Goal: Information Seeking & Learning: Learn about a topic

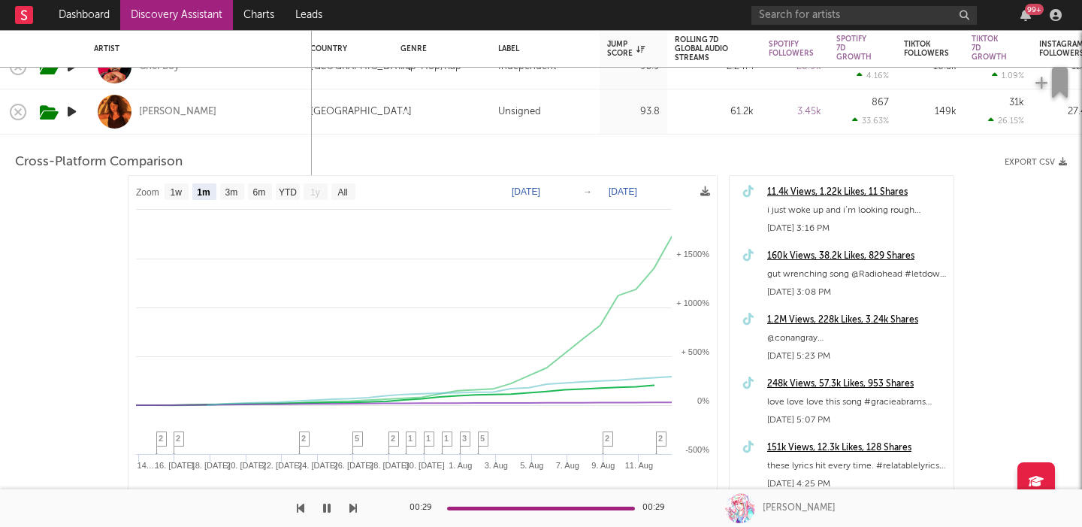
select select "1m"
select select "1w"
click at [841, 11] on input "text" at bounding box center [863, 15] width 225 height 19
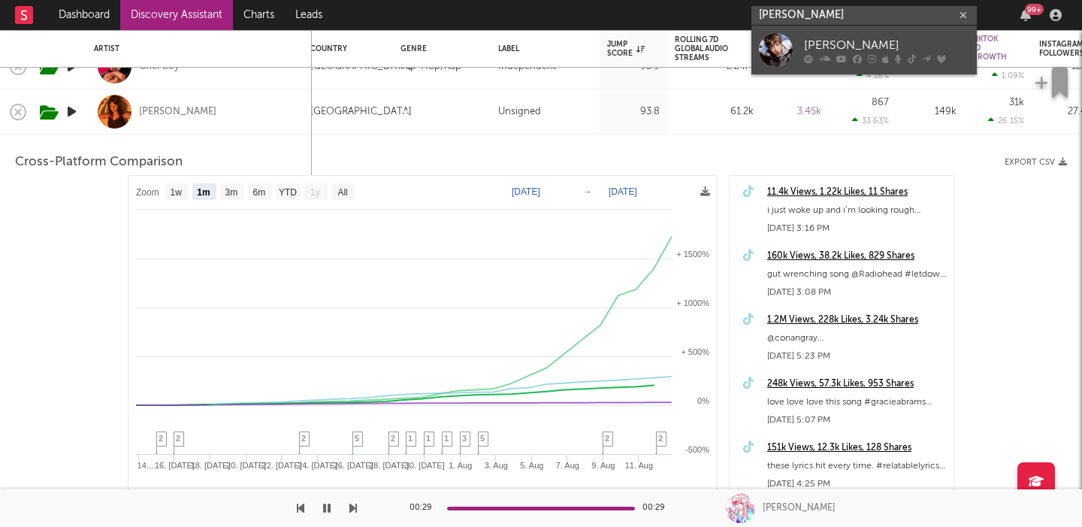
type input "[PERSON_NAME]"
click at [888, 38] on div "[PERSON_NAME]" at bounding box center [886, 45] width 165 height 18
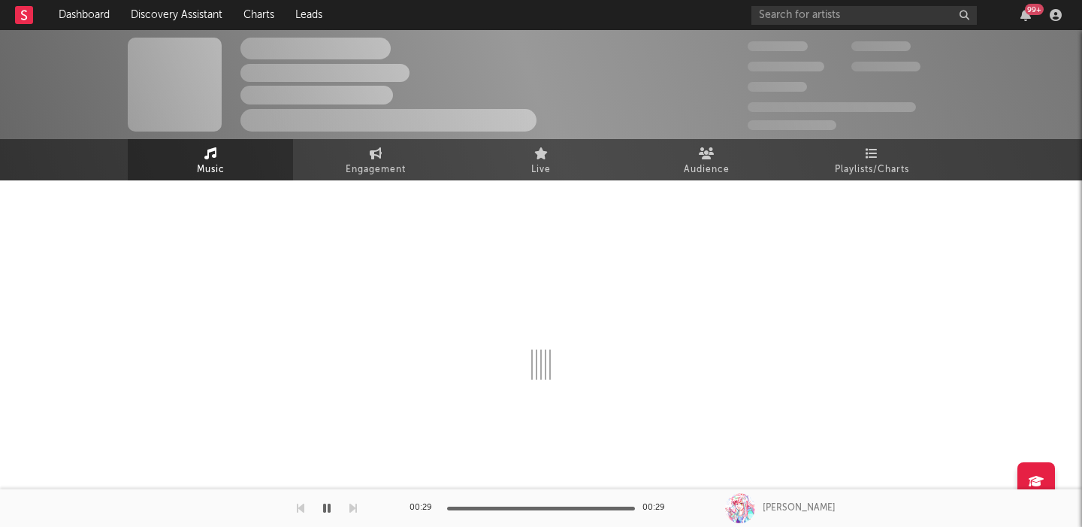
select select "6m"
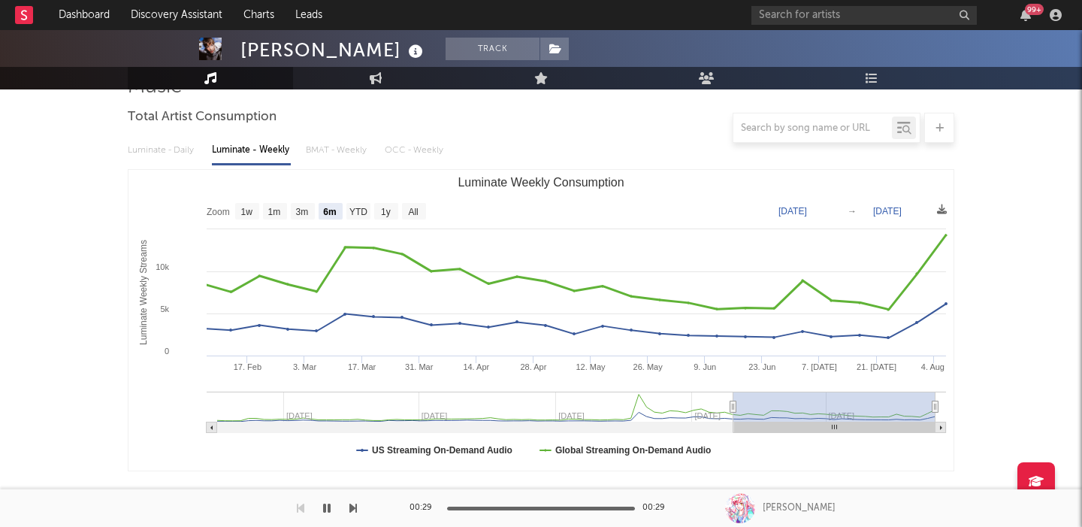
scroll to position [397, 0]
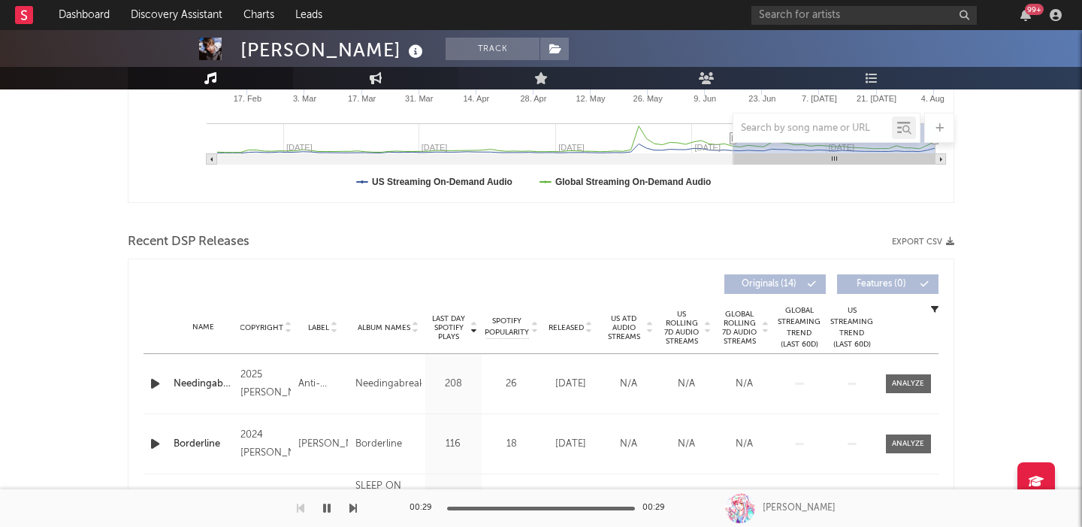
click at [391, 80] on link "Engagement" at bounding box center [375, 78] width 165 height 23
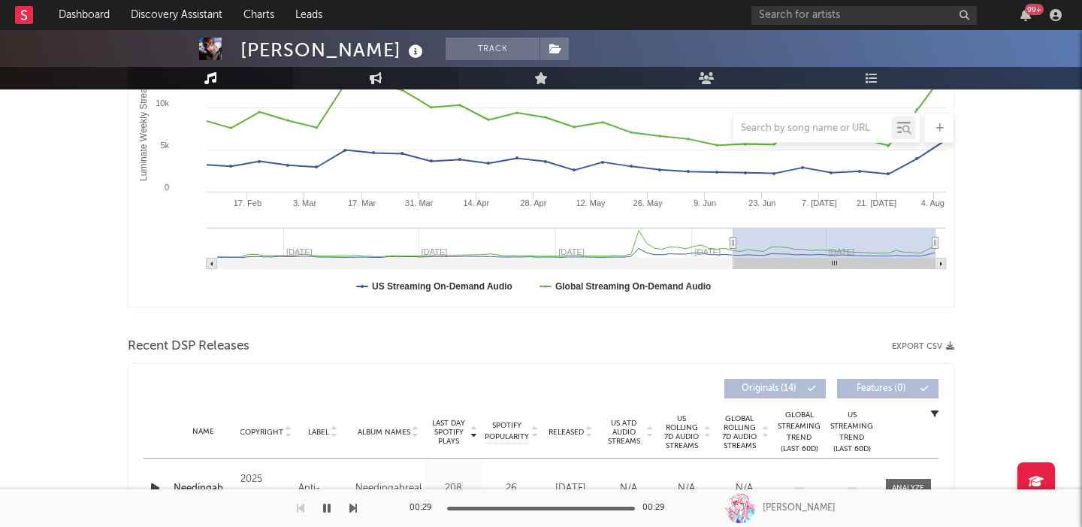
select select "1w"
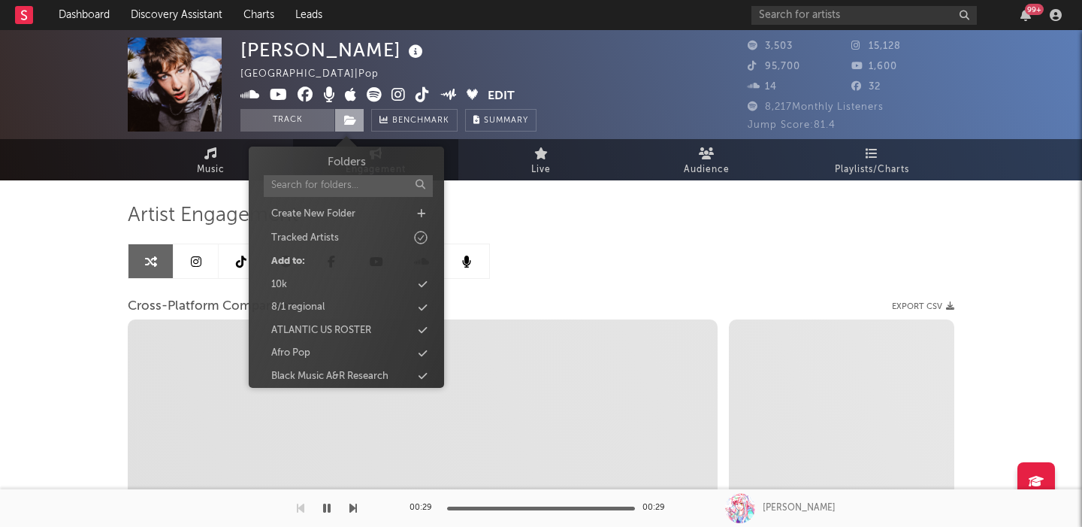
click at [348, 122] on icon at bounding box center [350, 120] width 13 height 11
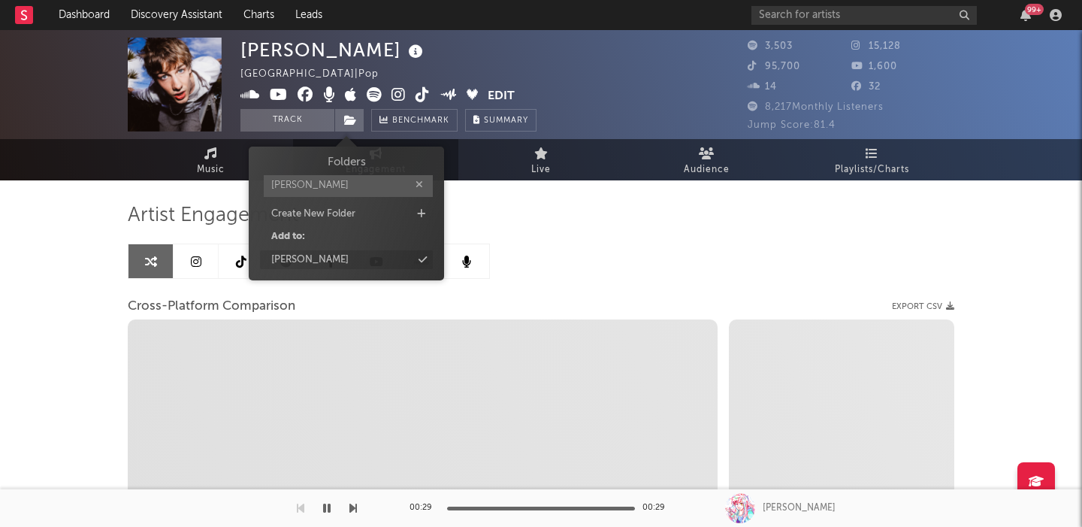
click at [346, 254] on div "[PERSON_NAME]" at bounding box center [346, 260] width 173 height 20
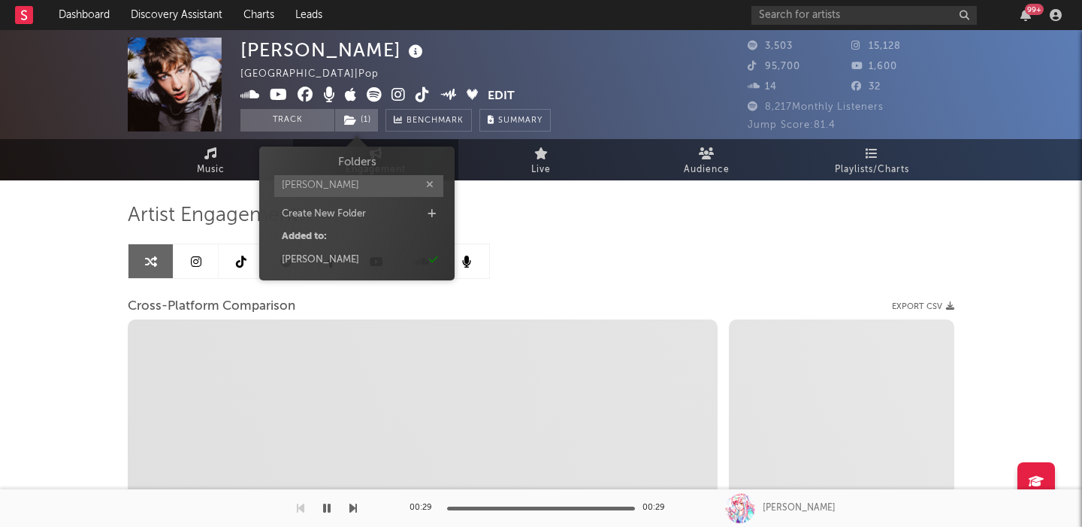
click at [325, 185] on input "[PERSON_NAME]" at bounding box center [358, 186] width 169 height 22
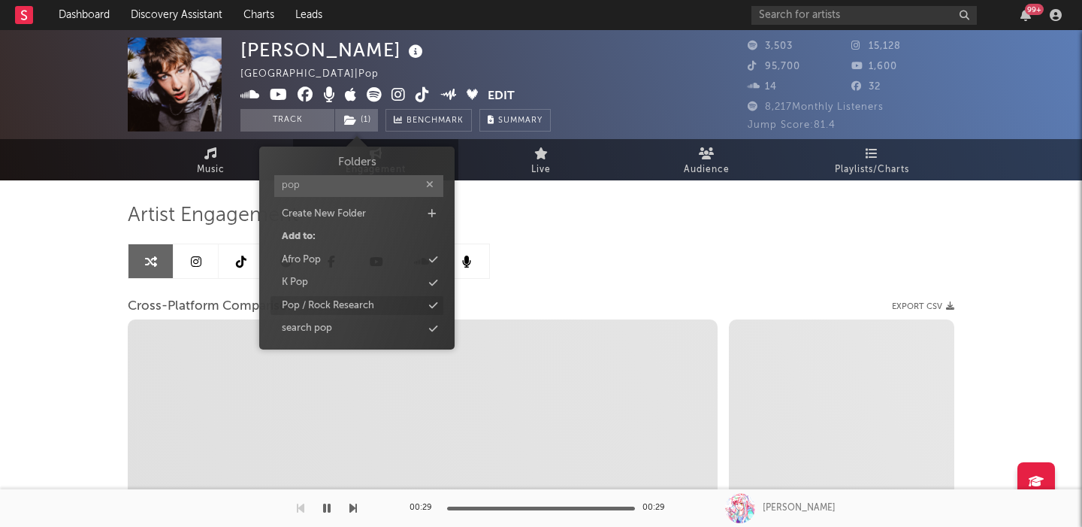
type input "pop"
click at [366, 302] on div "Pop / Rock Research" at bounding box center [328, 305] width 92 height 15
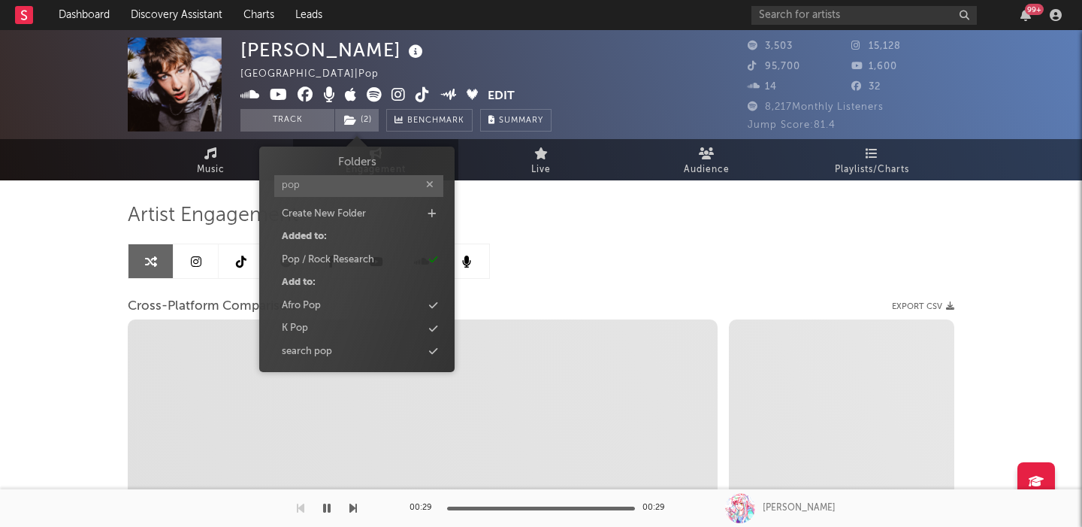
click at [576, 216] on div "Artist Engagement" at bounding box center [541, 216] width 826 height 26
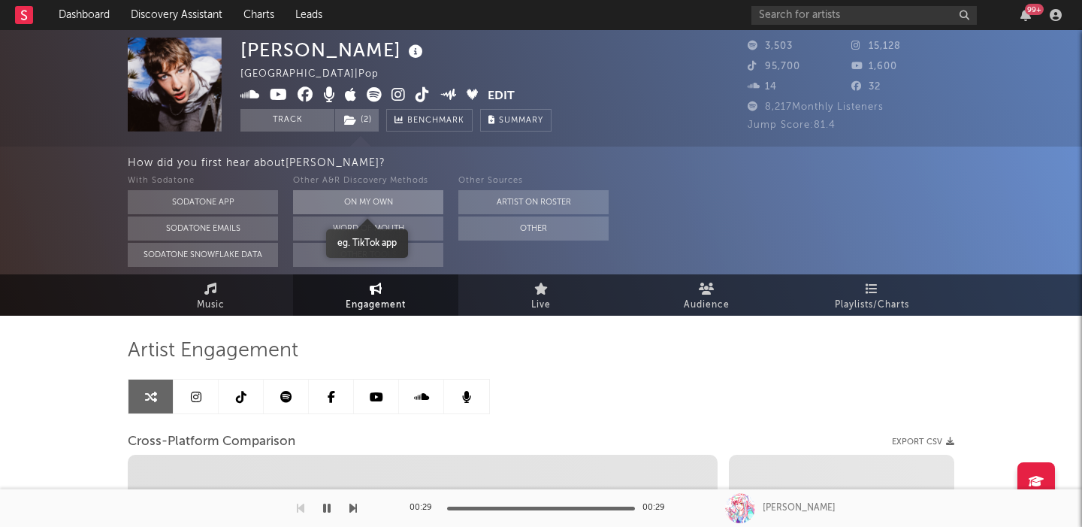
click at [414, 199] on button "On My Own" at bounding box center [368, 202] width 150 height 24
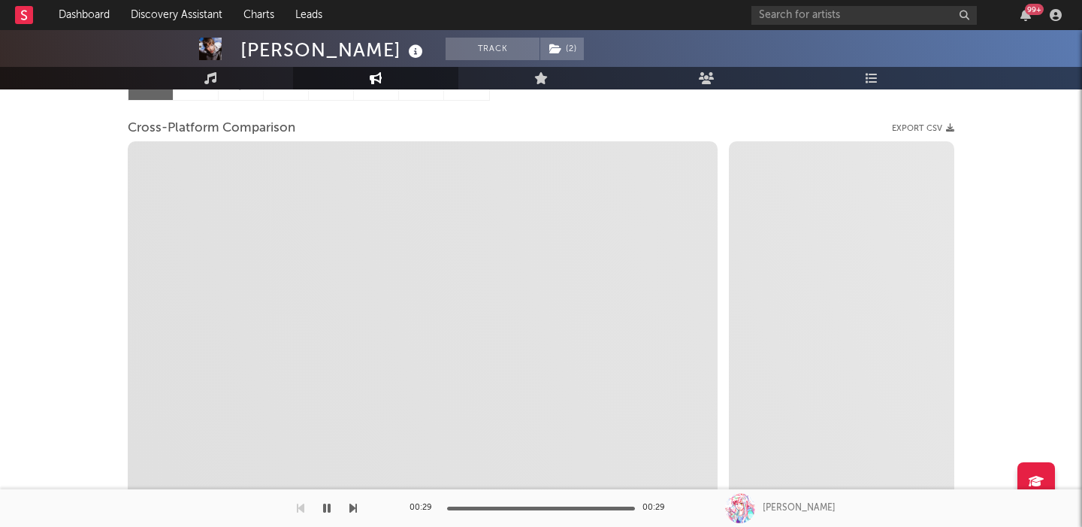
scroll to position [292, 0]
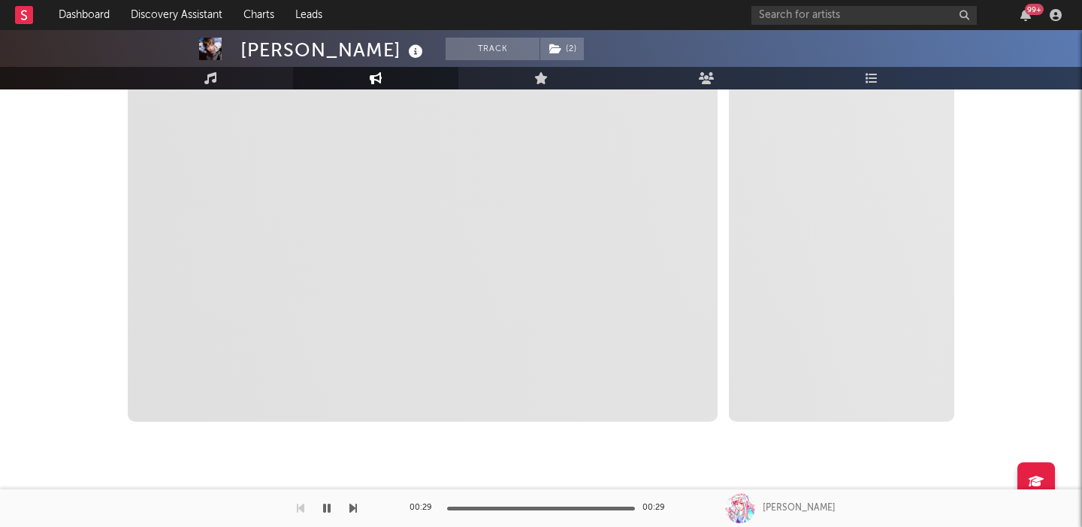
select select "1m"
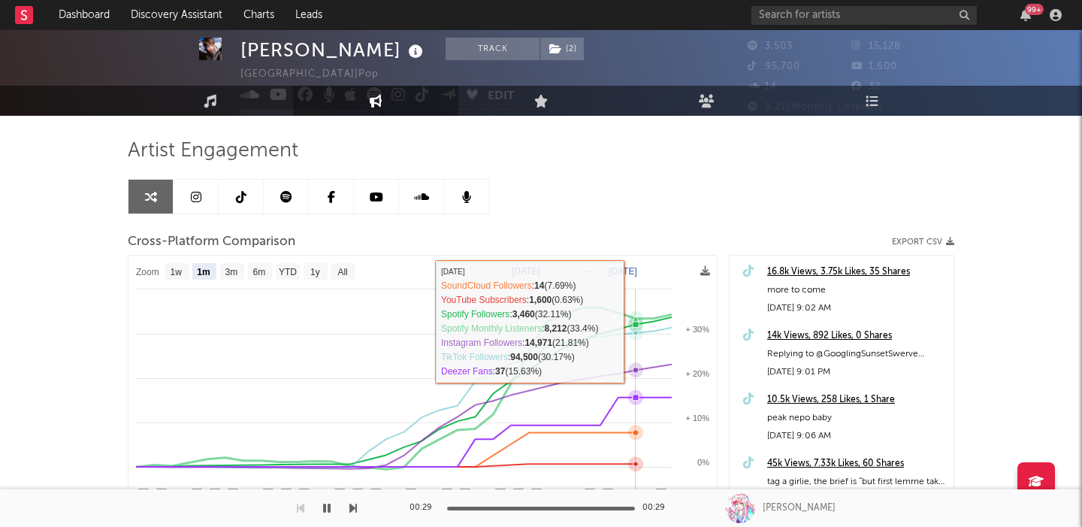
scroll to position [0, 0]
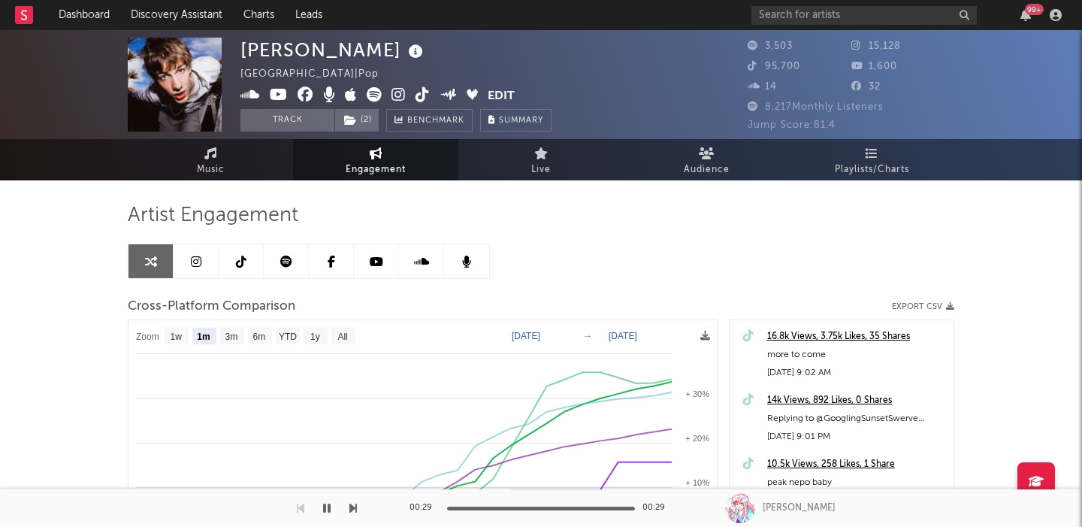
click at [279, 253] on link at bounding box center [286, 261] width 45 height 34
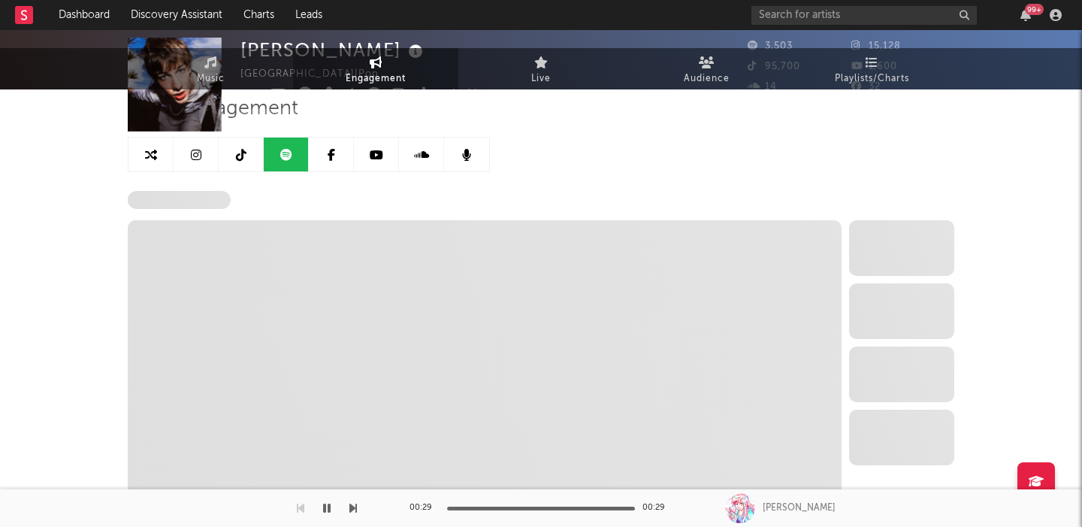
select select "6m"
select select "1w"
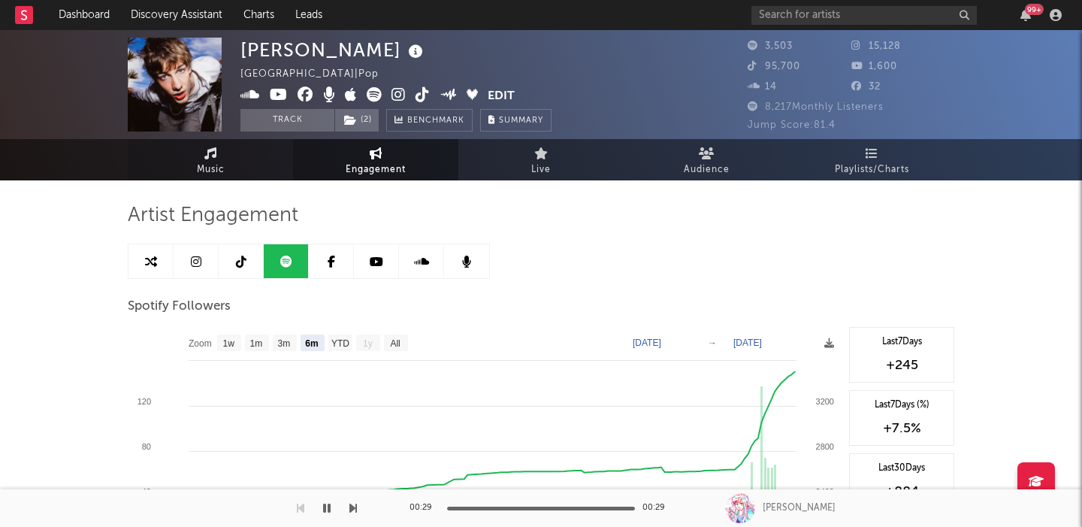
click at [244, 161] on link "Music" at bounding box center [210, 159] width 165 height 41
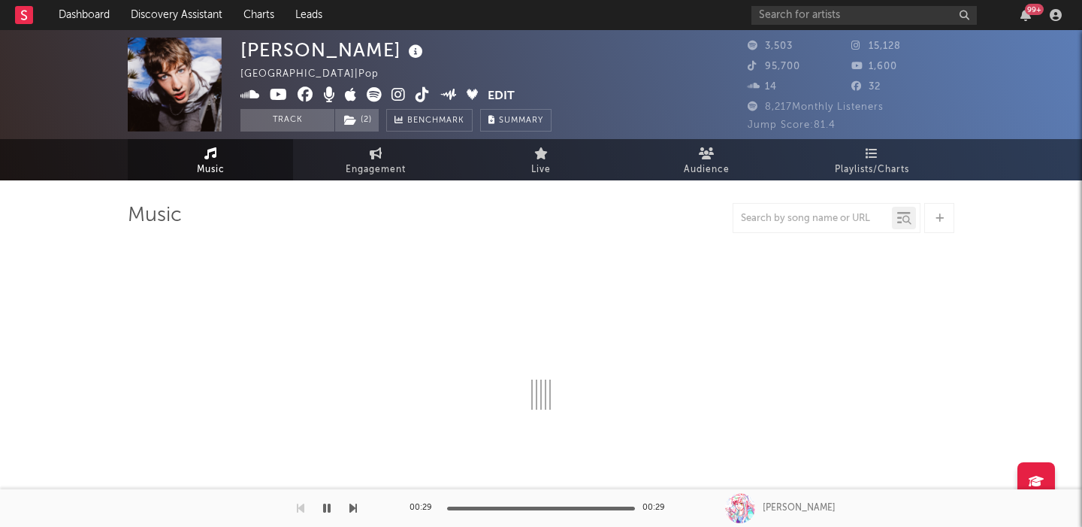
click at [392, 93] on icon at bounding box center [398, 94] width 14 height 15
select select "6m"
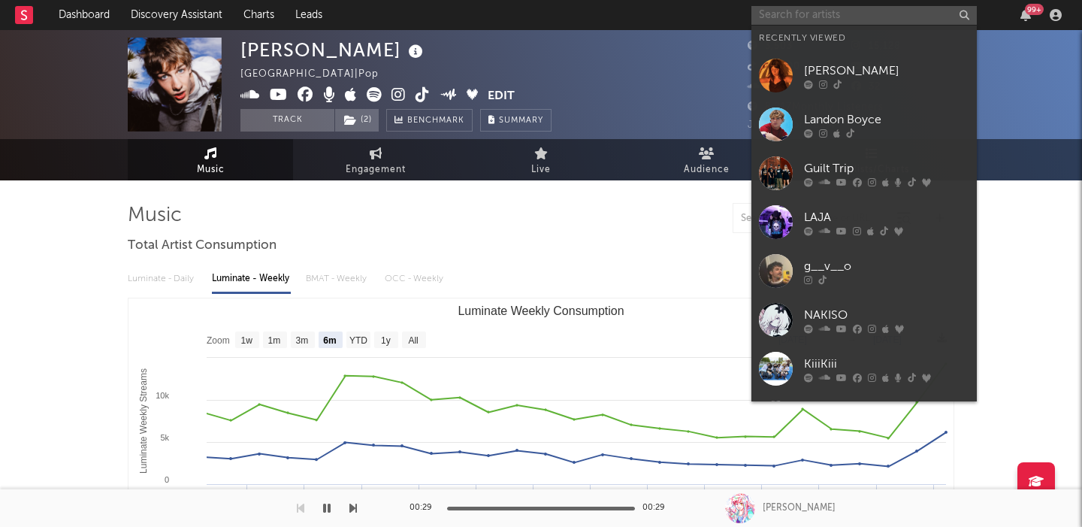
click at [780, 13] on input "text" at bounding box center [863, 15] width 225 height 19
paste input "https://open.spotify.com/artist/5ZTPO2c4BmAwr7Swe0qRQc"
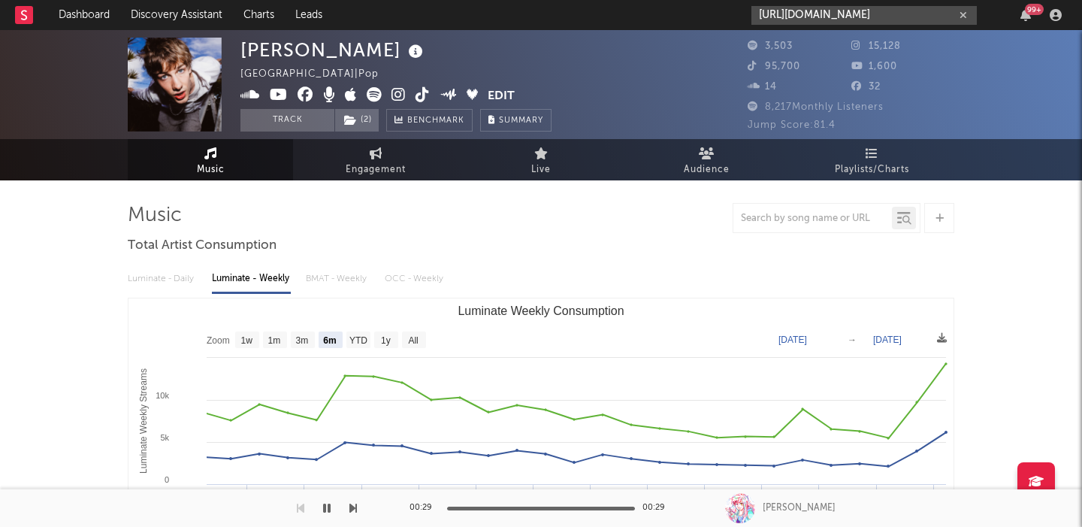
type input "https://open.spotify.com/artist/5ZTPO2c4BmAwr7Swe0qRQc"
click at [851, 77] on div "3,503 15,128 95,700 1,600 14 32" at bounding box center [850, 68] width 207 height 61
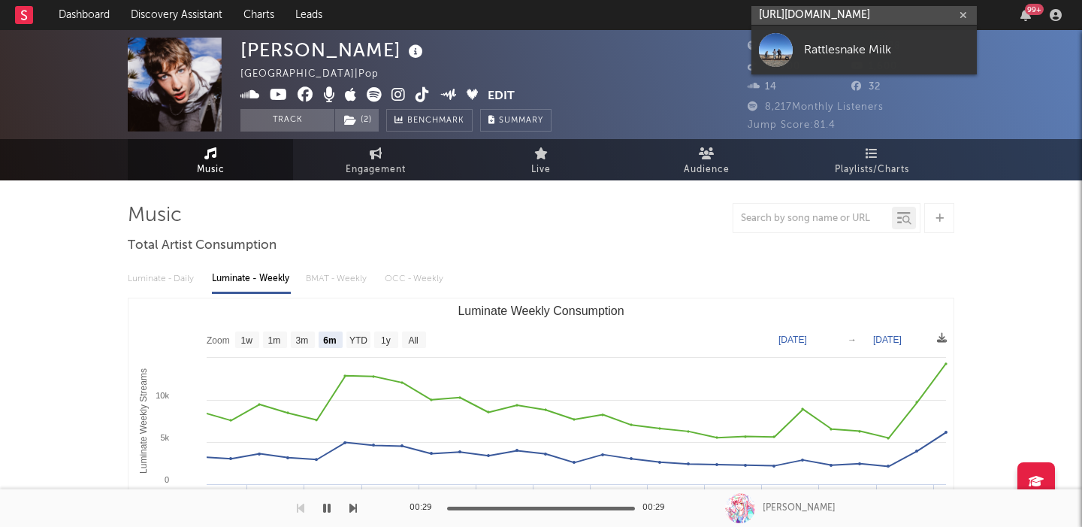
click at [848, 13] on input "https://open.spotify.com/artist/5ZTPO2c4BmAwr7Swe0qRQc" at bounding box center [863, 15] width 225 height 19
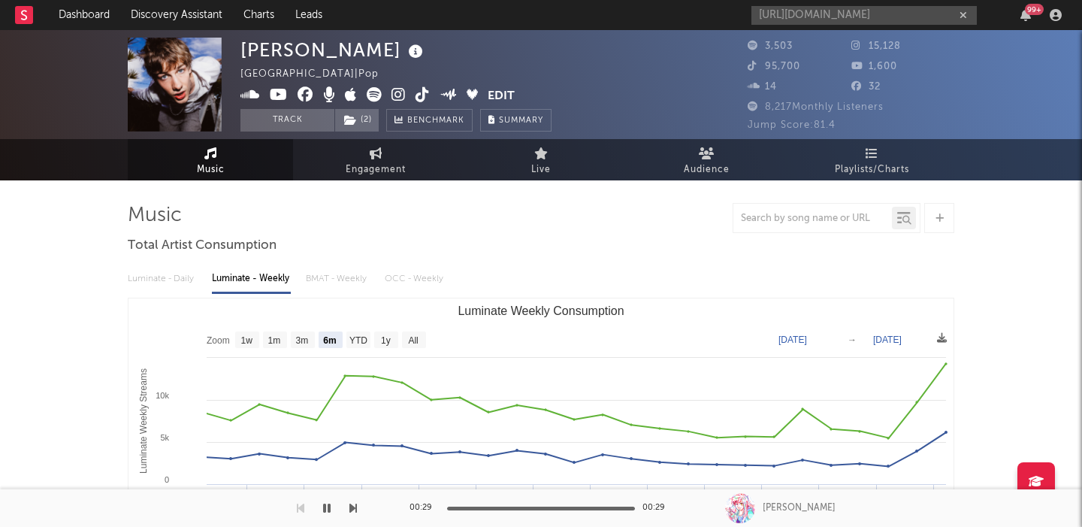
click at [808, 43] on div "3,503" at bounding box center [799, 47] width 104 height 18
click at [808, 19] on input "https://open.spotify.com/artist/5ZTPO2c4BmAwr7Swe0qRQc" at bounding box center [863, 15] width 225 height 19
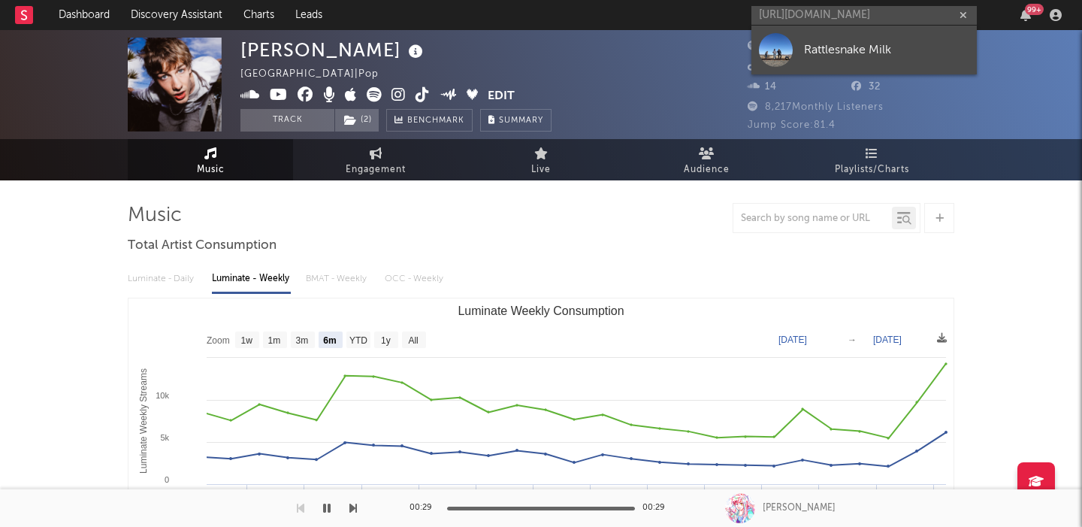
click at [843, 55] on div "Rattlesnake Milk" at bounding box center [886, 50] width 165 height 18
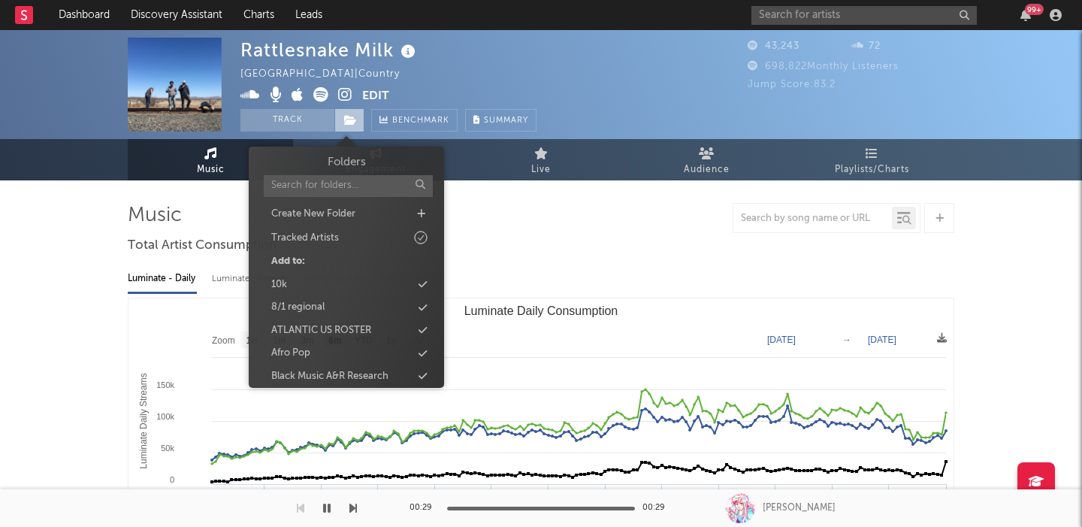
click at [349, 122] on icon at bounding box center [350, 120] width 13 height 11
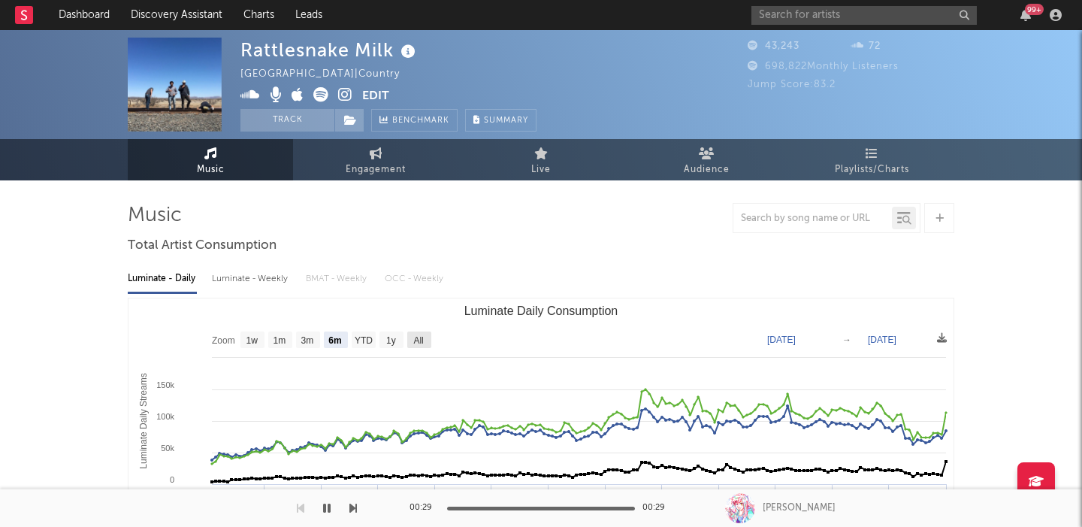
click at [429, 340] on rect "Luminate Daily Consumption" at bounding box center [419, 339] width 24 height 17
select select "All"
type input "2022-08-09"
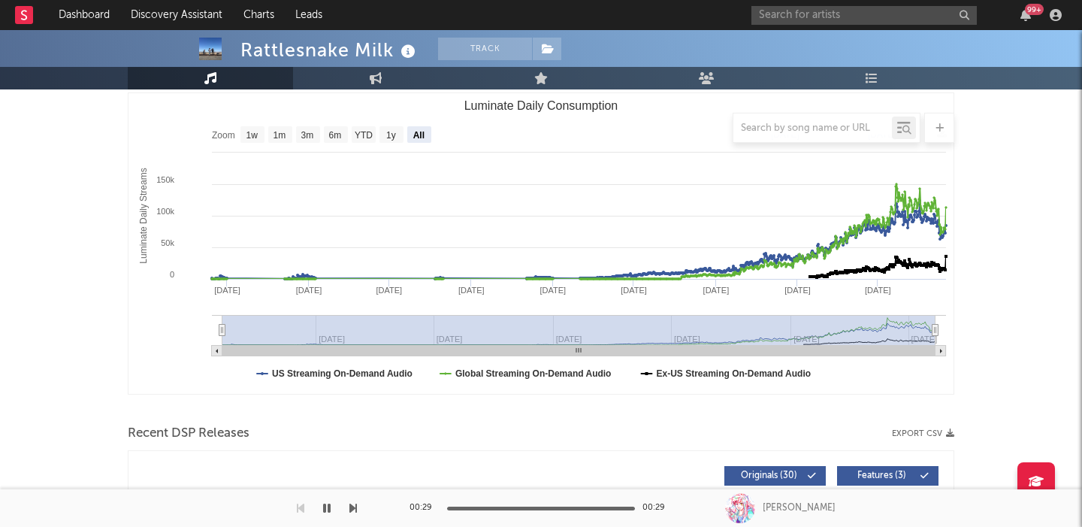
scroll to position [445, 0]
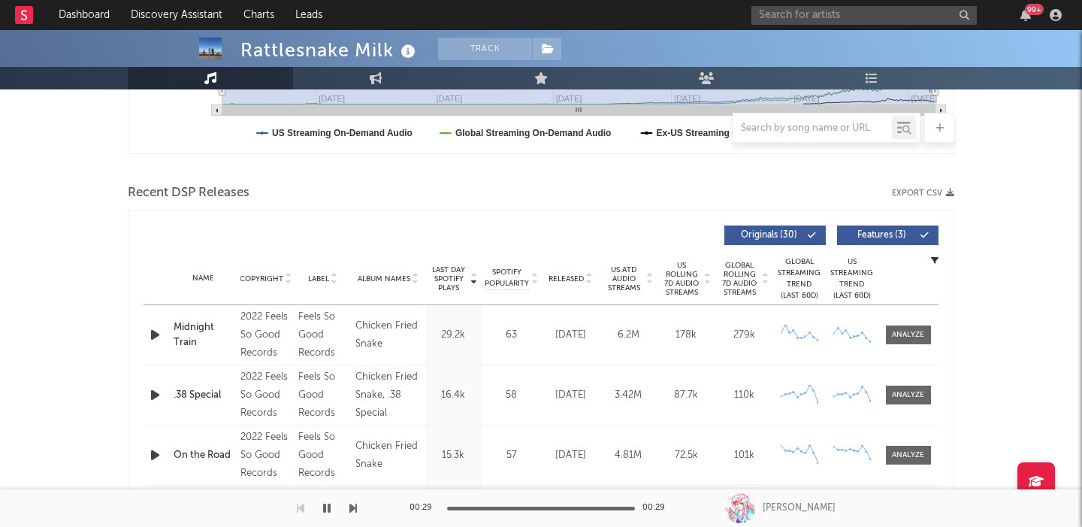
click at [885, 237] on span "Features ( 3 )" at bounding box center [881, 235] width 69 height 9
click at [917, 330] on div at bounding box center [908, 334] width 32 height 11
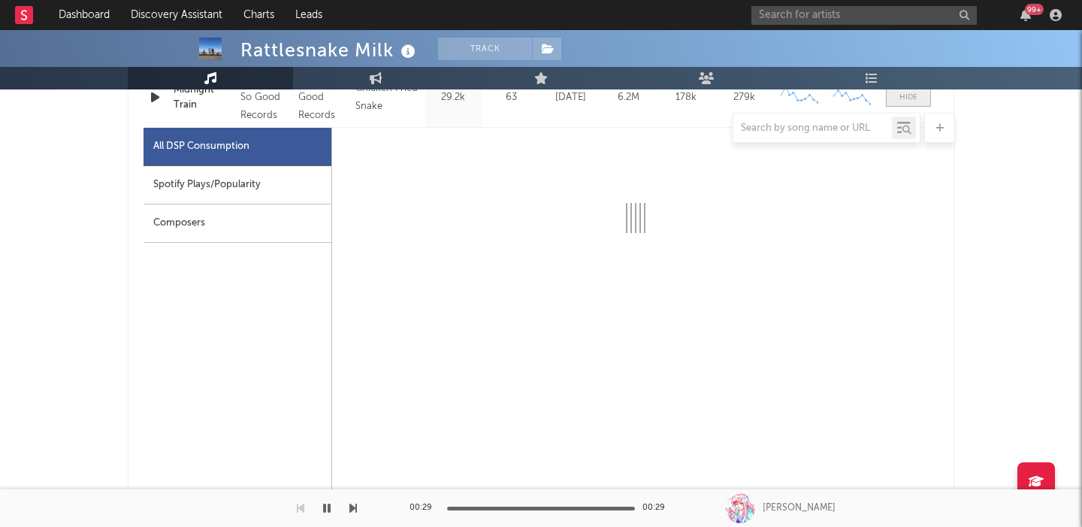
select select "6m"
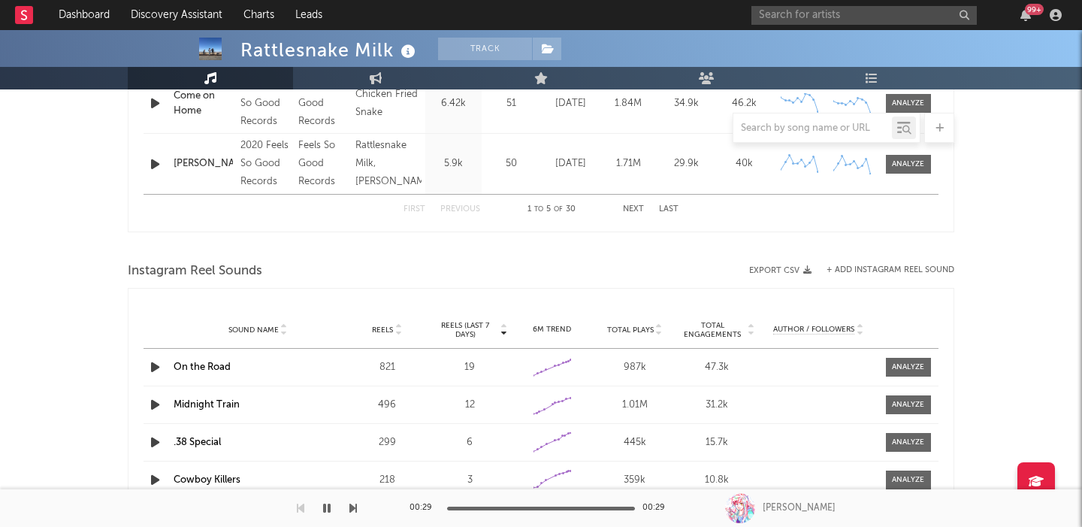
scroll to position [1635, 0]
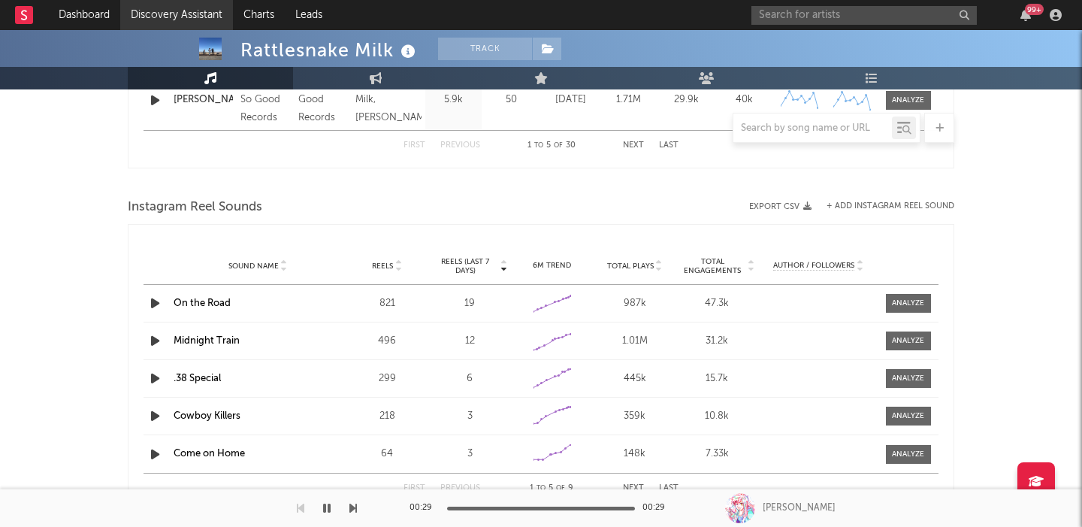
click at [174, 11] on link "Discovery Assistant" at bounding box center [176, 15] width 113 height 30
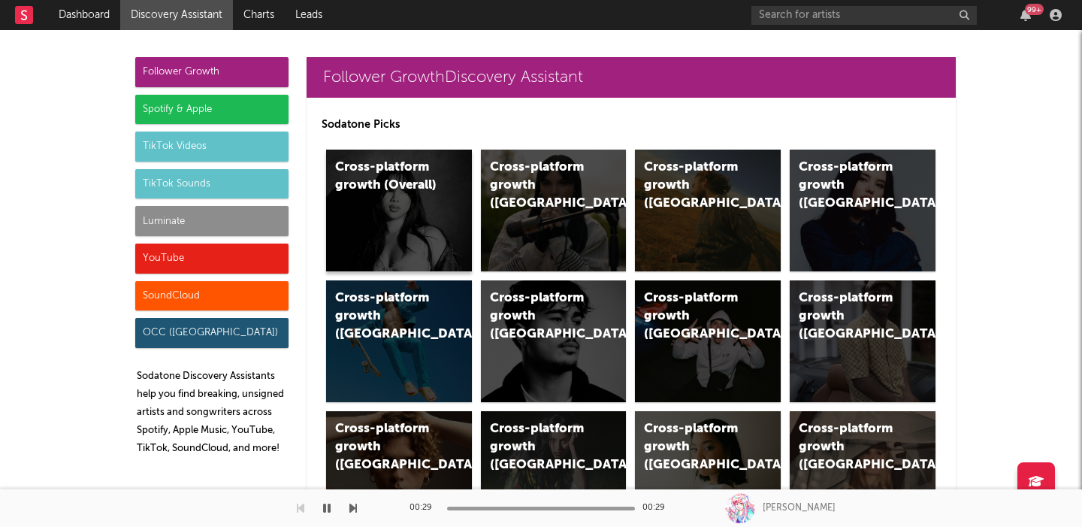
click at [421, 212] on div "Cross-platform growth (Overall)" at bounding box center [399, 210] width 146 height 122
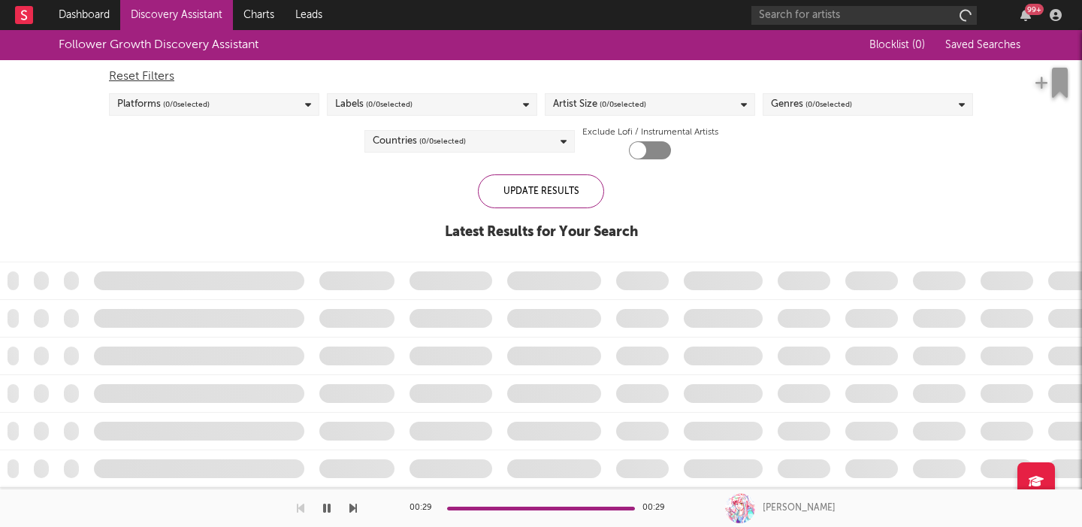
checkbox input "true"
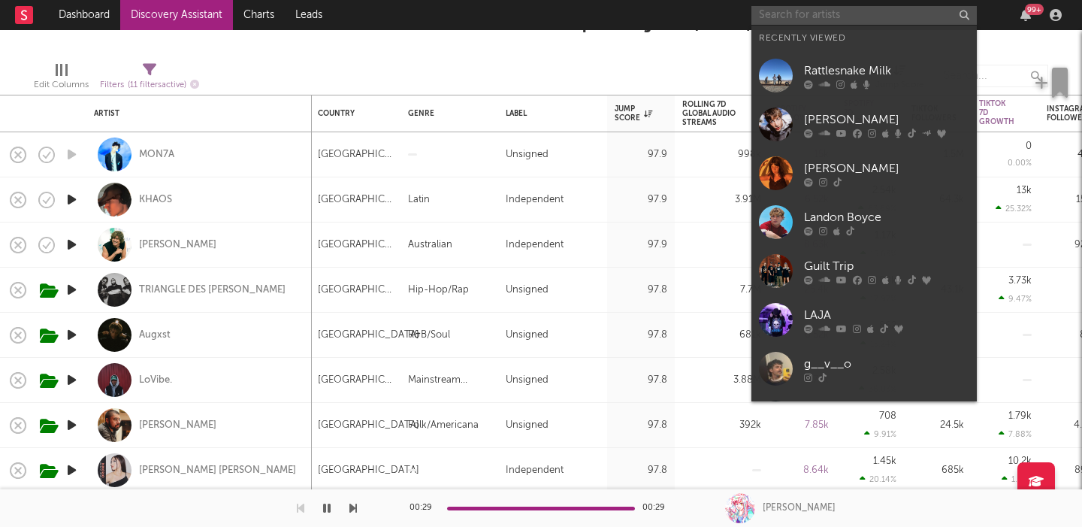
click at [894, 11] on input "text" at bounding box center [863, 15] width 225 height 19
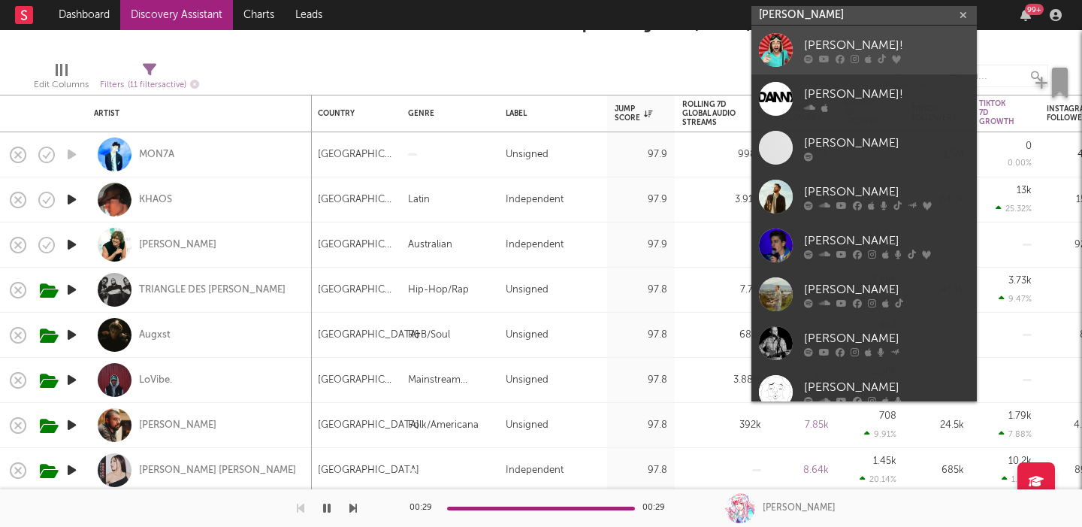
type input "danny go"
click at [891, 36] on div "Danny Go!" at bounding box center [886, 45] width 165 height 18
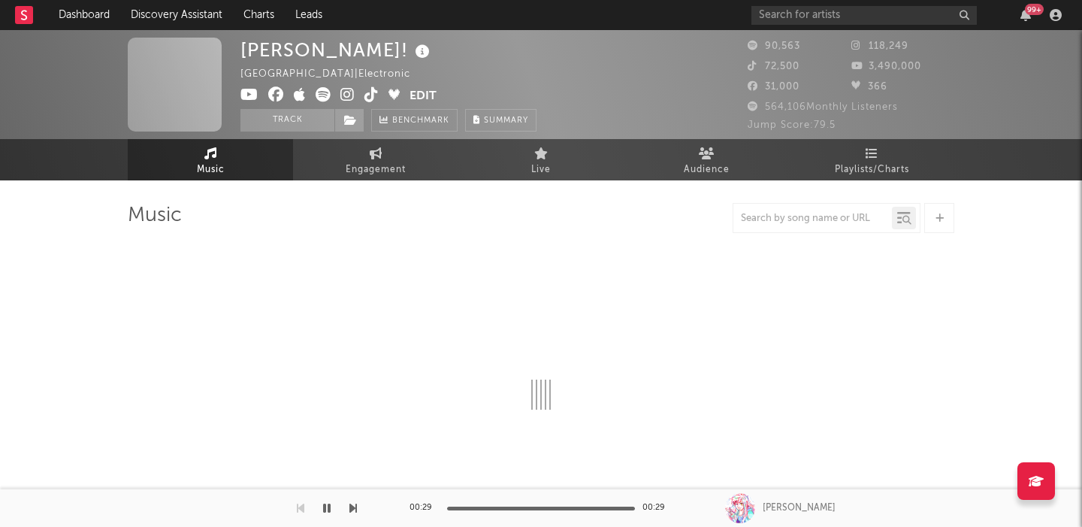
select select "6m"
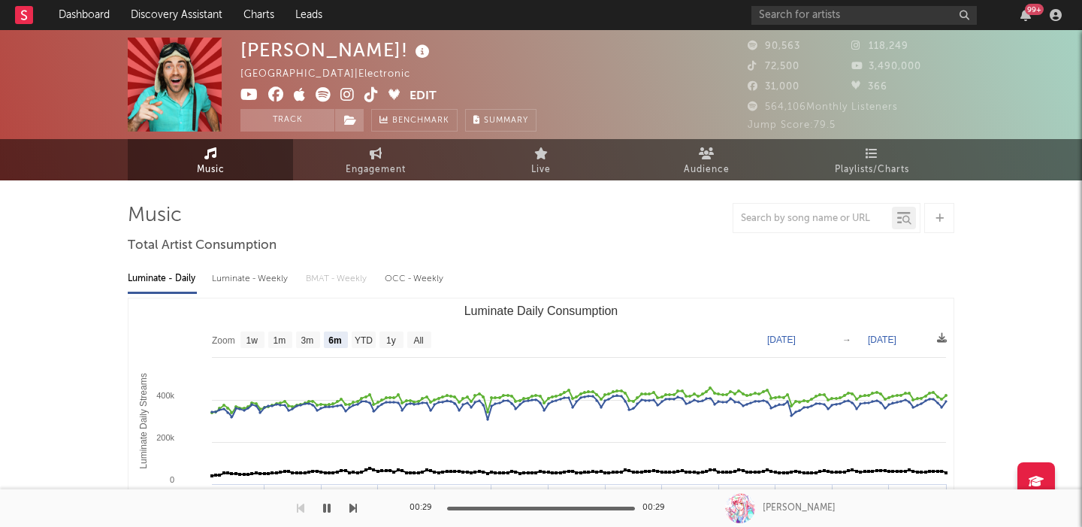
click at [260, 281] on div "Luminate - Weekly" at bounding box center [251, 279] width 79 height 26
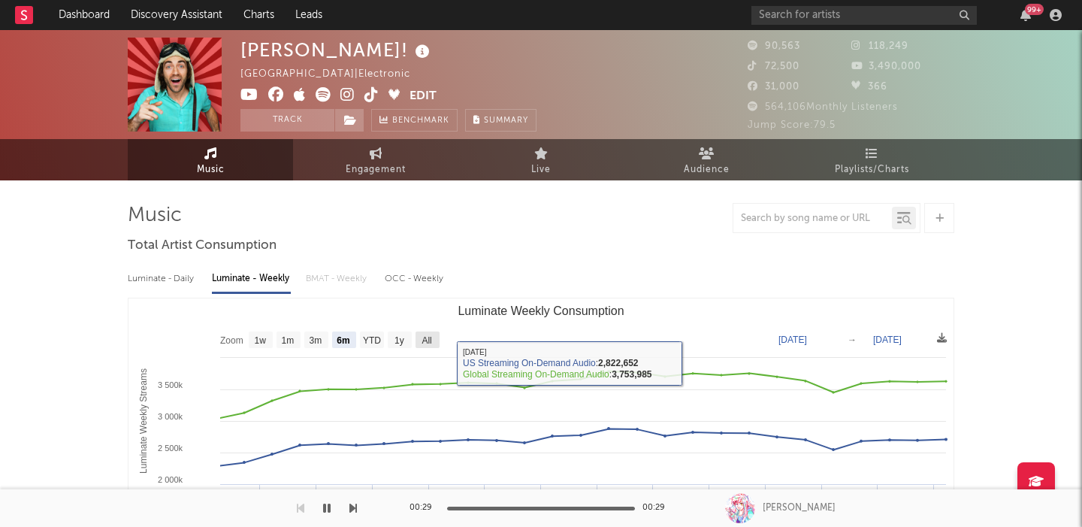
click at [419, 340] on rect "Luminate Weekly Consumption" at bounding box center [427, 339] width 24 height 17
select select "All"
type input "2023-08-10"
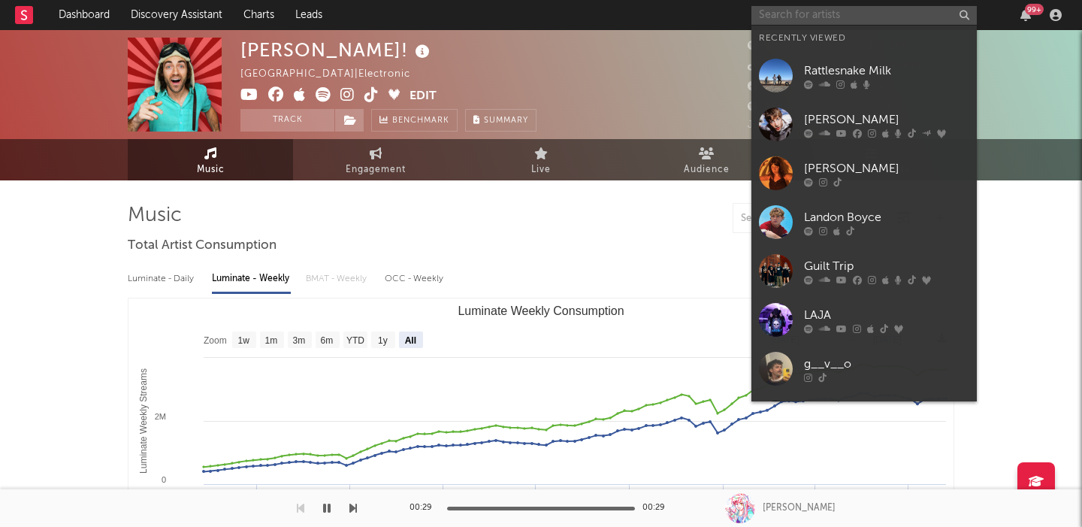
click at [862, 15] on input "text" at bounding box center [863, 15] width 225 height 19
paste input "Her Words Kill"
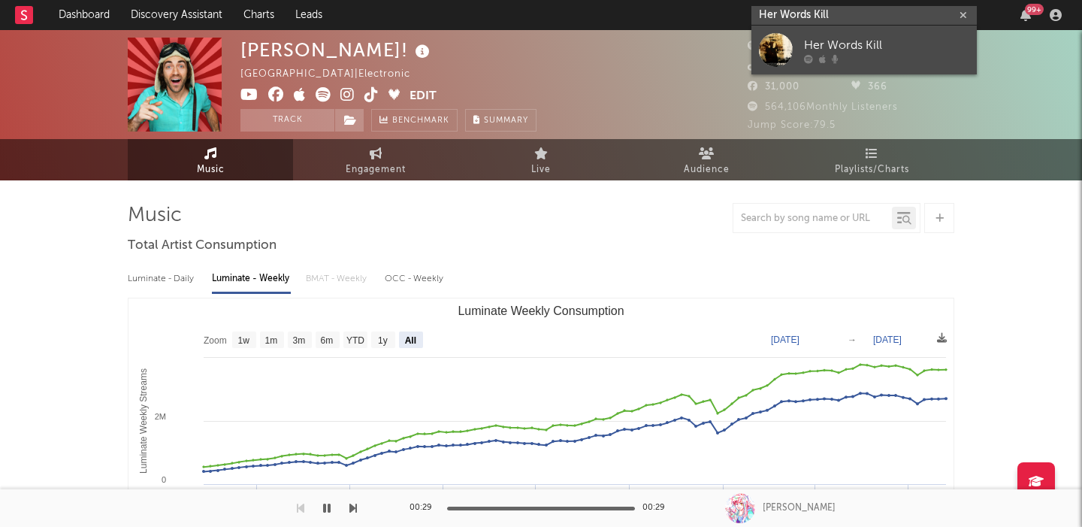
type input "Her Words Kill"
click at [869, 45] on div "Her Words Kill" at bounding box center [886, 45] width 165 height 18
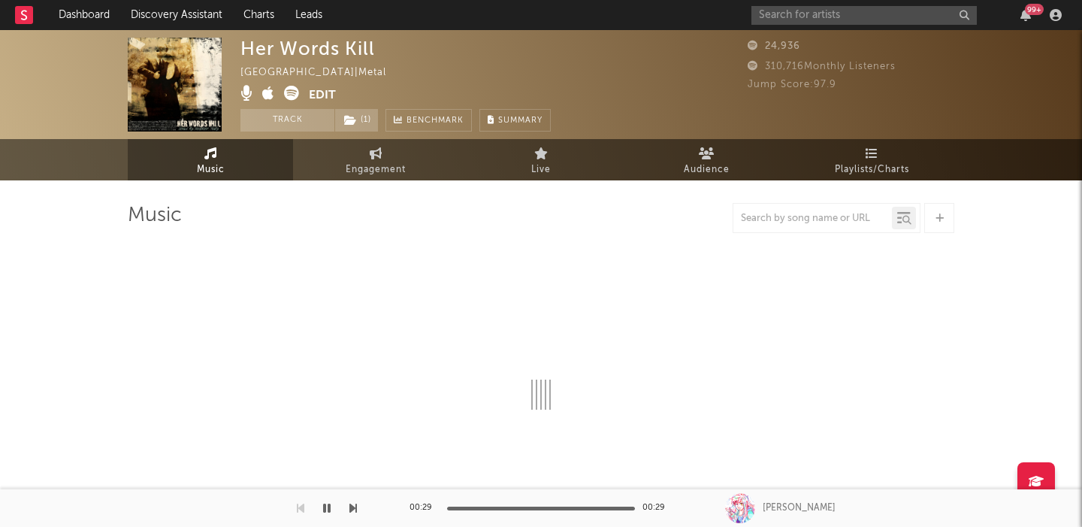
select select "1w"
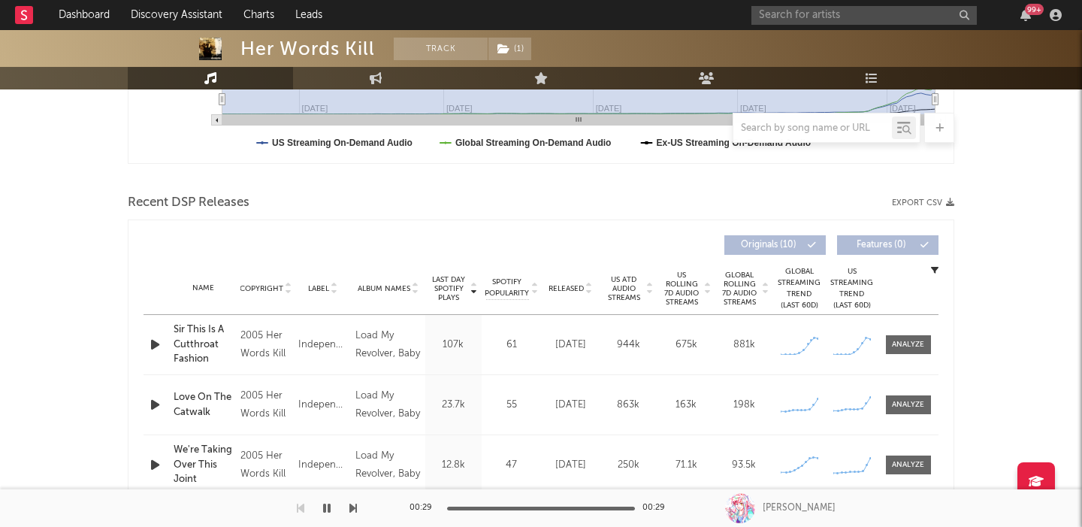
scroll to position [439, 0]
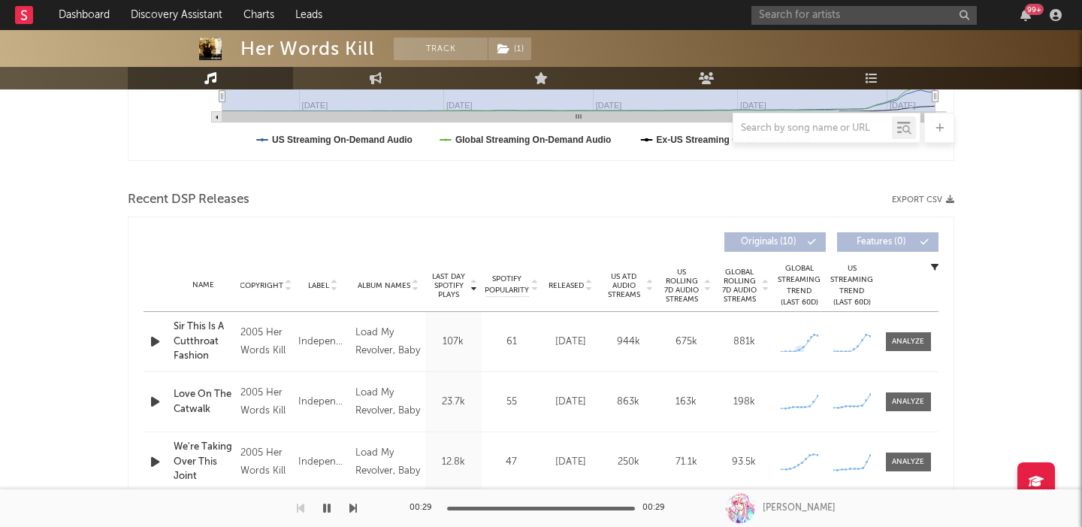
click at [700, 286] on span "US Rolling 7D Audio Streams" at bounding box center [681, 285] width 41 height 36
click at [911, 345] on div at bounding box center [908, 341] width 32 height 11
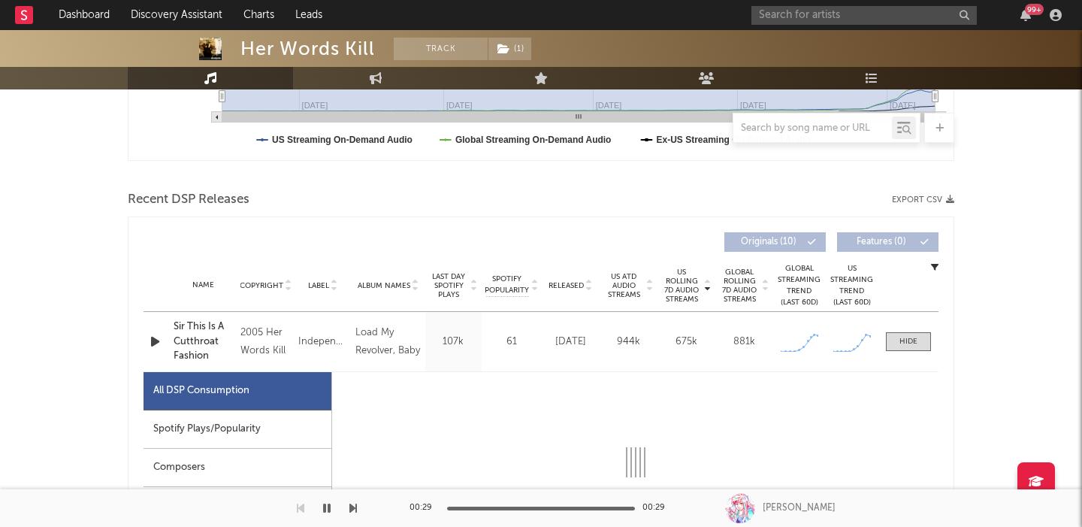
select select "1w"
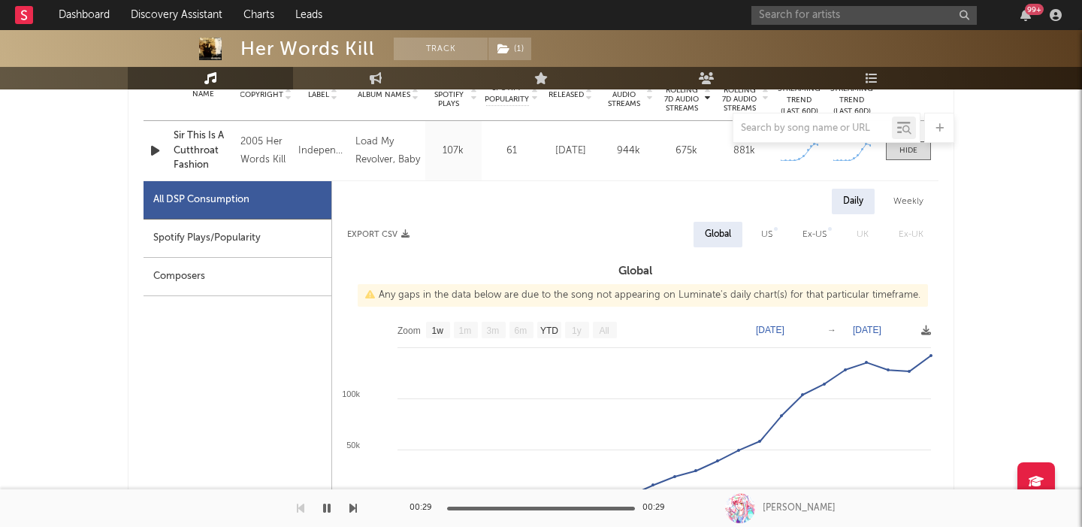
scroll to position [666, 0]
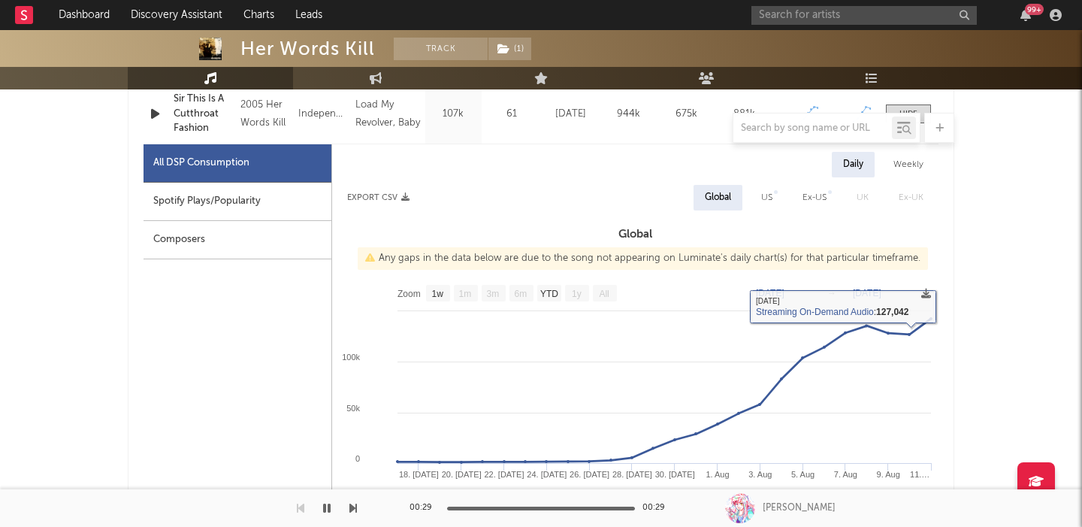
click at [762, 191] on div "US" at bounding box center [766, 198] width 11 height 18
select select "1w"
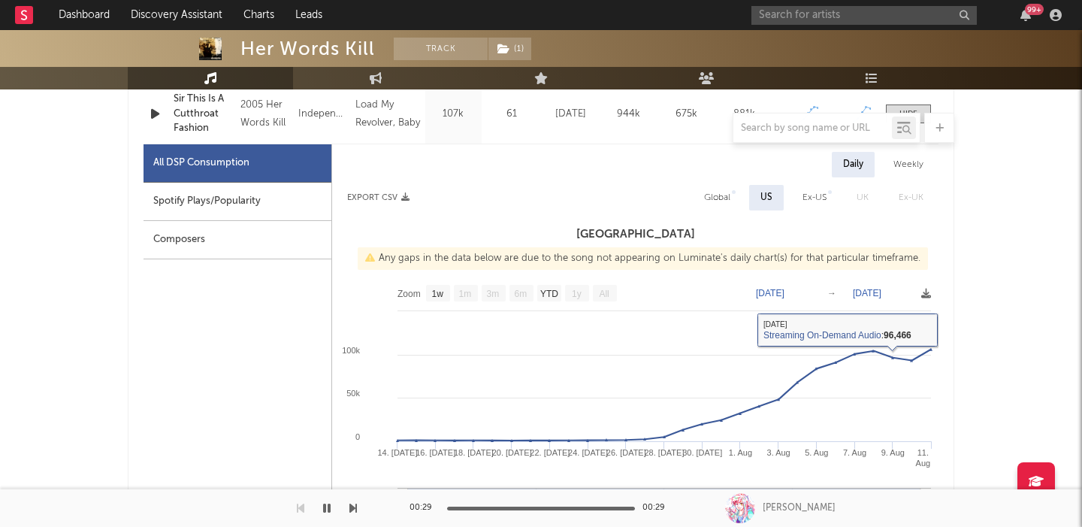
click at [715, 201] on div "Global" at bounding box center [717, 198] width 26 height 18
select select "1w"
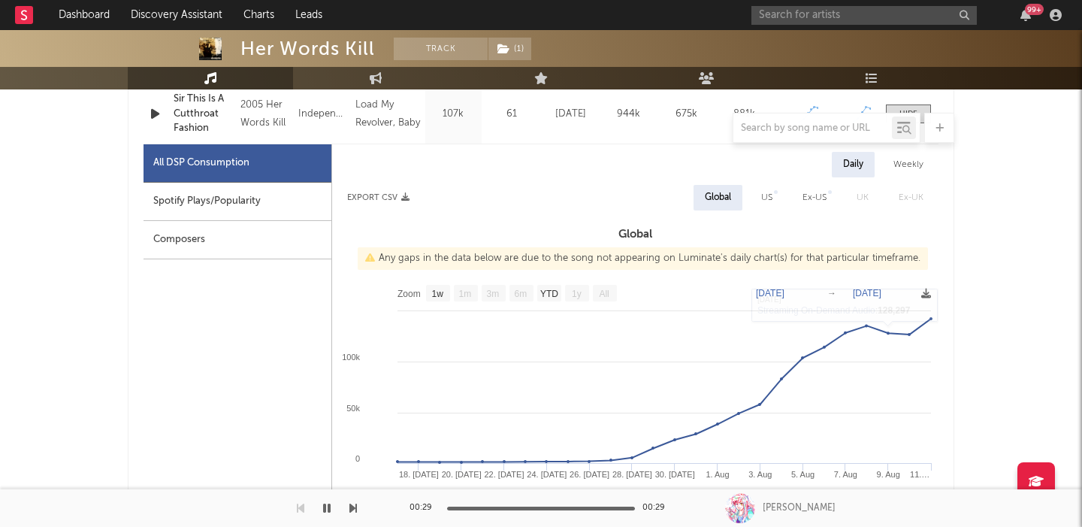
click at [186, 204] on div "Spotify Plays/Popularity" at bounding box center [237, 202] width 188 height 38
select select "6m"
select select "1w"
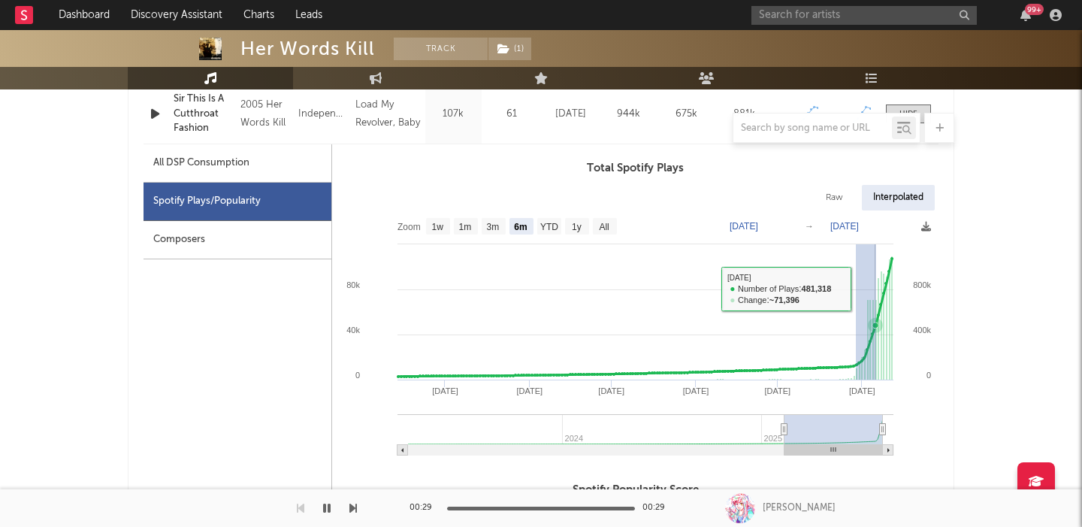
drag, startPoint x: 860, startPoint y: 288, endPoint x: 966, endPoint y: 285, distance: 106.0
click at [966, 285] on div "Her Words Kill Track ( 1 ) United States | Metal Edit Track ( 1 ) Benchmark Sum…" at bounding box center [541, 507] width 1082 height 2287
type input "2025-07-29"
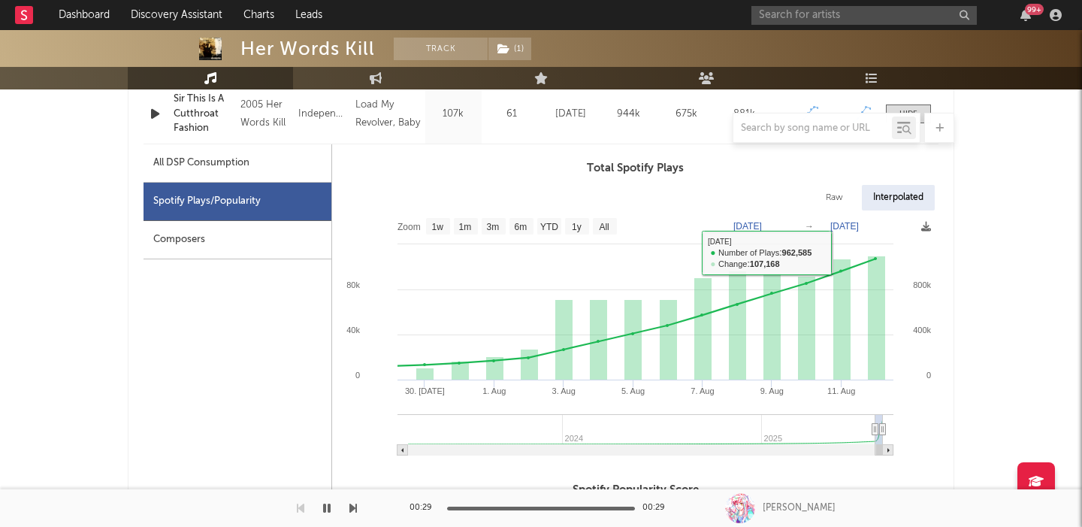
click at [829, 194] on div "Raw" at bounding box center [834, 198] width 40 height 26
select select "6m"
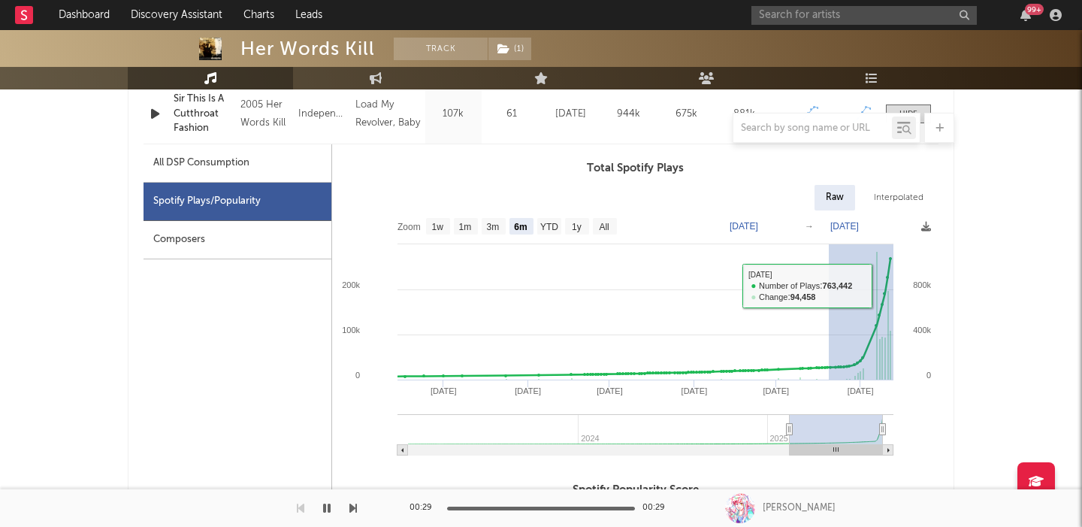
drag, startPoint x: 832, startPoint y: 285, endPoint x: 955, endPoint y: 297, distance: 123.0
click at [958, 298] on div "Her Words Kill Track ( 1 ) United States | Metal Edit Track ( 1 ) Benchmark Sum…" at bounding box center [541, 507] width 1082 height 2287
type input "2025-07-20"
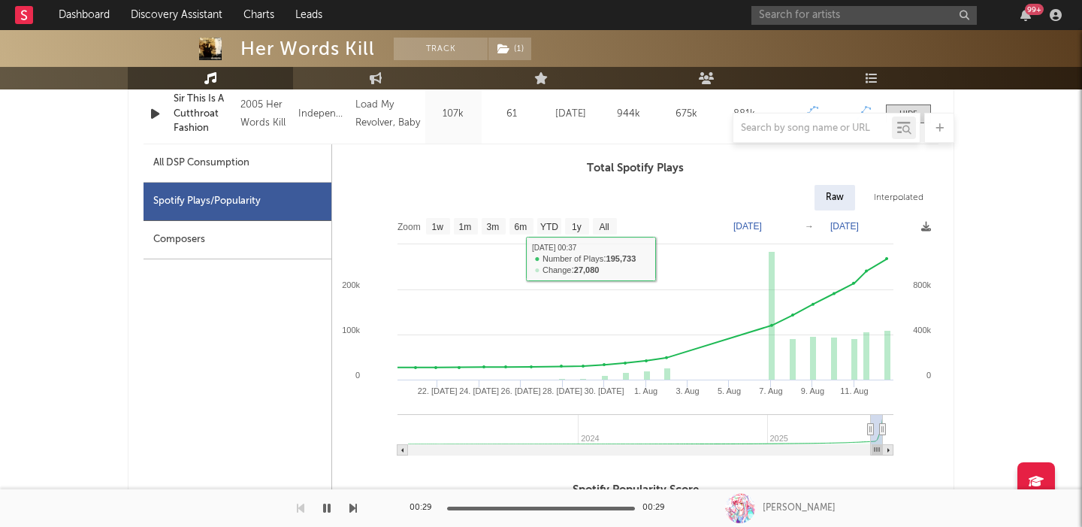
click at [264, 153] on div "All DSP Consumption" at bounding box center [237, 163] width 188 height 38
select select "1w"
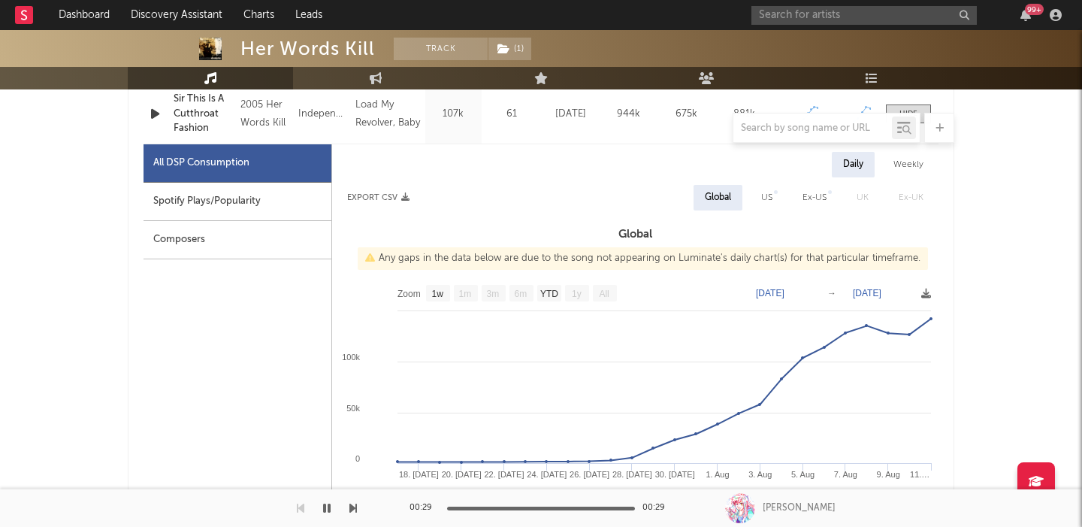
click at [273, 189] on div "Spotify Plays/Popularity" at bounding box center [237, 202] width 188 height 38
select select "6m"
select select "1w"
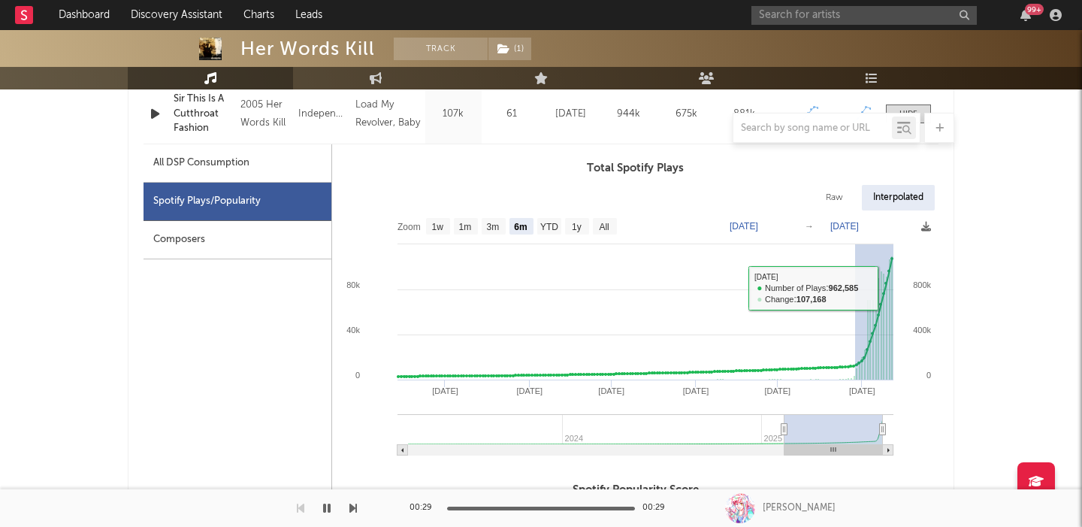
drag, startPoint x: 855, startPoint y: 279, endPoint x: 986, endPoint y: 307, distance: 133.6
click at [986, 307] on div "Her Words Kill Track ( 1 ) United States | Metal Edit Track ( 1 ) Benchmark Sum…" at bounding box center [541, 507] width 1082 height 2287
type input "2025-07-29"
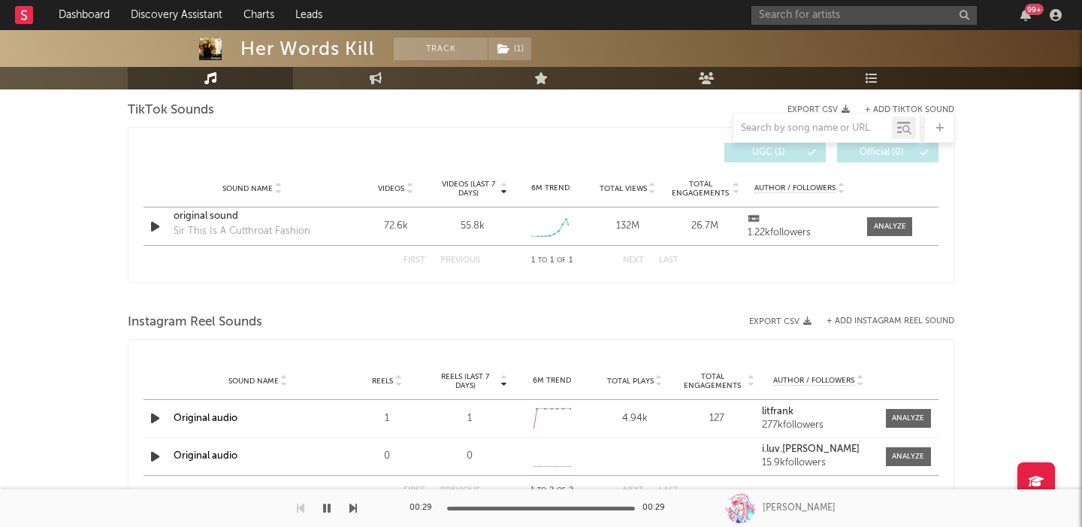
scroll to position [1733, 0]
click at [900, 234] on span at bounding box center [889, 225] width 45 height 19
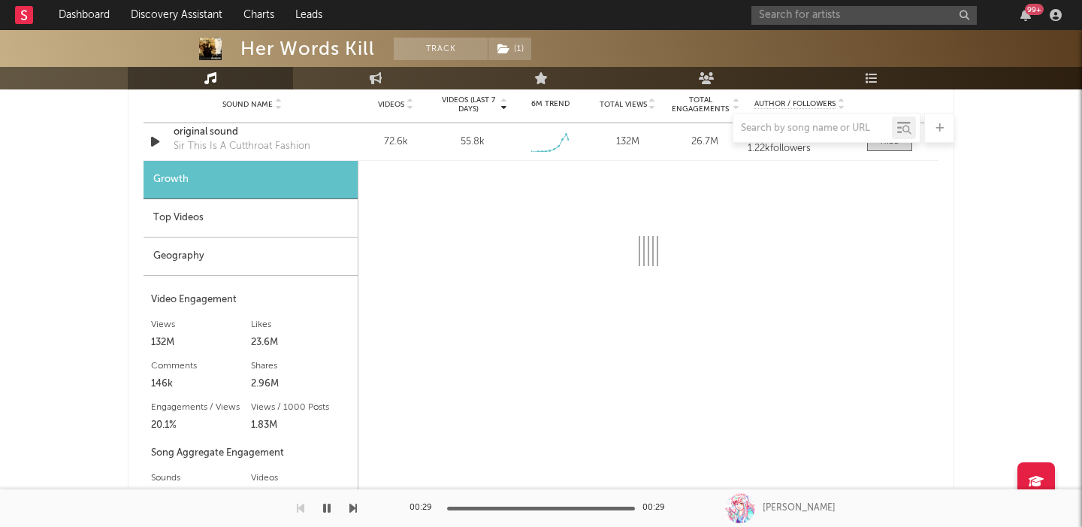
select select "1w"
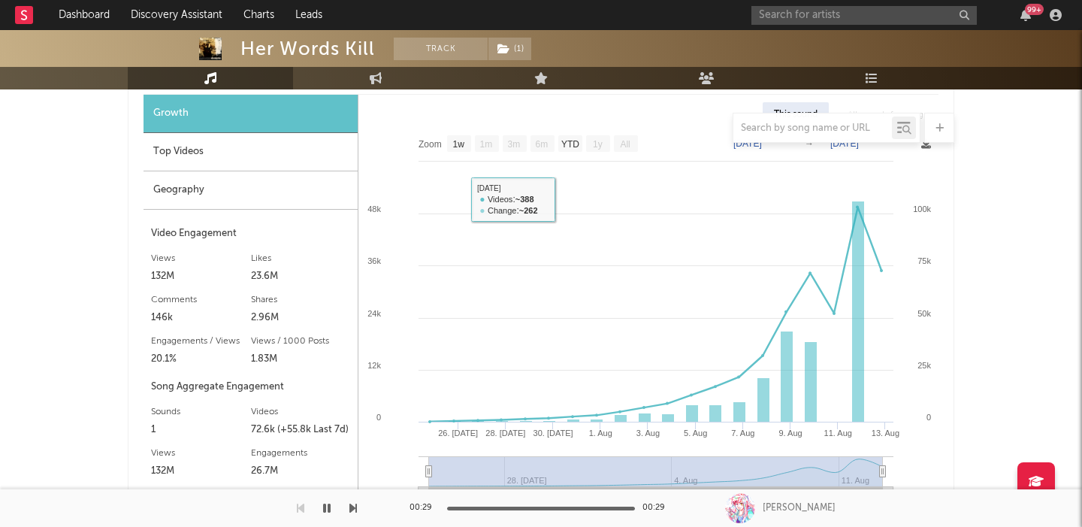
scroll to position [1810, 0]
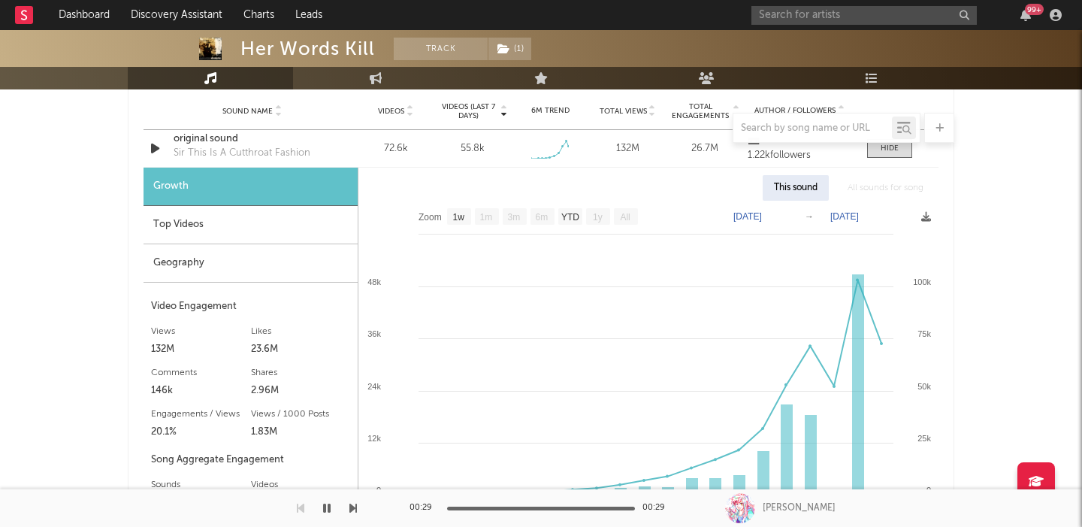
click at [223, 139] on div at bounding box center [541, 128] width 826 height 30
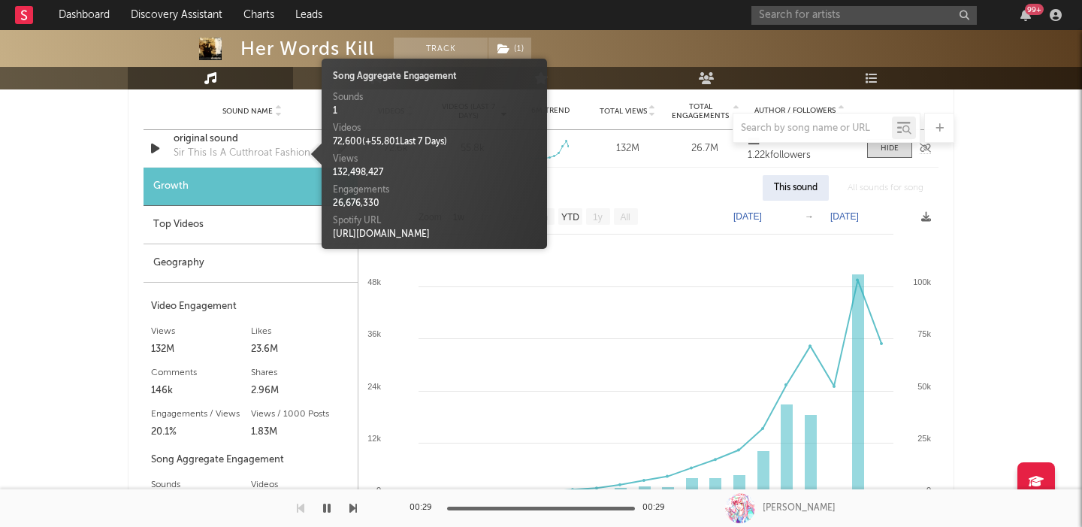
click at [225, 147] on div "Sir This Is A Cutthroat Fashion" at bounding box center [242, 153] width 137 height 15
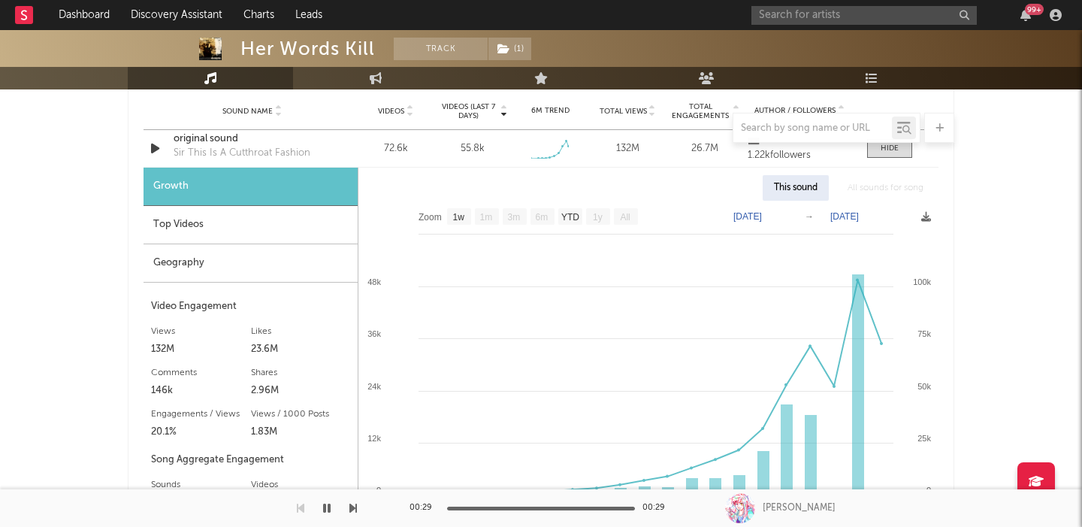
click at [221, 141] on div at bounding box center [541, 128] width 826 height 30
click at [215, 136] on div at bounding box center [541, 128] width 826 height 30
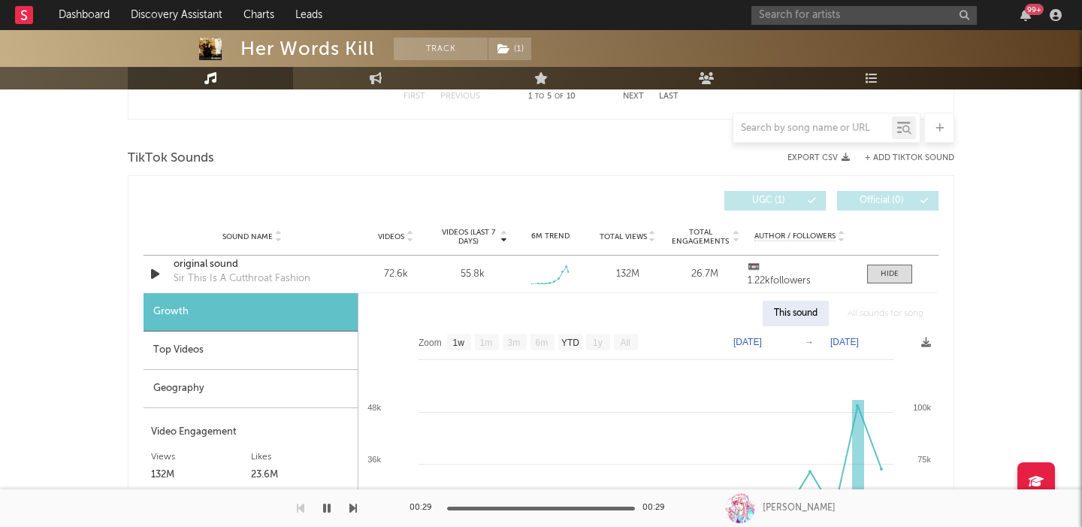
scroll to position [1681, 0]
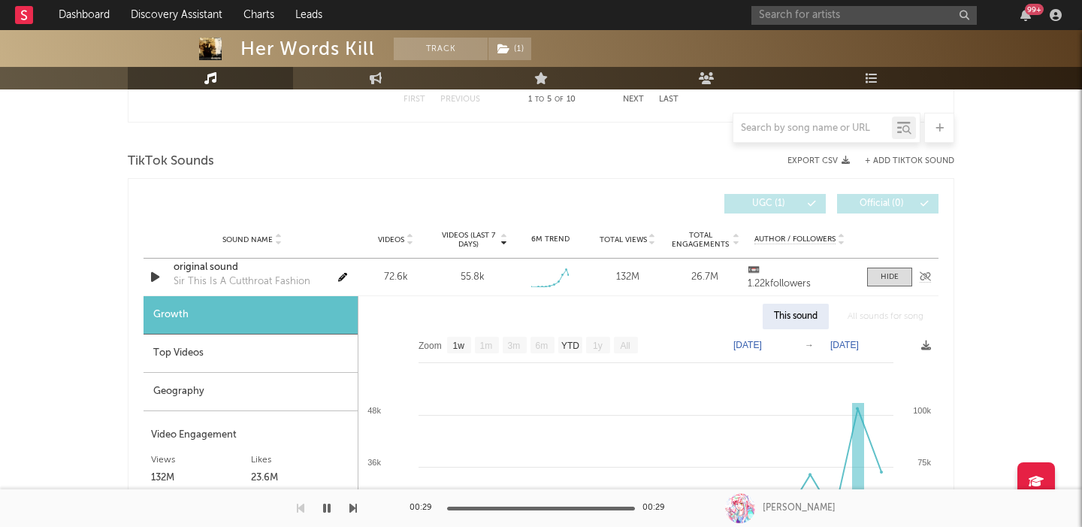
click at [192, 264] on div "original sound" at bounding box center [252, 267] width 157 height 15
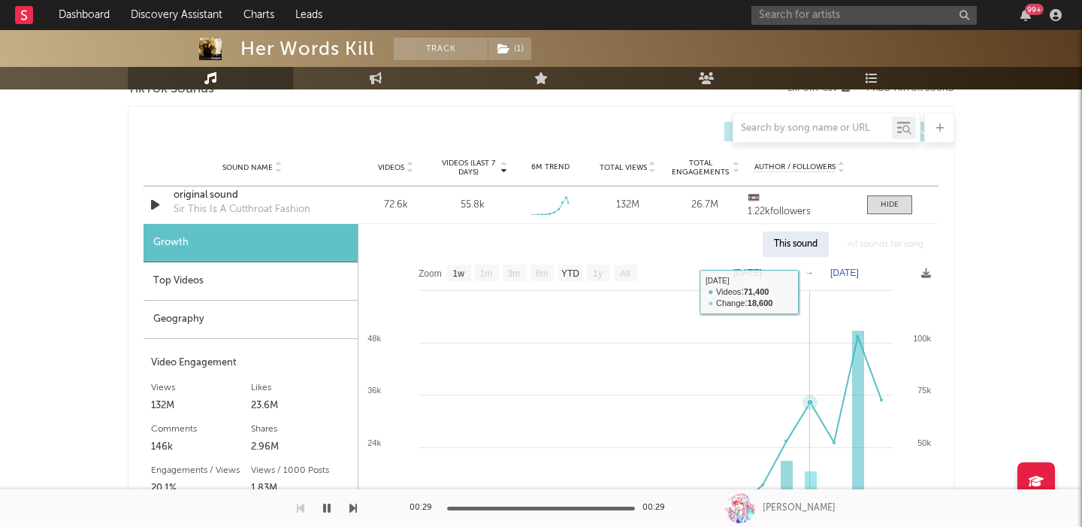
scroll to position [1753, 0]
click at [817, 14] on input "text" at bounding box center [863, 15] width 225 height 19
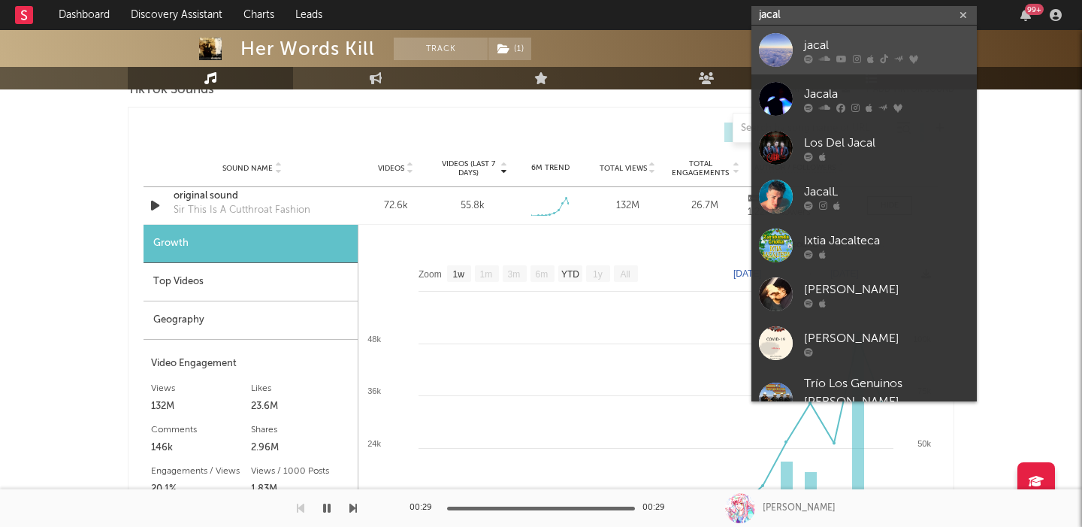
type input "jacal"
click at [835, 44] on div "jacal" at bounding box center [886, 45] width 165 height 18
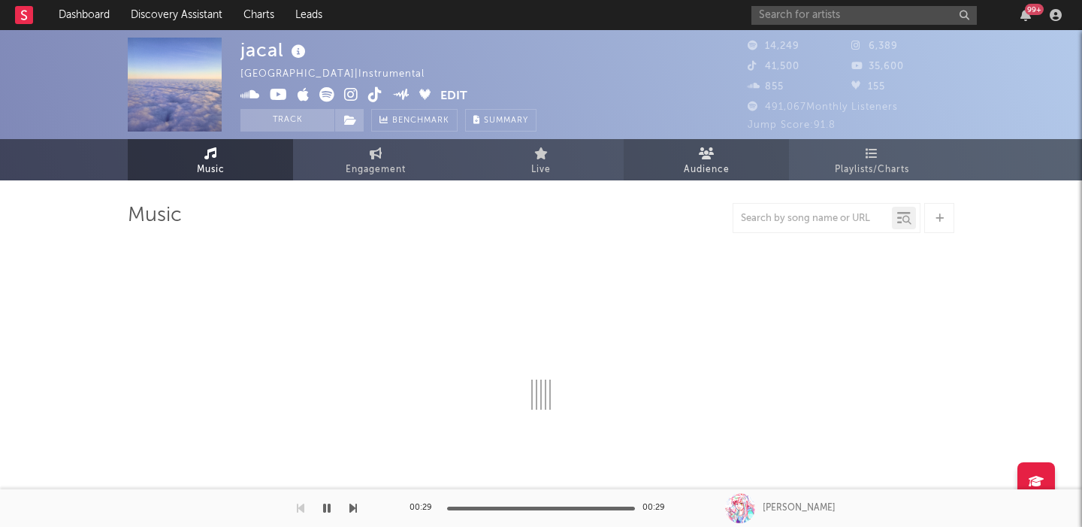
select select "6m"
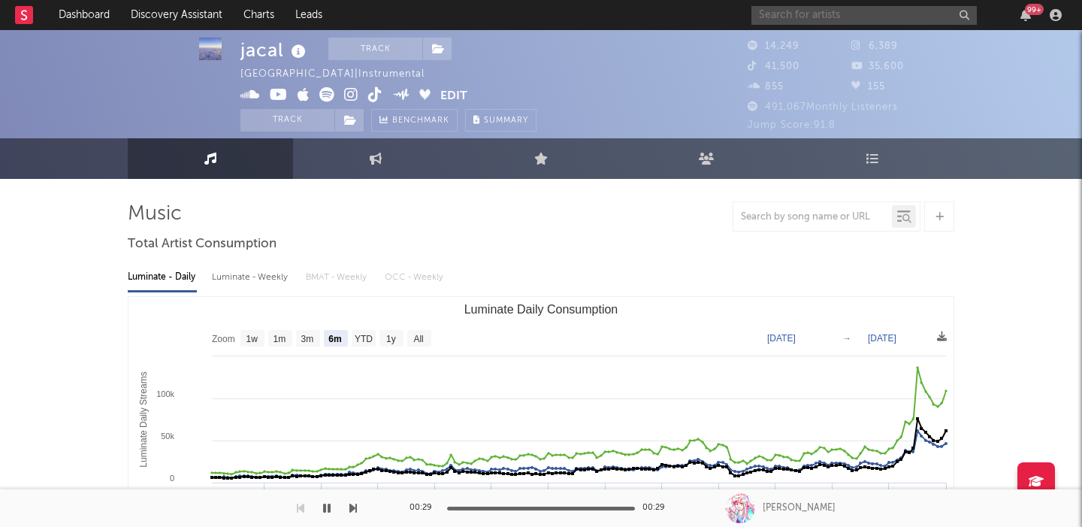
click at [810, 14] on input "text" at bounding box center [863, 15] width 225 height 19
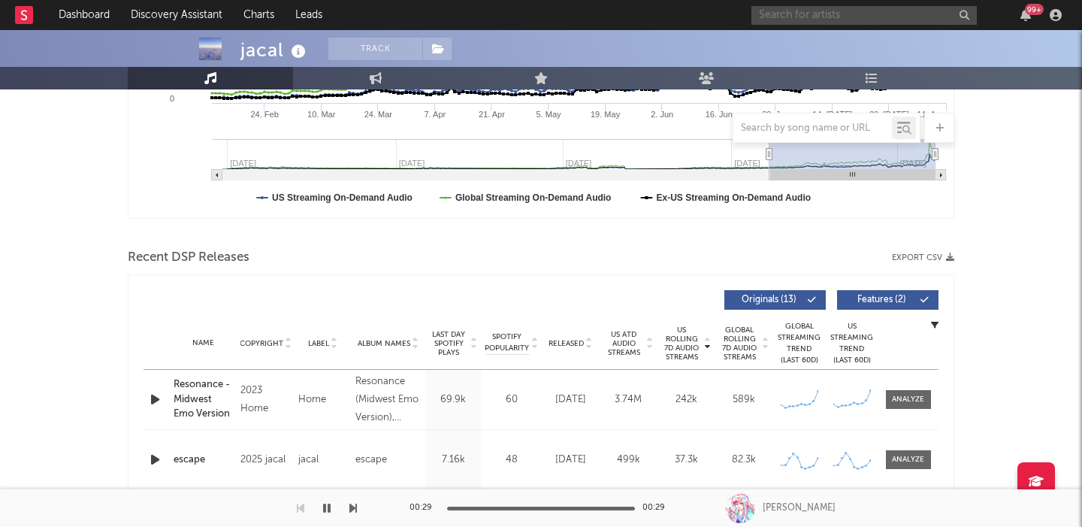
scroll to position [400, 0]
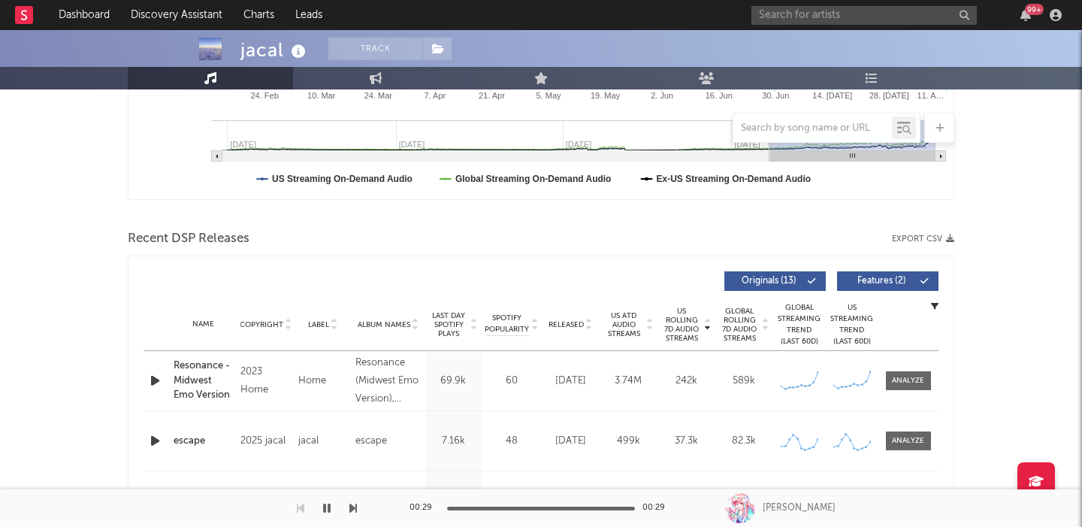
click at [868, 277] on span "Features ( 2 )" at bounding box center [881, 280] width 69 height 9
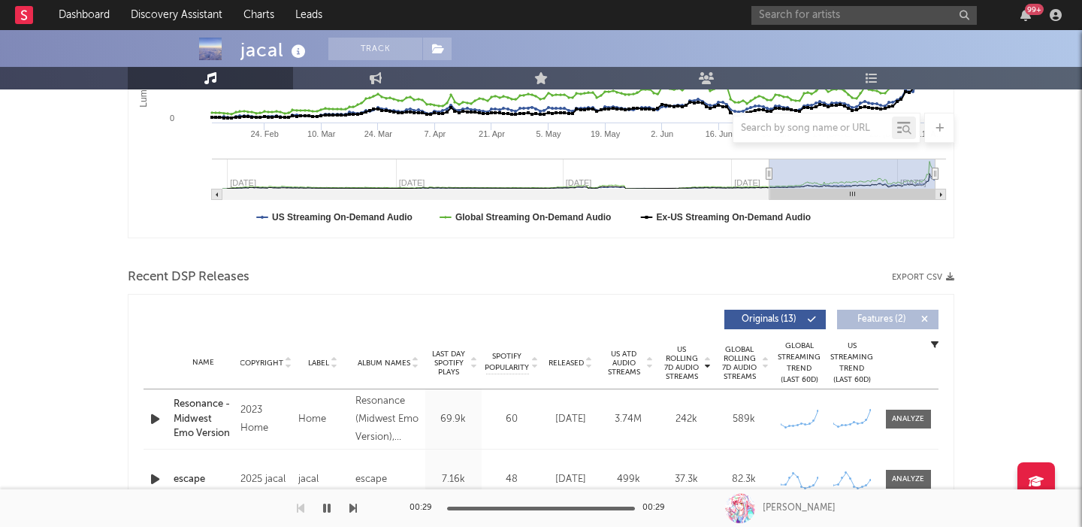
scroll to position [0, 0]
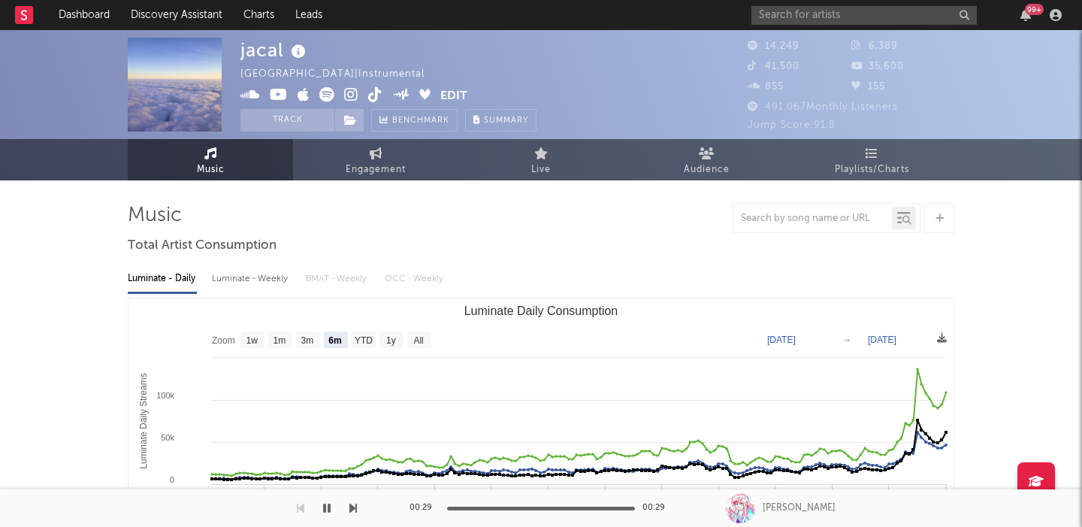
click at [355, 94] on icon at bounding box center [351, 94] width 14 height 15
click at [349, 120] on icon at bounding box center [350, 120] width 13 height 11
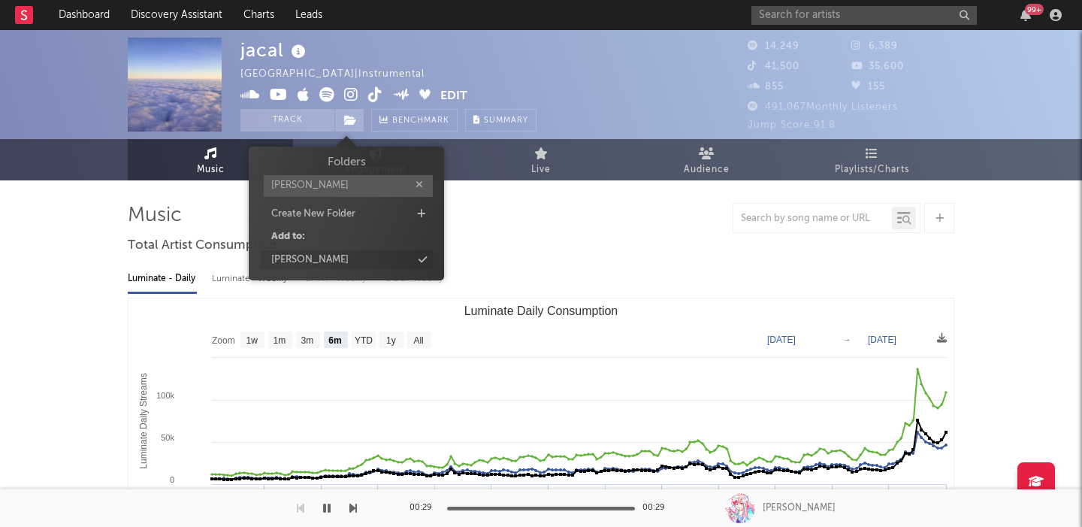
click at [345, 266] on div "johnny" at bounding box center [346, 260] width 173 height 20
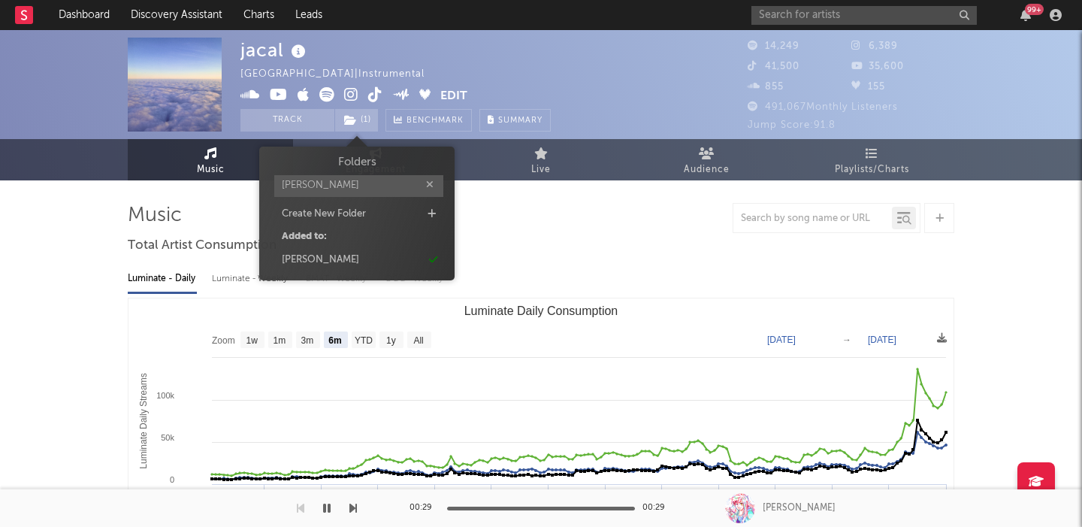
click at [330, 181] on input "john" at bounding box center [358, 186] width 169 height 22
type input "akiv"
click at [344, 260] on div "akiva" at bounding box center [356, 260] width 173 height 20
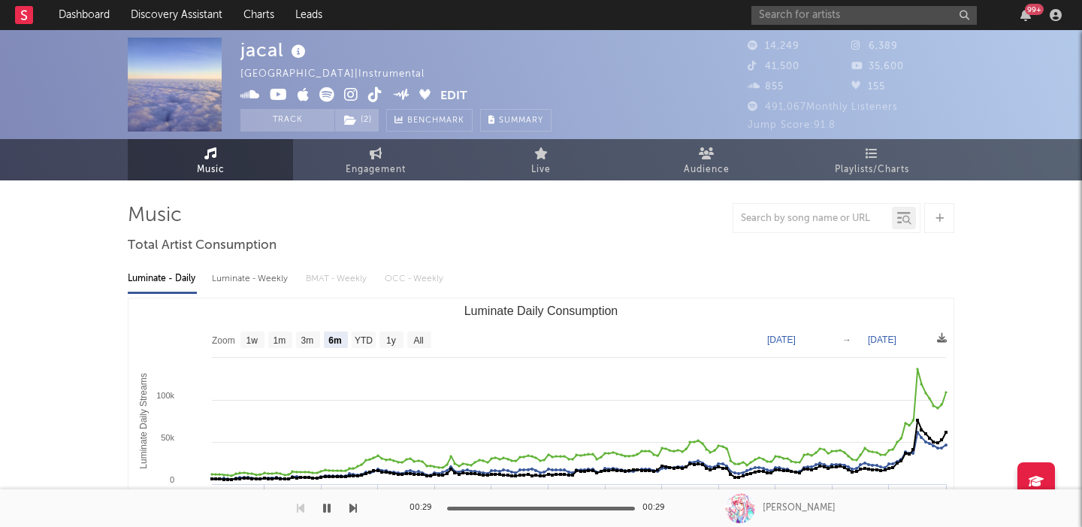
click at [256, 48] on div "jacal" at bounding box center [274, 50] width 69 height 25
click at [255, 48] on div "jacal" at bounding box center [274, 50] width 69 height 25
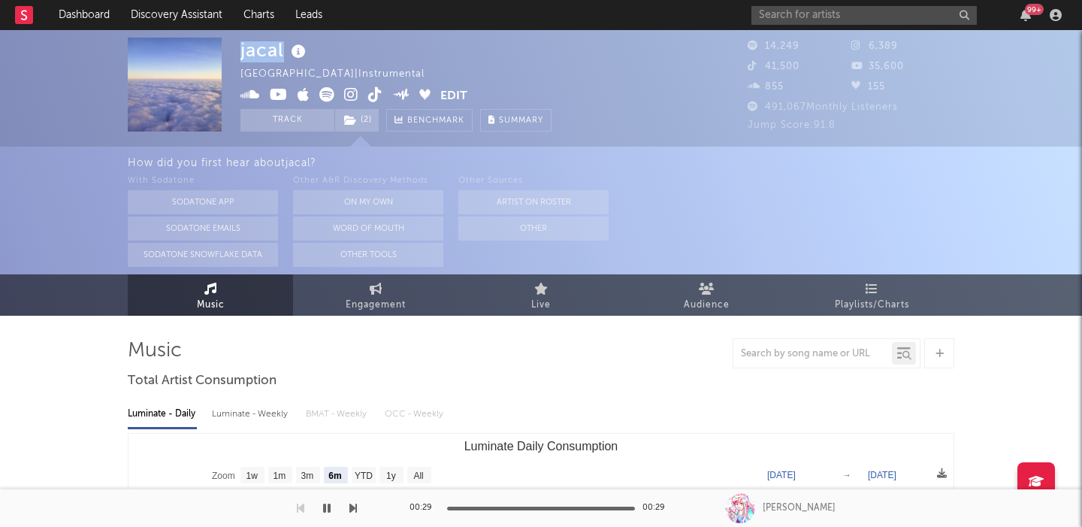
copy div "jacal"
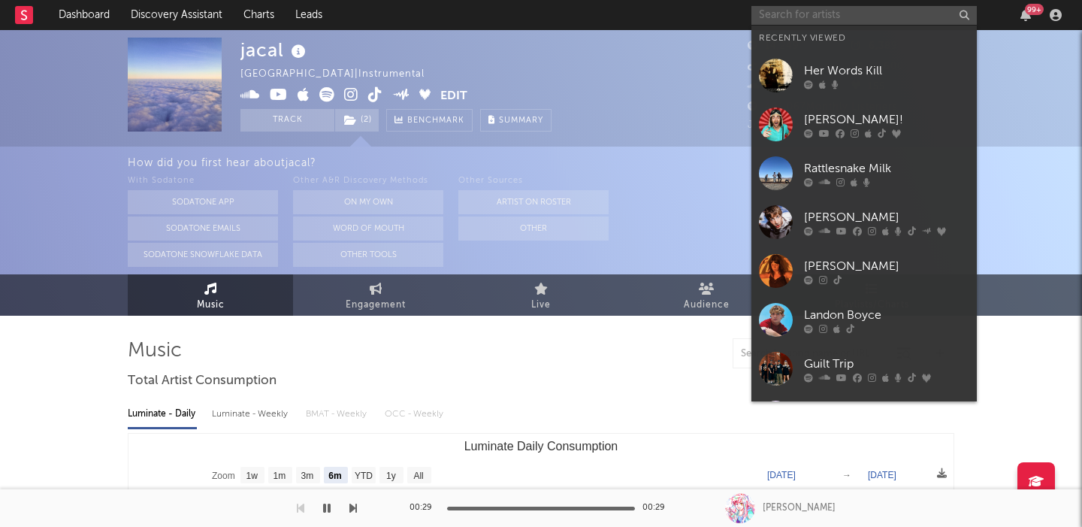
click at [798, 19] on input "text" at bounding box center [863, 15] width 225 height 19
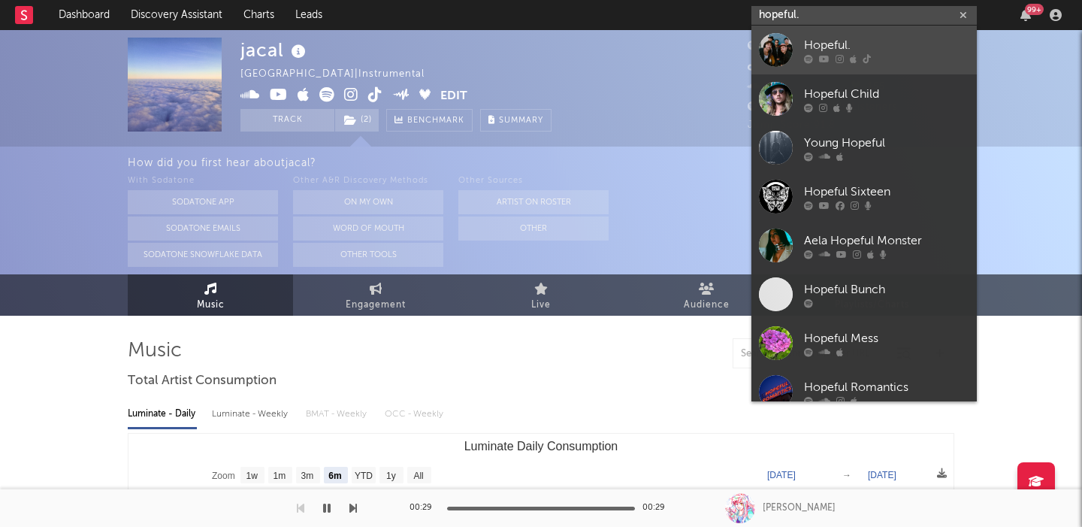
type input "hopeful."
click at [864, 53] on div "Hopeful." at bounding box center [886, 45] width 165 height 18
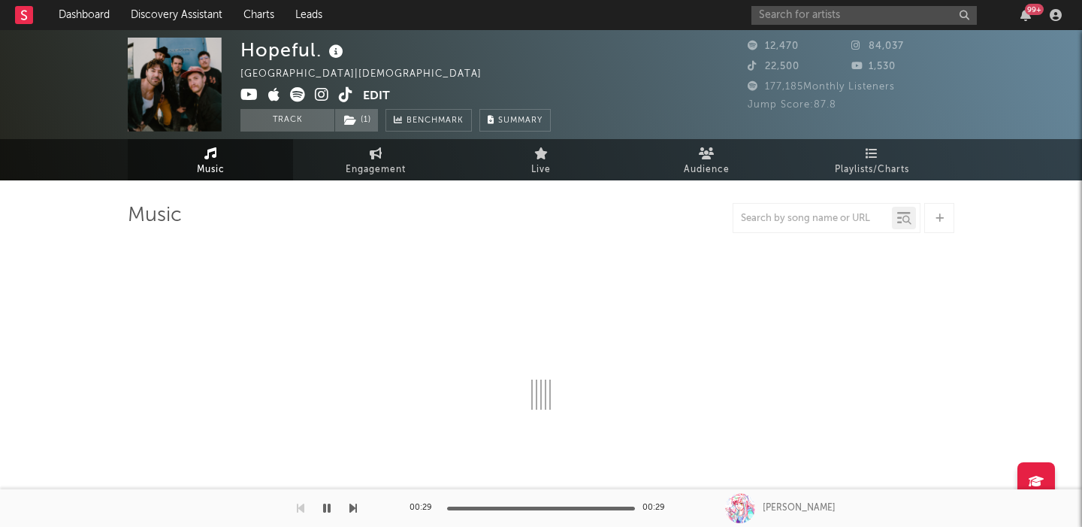
select select "1w"
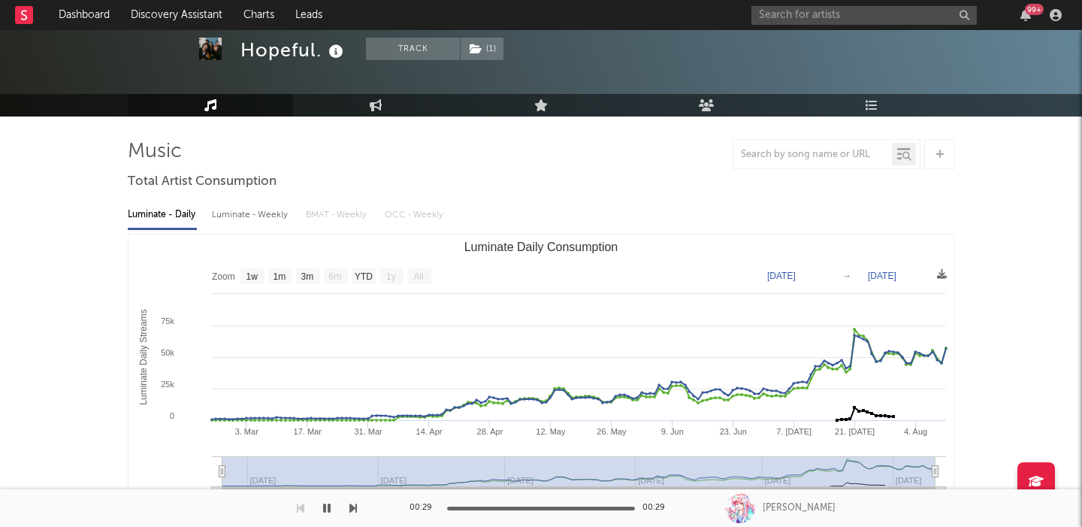
scroll to position [65, 0]
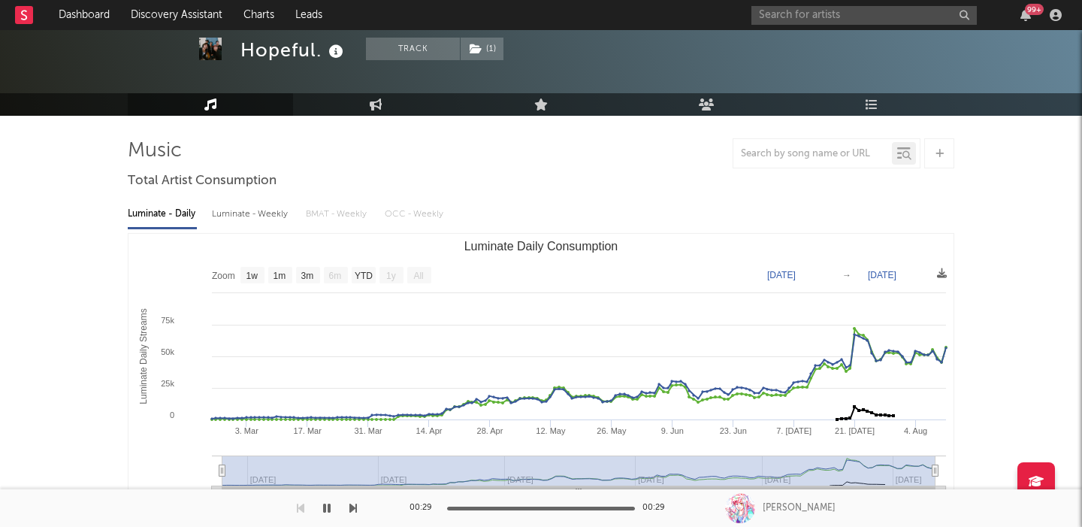
click at [272, 212] on div "Luminate - Weekly" at bounding box center [251, 214] width 79 height 26
select select "6m"
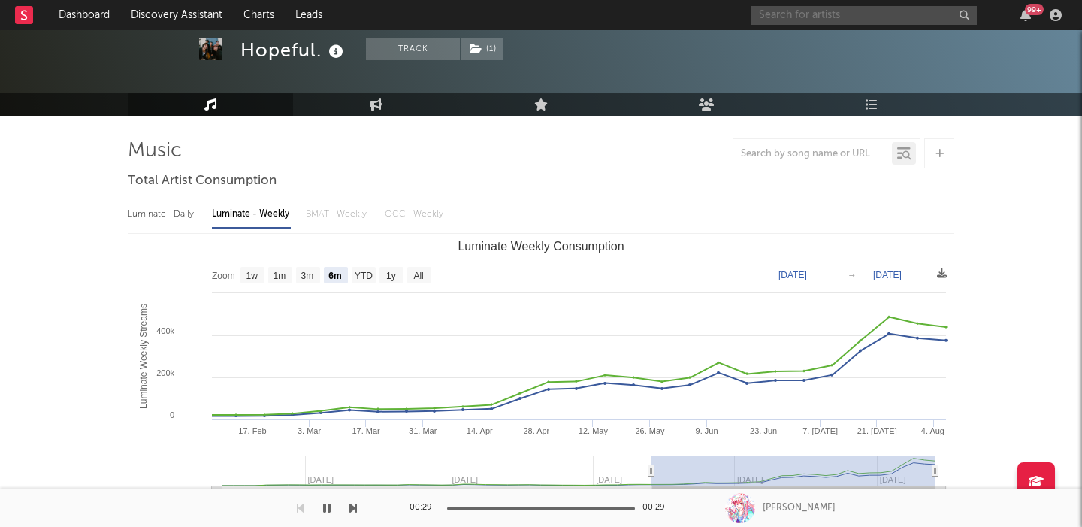
click at [817, 18] on input "text" at bounding box center [863, 15] width 225 height 19
paste input "Druidess"
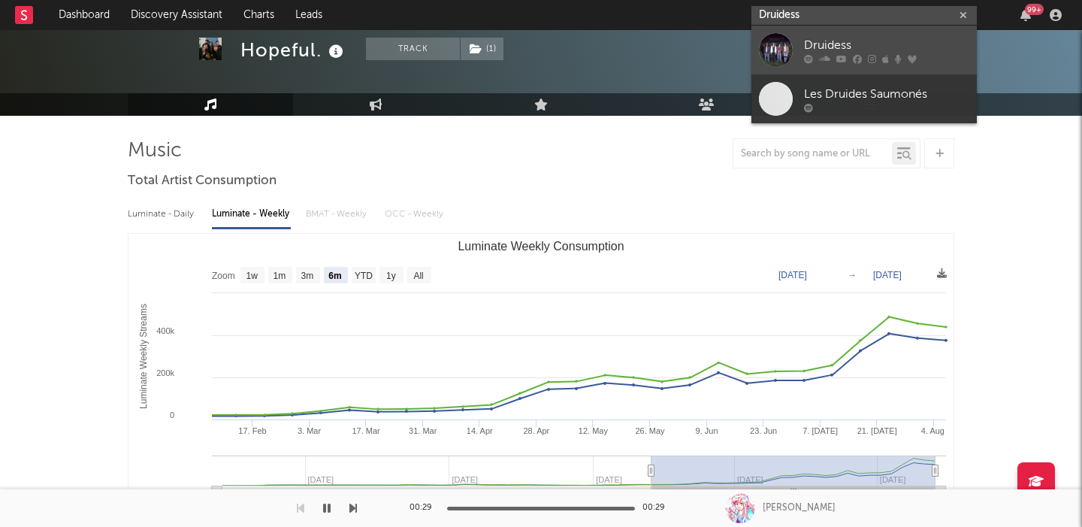
type input "Druidess"
click at [874, 44] on div "Druidess" at bounding box center [886, 45] width 165 height 18
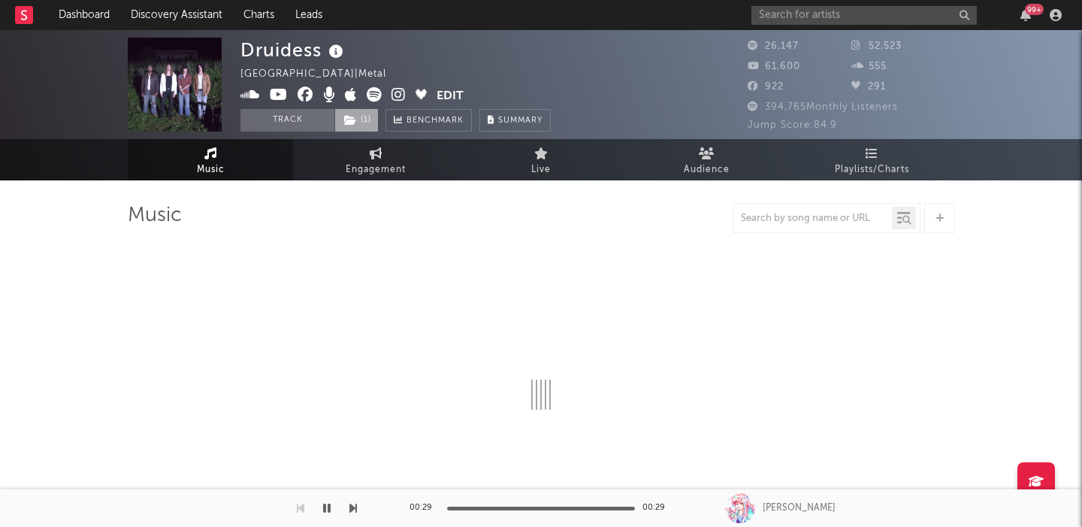
click at [367, 121] on span "( 1 )" at bounding box center [356, 120] width 44 height 23
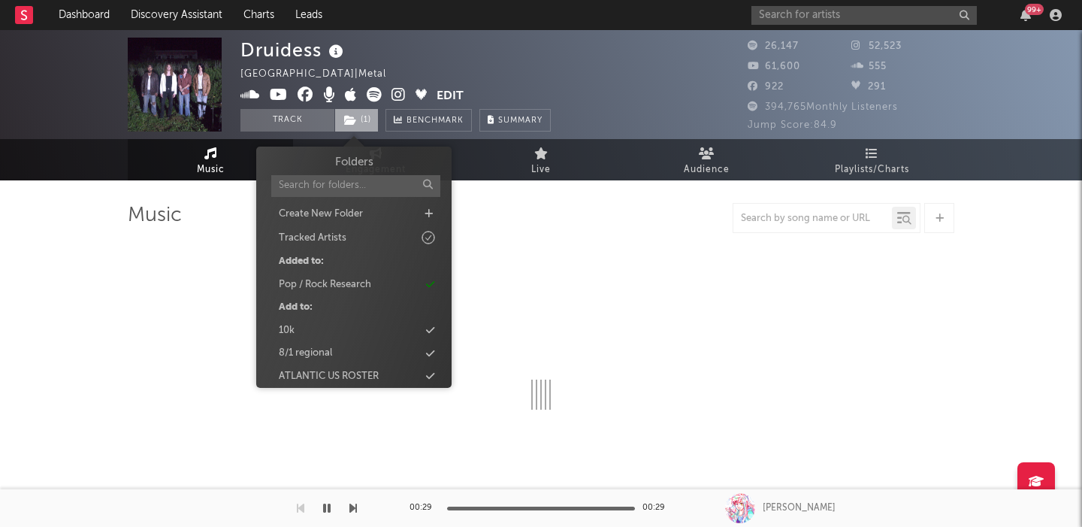
click at [367, 121] on span "( 1 )" at bounding box center [356, 120] width 44 height 23
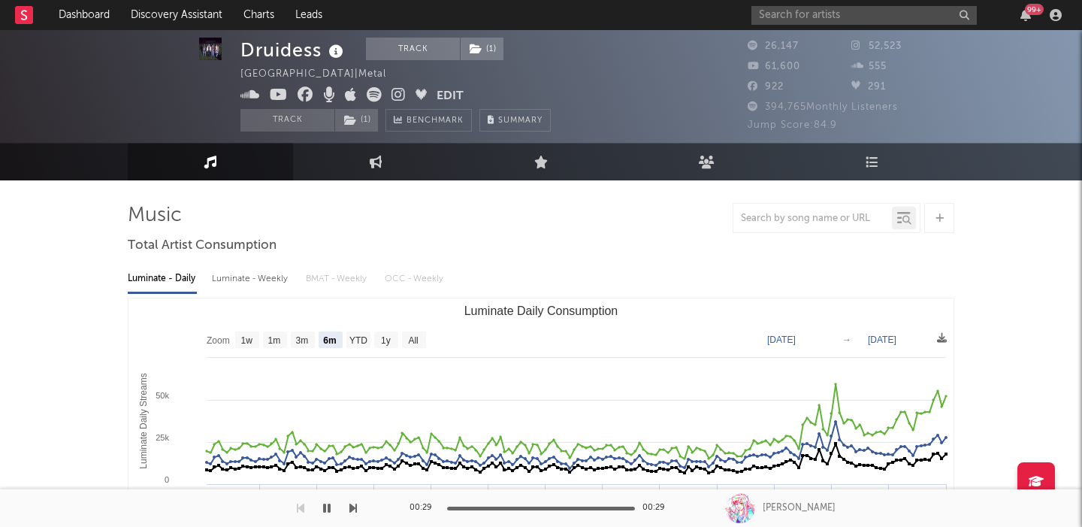
scroll to position [55, 0]
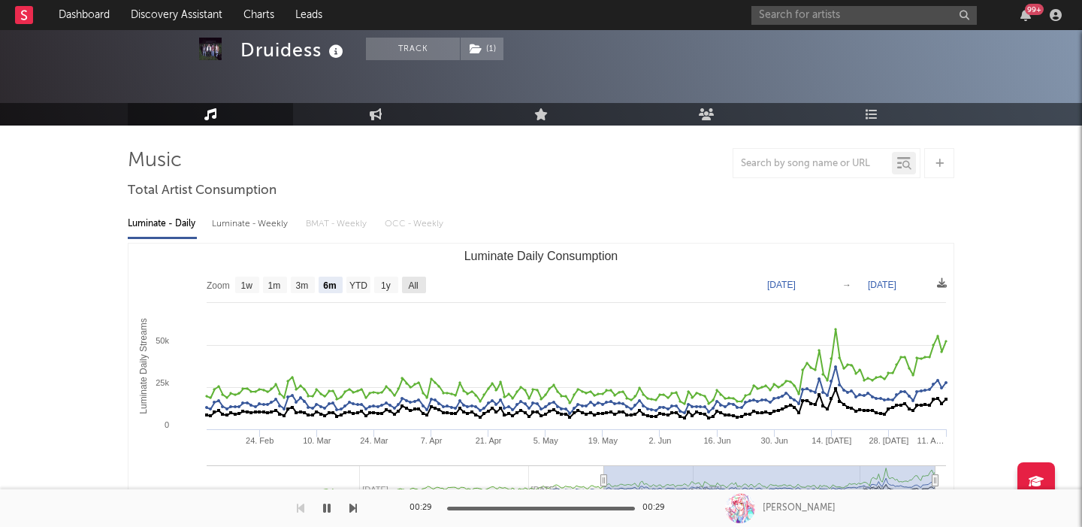
click at [415, 288] on text "All" at bounding box center [413, 285] width 10 height 11
select select "All"
type input "2024-07-15"
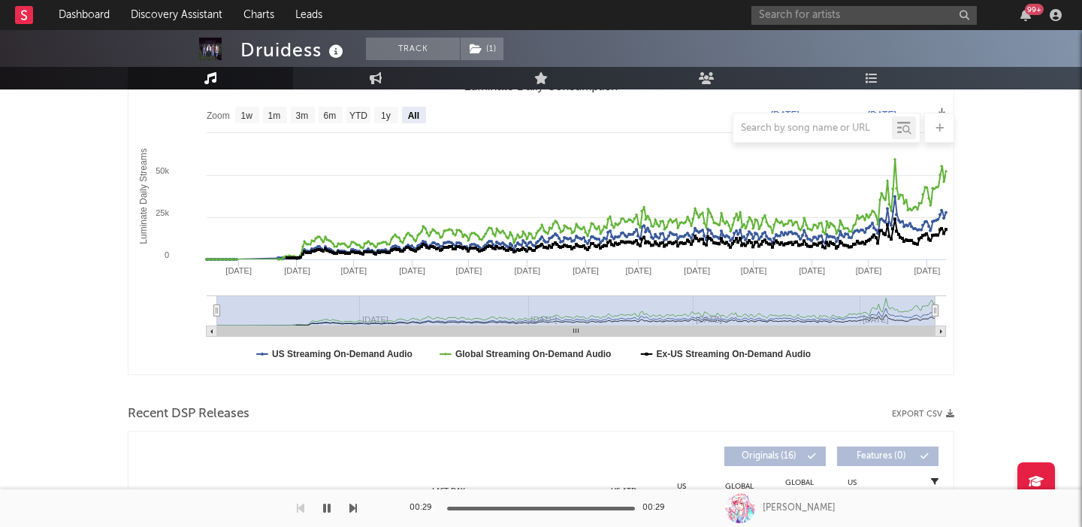
scroll to position [0, 0]
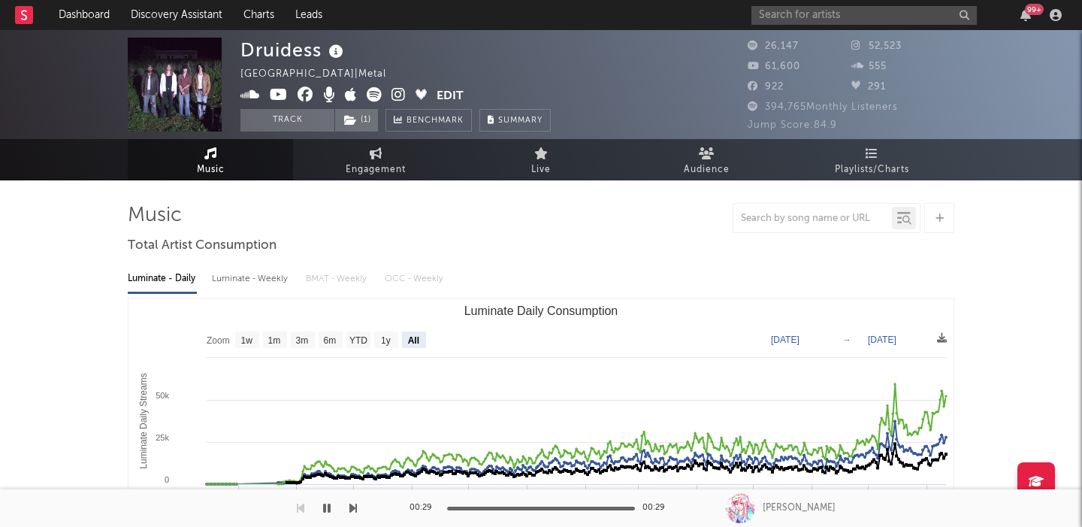
click at [399, 101] on icon at bounding box center [398, 94] width 14 height 15
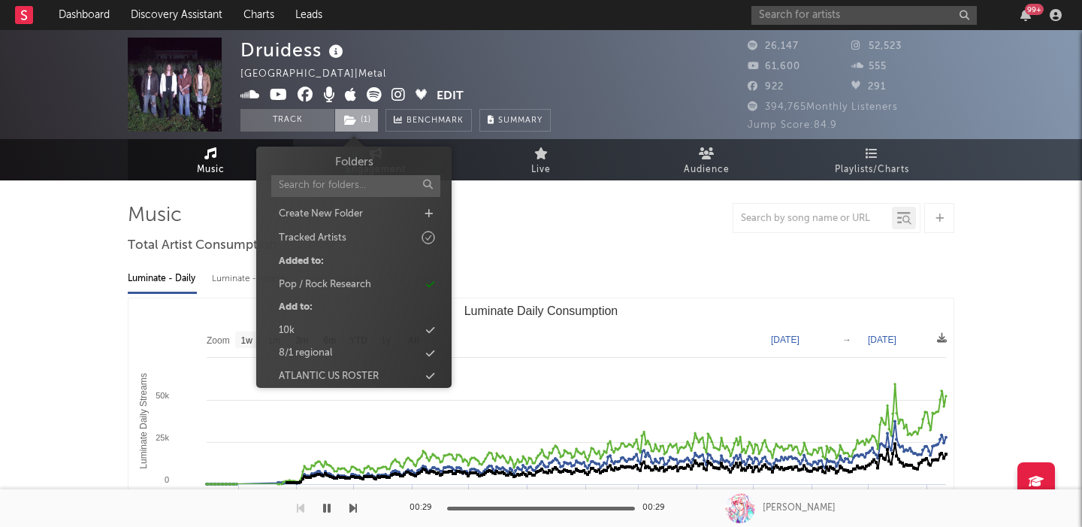
click at [369, 120] on span "( 1 )" at bounding box center [356, 120] width 44 height 23
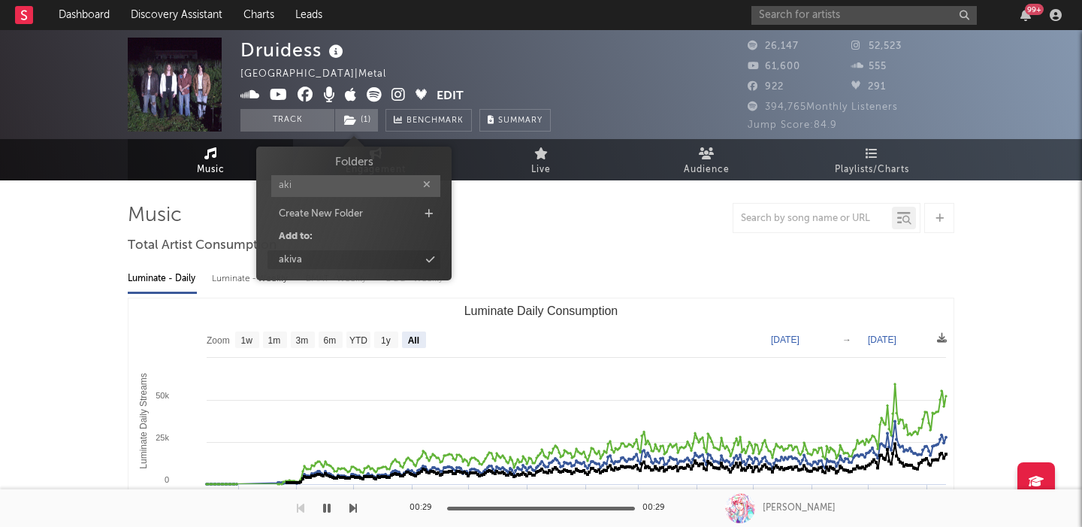
type input "aki"
click at [358, 256] on div "akiva" at bounding box center [353, 260] width 173 height 20
click at [608, 292] on div "Luminate - Daily Luminate - Weekly BMAT - Weekly OCC - Weekly Zoom 1w 1m 3m 6m …" at bounding box center [541, 430] width 826 height 345
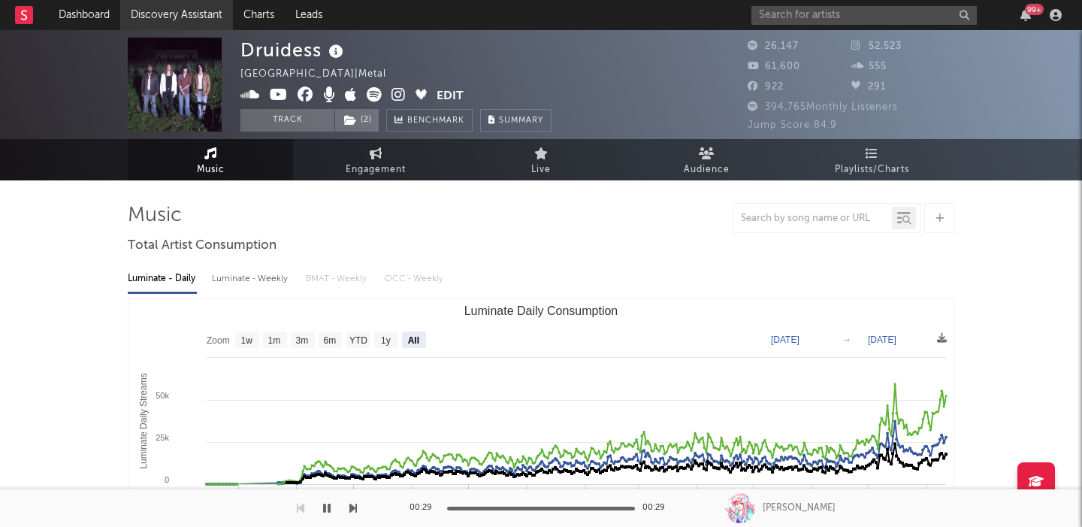
click at [208, 10] on link "Discovery Assistant" at bounding box center [176, 15] width 113 height 30
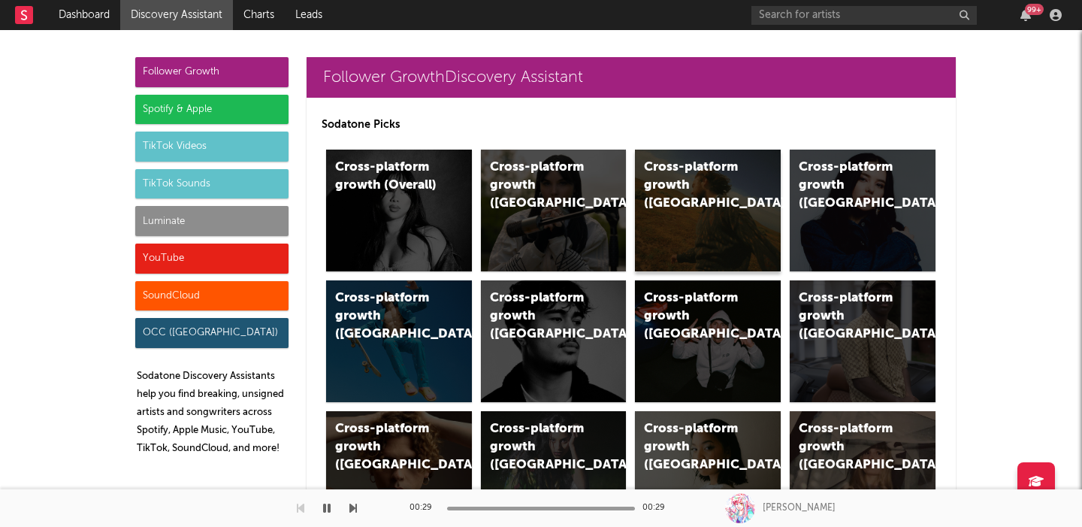
click at [675, 196] on div "Cross-platform growth (US)" at bounding box center [708, 210] width 146 height 122
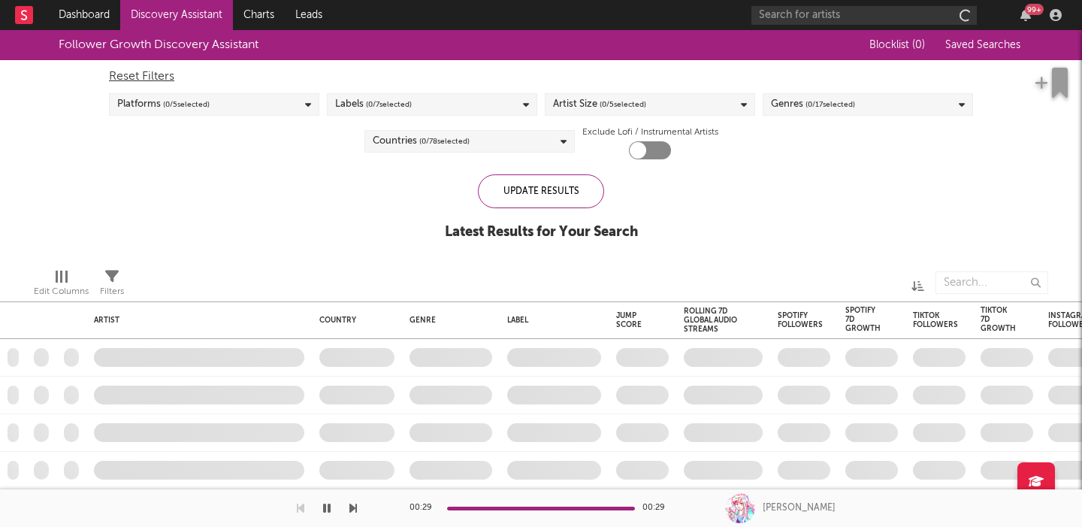
checkbox input "true"
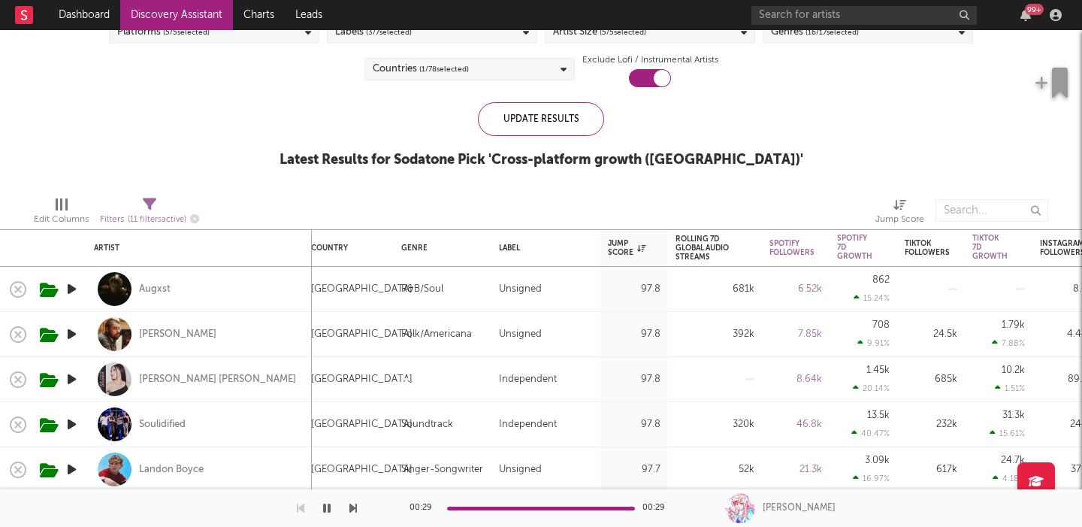
click at [247, 286] on div "Augxst" at bounding box center [199, 289] width 210 height 44
select select "1w"
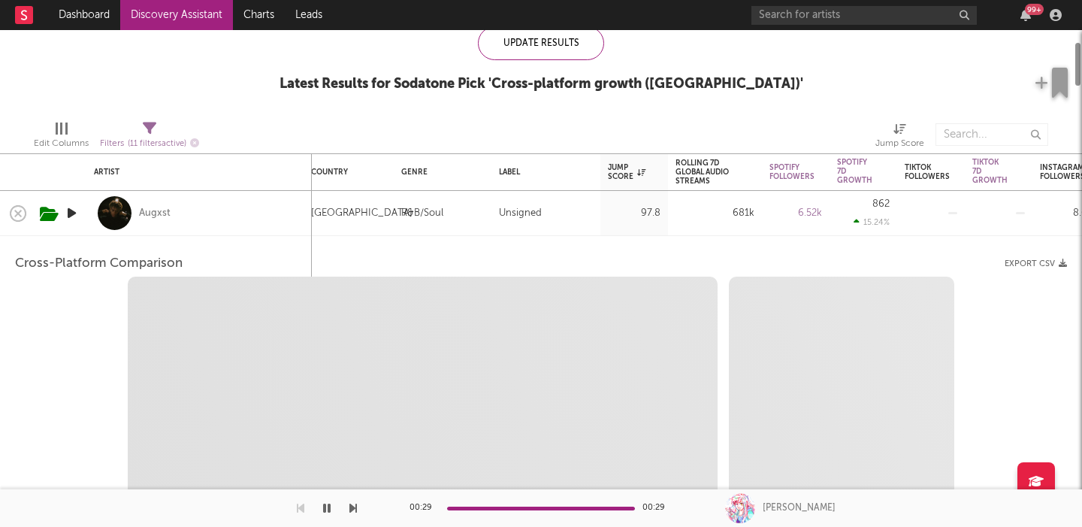
select select "6m"
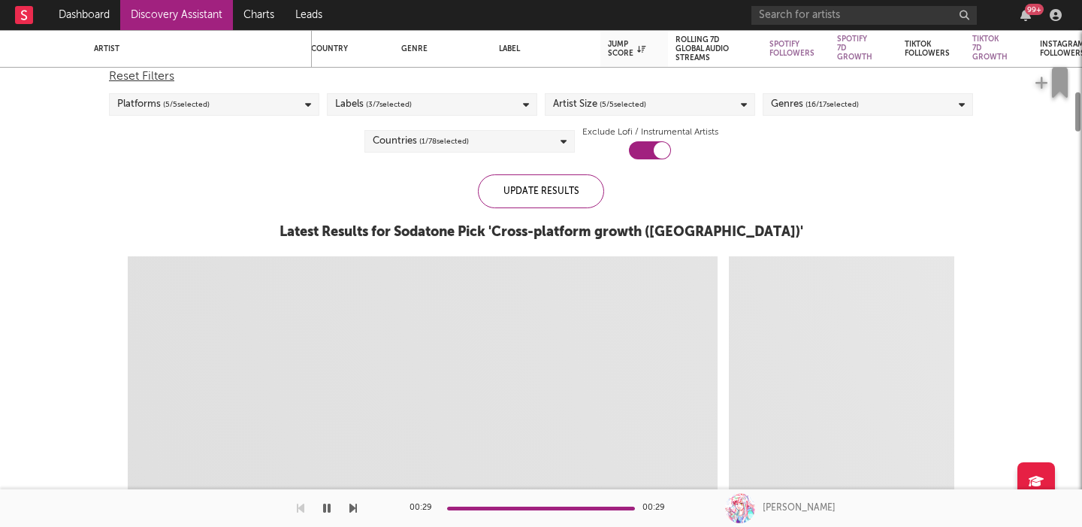
select select "1m"
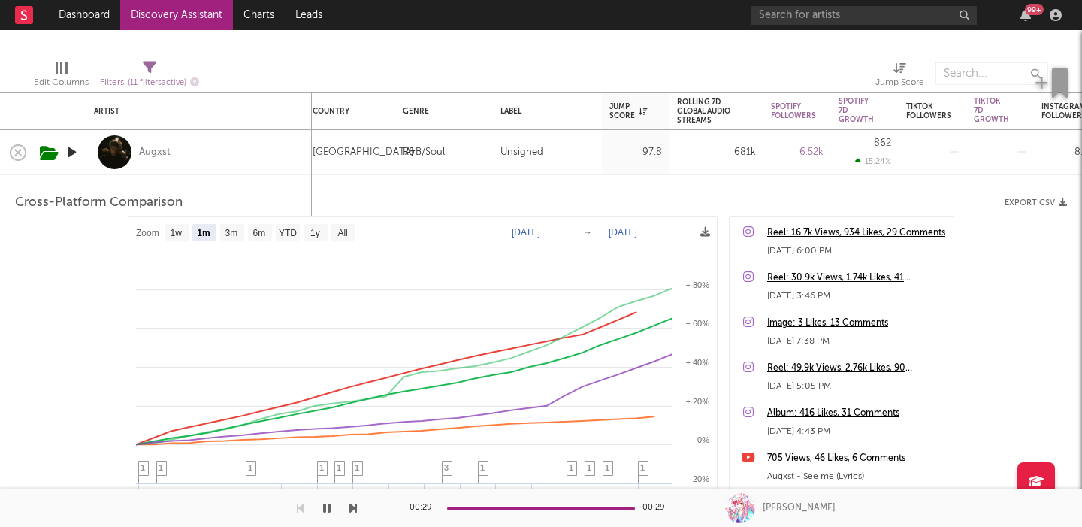
click at [159, 149] on div "Augxst" at bounding box center [155, 153] width 32 height 14
click at [246, 141] on div "Augxst" at bounding box center [199, 152] width 210 height 44
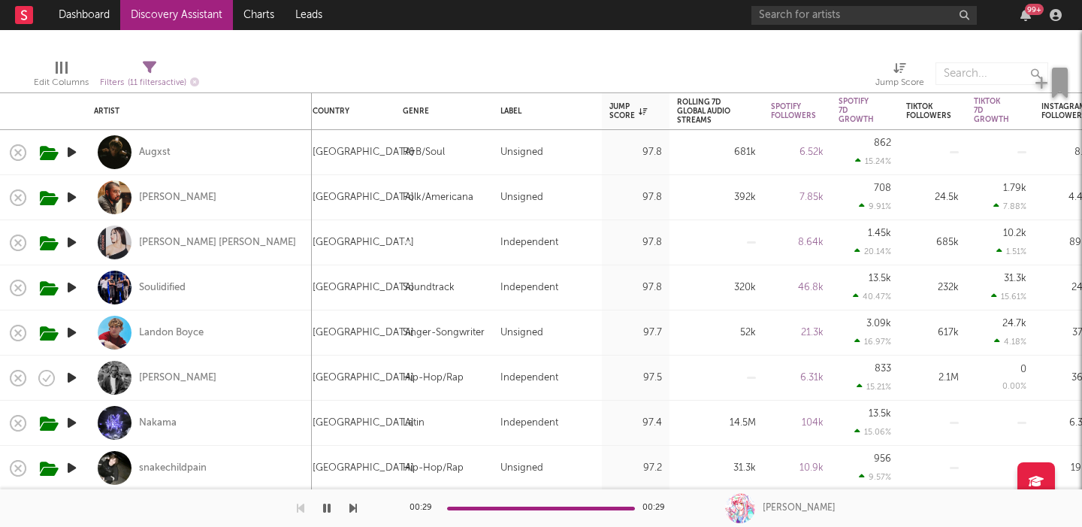
click at [234, 200] on div "[PERSON_NAME]" at bounding box center [199, 197] width 210 height 44
select select "1w"
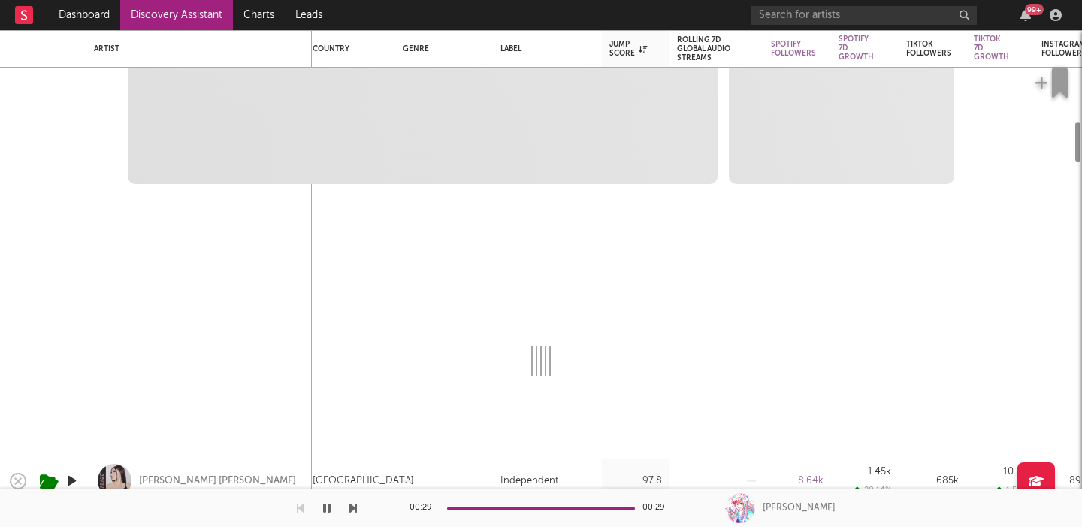
select select "1w"
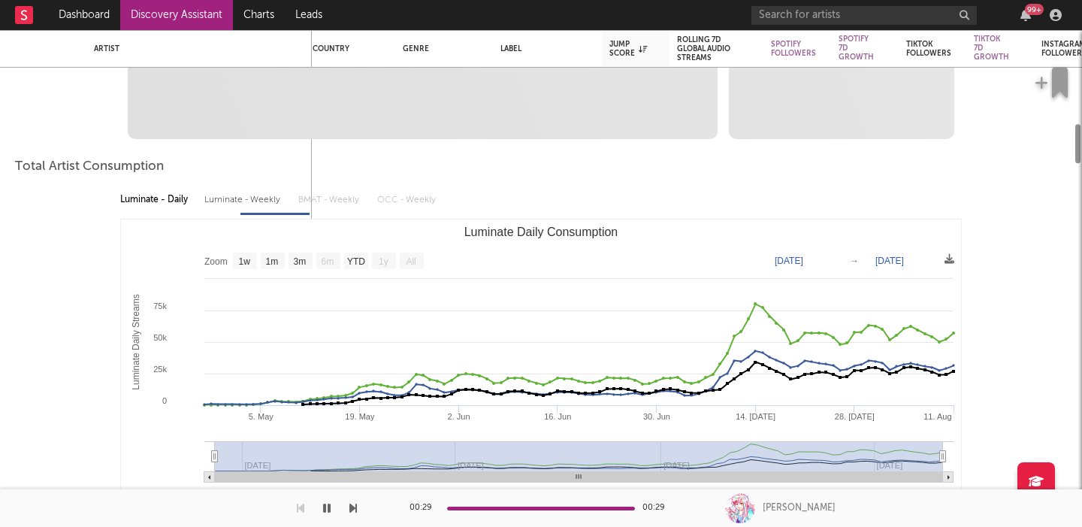
select select "1m"
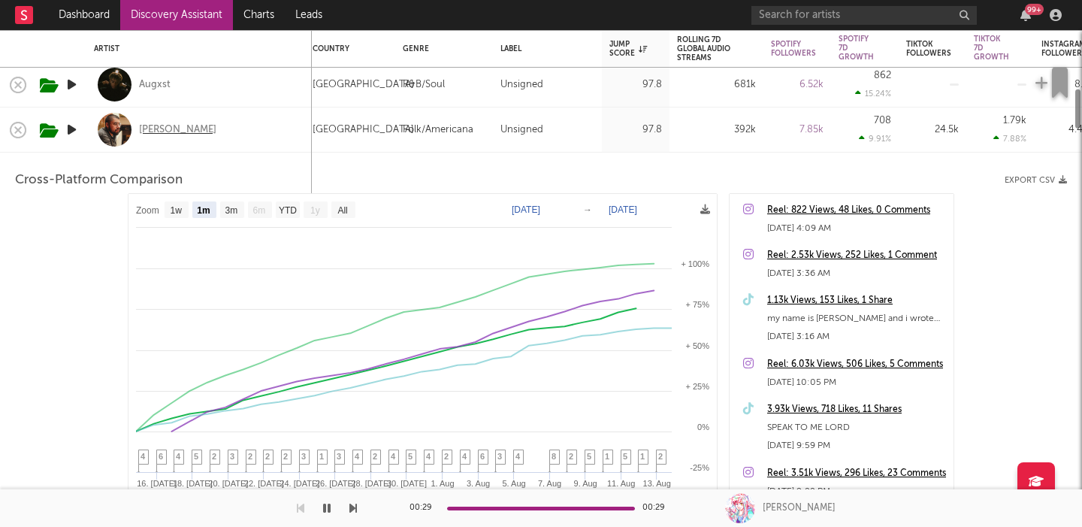
click at [168, 130] on div "[PERSON_NAME]" at bounding box center [177, 130] width 77 height 14
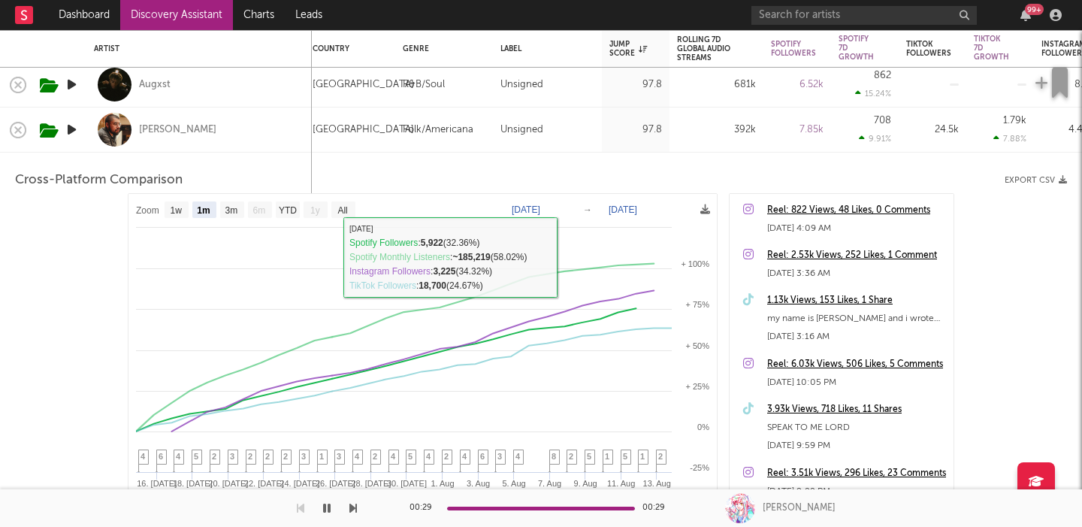
click at [225, 141] on div "[PERSON_NAME]" at bounding box center [199, 129] width 210 height 44
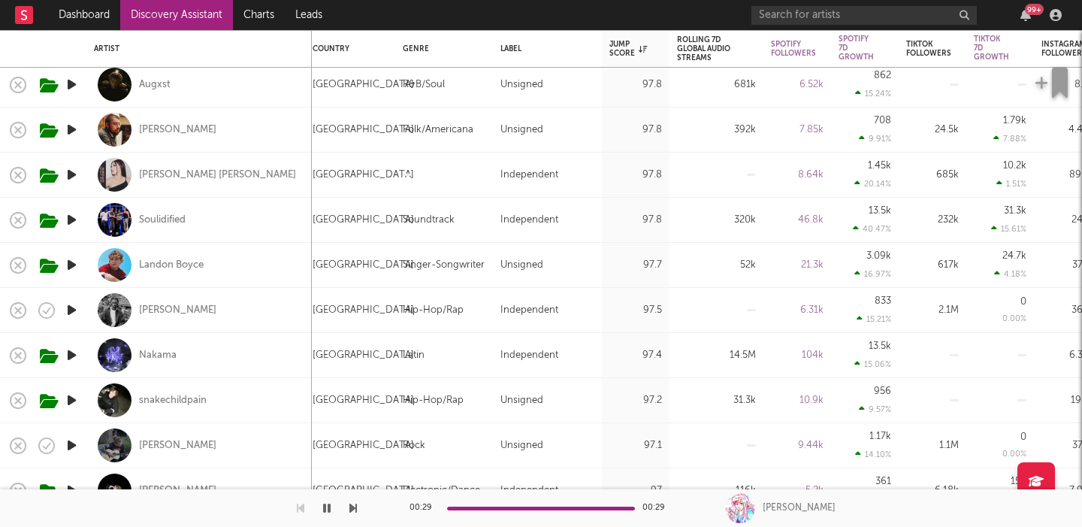
click at [73, 174] on icon "button" at bounding box center [72, 174] width 16 height 19
click at [73, 174] on icon "button" at bounding box center [71, 174] width 14 height 19
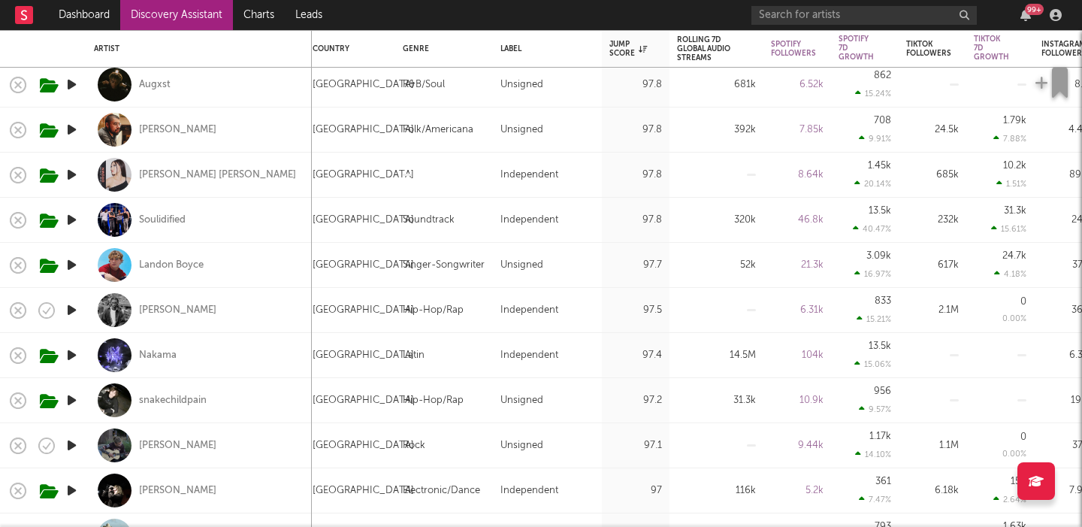
click at [70, 217] on icon "button" at bounding box center [72, 219] width 16 height 19
click at [71, 310] on icon "button" at bounding box center [72, 310] width 16 height 19
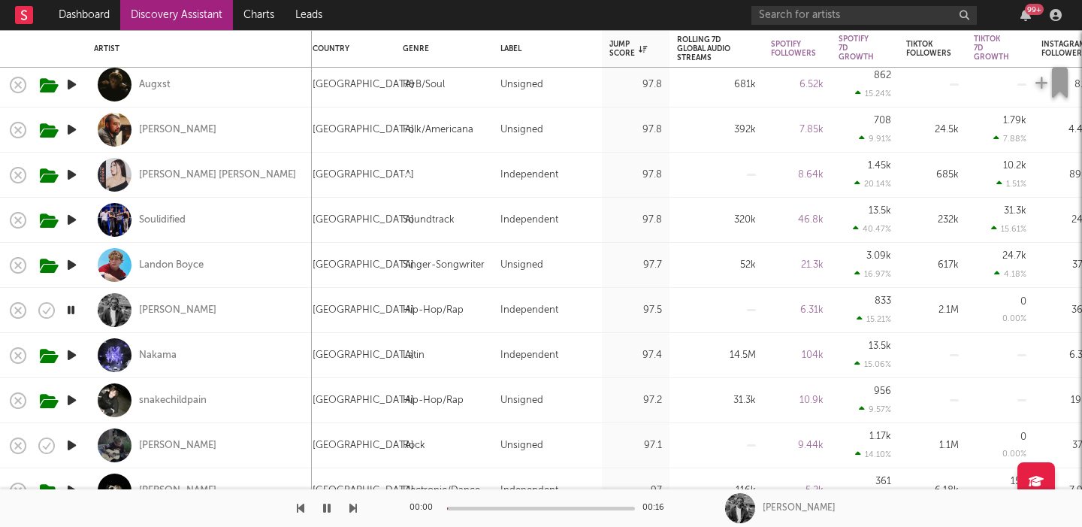
click at [222, 310] on div "Cameron Goode" at bounding box center [199, 310] width 210 height 44
select select "1w"
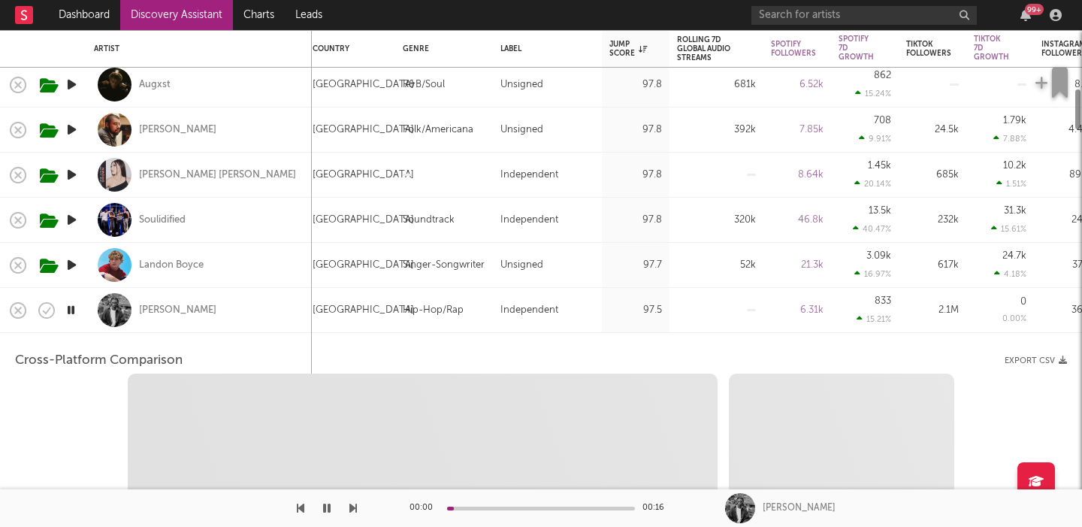
select select "6m"
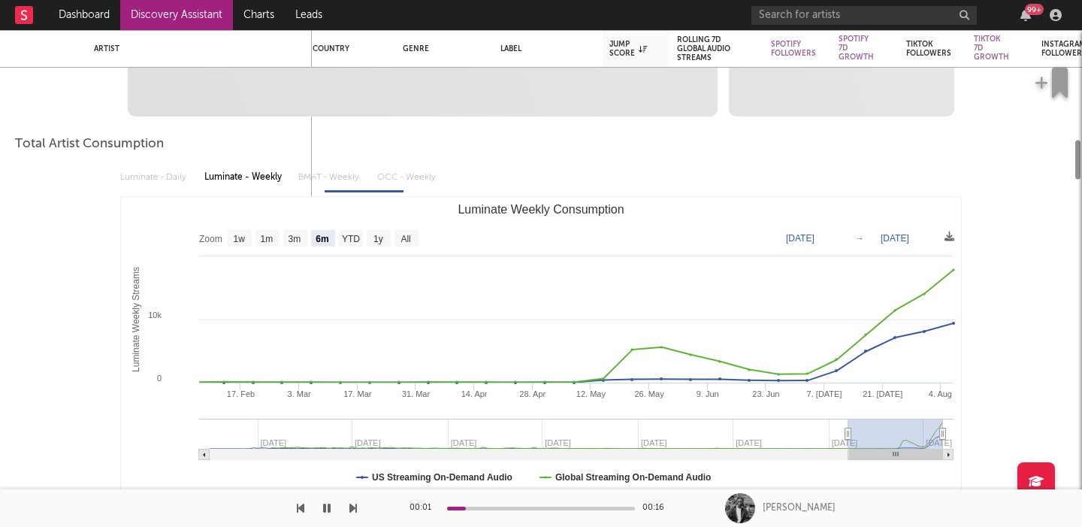
select select "1m"
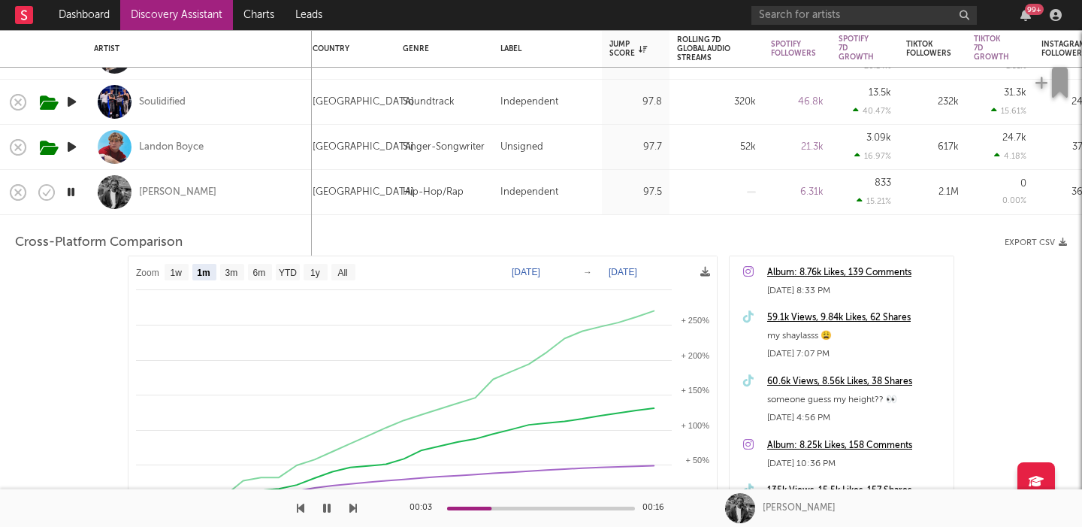
click at [272, 213] on div "Cameron Goode" at bounding box center [199, 192] width 210 height 44
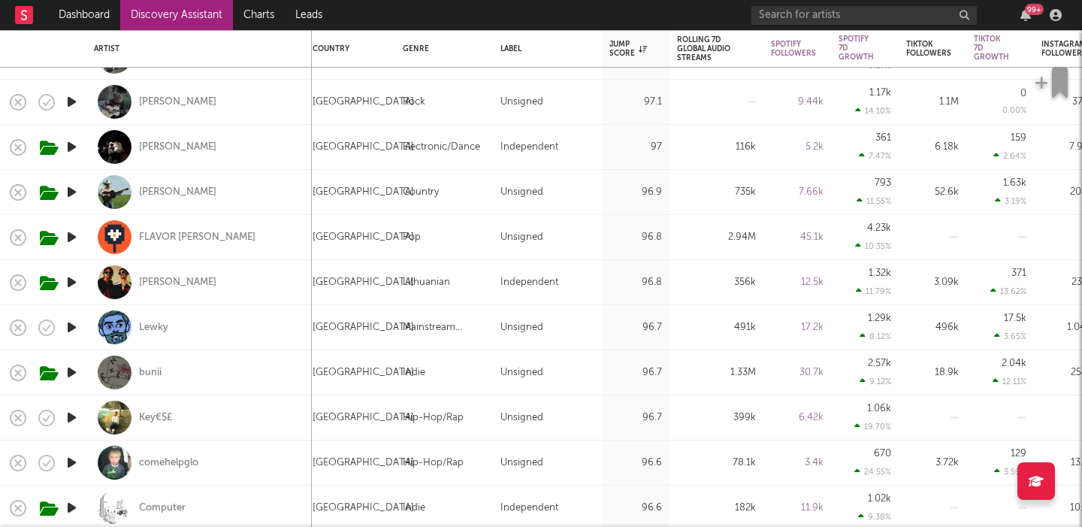
click at [228, 332] on div "Lewky" at bounding box center [199, 327] width 210 height 44
select select "1w"
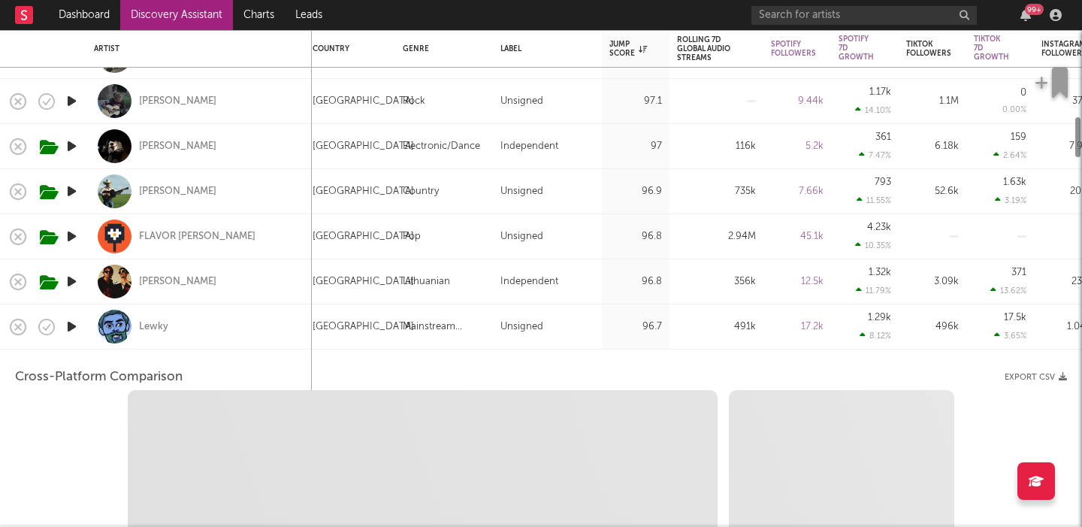
select select "6m"
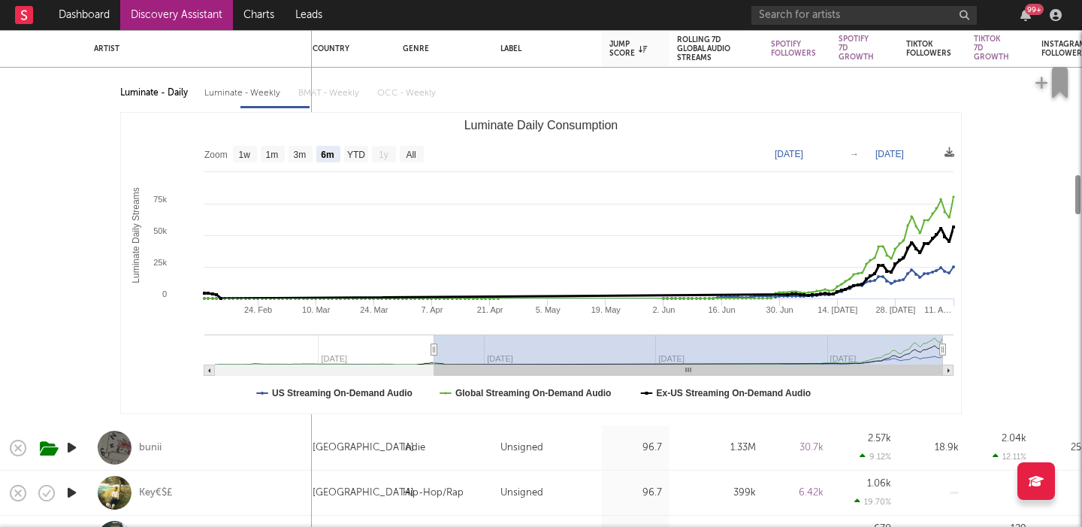
select select "1m"
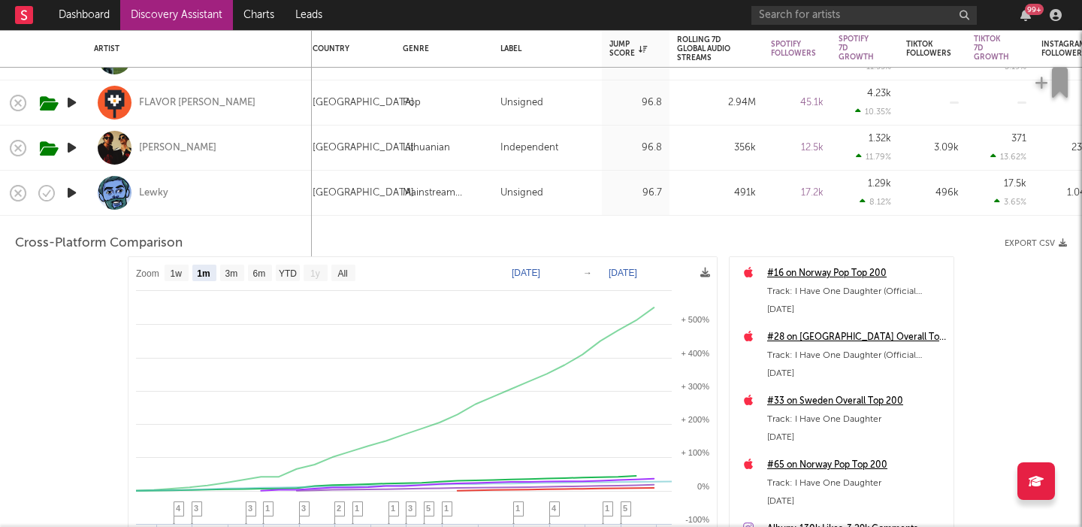
click at [77, 192] on icon "button" at bounding box center [72, 192] width 16 height 19
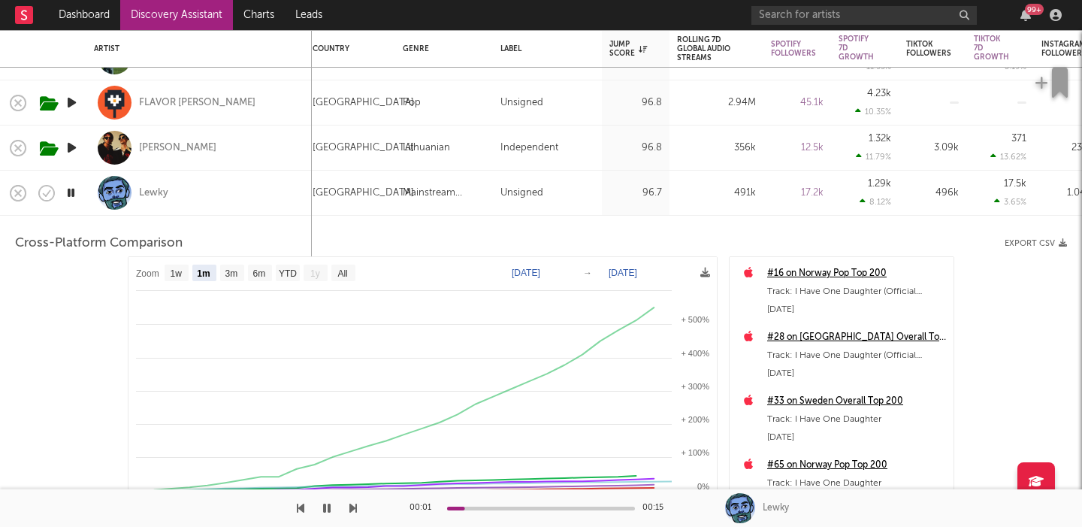
click at [238, 186] on div "Lewky" at bounding box center [199, 193] width 210 height 44
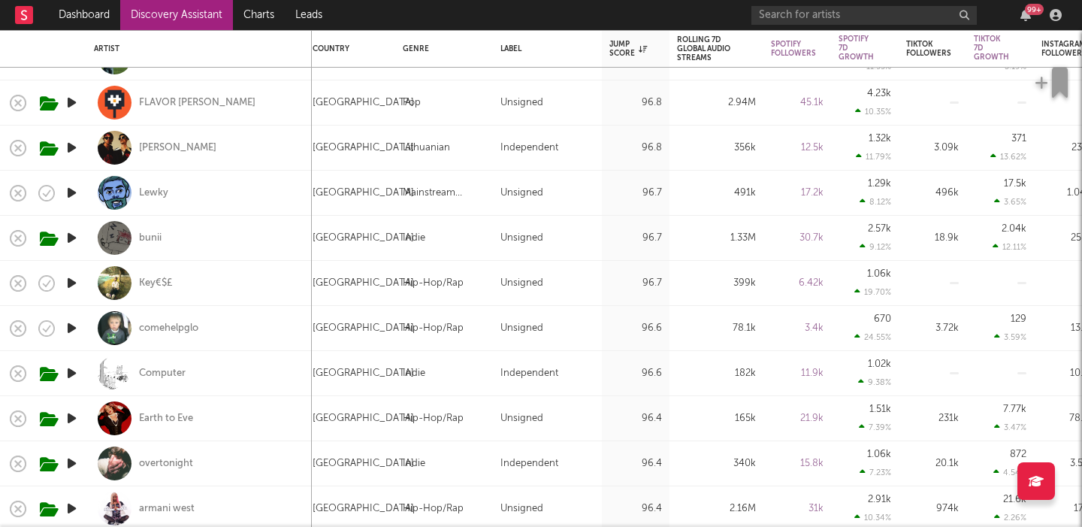
click at [68, 327] on icon "button" at bounding box center [72, 328] width 16 height 19
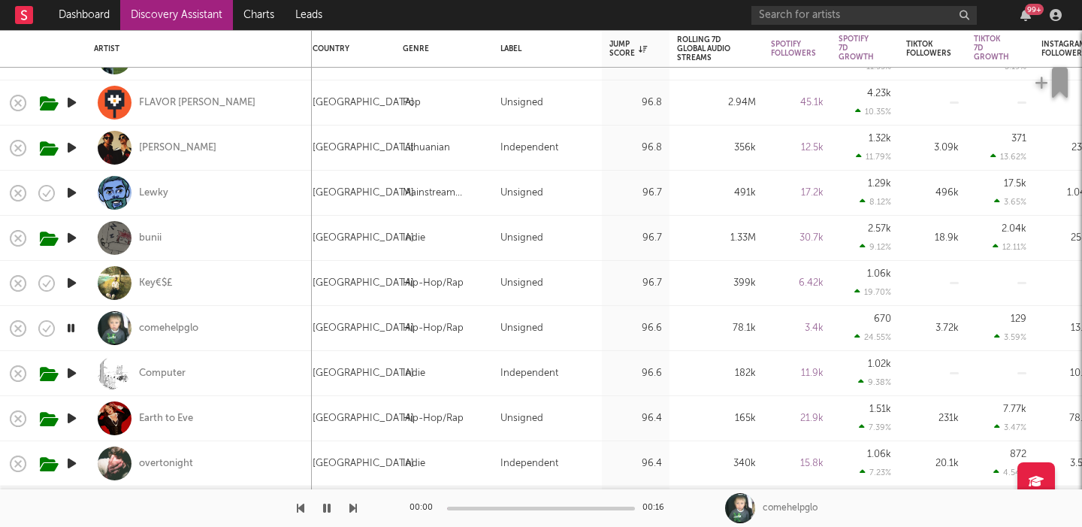
click at [273, 327] on div "comehelpglo" at bounding box center [199, 328] width 210 height 44
select select "1w"
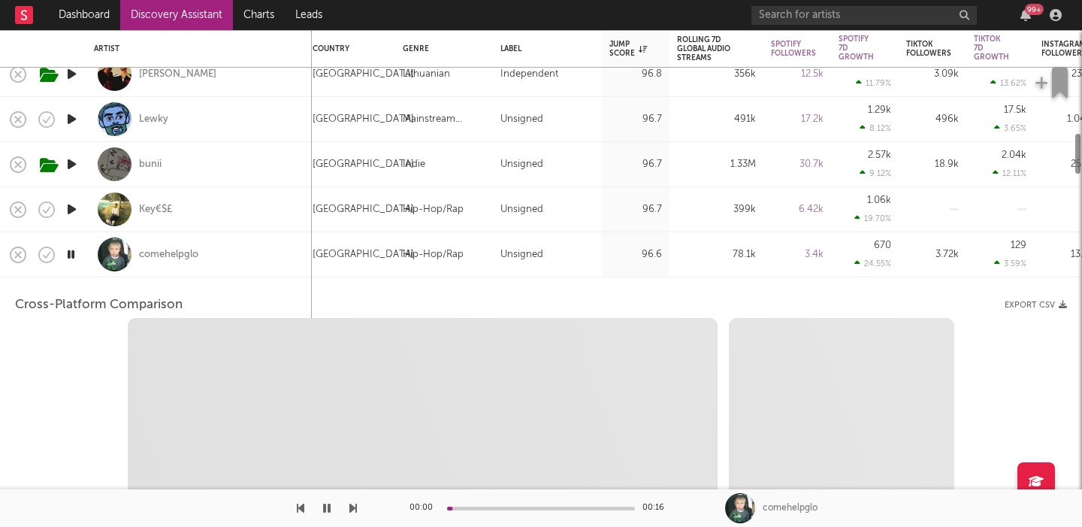
select select "1w"
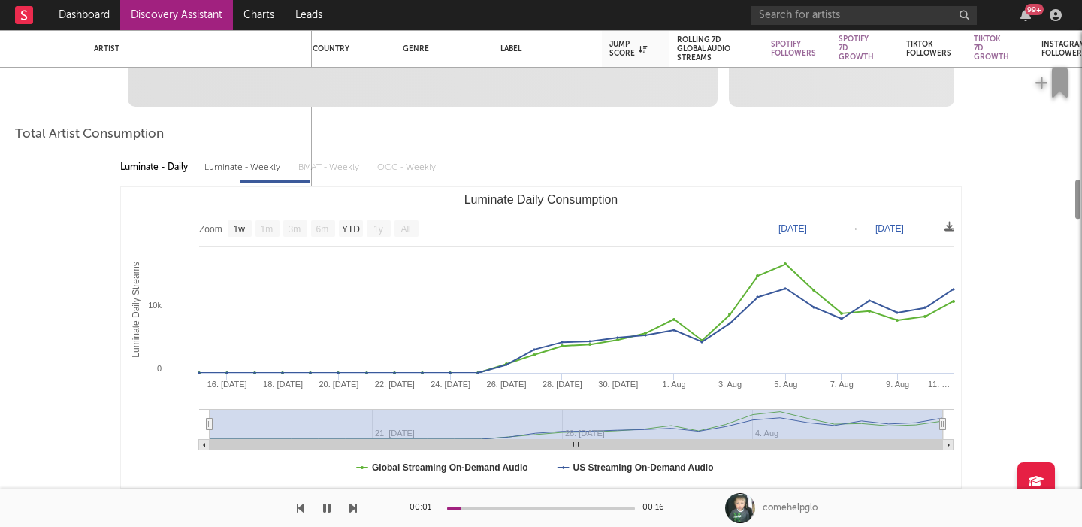
select select "1m"
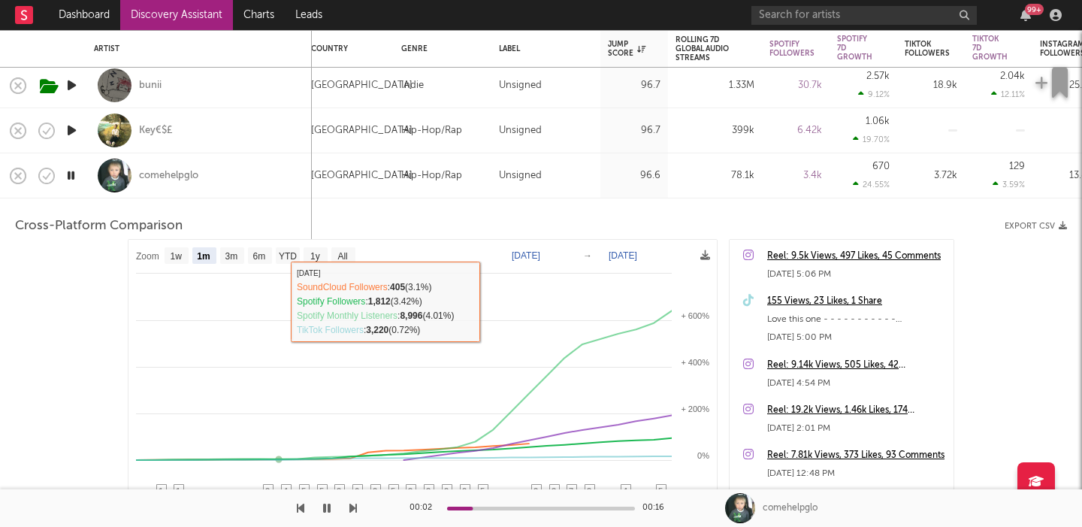
click at [258, 177] on div "comehelpglo" at bounding box center [199, 175] width 210 height 44
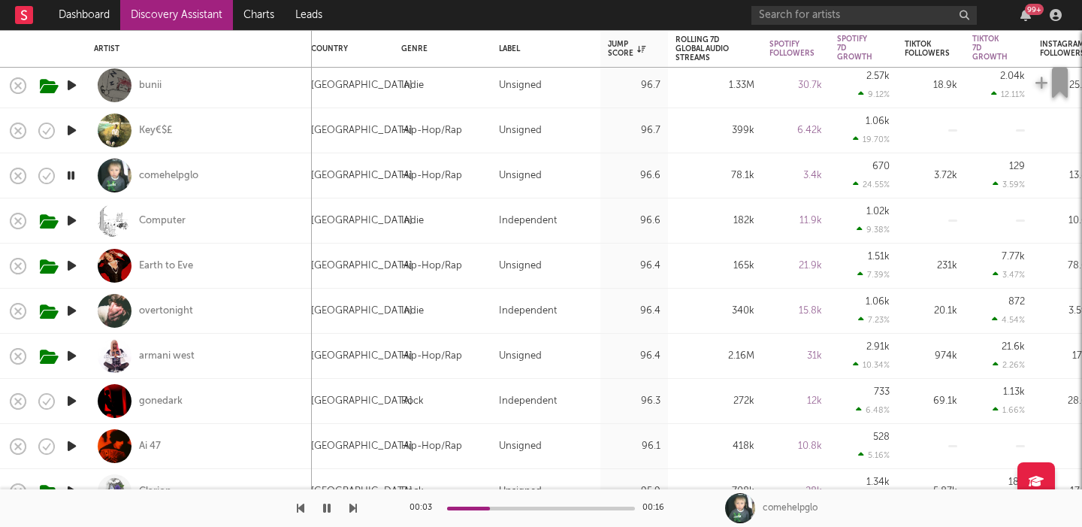
click at [69, 218] on icon "button" at bounding box center [72, 220] width 16 height 19
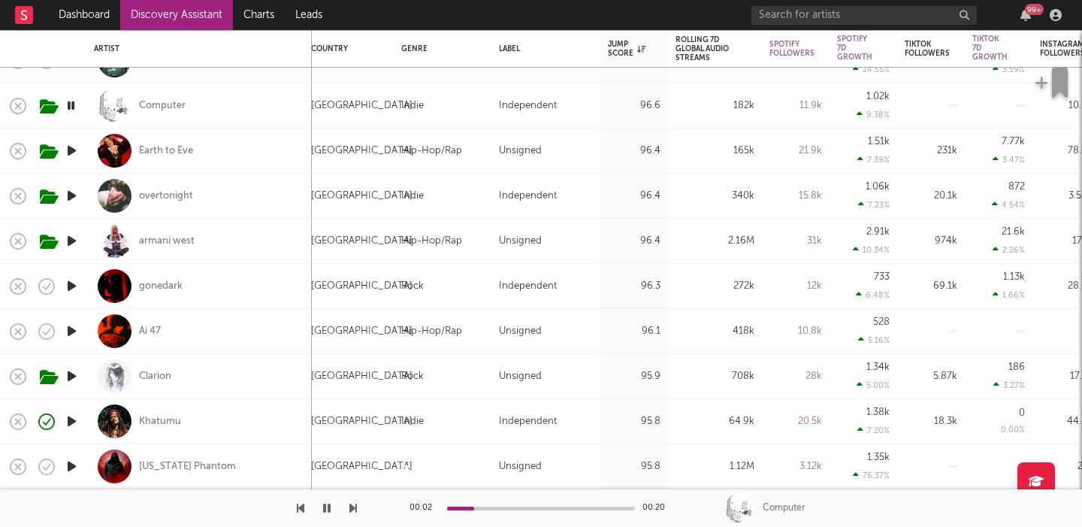
click at [71, 287] on icon "button" at bounding box center [72, 285] width 16 height 19
click at [246, 291] on div "gonedark" at bounding box center [199, 286] width 210 height 44
select select "1w"
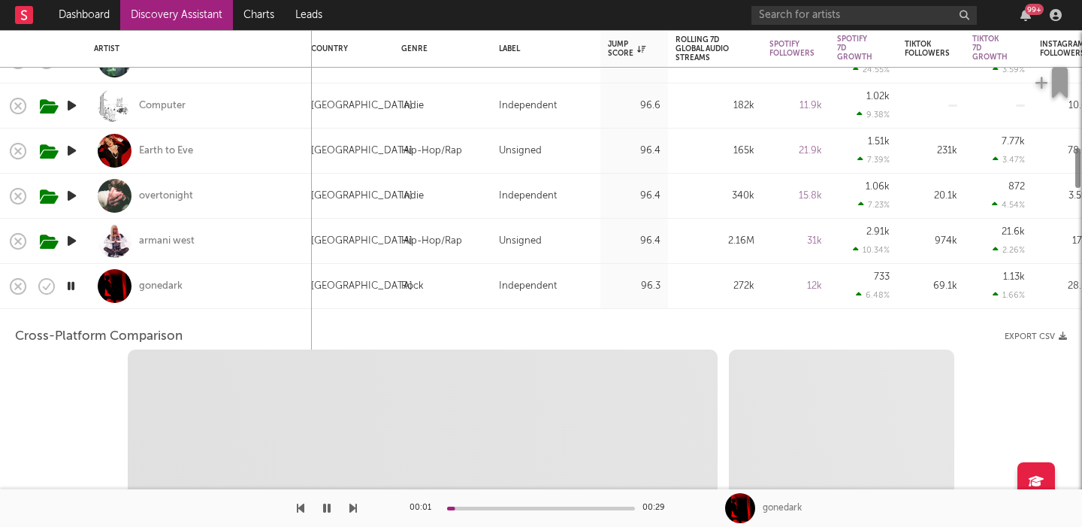
select select "6m"
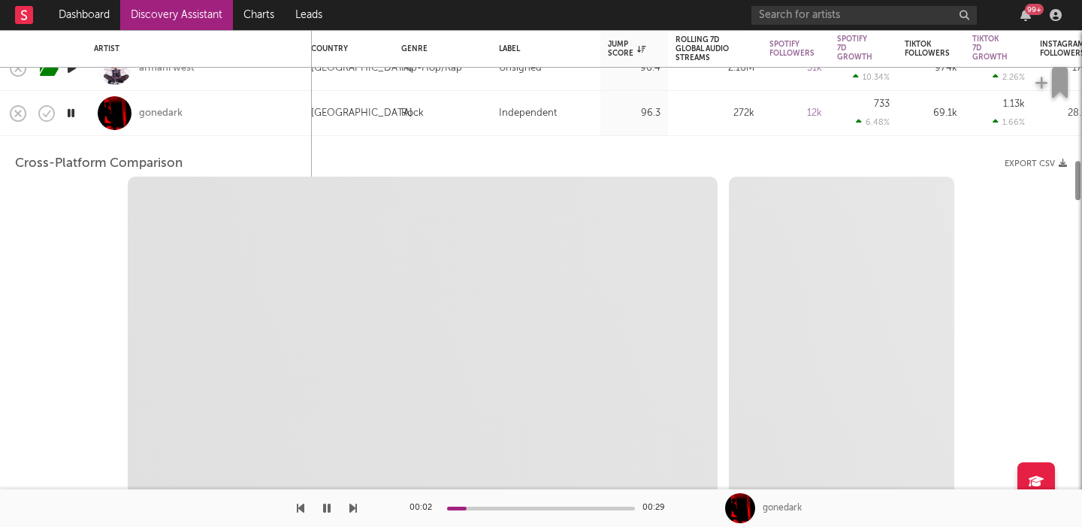
select select "1m"
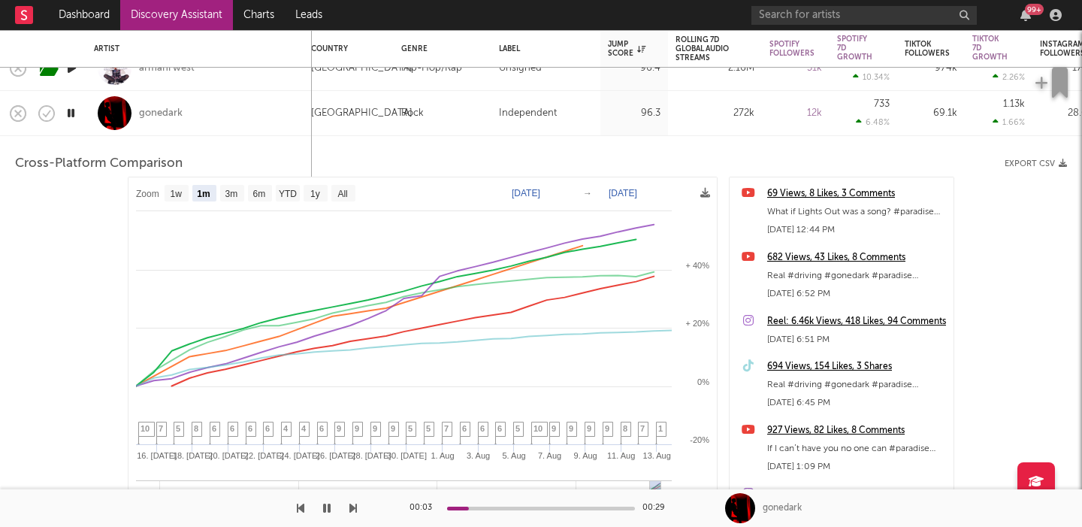
click at [240, 121] on div "gonedark" at bounding box center [199, 113] width 210 height 44
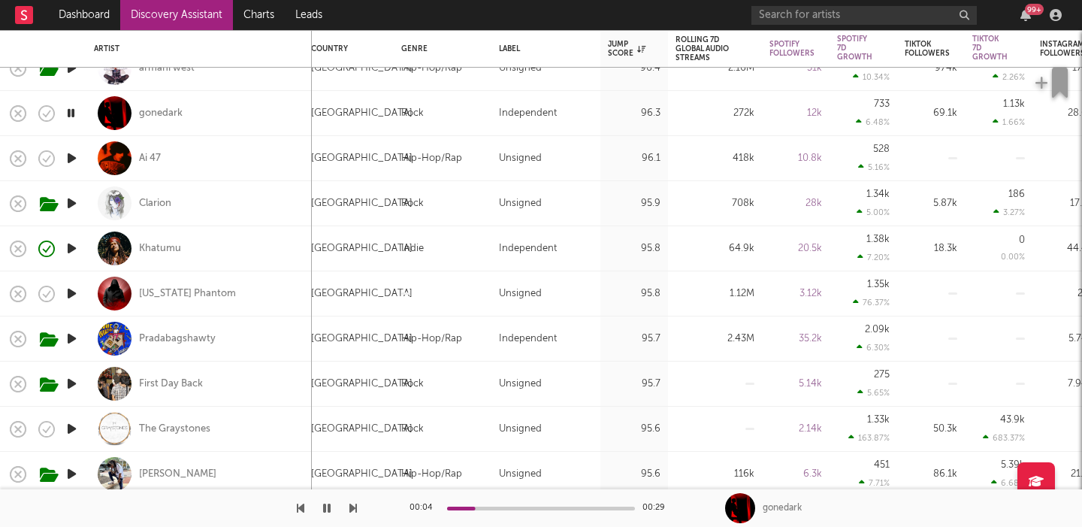
click at [65, 156] on icon "button" at bounding box center [72, 158] width 16 height 19
click at [270, 159] on div "Ai 47" at bounding box center [199, 158] width 210 height 44
select select "1w"
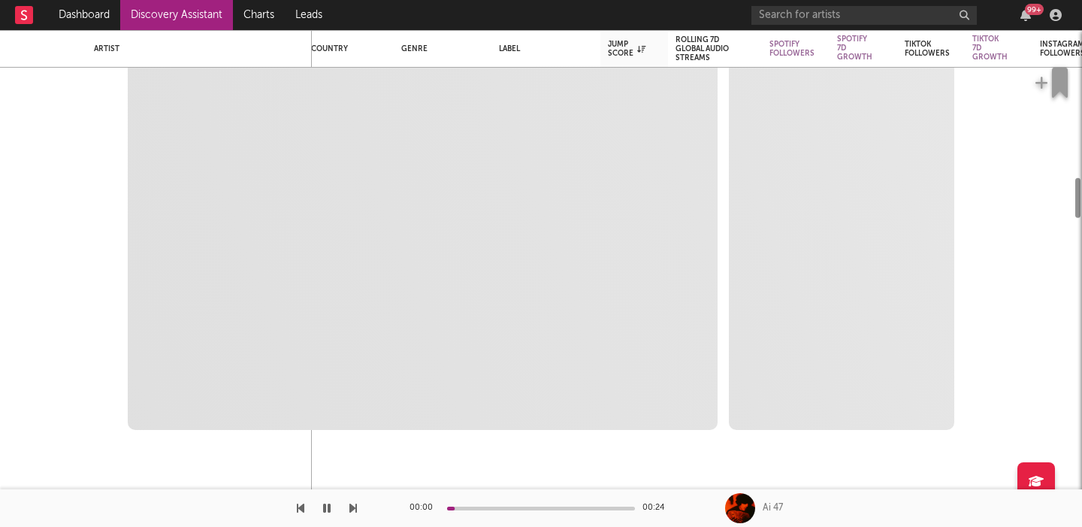
select select "6m"
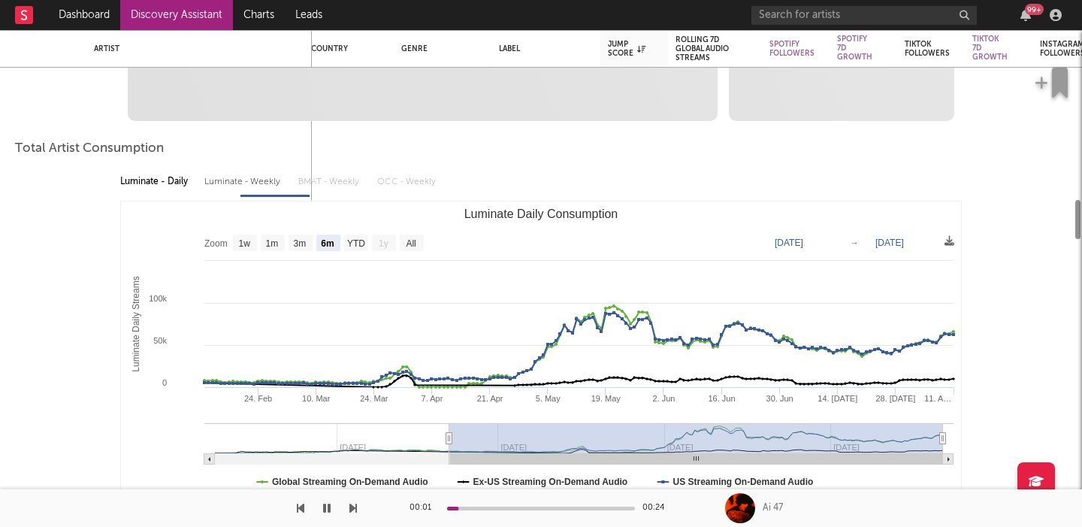
select select "1m"
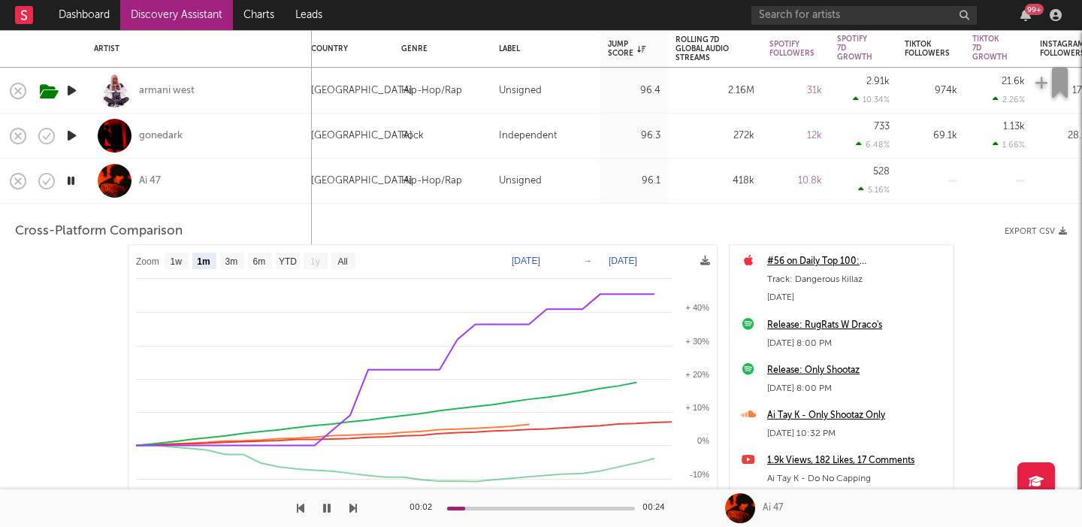
click at [270, 174] on div "Ai 47" at bounding box center [199, 181] width 210 height 44
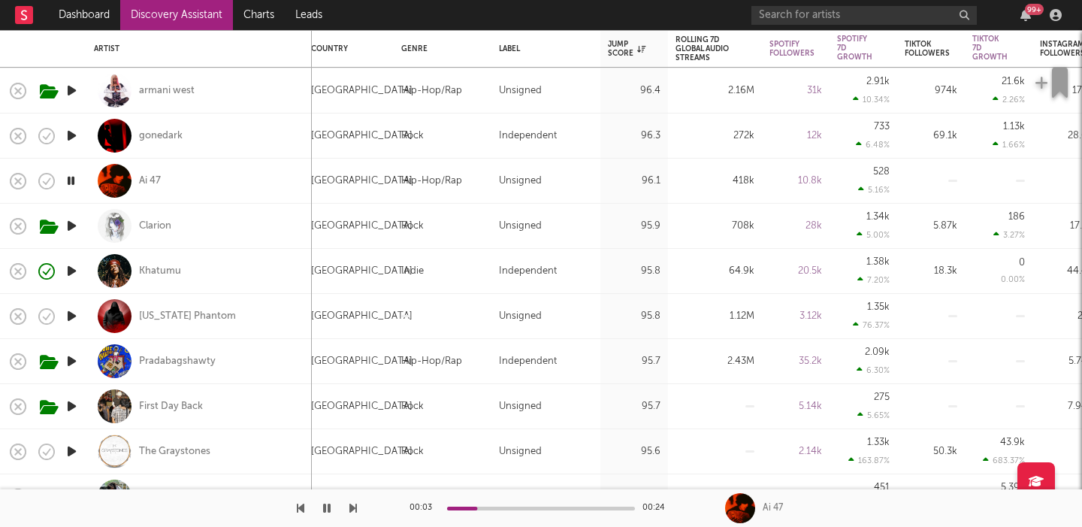
click at [72, 279] on icon "button" at bounding box center [72, 270] width 16 height 19
click at [279, 270] on div "Khatumu" at bounding box center [199, 271] width 210 height 44
select select "1w"
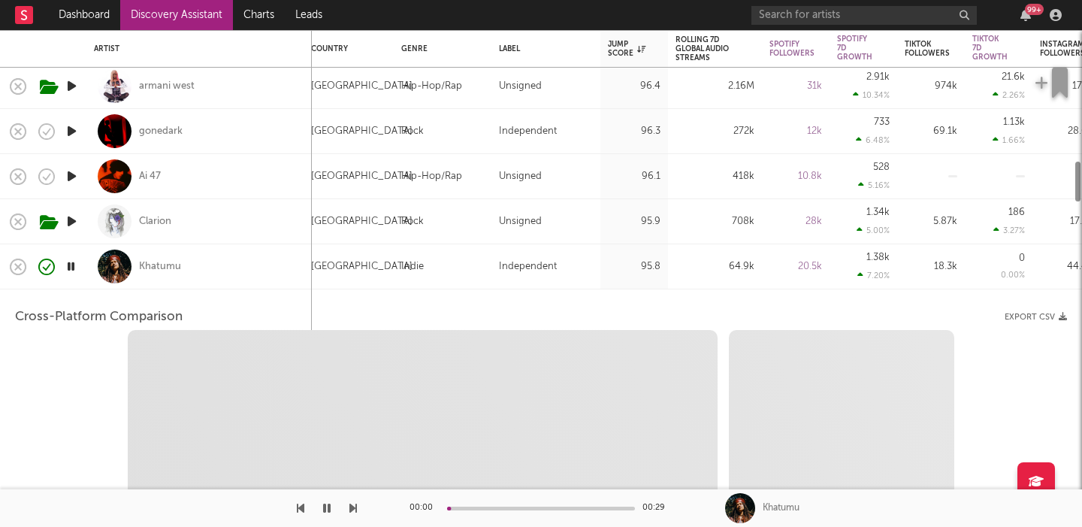
select select "6m"
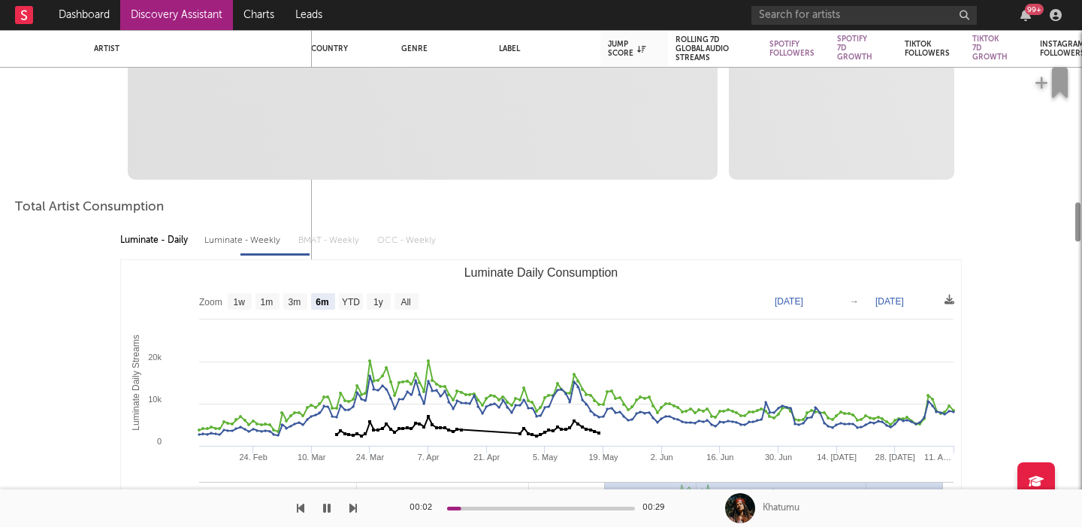
select select "1m"
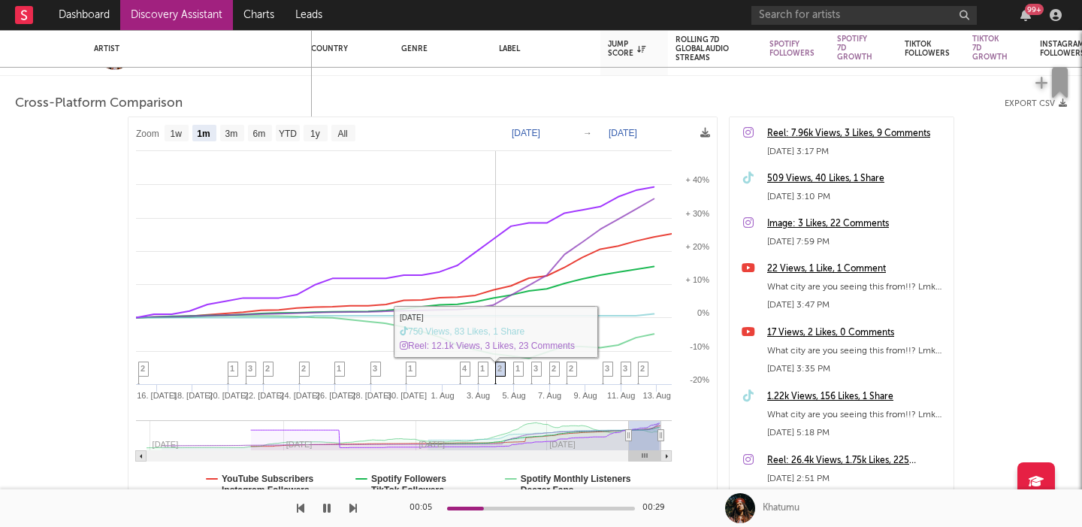
click at [500, 367] on span "2" at bounding box center [499, 368] width 5 height 9
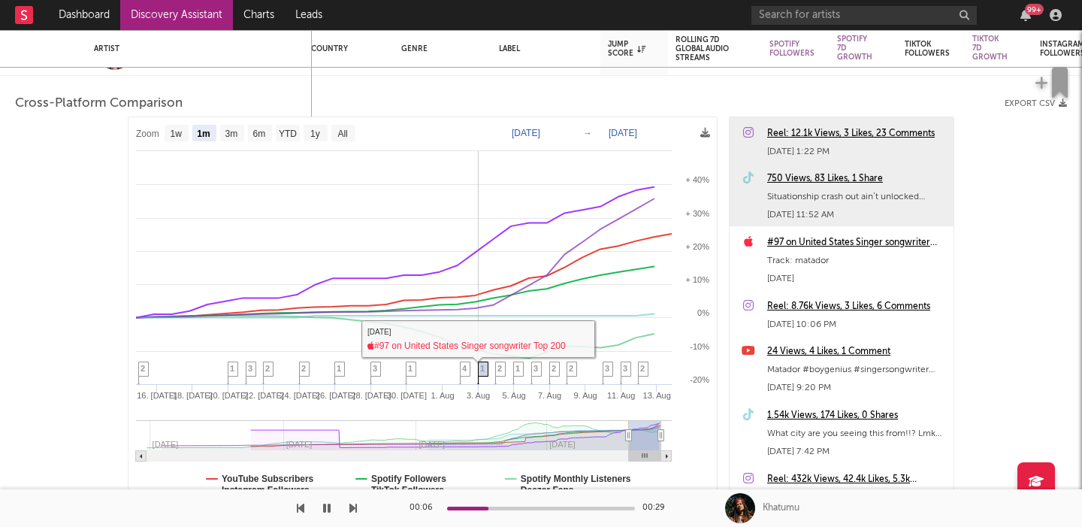
click at [482, 367] on span "1" at bounding box center [482, 368] width 5 height 9
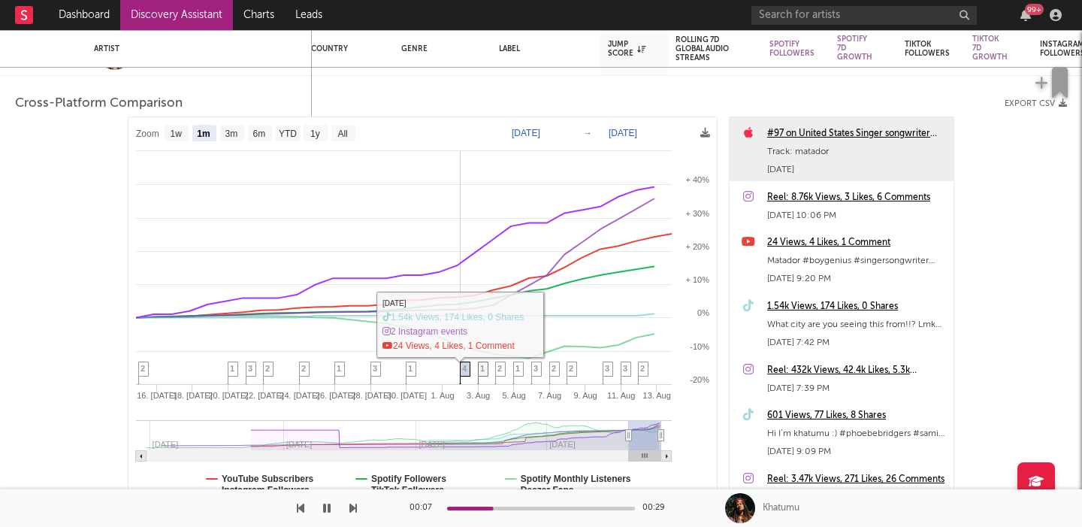
click at [465, 367] on span "4" at bounding box center [464, 368] width 5 height 9
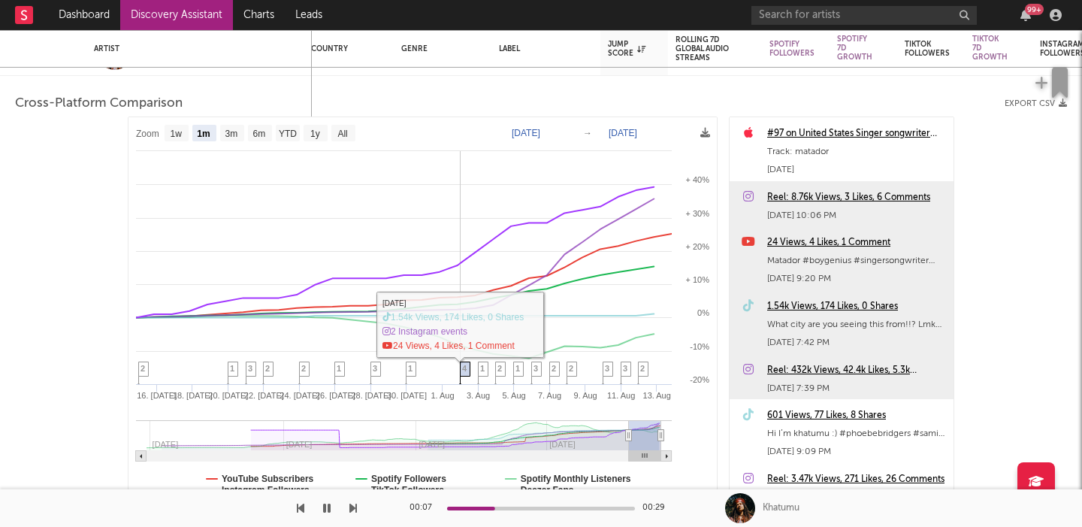
scroll to position [1044, 0]
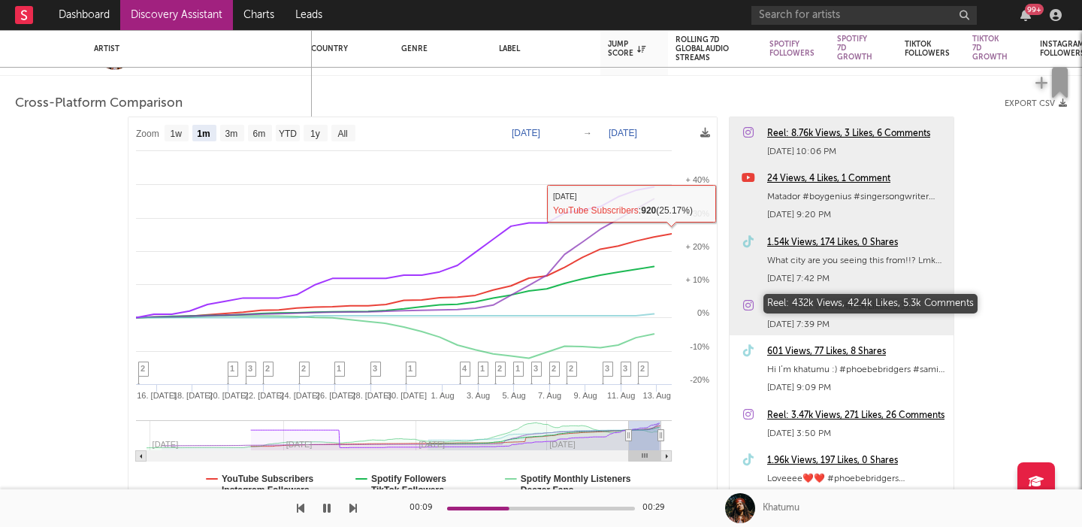
click at [787, 307] on div "Reel: 432k Views, 42.4k Likes, 5.3k Comments" at bounding box center [856, 306] width 179 height 18
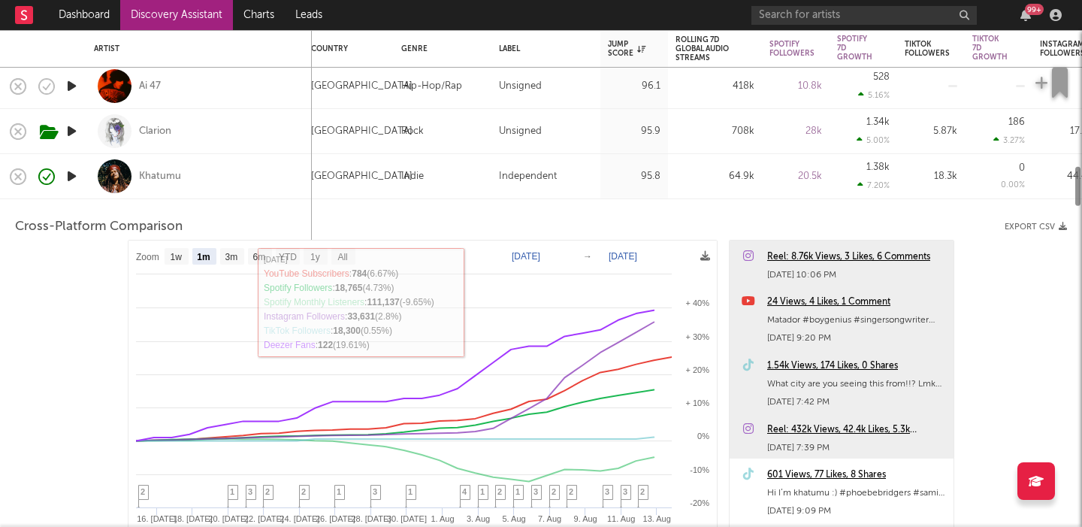
click at [428, 182] on div "Indie" at bounding box center [442, 177] width 83 height 18
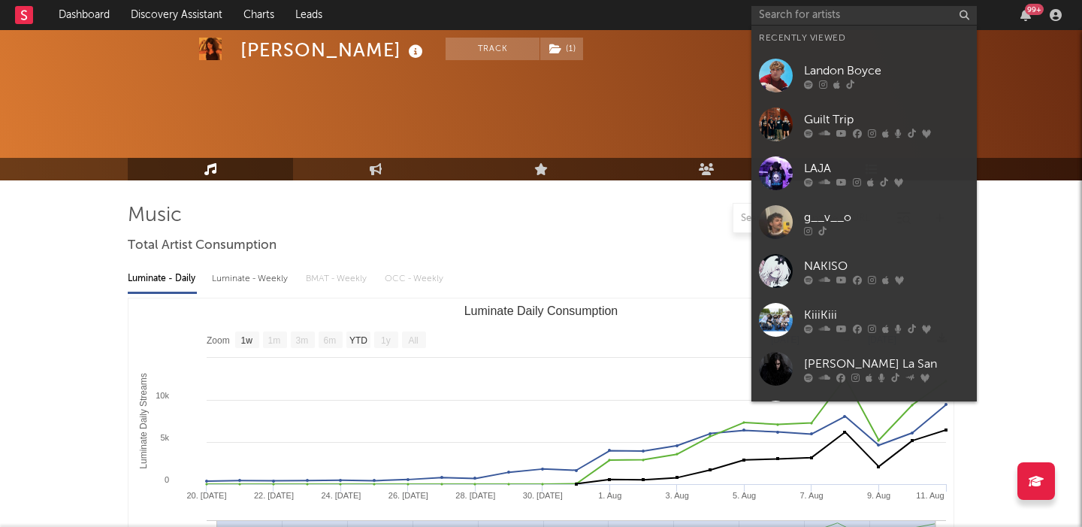
select select "1w"
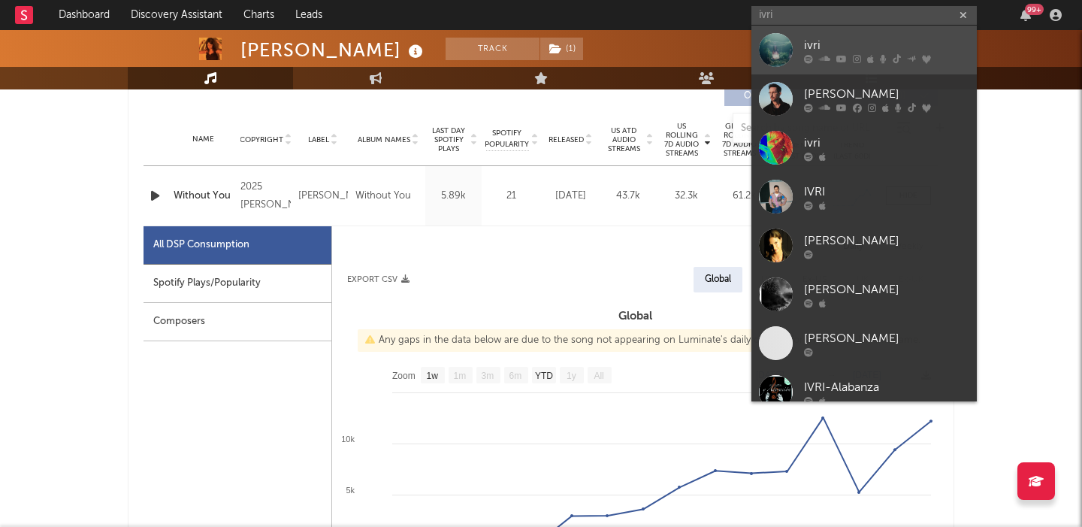
type input "ivri"
click at [881, 44] on div "ivri" at bounding box center [886, 45] width 165 height 18
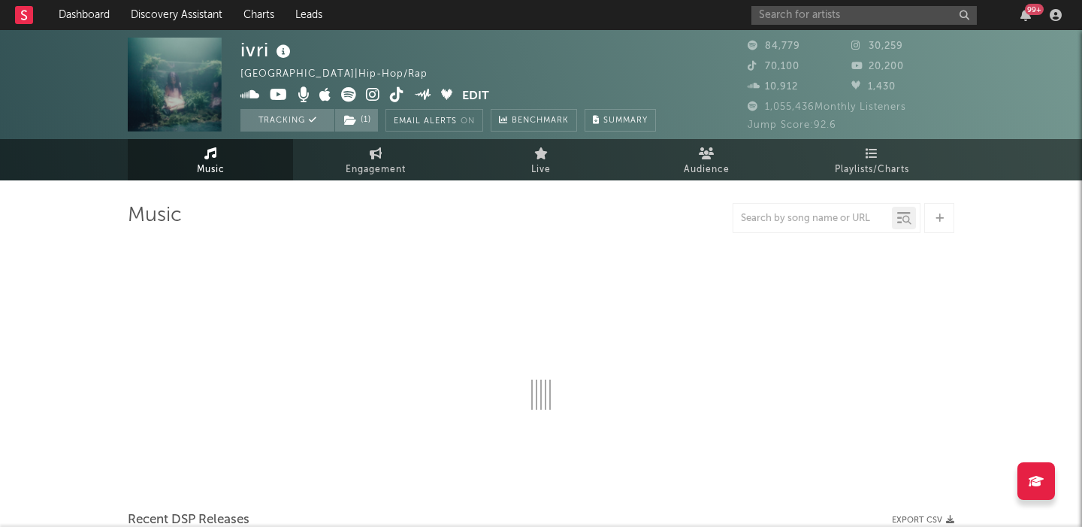
select select "6m"
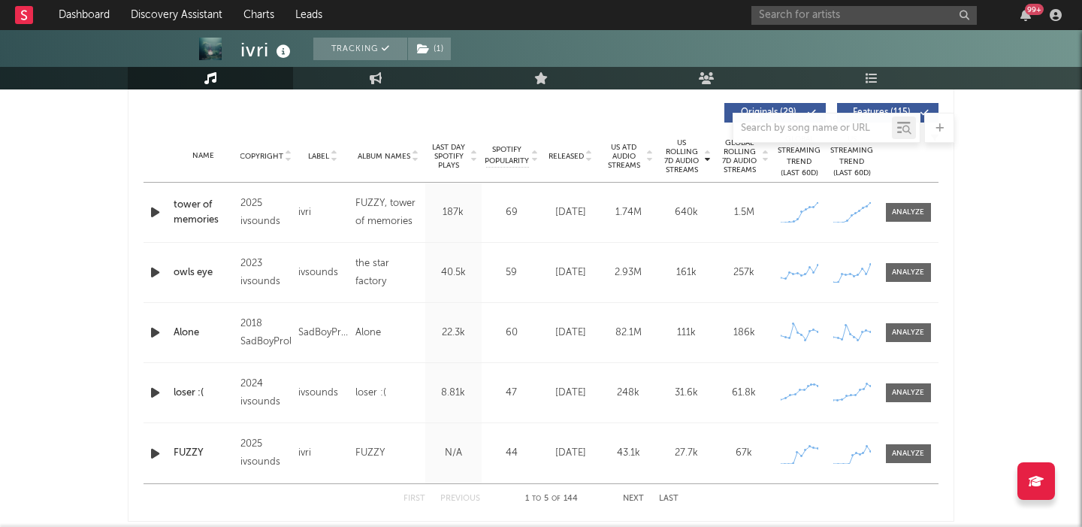
scroll to position [921, 0]
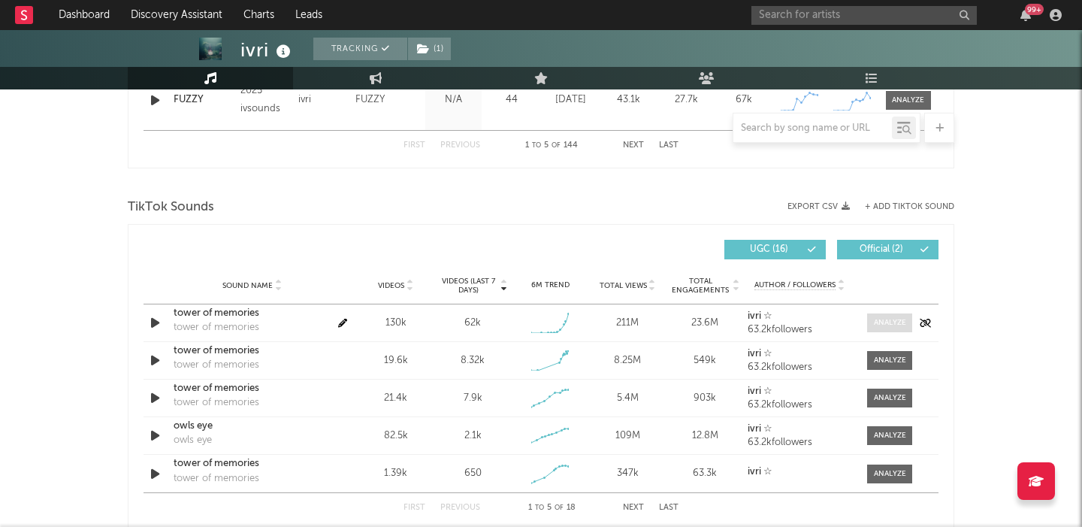
click at [878, 320] on div at bounding box center [890, 322] width 32 height 11
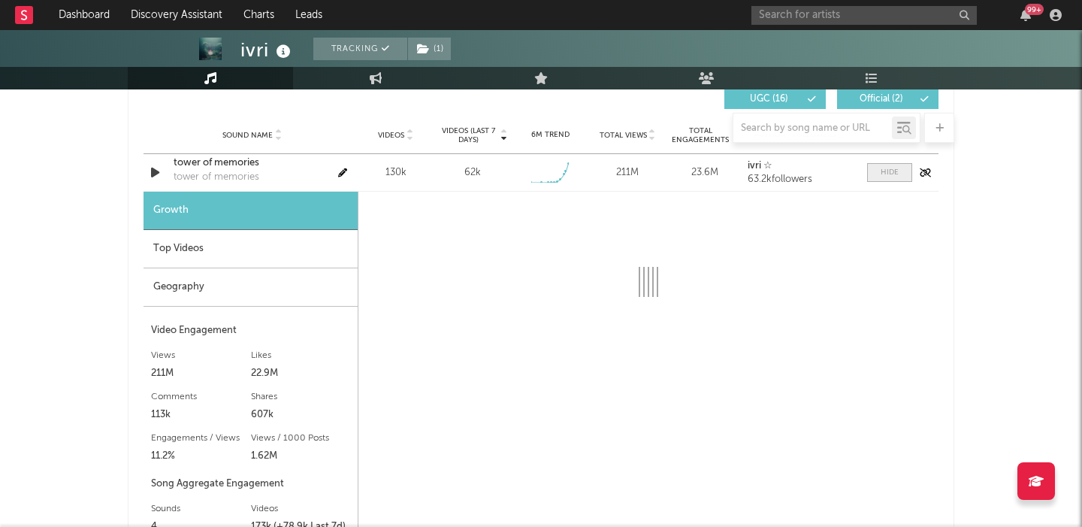
select select "1w"
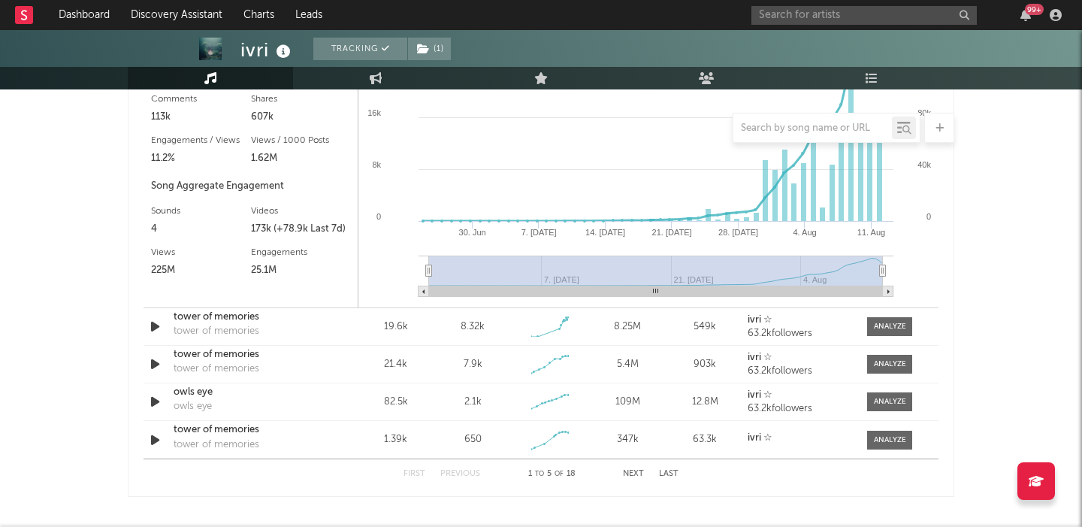
scroll to position [1382, 0]
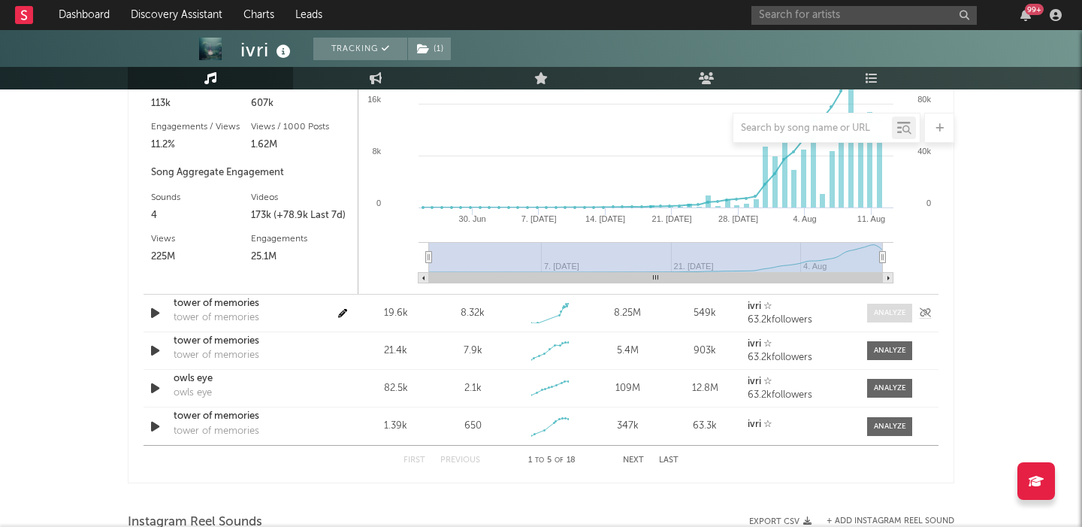
click at [886, 312] on div at bounding box center [890, 312] width 32 height 11
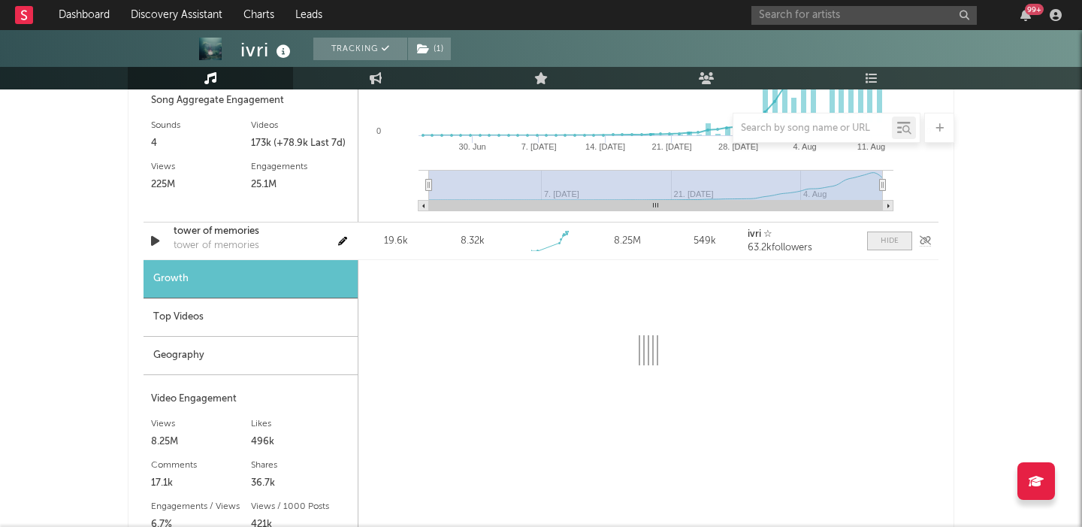
scroll to position [1460, 0]
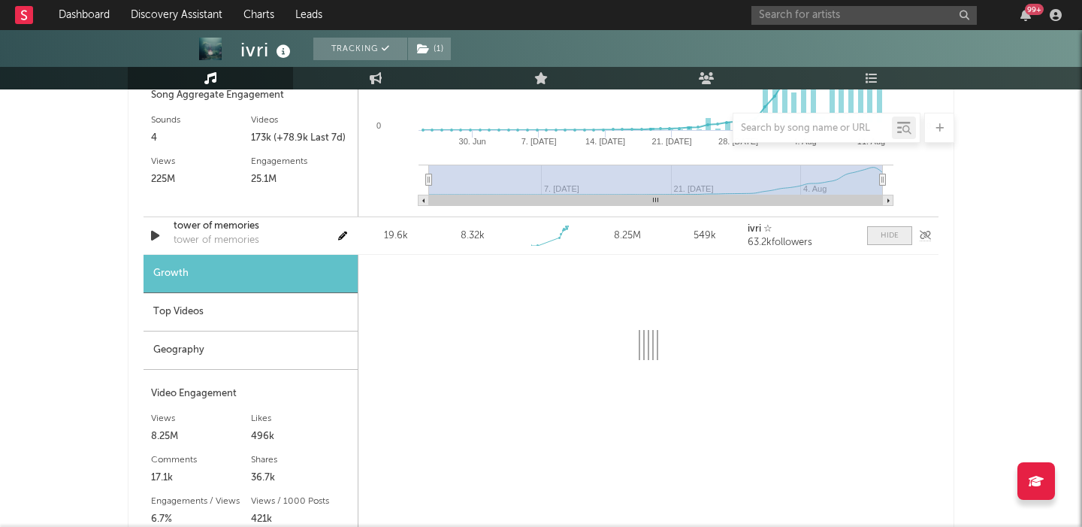
select select "1w"
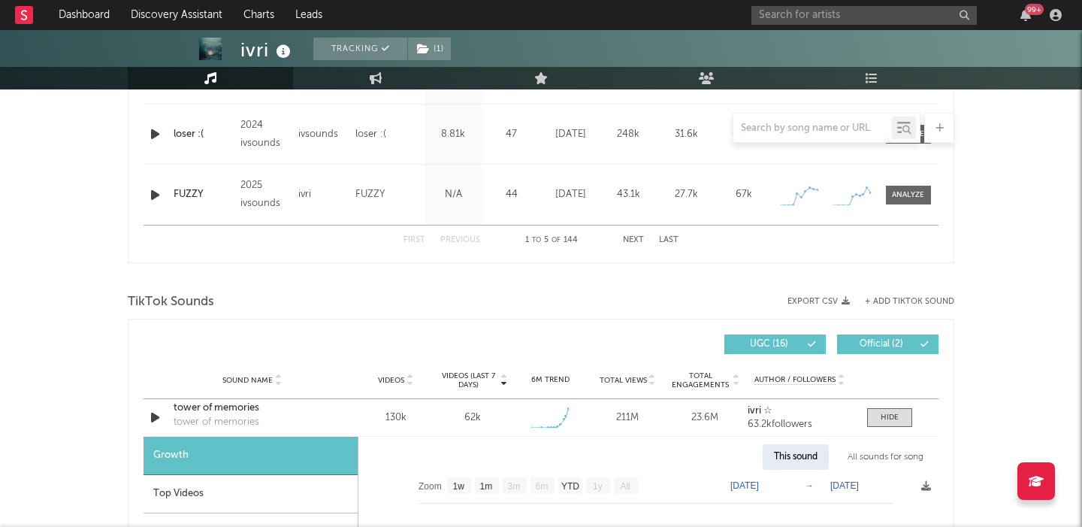
scroll to position [485, 0]
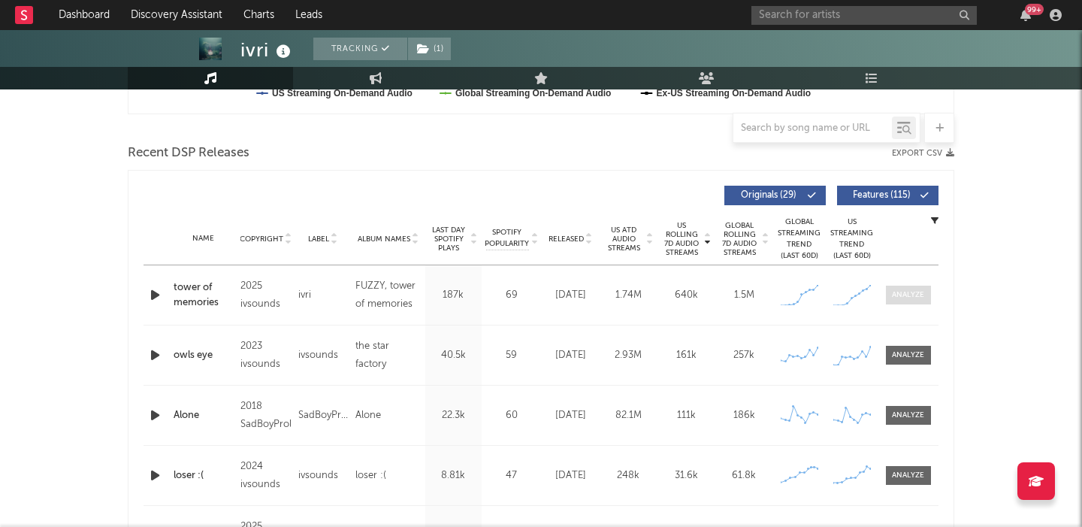
click at [898, 295] on div at bounding box center [908, 294] width 32 height 11
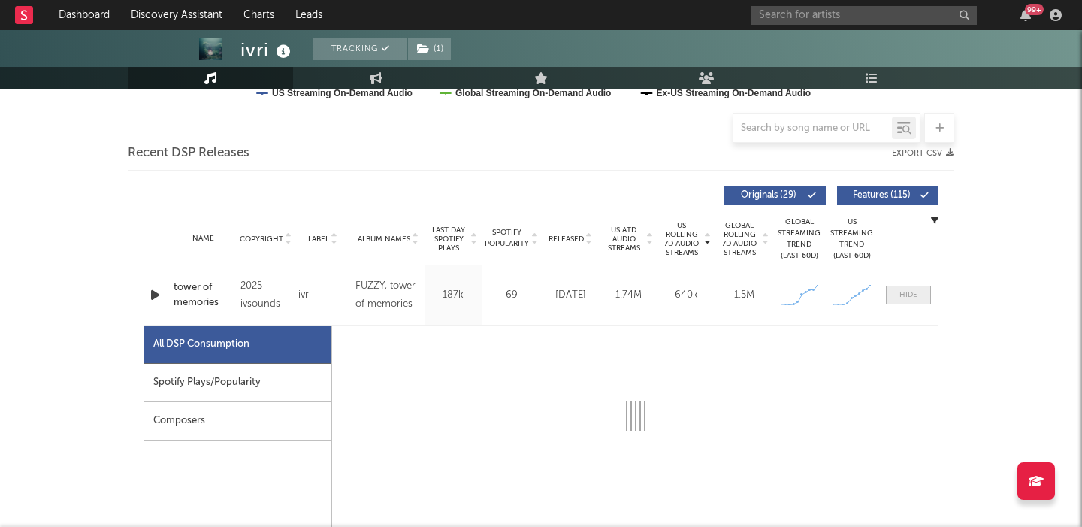
select select "1w"
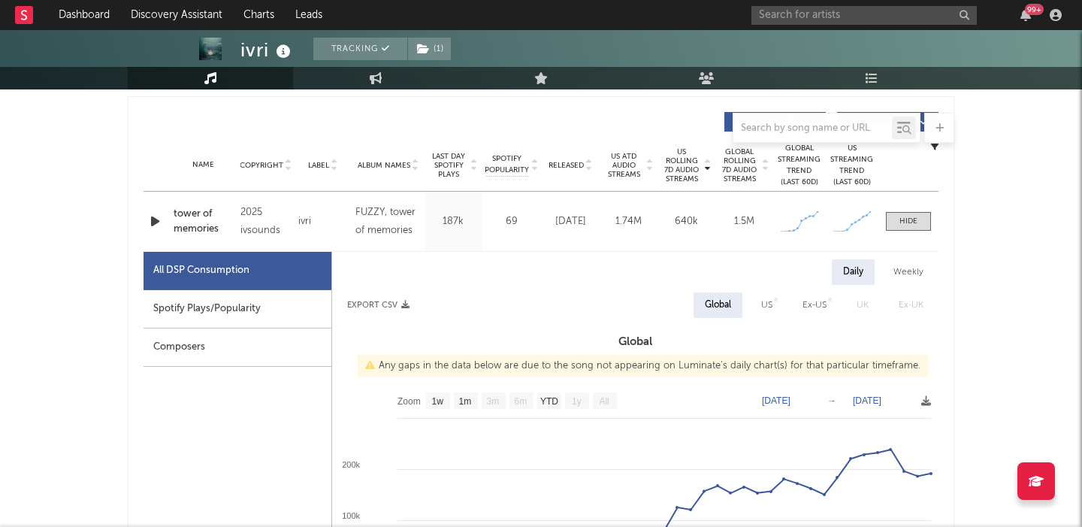
scroll to position [539, 0]
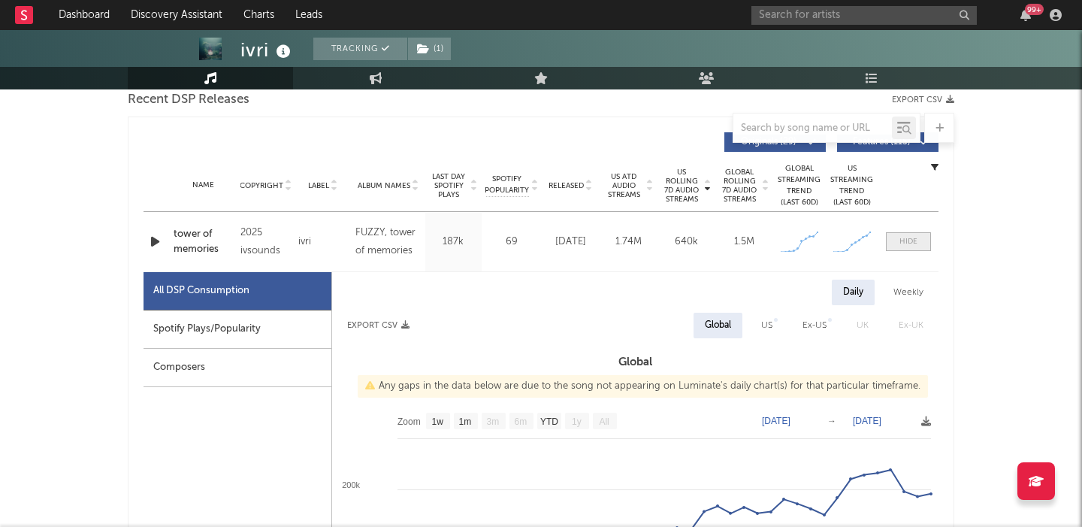
click at [891, 242] on span at bounding box center [908, 241] width 45 height 19
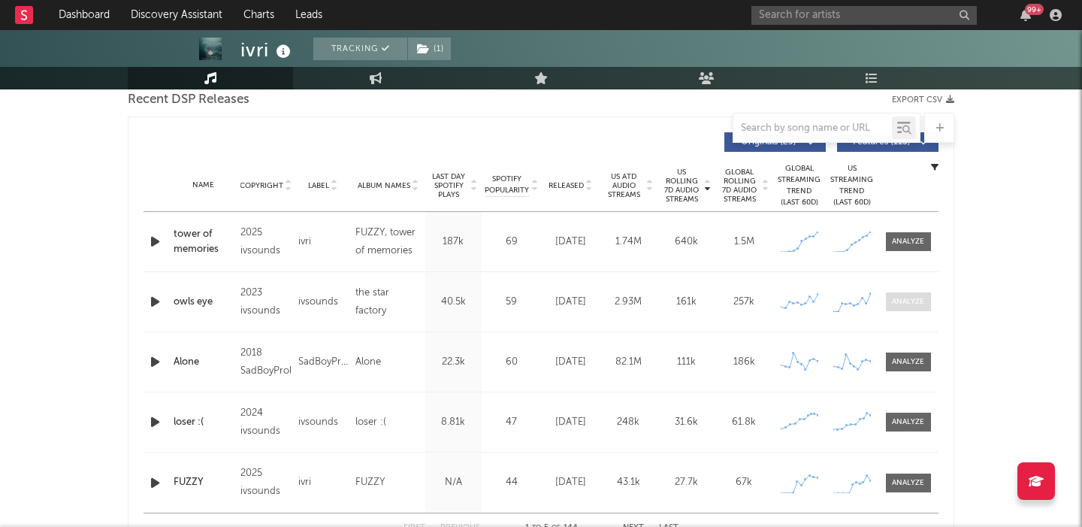
click at [901, 297] on div at bounding box center [908, 301] width 32 height 11
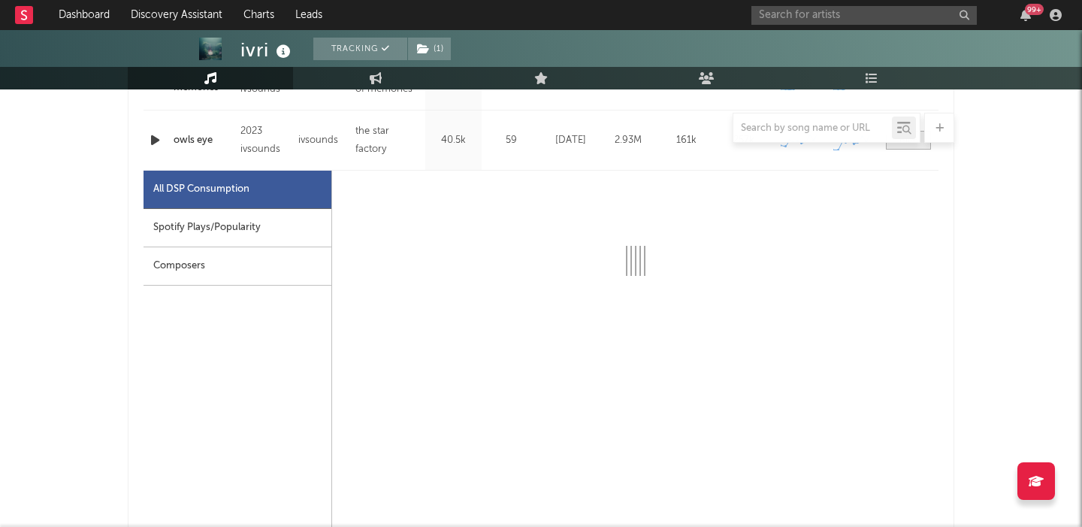
scroll to position [714, 0]
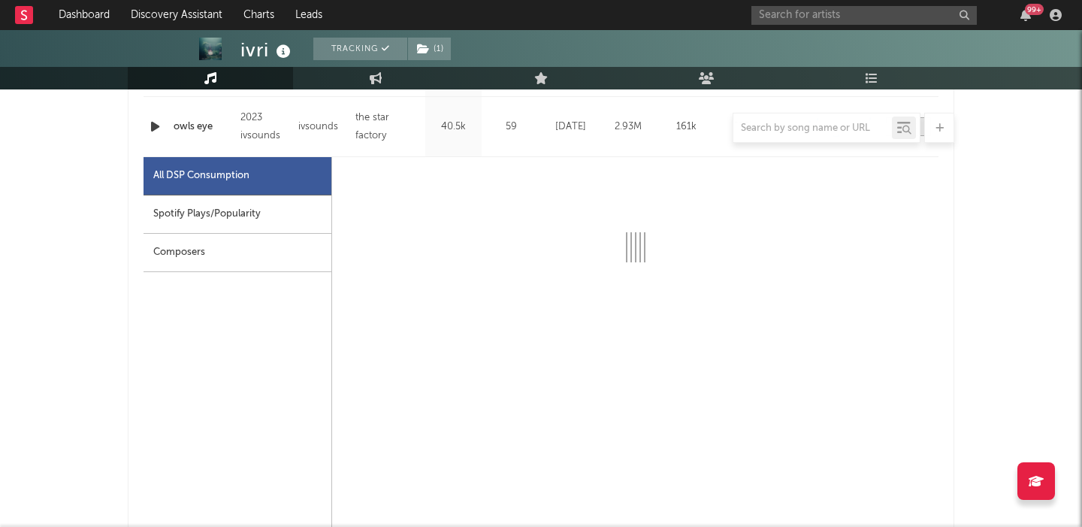
select select "6m"
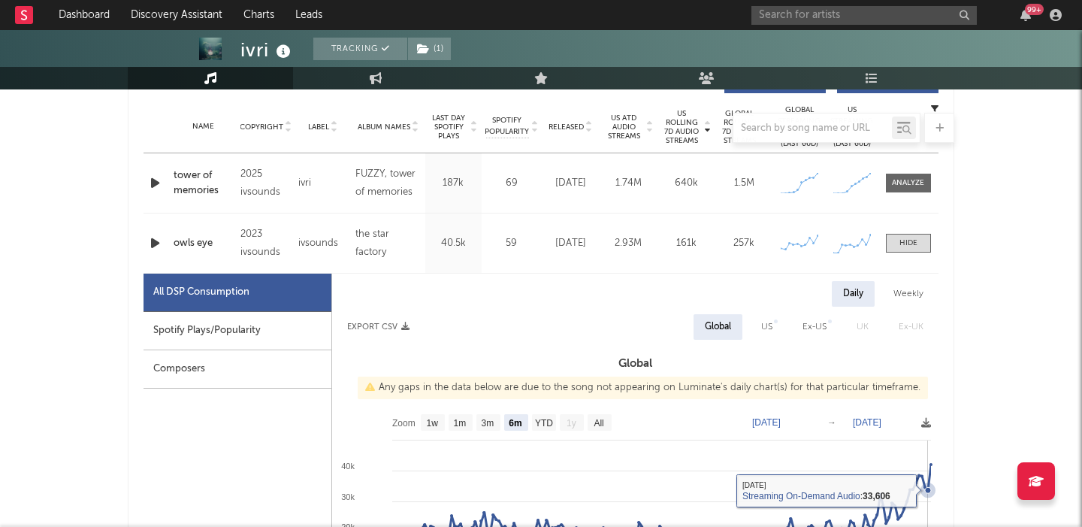
scroll to position [593, 0]
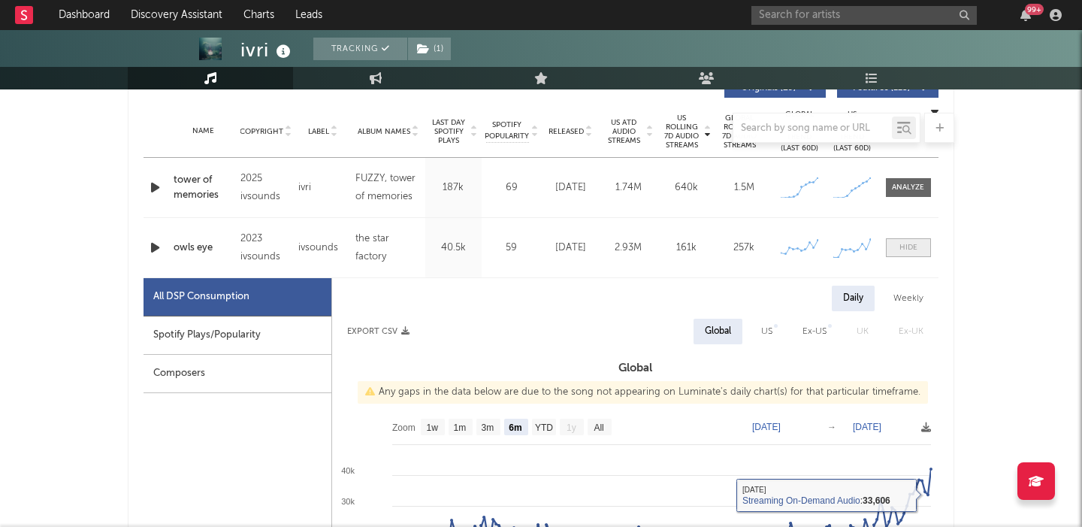
click at [905, 240] on span at bounding box center [908, 247] width 45 height 19
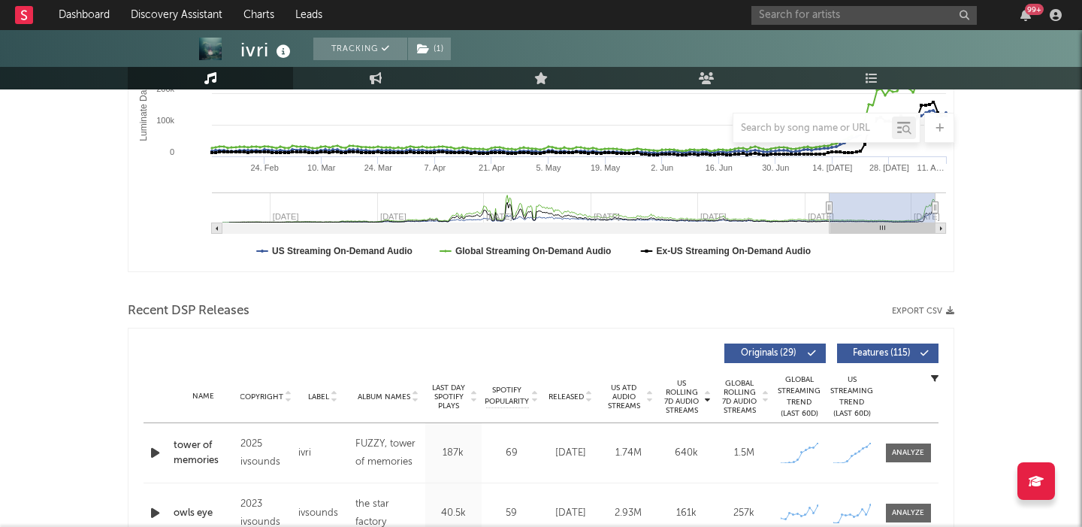
scroll to position [192, 0]
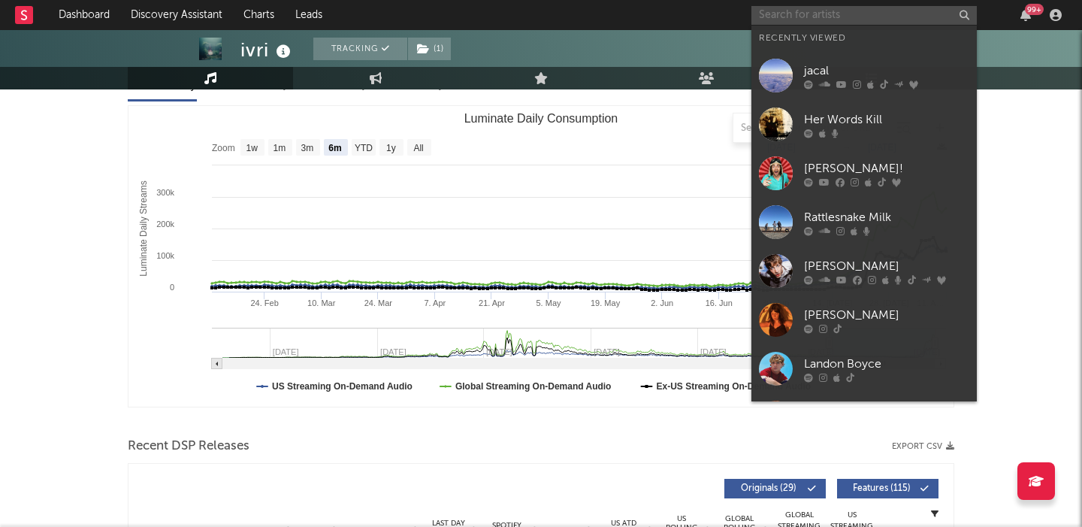
click at [810, 14] on input "text" at bounding box center [863, 15] width 225 height 19
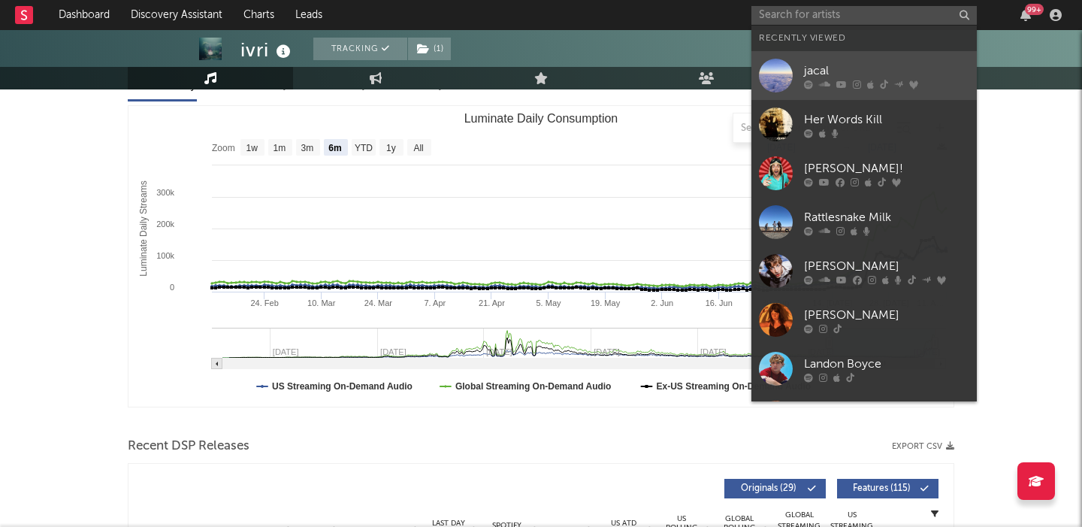
click at [832, 82] on div at bounding box center [886, 84] width 165 height 9
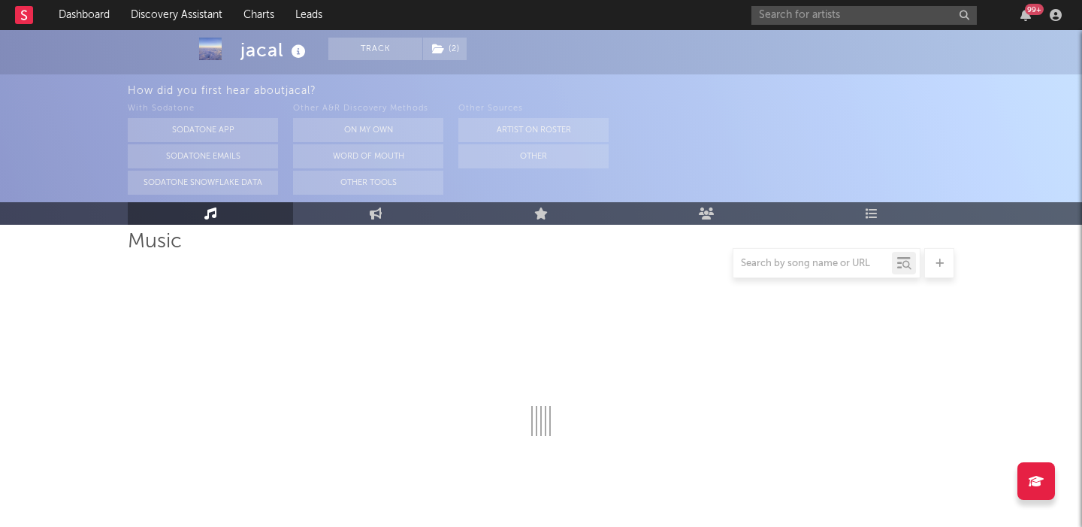
scroll to position [147, 0]
click at [361, 126] on button "On My Own" at bounding box center [368, 130] width 150 height 24
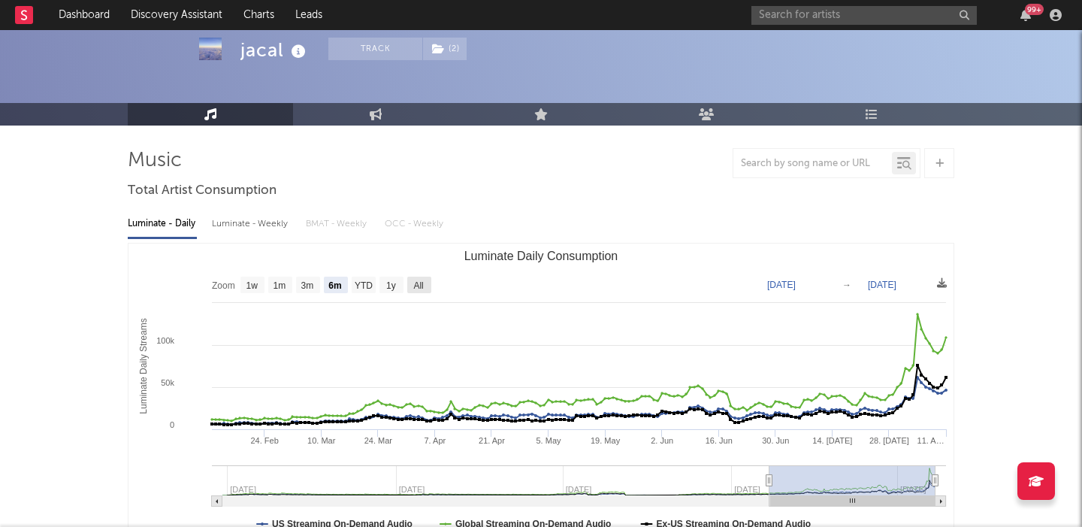
scroll to position [48, 0]
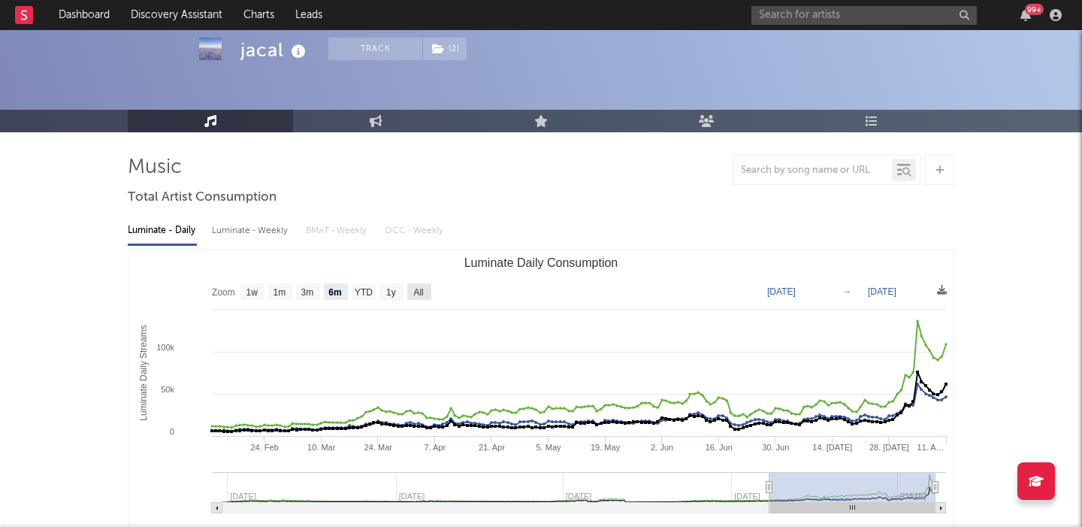
click at [420, 296] on rect "Luminate Daily Consumption" at bounding box center [419, 291] width 24 height 17
select select "All"
type input "2023-06-25"
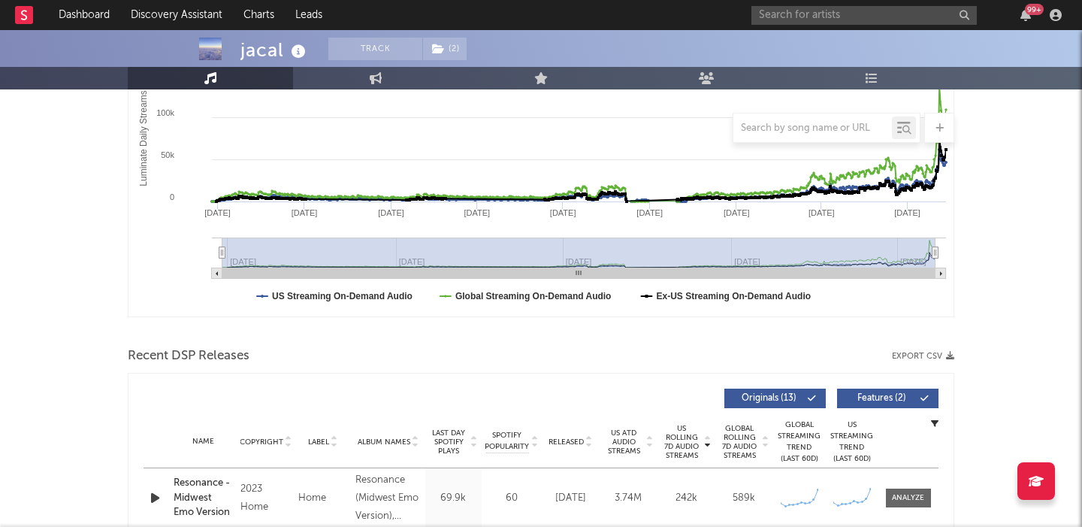
scroll to position [381, 0]
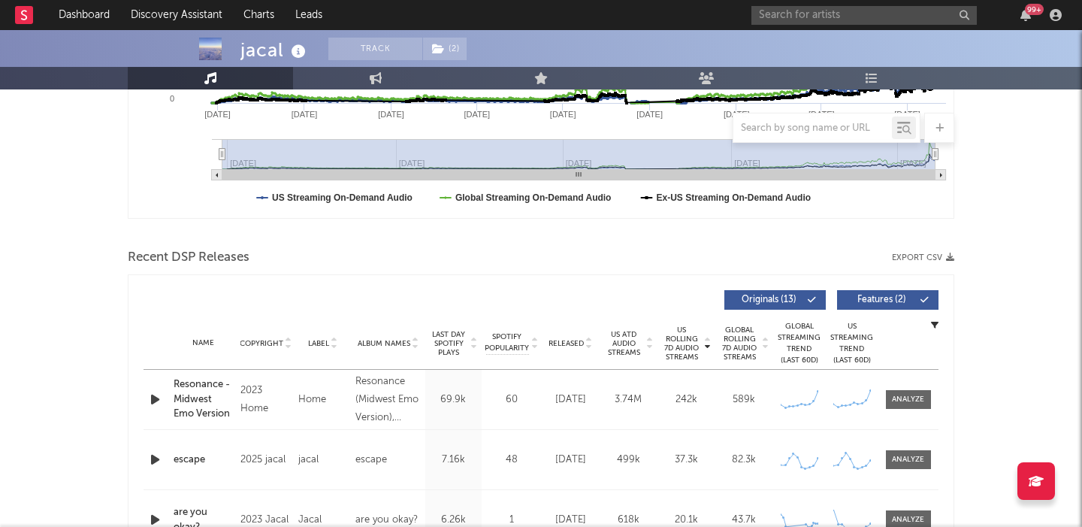
click at [159, 398] on icon "button" at bounding box center [155, 399] width 16 height 19
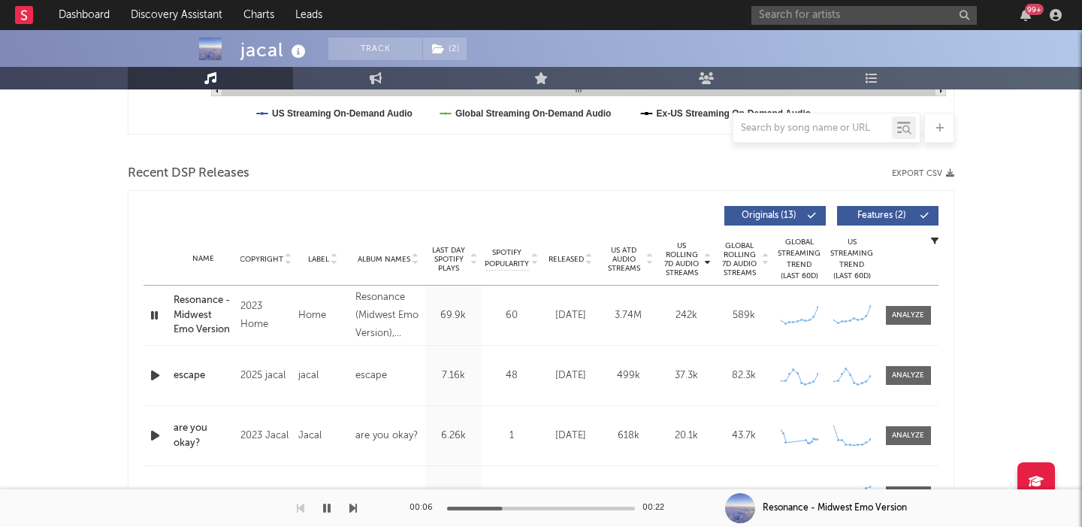
scroll to position [467, 0]
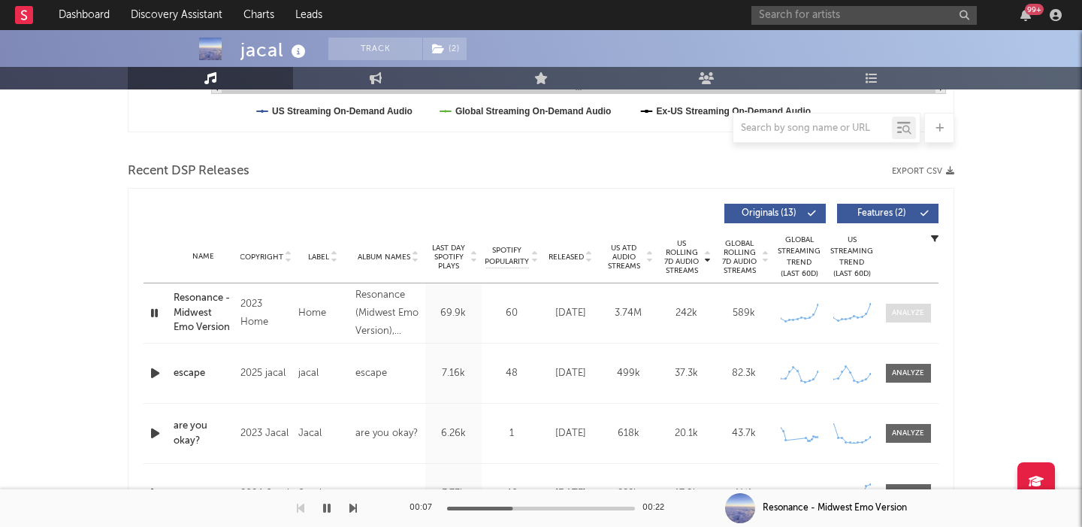
click at [920, 309] on div at bounding box center [908, 312] width 32 height 11
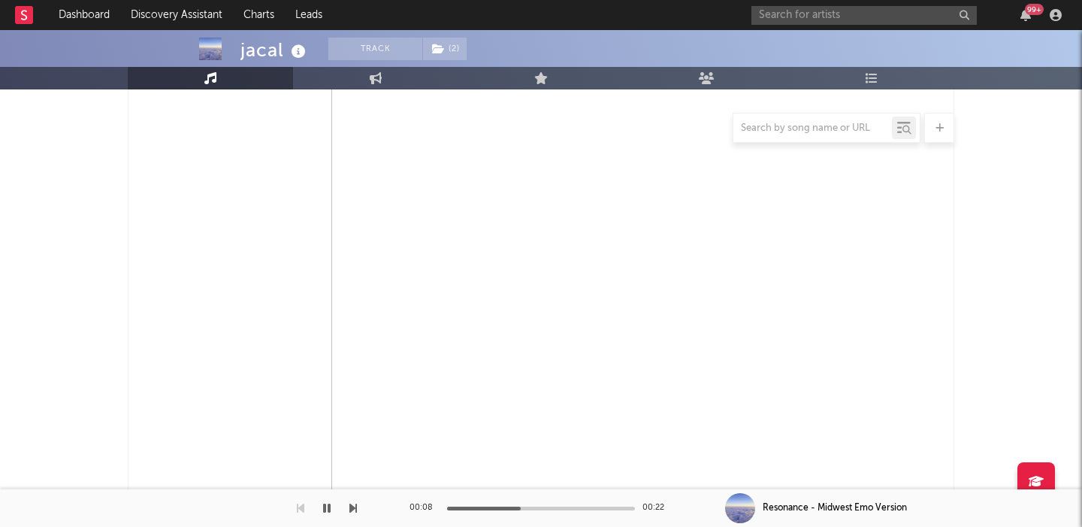
select select "6m"
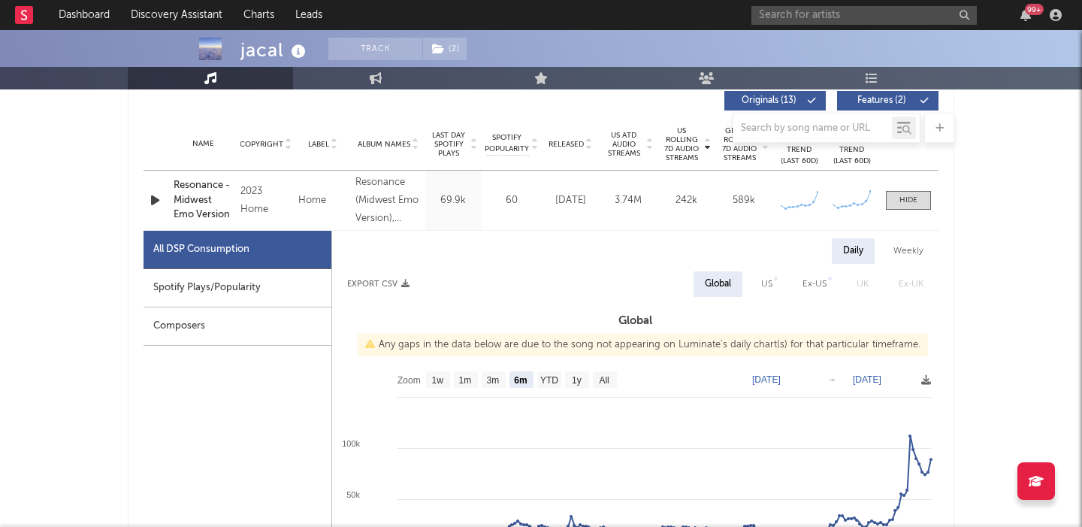
scroll to position [556, 0]
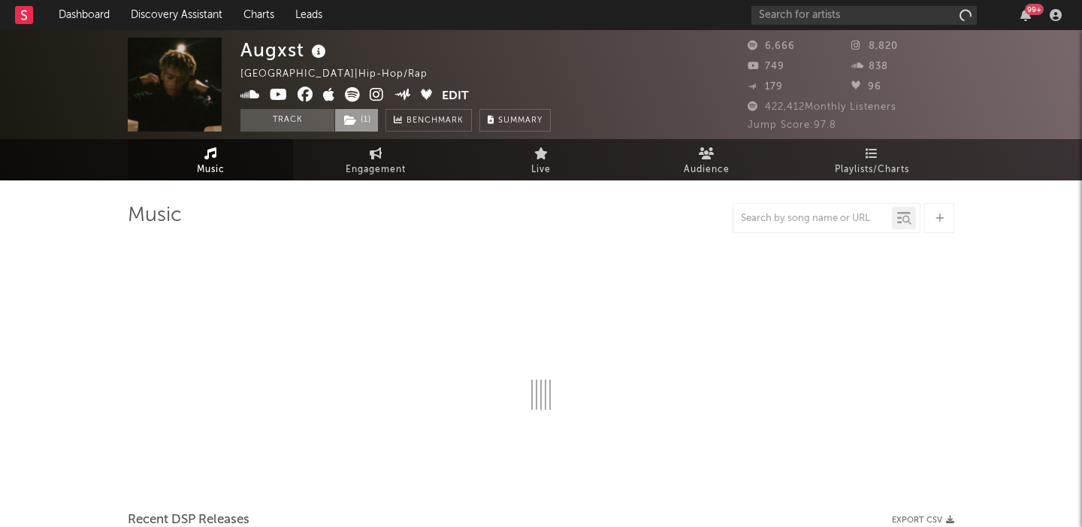
click at [362, 129] on span "( 1 )" at bounding box center [356, 120] width 44 height 23
select select "6m"
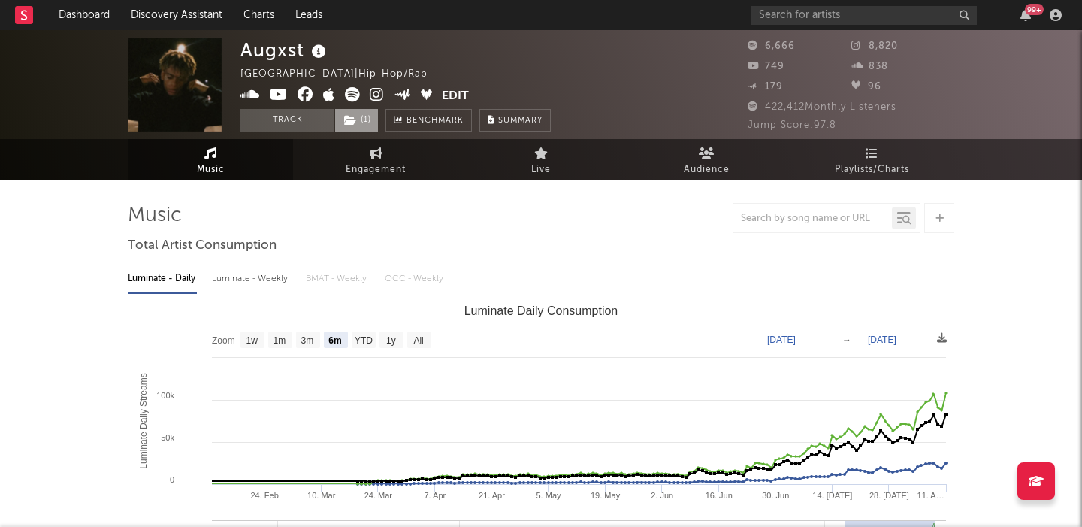
click at [362, 127] on span "( 1 )" at bounding box center [356, 120] width 44 height 23
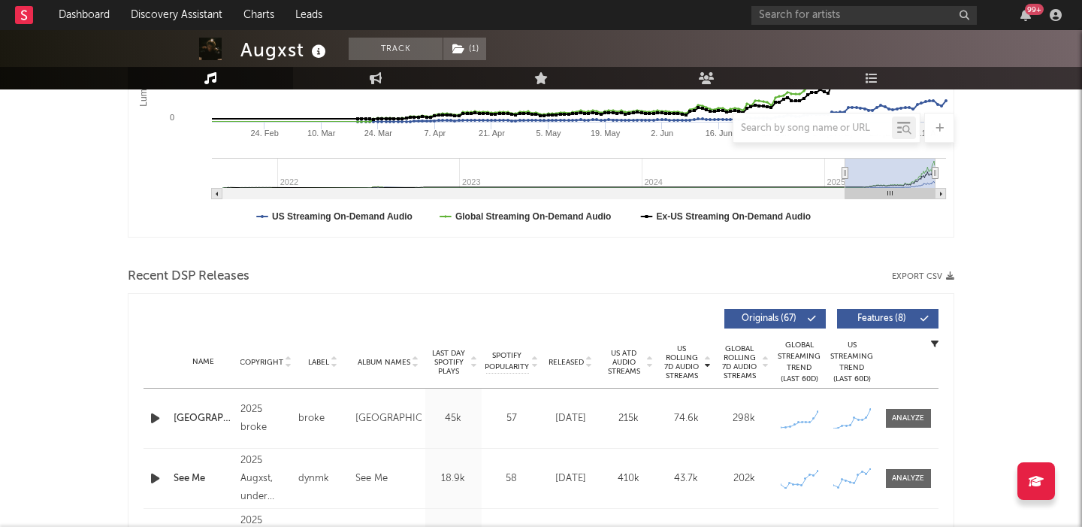
scroll to position [402, 0]
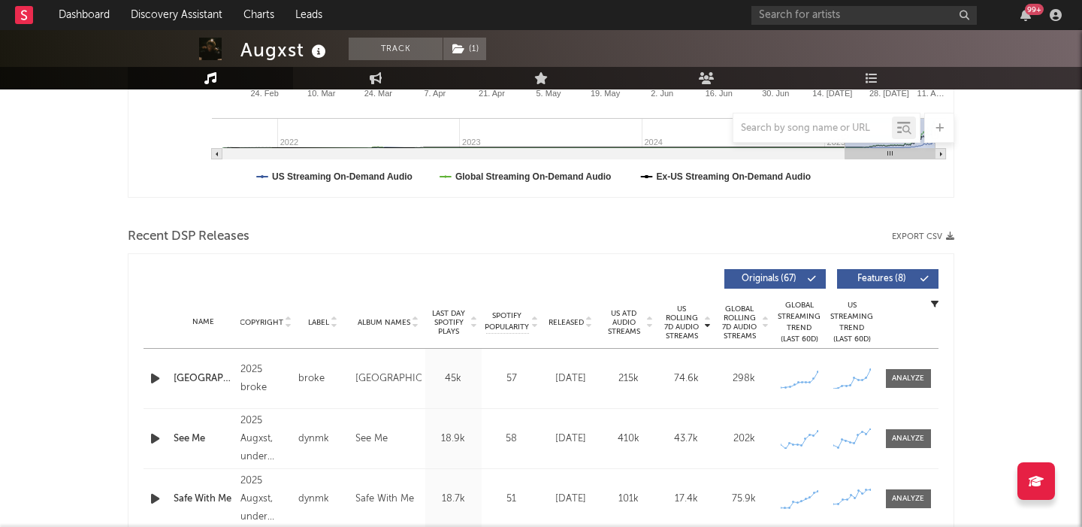
click at [156, 383] on icon "button" at bounding box center [155, 378] width 16 height 19
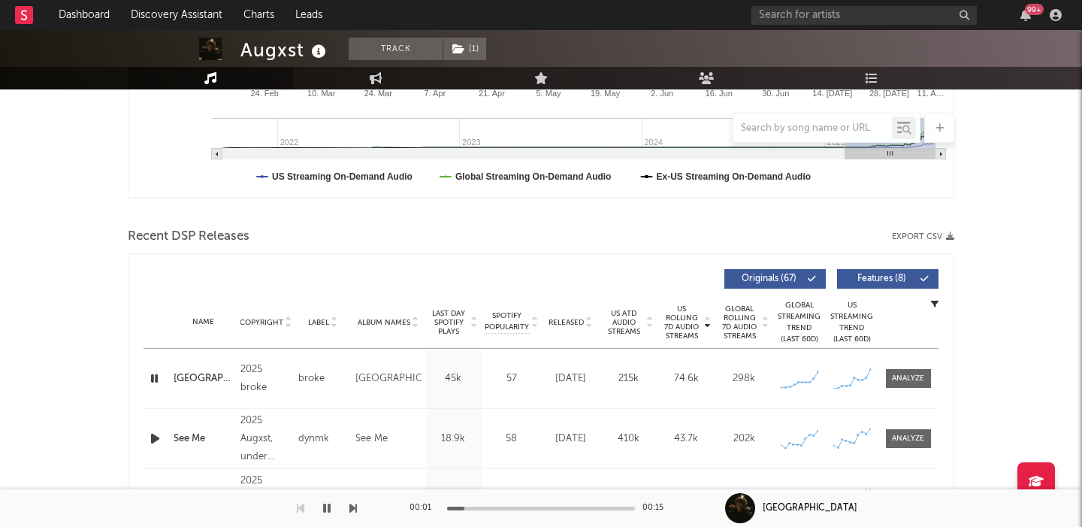
click at [880, 278] on span "Features ( 8 )" at bounding box center [881, 278] width 69 height 9
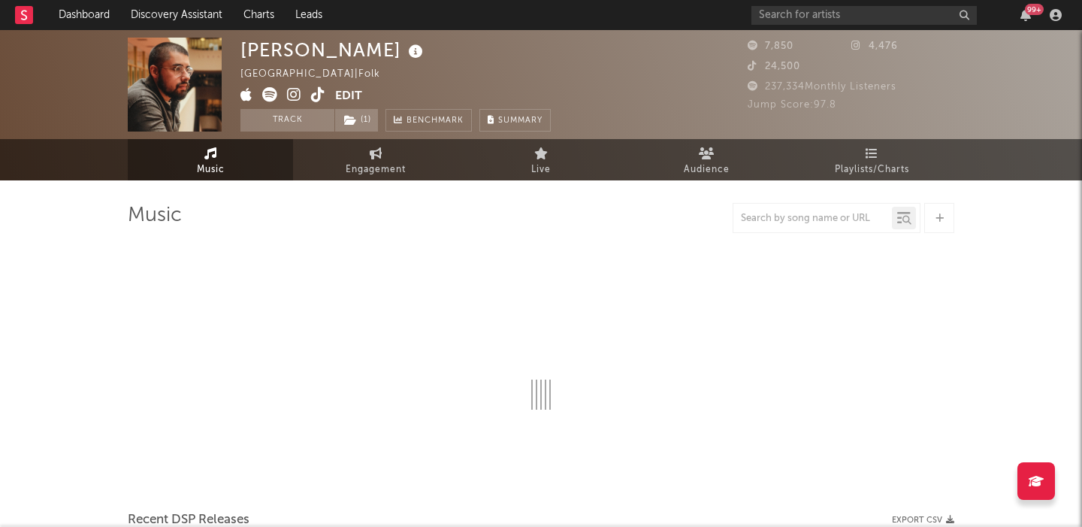
select select "1w"
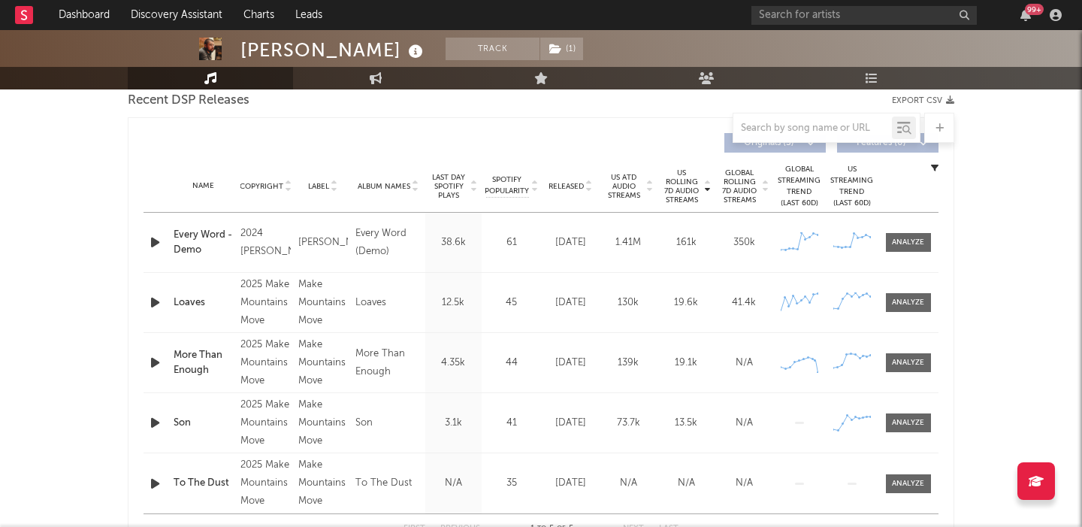
scroll to position [540, 0]
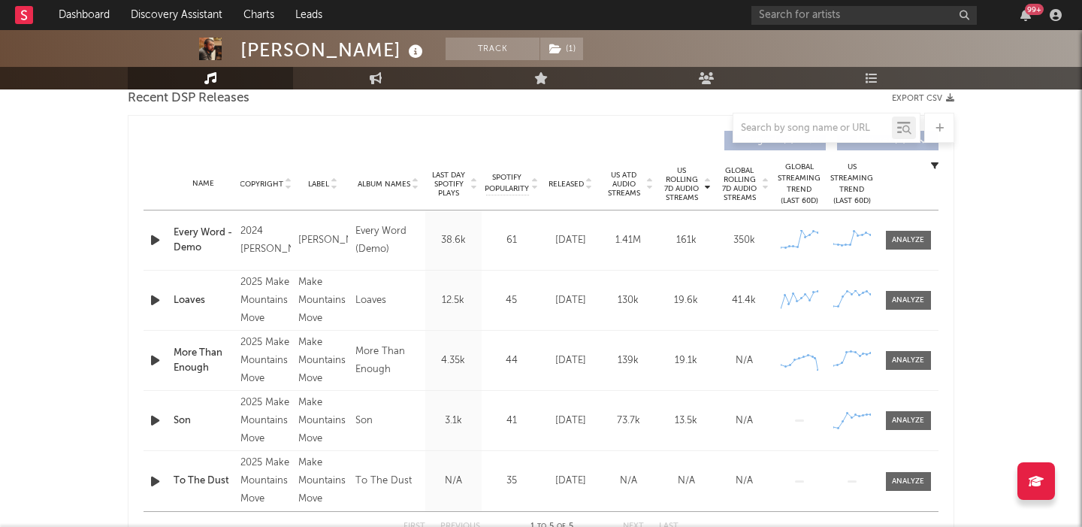
click at [153, 237] on icon "button" at bounding box center [155, 240] width 16 height 19
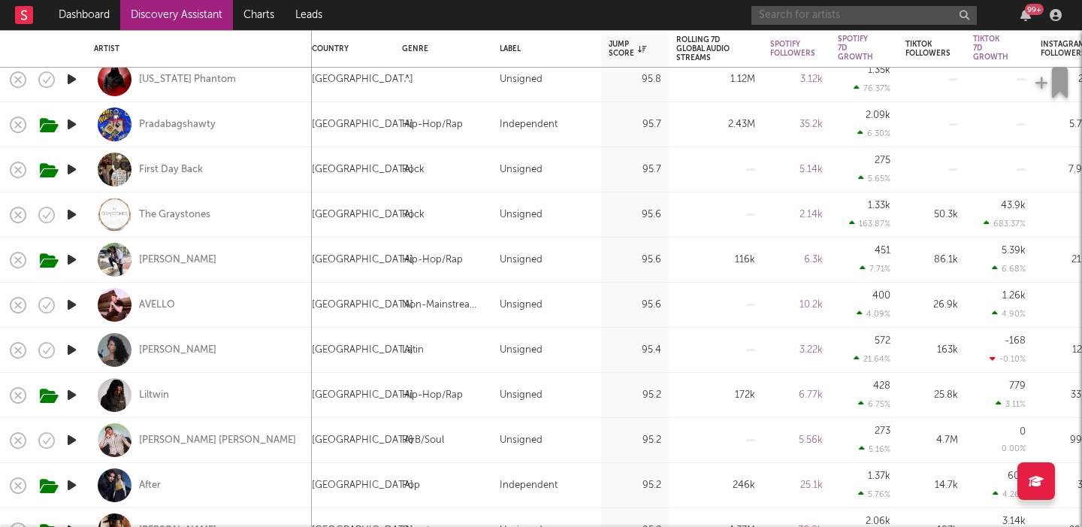
click at [866, 18] on input "text" at bounding box center [863, 15] width 225 height 19
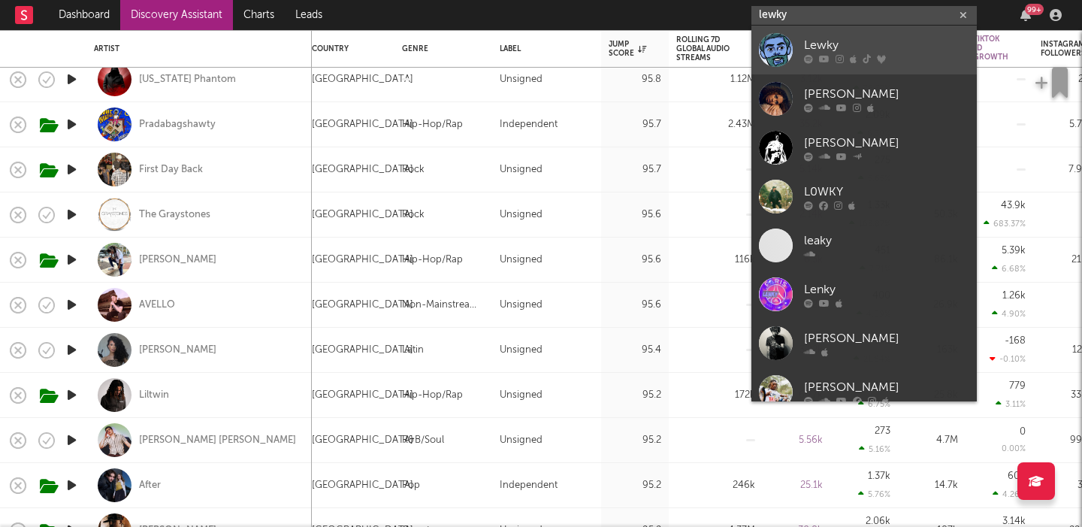
type input "lewky"
click at [908, 56] on div at bounding box center [886, 58] width 165 height 9
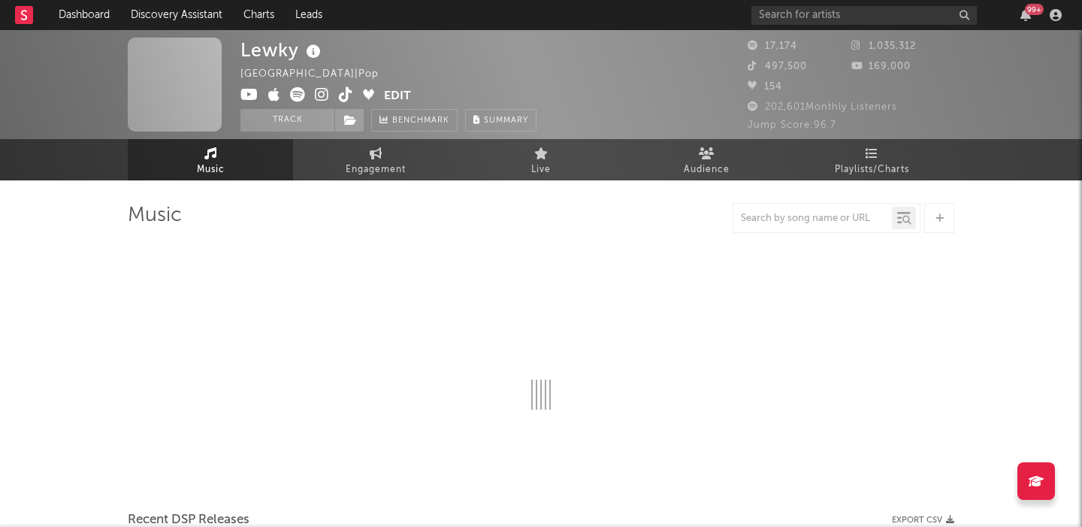
select select "6m"
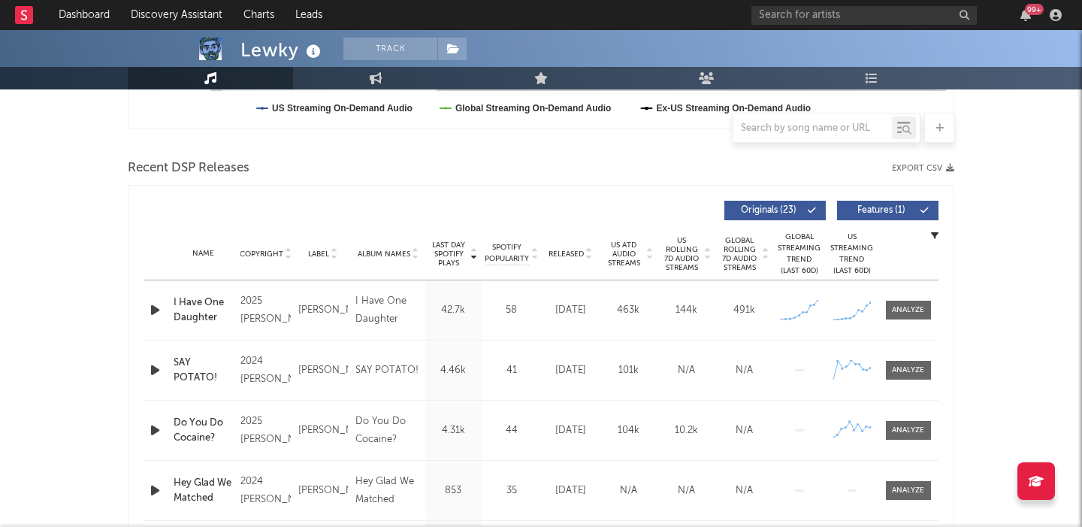
scroll to position [518, 0]
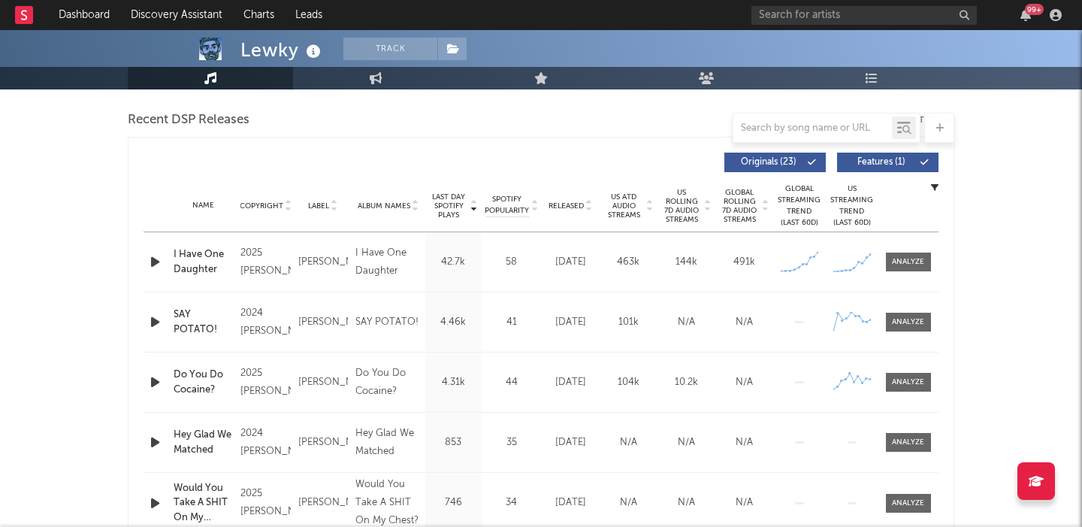
click at [154, 264] on icon "button" at bounding box center [155, 261] width 16 height 19
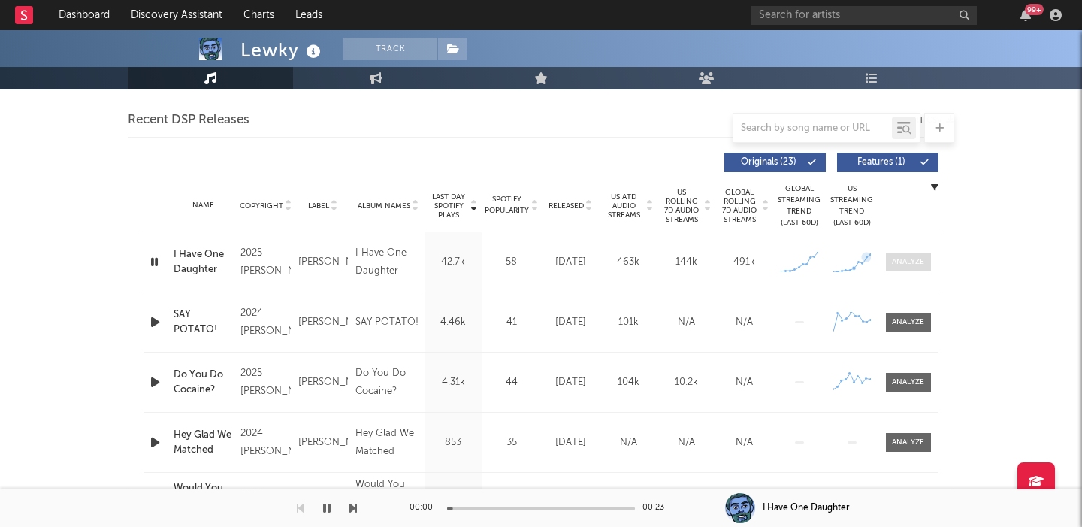
click at [902, 265] on div at bounding box center [908, 261] width 32 height 11
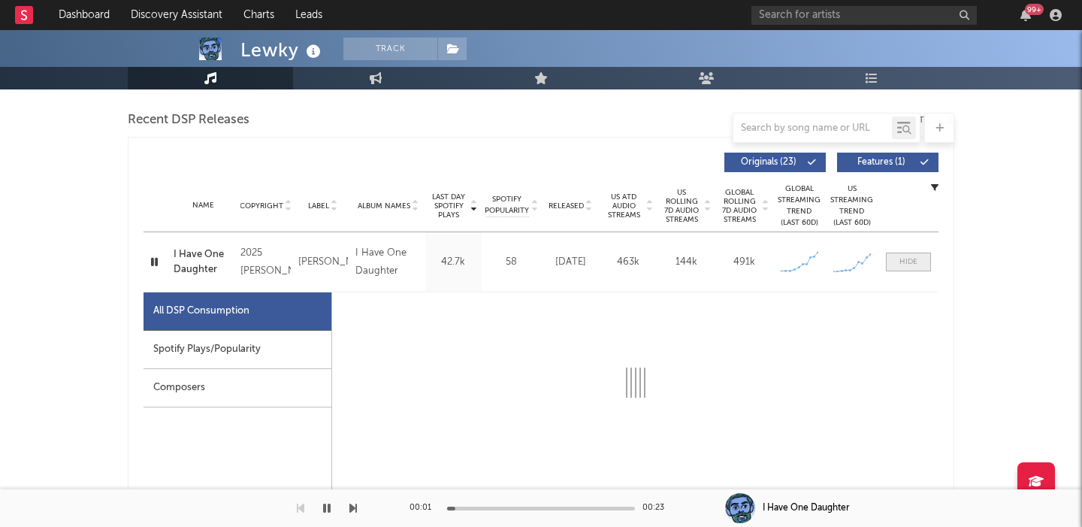
select select "1w"
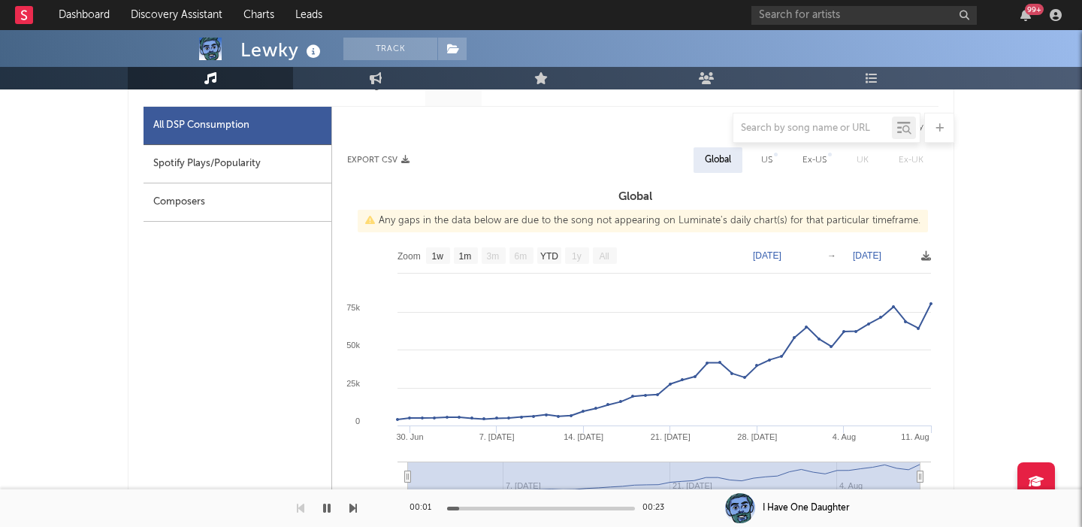
scroll to position [705, 0]
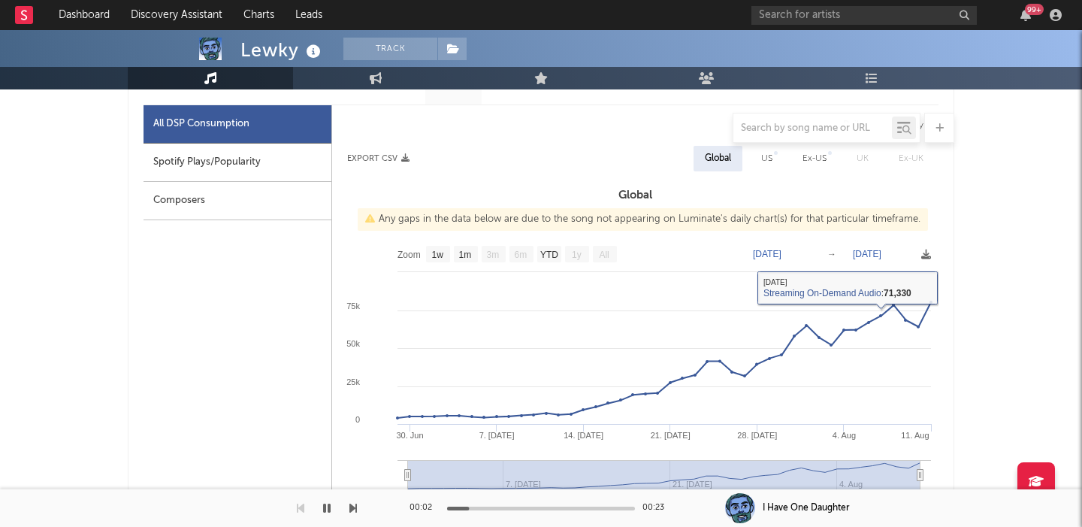
click at [771, 162] on div "US" at bounding box center [766, 158] width 11 height 18
select select "1w"
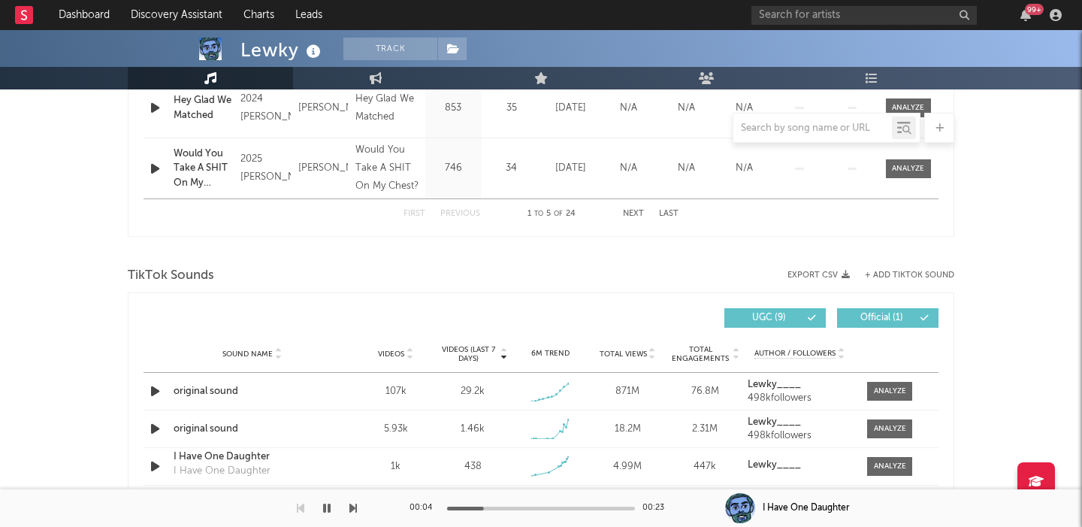
scroll to position [1660, 0]
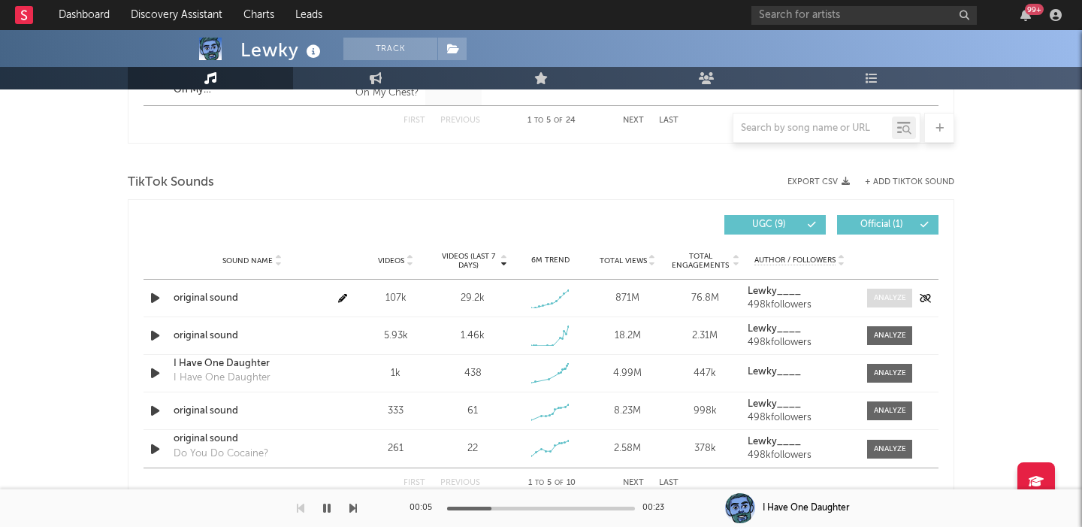
click at [881, 297] on div at bounding box center [890, 297] width 32 height 11
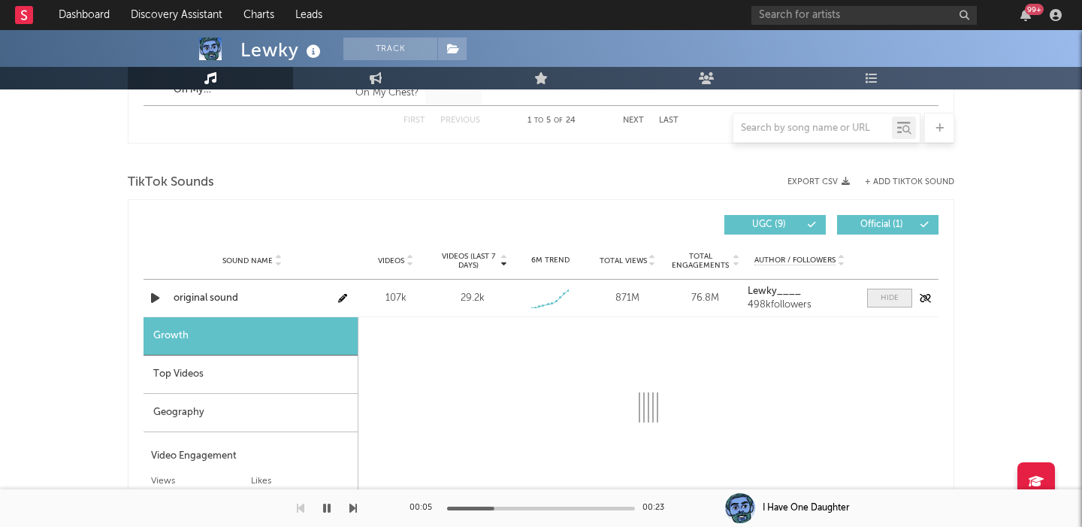
select select "1w"
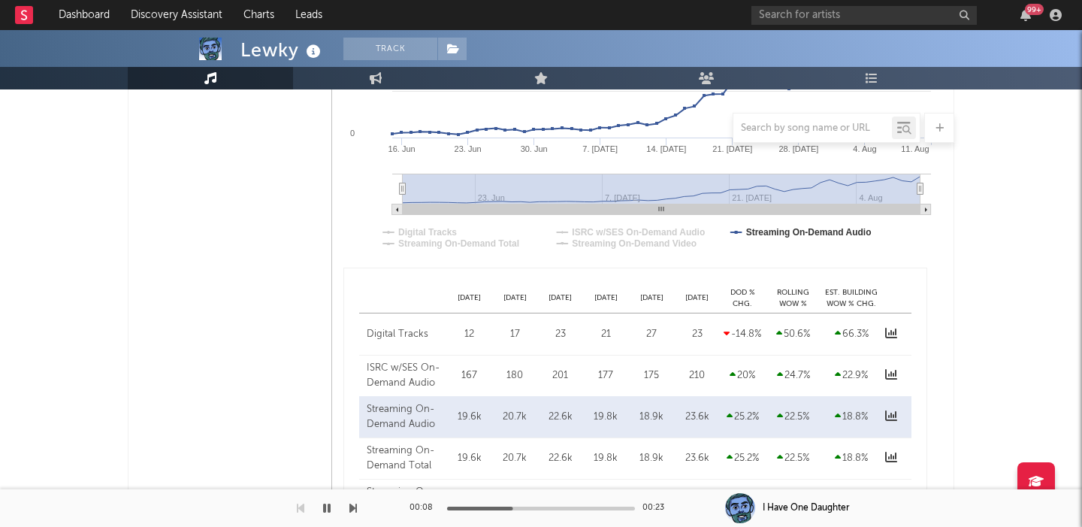
scroll to position [556, 0]
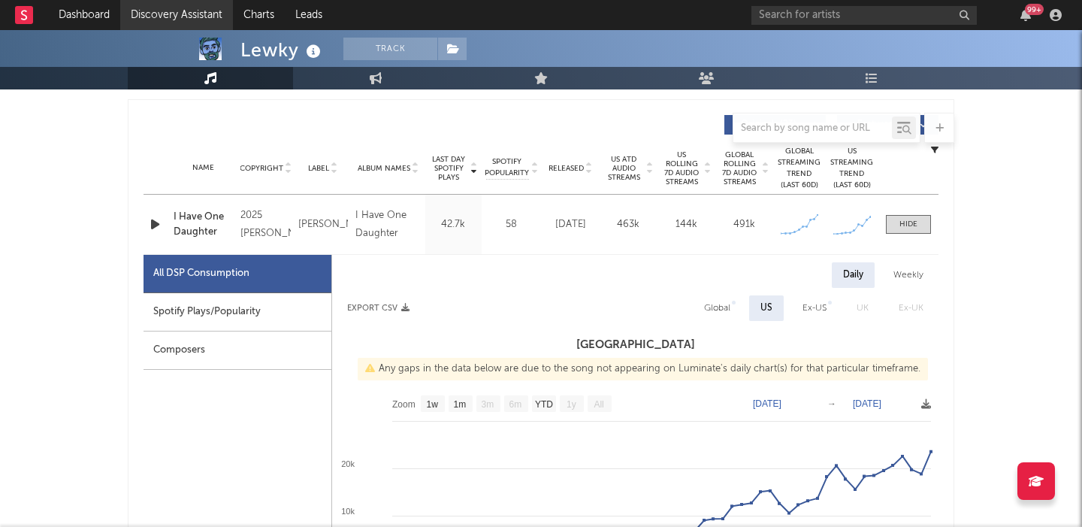
click at [134, 15] on link "Discovery Assistant" at bounding box center [176, 15] width 113 height 30
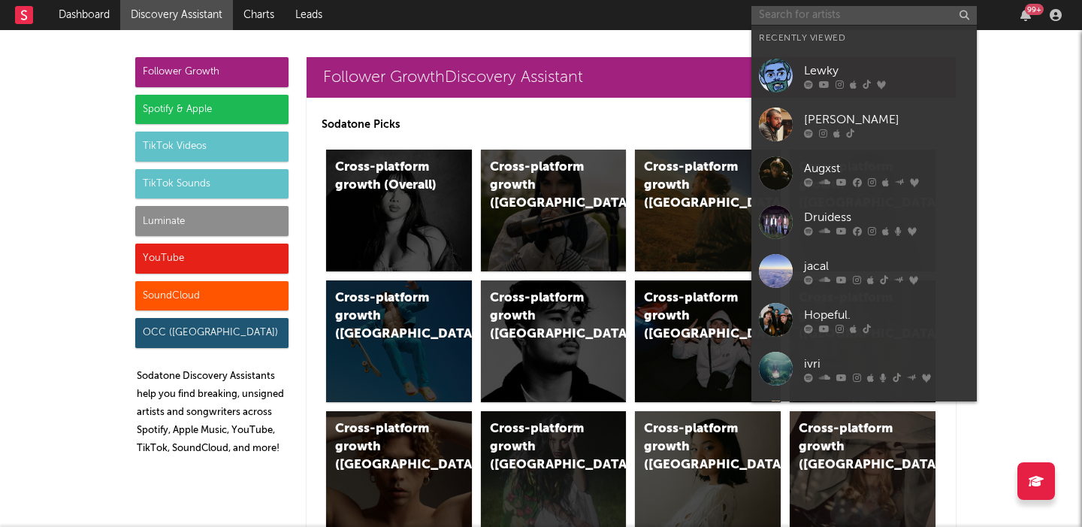
click at [832, 18] on input "text" at bounding box center [863, 15] width 225 height 19
paste input "Darrel Walls"
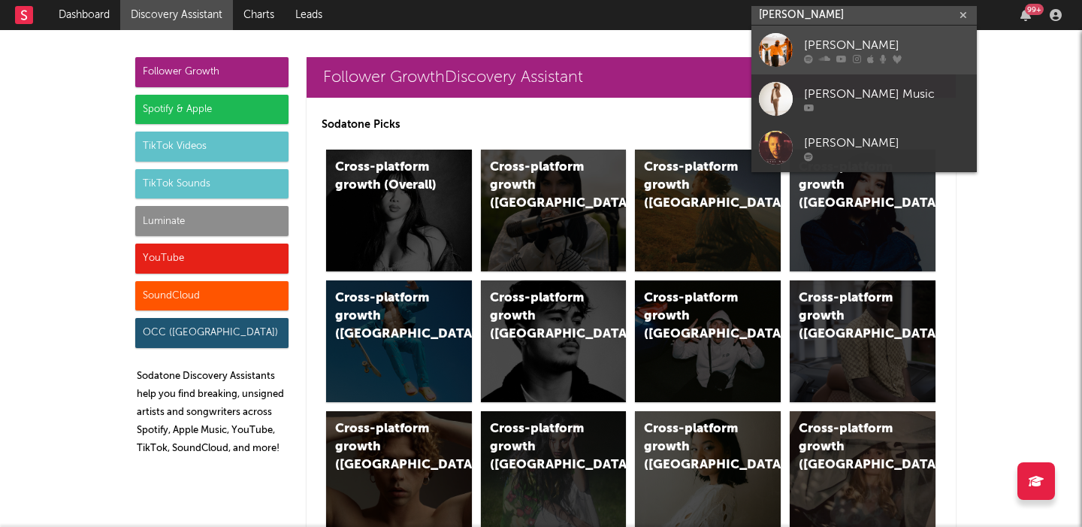
type input "Darrel Walls"
click at [844, 29] on link "Darrel Walls" at bounding box center [863, 50] width 225 height 49
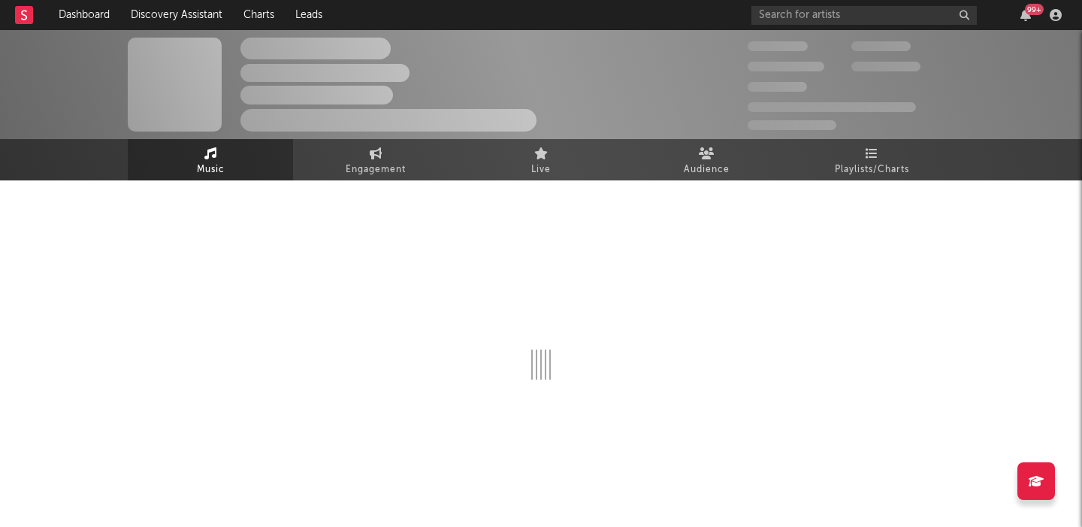
select select "1w"
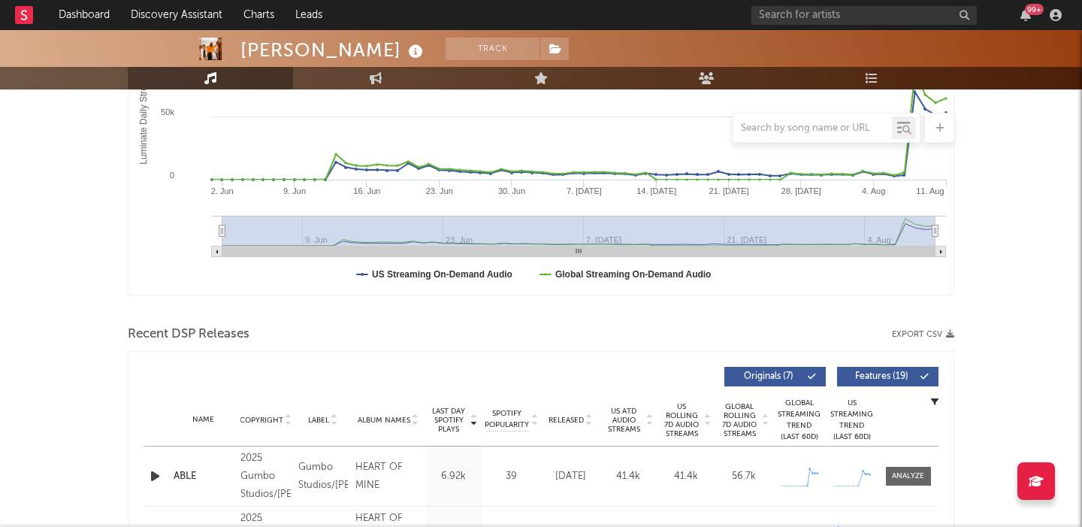
scroll to position [425, 0]
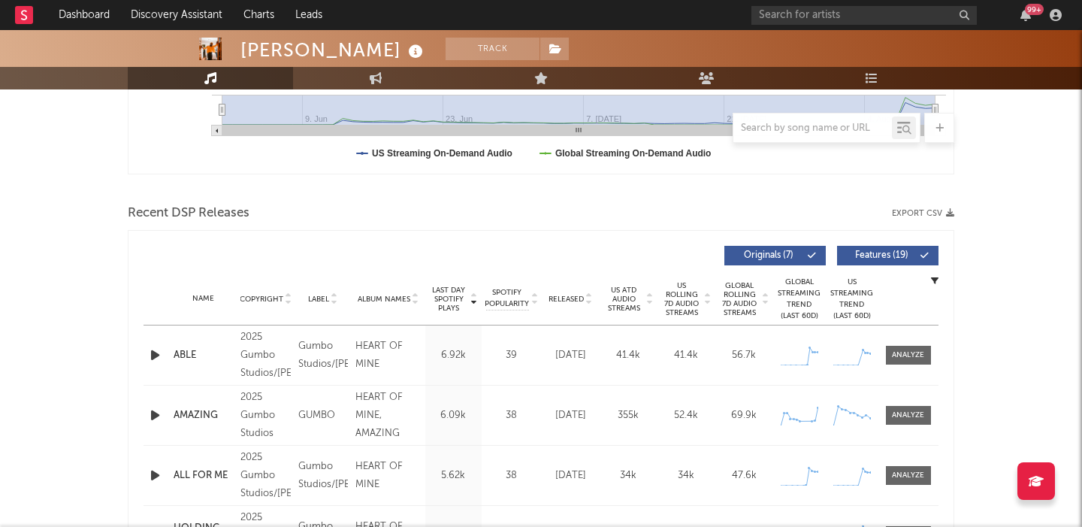
click at [862, 258] on span "Features ( 19 )" at bounding box center [881, 255] width 69 height 9
click at [680, 293] on span "US Rolling 7D Audio Streams" at bounding box center [681, 299] width 41 height 36
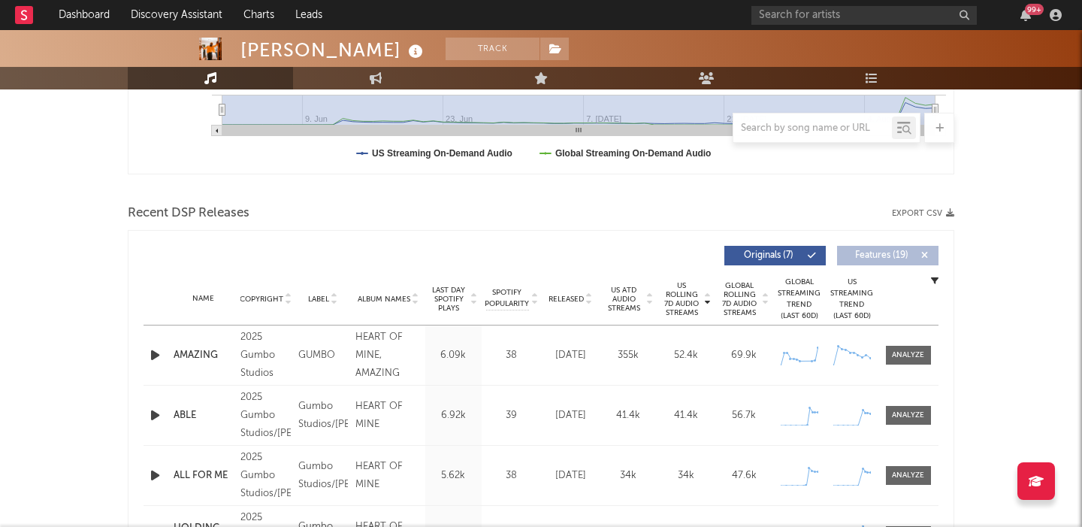
click at [152, 358] on icon "button" at bounding box center [155, 355] width 16 height 19
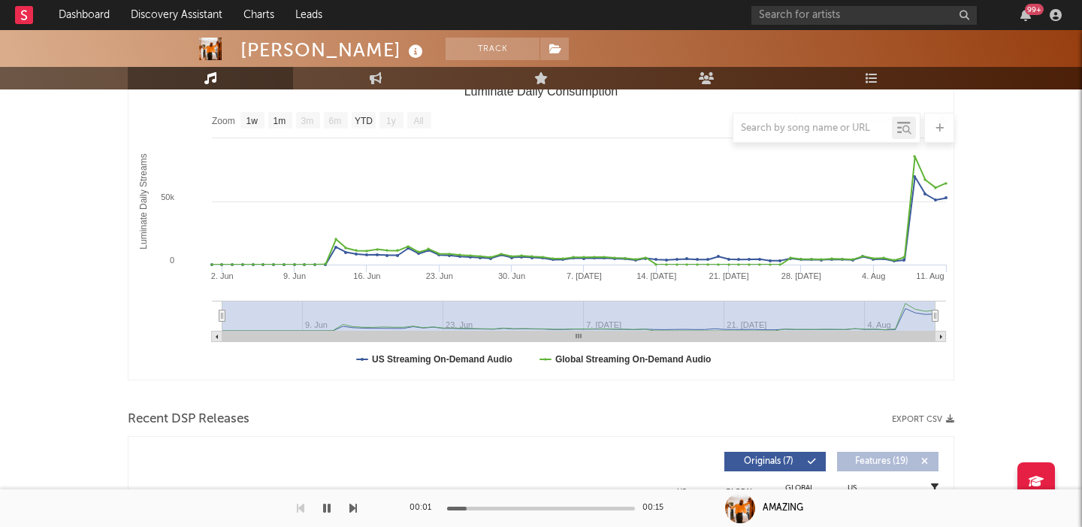
scroll to position [0, 0]
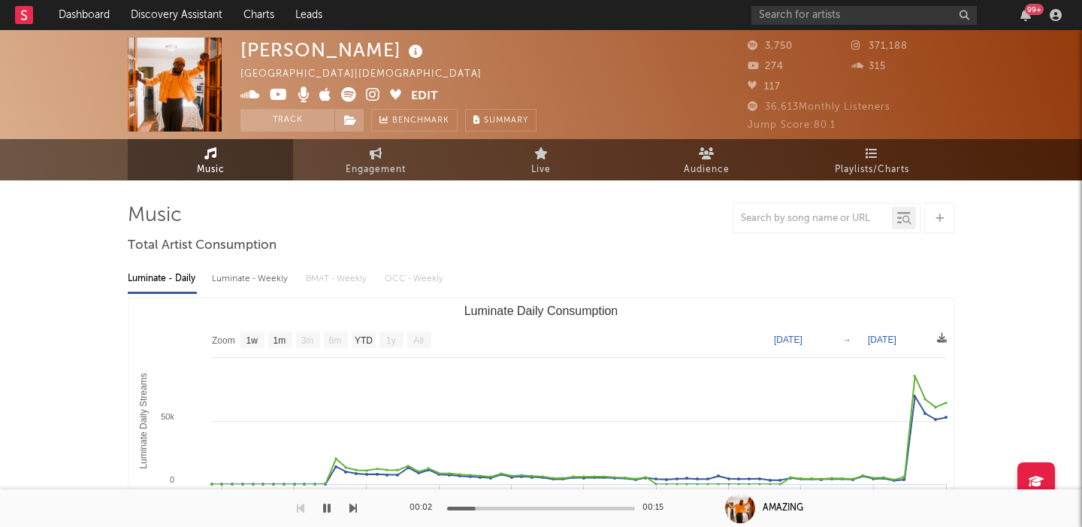
click at [373, 98] on icon at bounding box center [373, 94] width 14 height 15
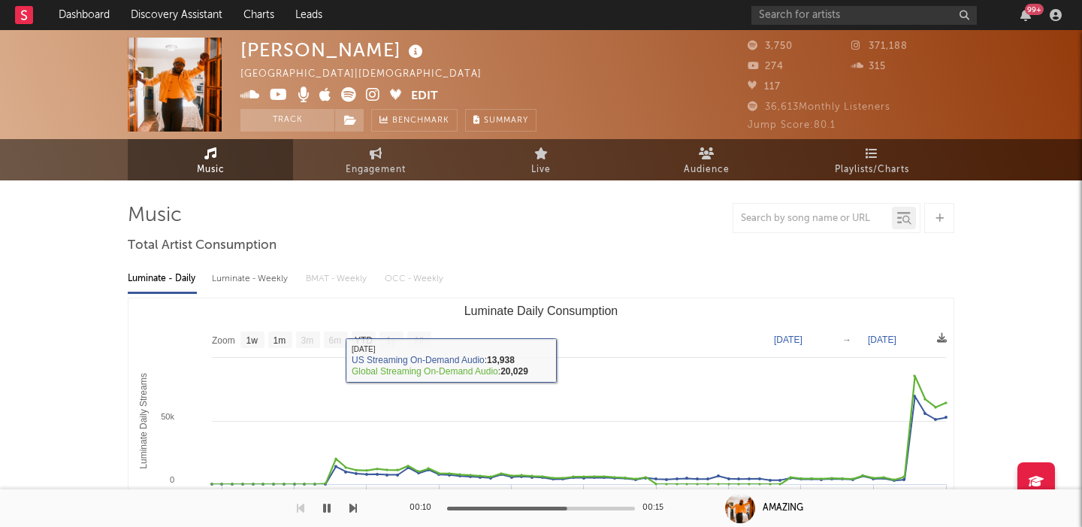
click at [252, 276] on div "Luminate - Weekly" at bounding box center [251, 279] width 79 height 26
select select "1w"
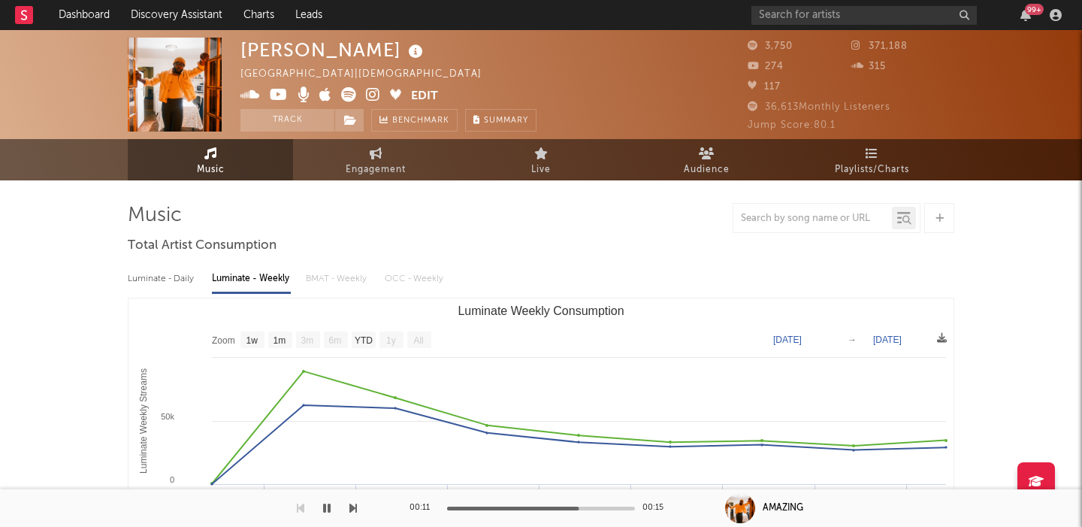
click at [154, 282] on div "Luminate - Daily" at bounding box center [162, 279] width 69 height 26
select select "1w"
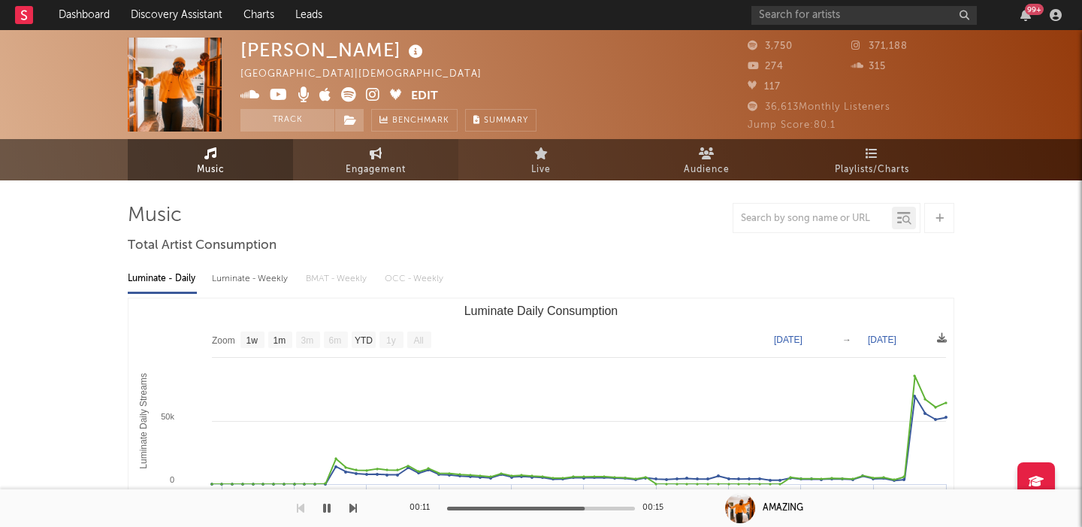
click at [381, 166] on span "Engagement" at bounding box center [376, 170] width 60 height 18
select select "1w"
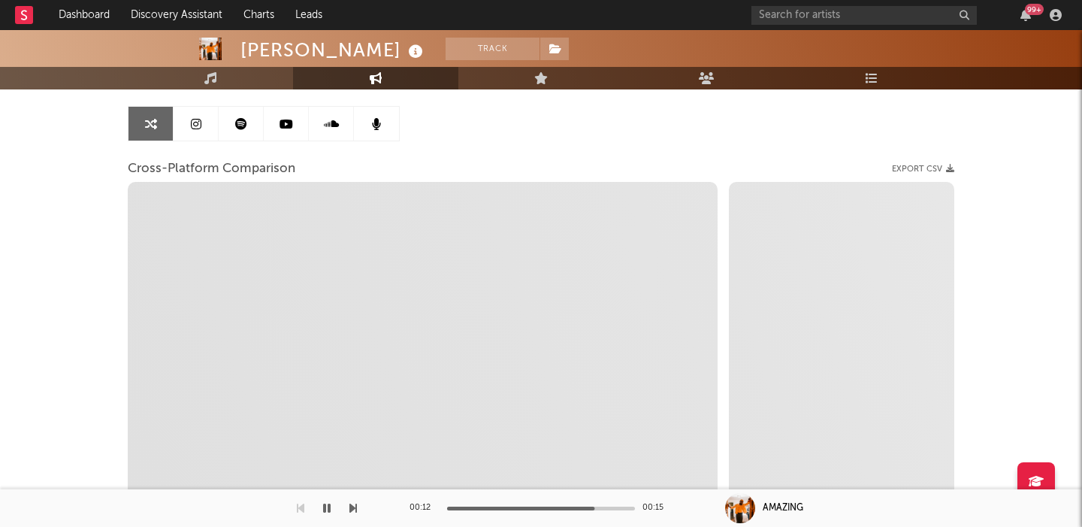
scroll to position [144, 0]
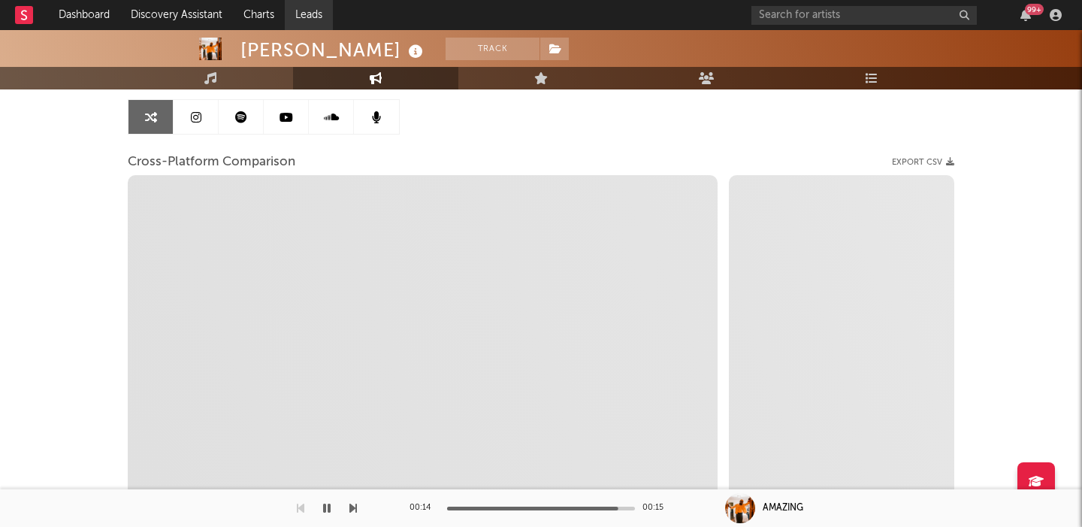
select select "1m"
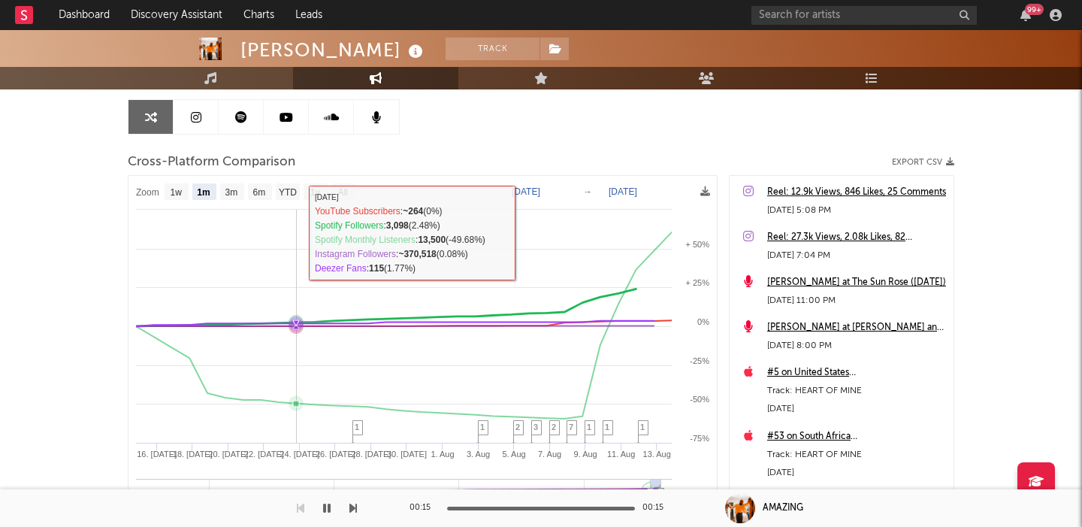
scroll to position [0, 0]
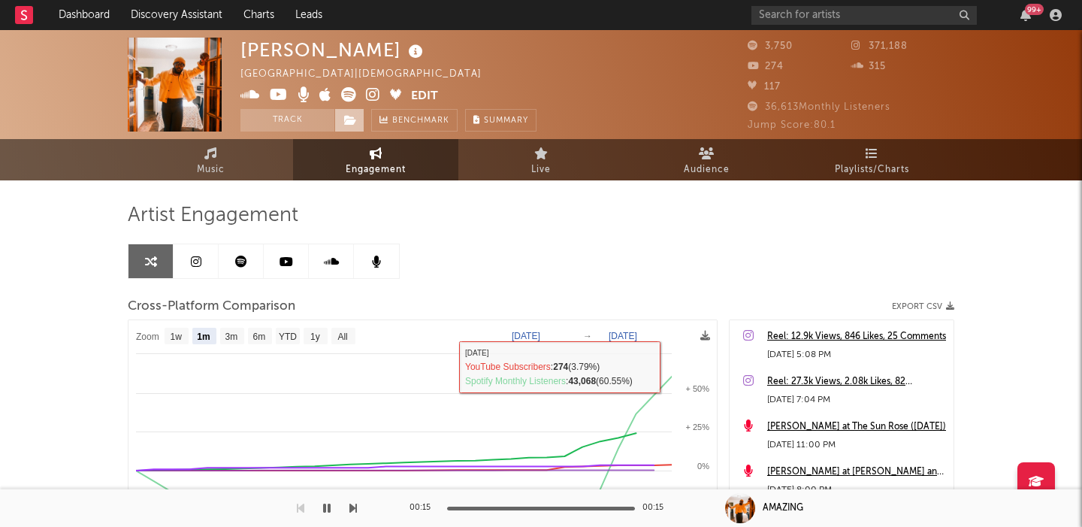
click at [354, 120] on icon at bounding box center [350, 120] width 13 height 11
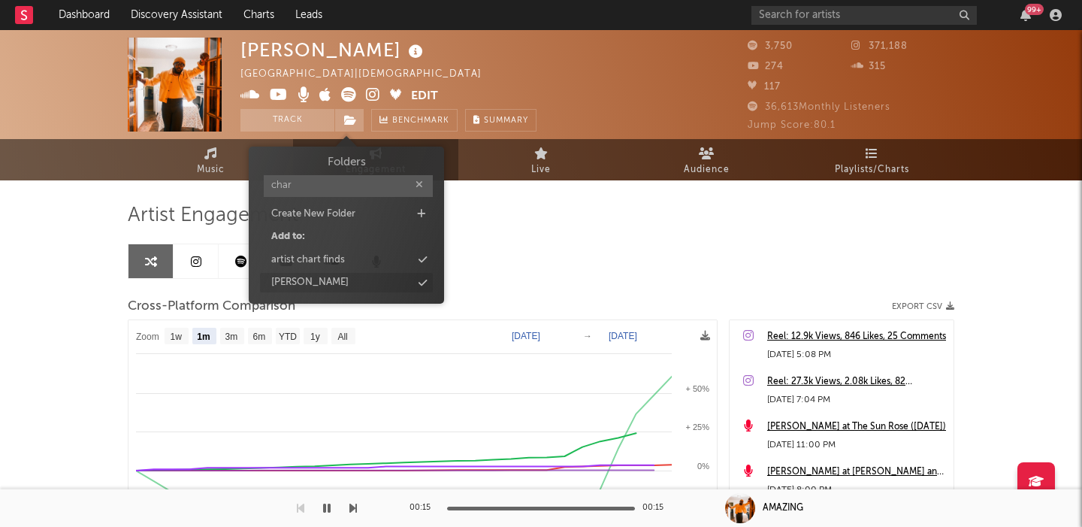
type input "char"
click at [374, 276] on div "charlie" at bounding box center [346, 283] width 173 height 20
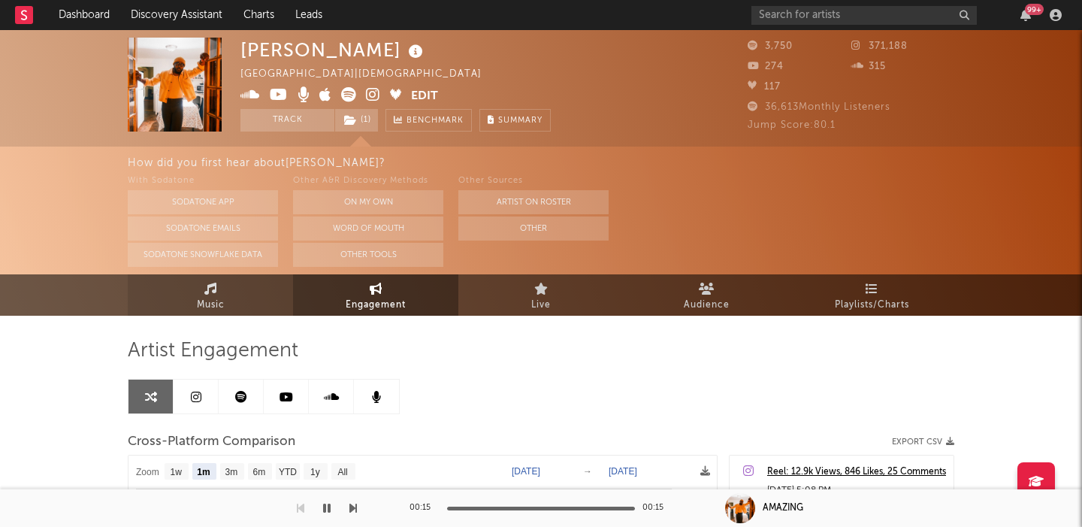
click at [207, 297] on span "Music" at bounding box center [211, 305] width 28 height 18
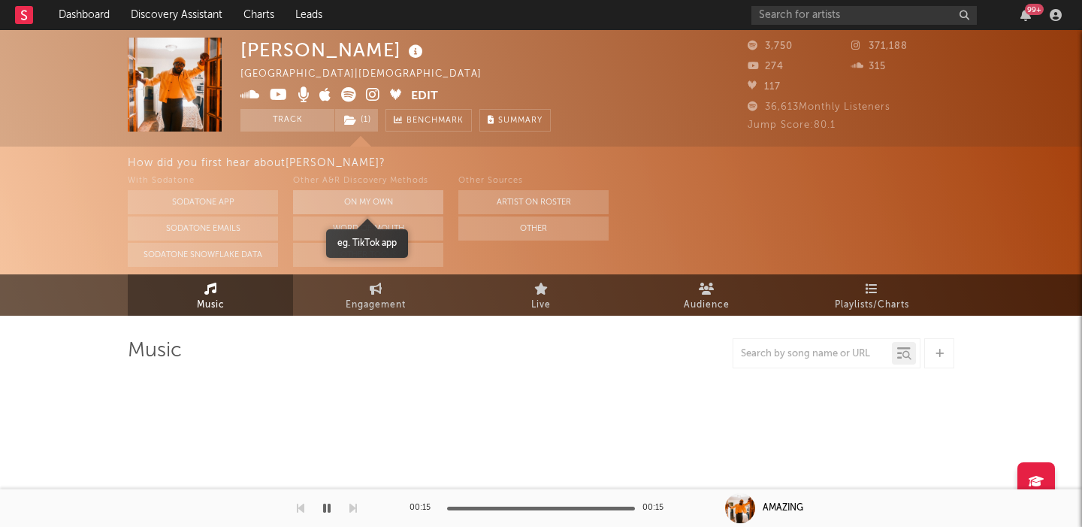
click at [373, 202] on button "On My Own" at bounding box center [368, 202] width 150 height 24
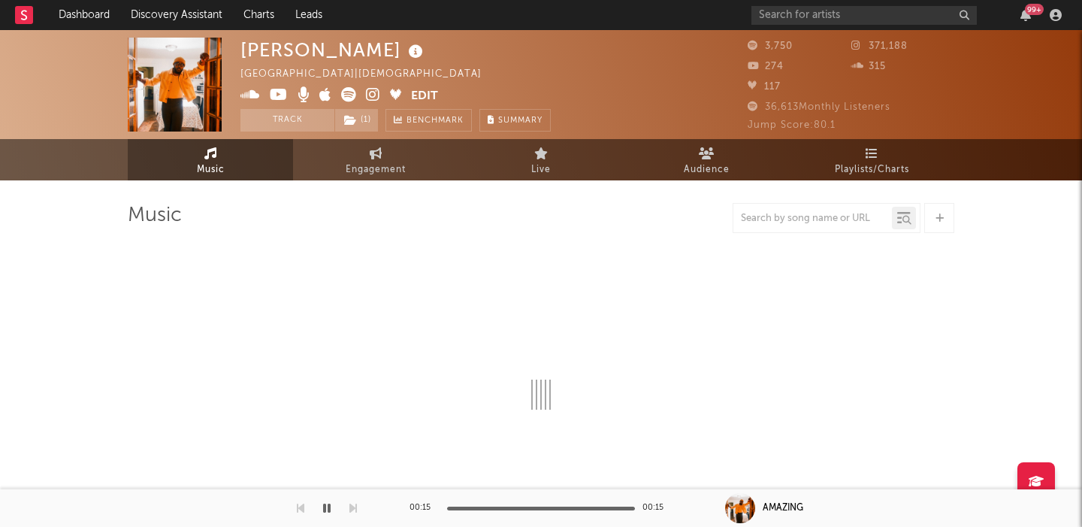
select select "1w"
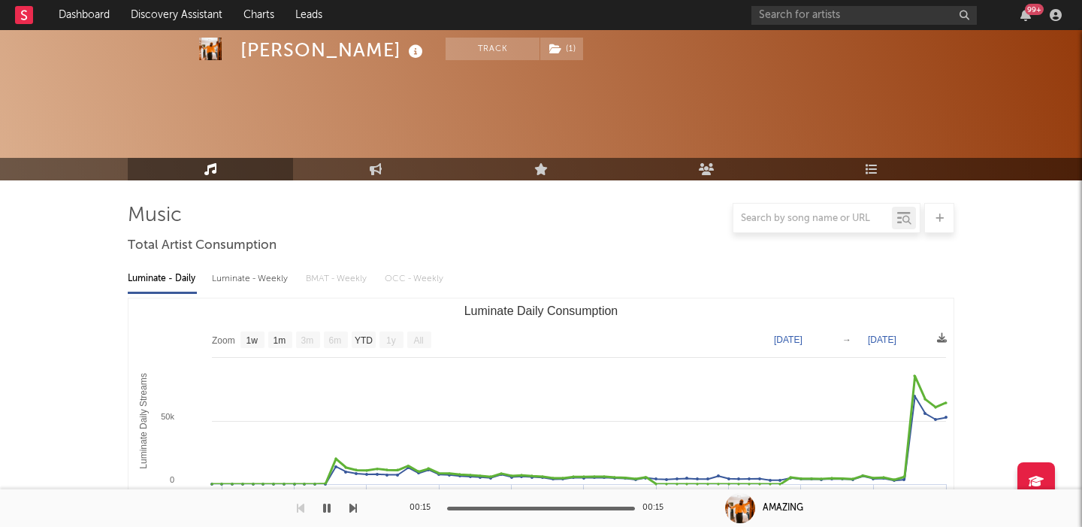
scroll to position [461, 0]
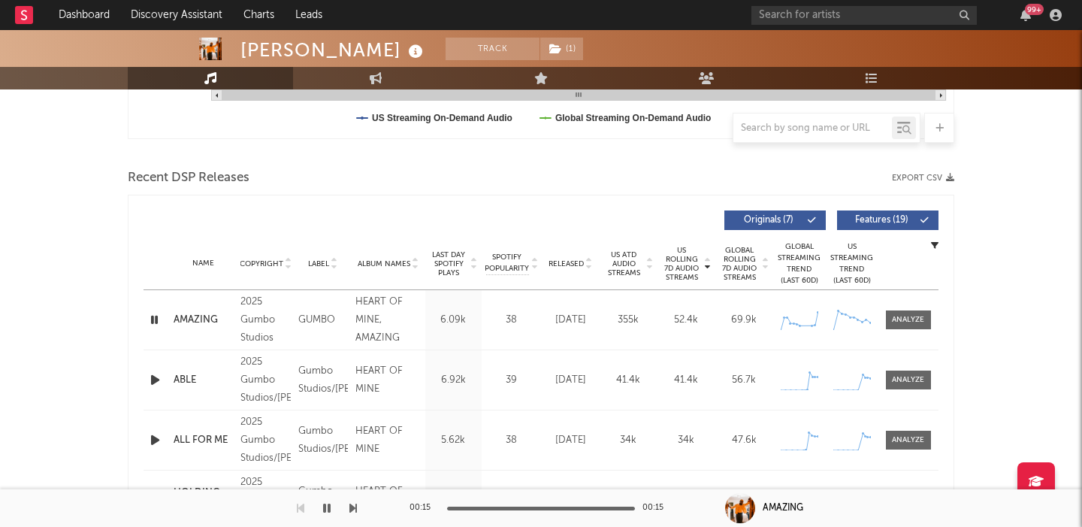
click at [861, 214] on button "Features ( 19 )" at bounding box center [887, 220] width 101 height 20
click at [899, 379] on div at bounding box center [908, 379] width 32 height 11
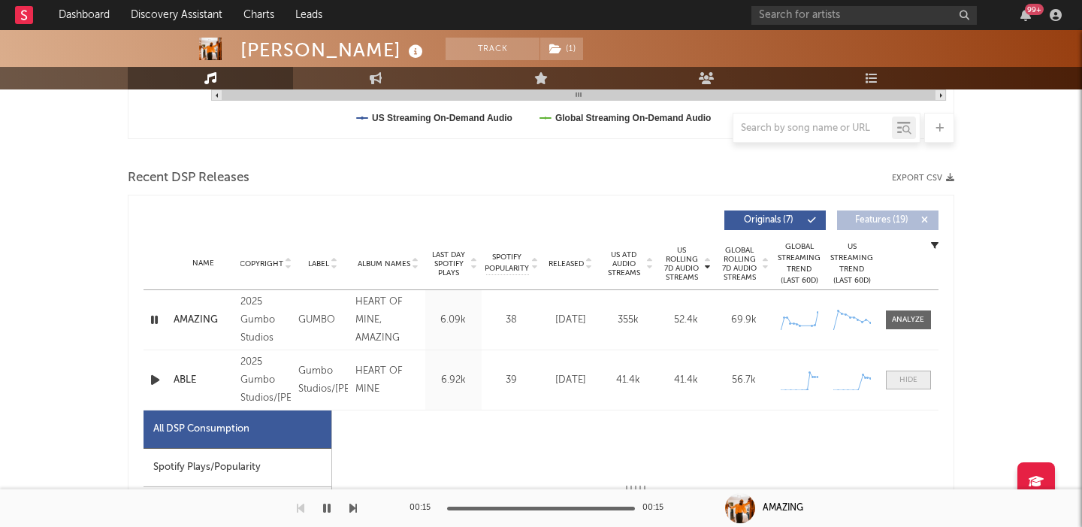
select select "1w"
click at [899, 379] on div at bounding box center [908, 379] width 18 height 11
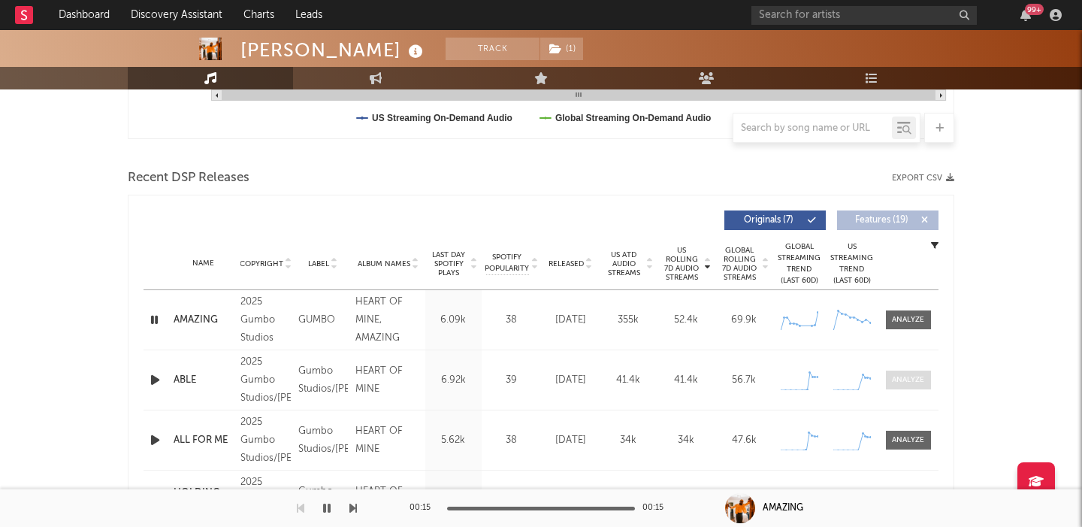
click at [899, 379] on div at bounding box center [908, 379] width 32 height 11
select select "1w"
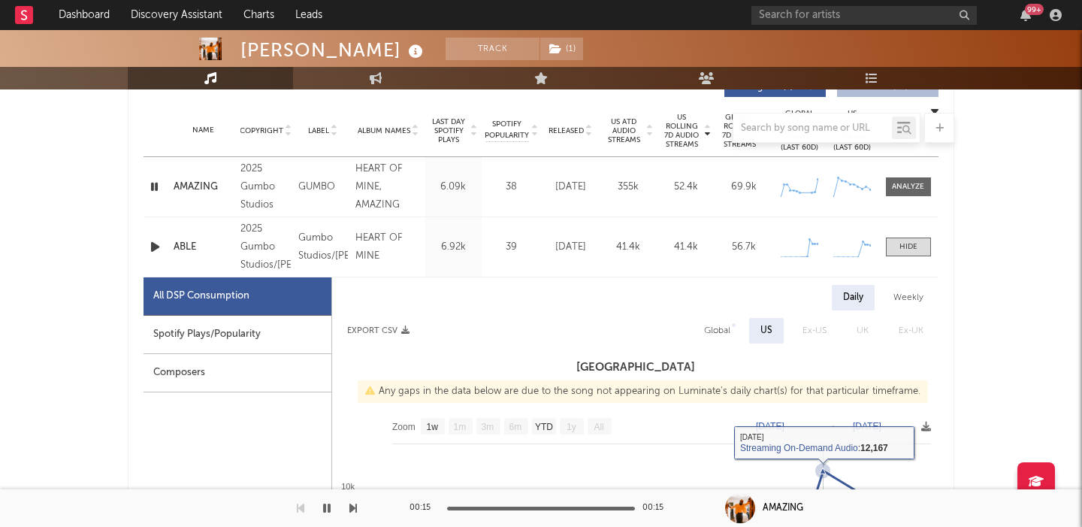
scroll to position [557, 0]
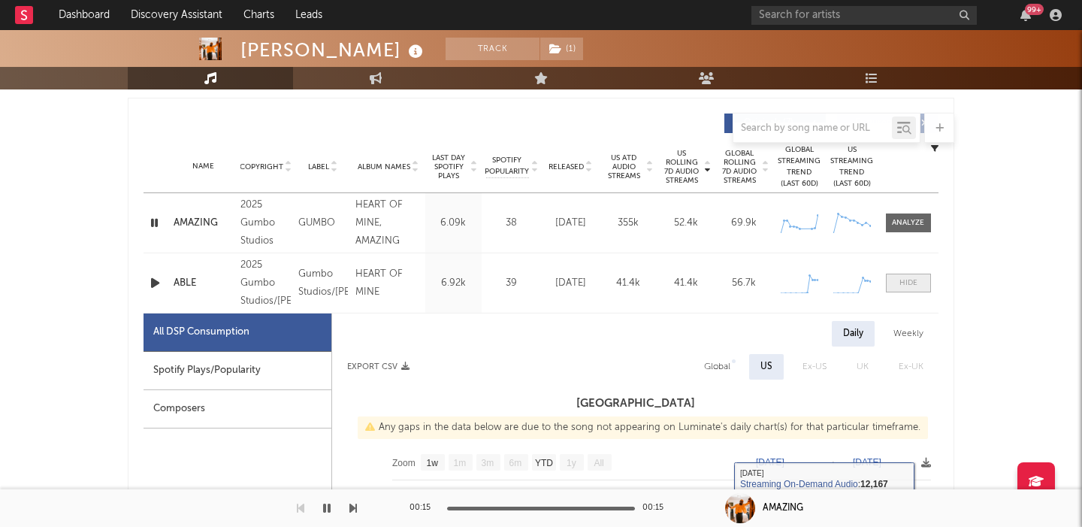
click at [905, 277] on div at bounding box center [908, 282] width 18 height 11
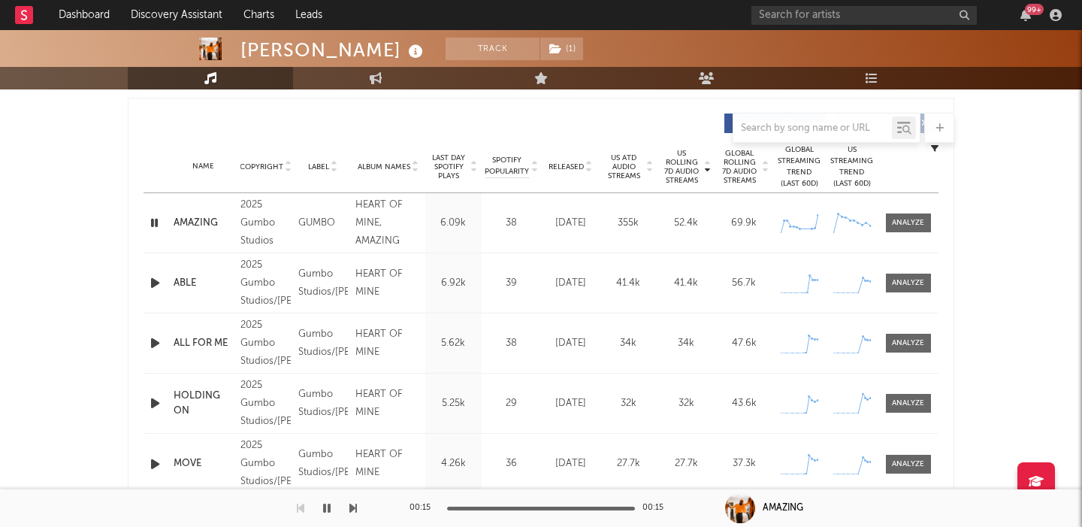
click at [575, 165] on span "Released" at bounding box center [565, 166] width 35 height 9
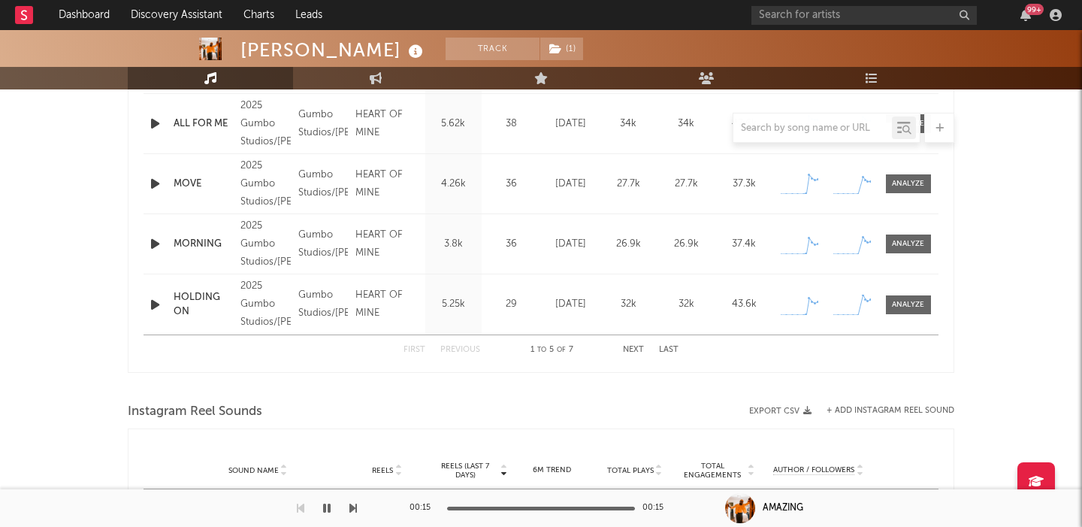
scroll to position [723, 0]
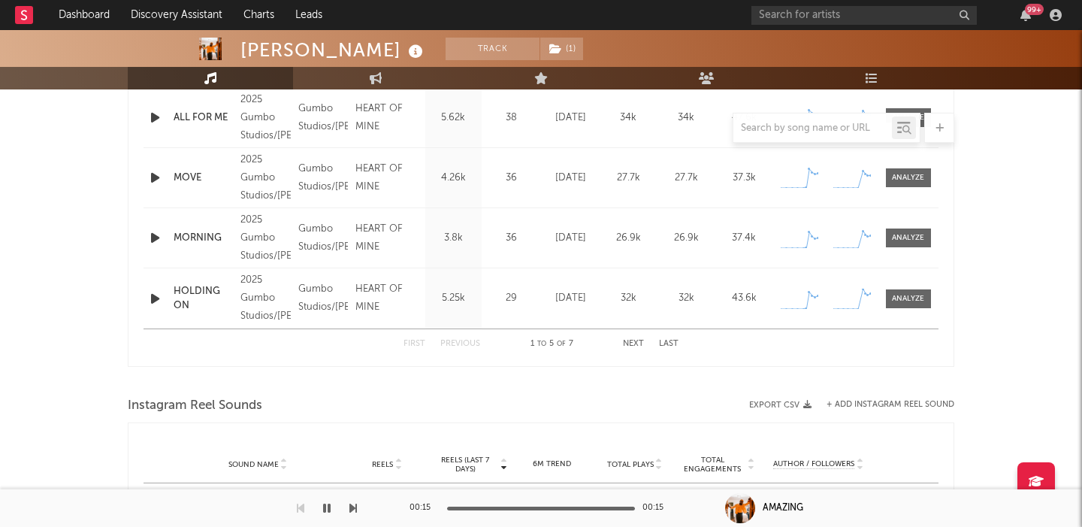
click at [638, 341] on button "Next" at bounding box center [633, 344] width 21 height 8
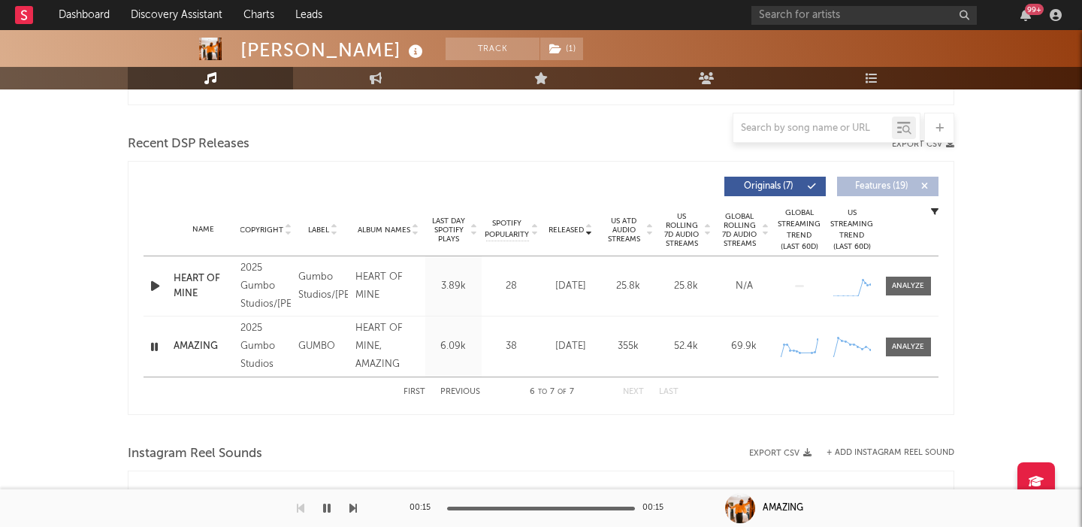
scroll to position [466, 0]
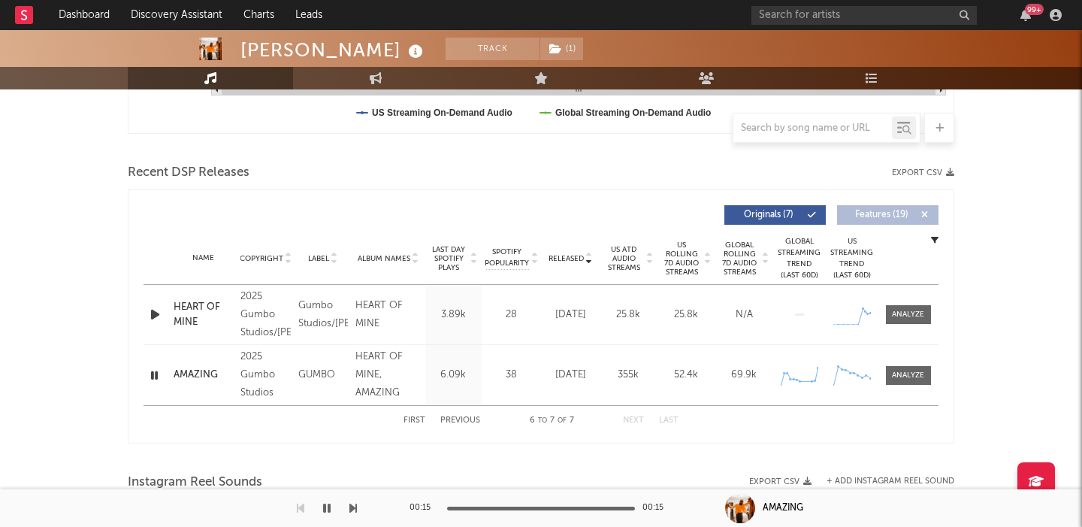
click at [468, 415] on div "First Previous 6 to 7 of 7 Next Last" at bounding box center [540, 420] width 275 height 29
click at [456, 421] on button "Previous" at bounding box center [460, 420] width 40 height 8
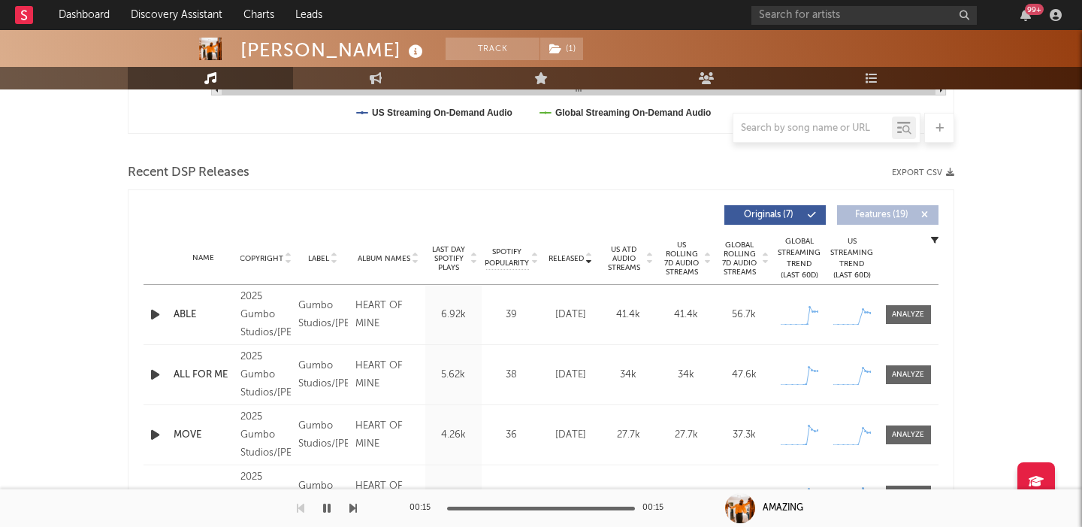
click at [149, 312] on icon "button" at bounding box center [155, 314] width 16 height 19
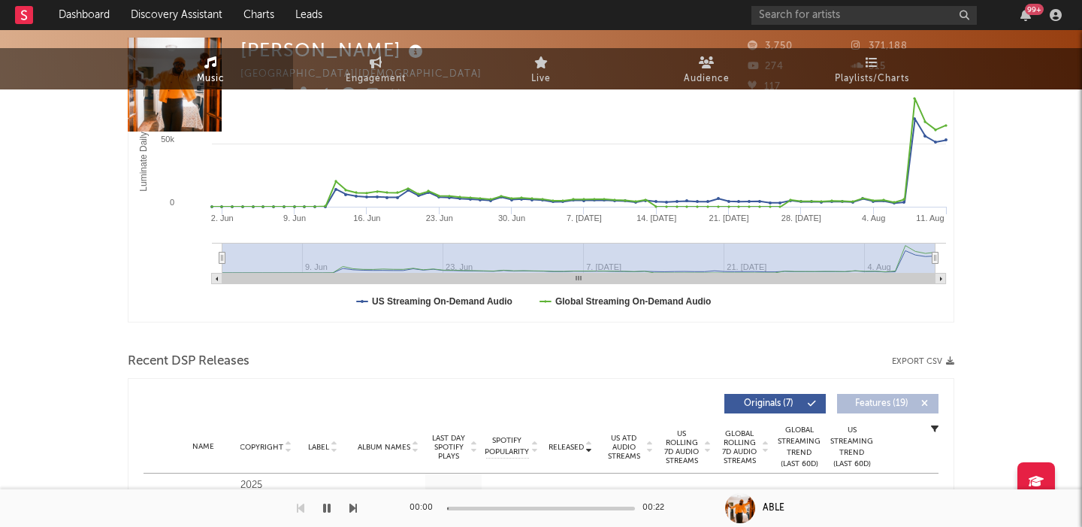
scroll to position [0, 0]
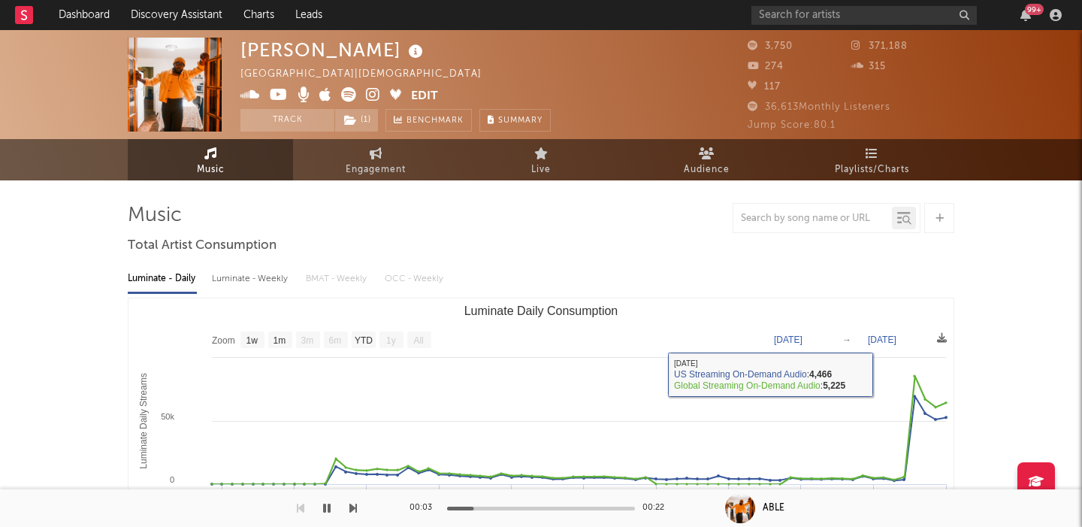
click at [267, 275] on div "Luminate - Weekly" at bounding box center [251, 279] width 79 height 26
select select "1w"
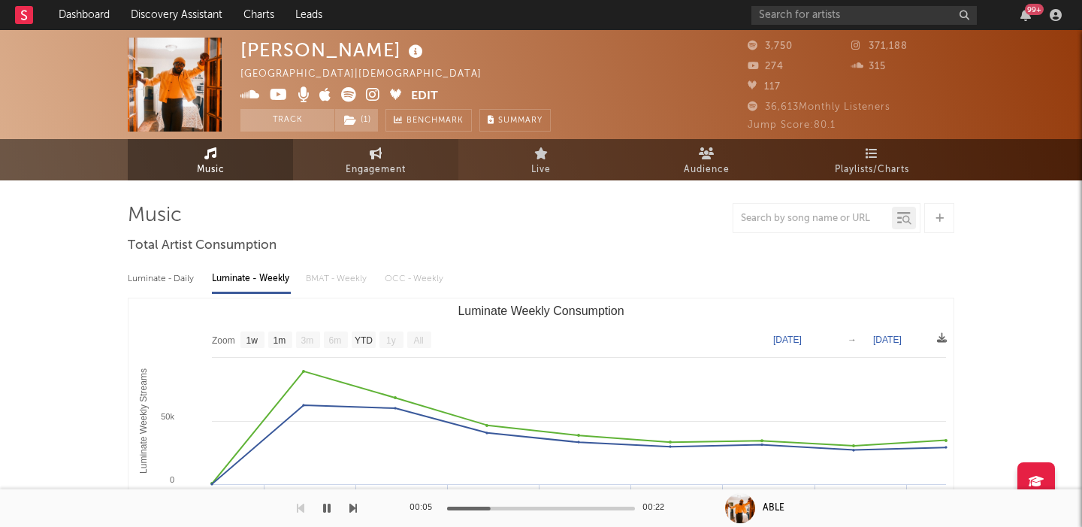
click at [374, 157] on icon at bounding box center [376, 153] width 13 height 12
select select "1w"
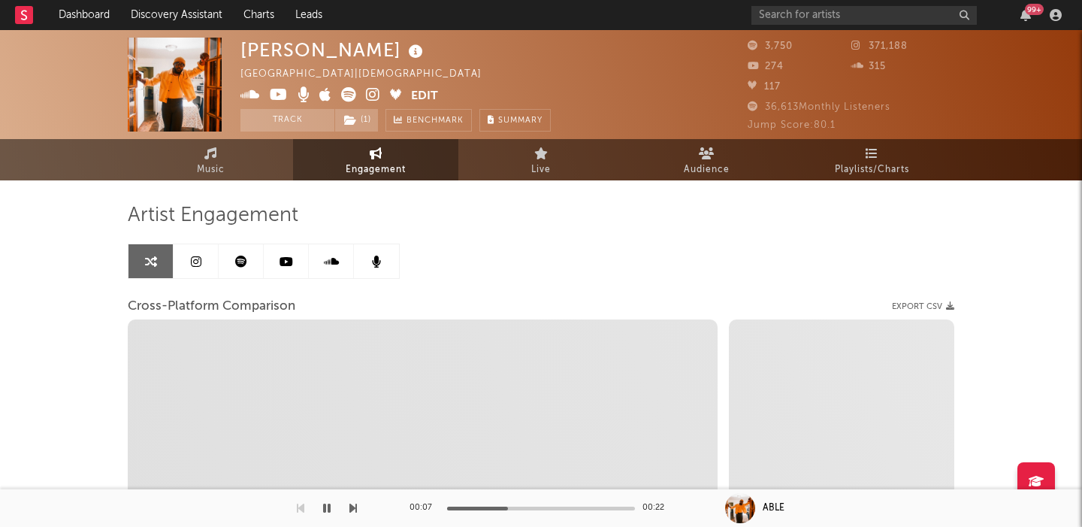
click at [370, 98] on icon at bounding box center [373, 94] width 14 height 15
select select "1m"
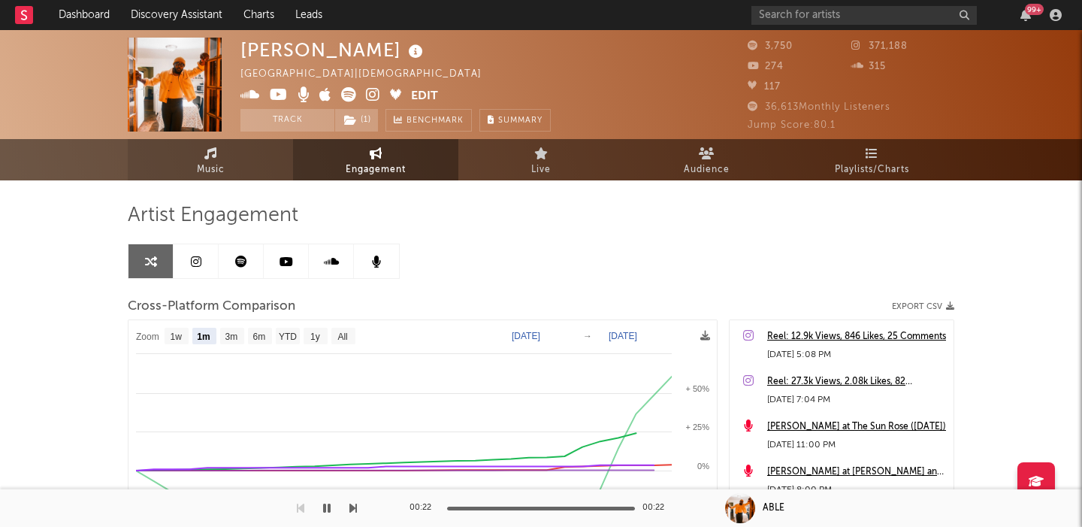
click at [250, 171] on link "Music" at bounding box center [210, 159] width 165 height 41
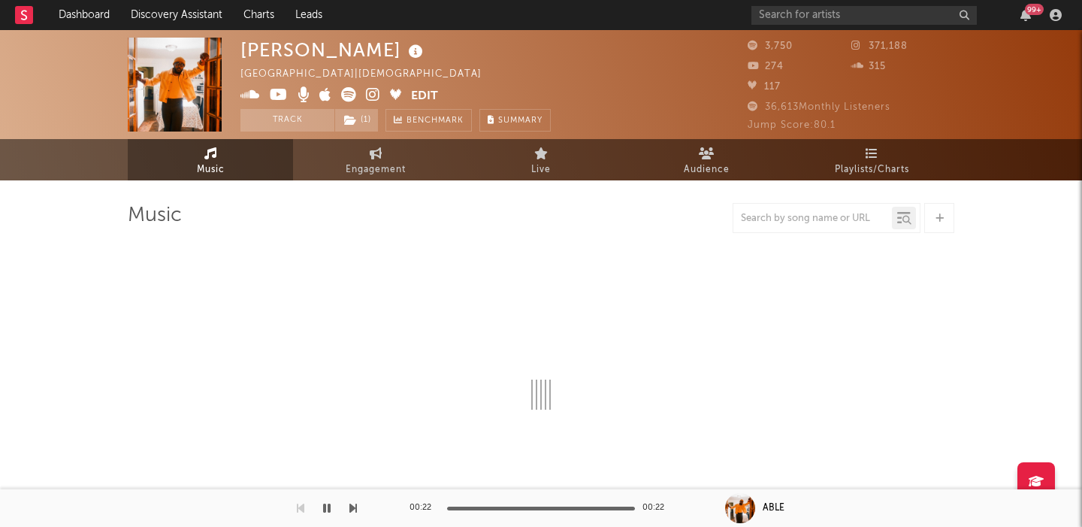
select select "1w"
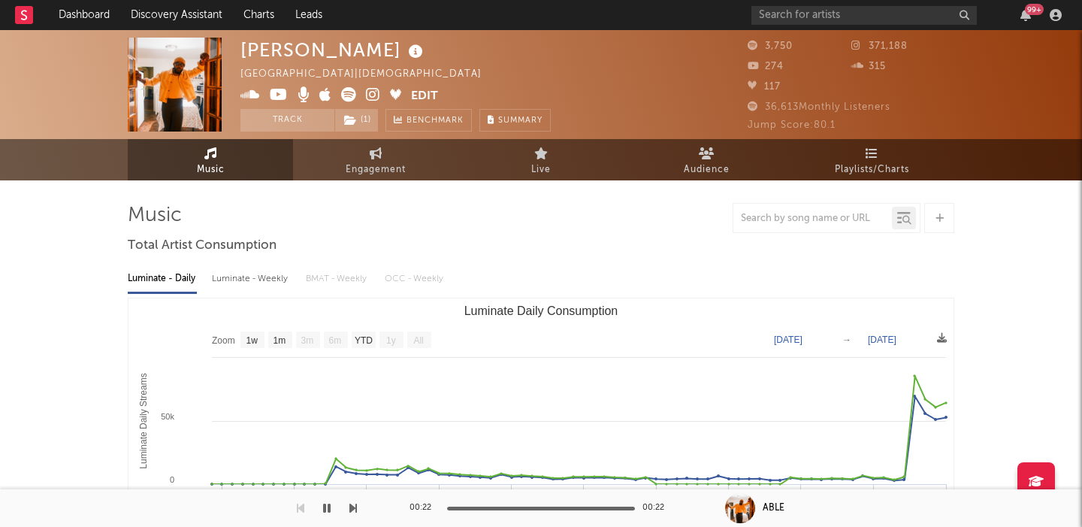
click at [294, 54] on div "[PERSON_NAME]" at bounding box center [333, 50] width 186 height 25
copy div "[PERSON_NAME]"
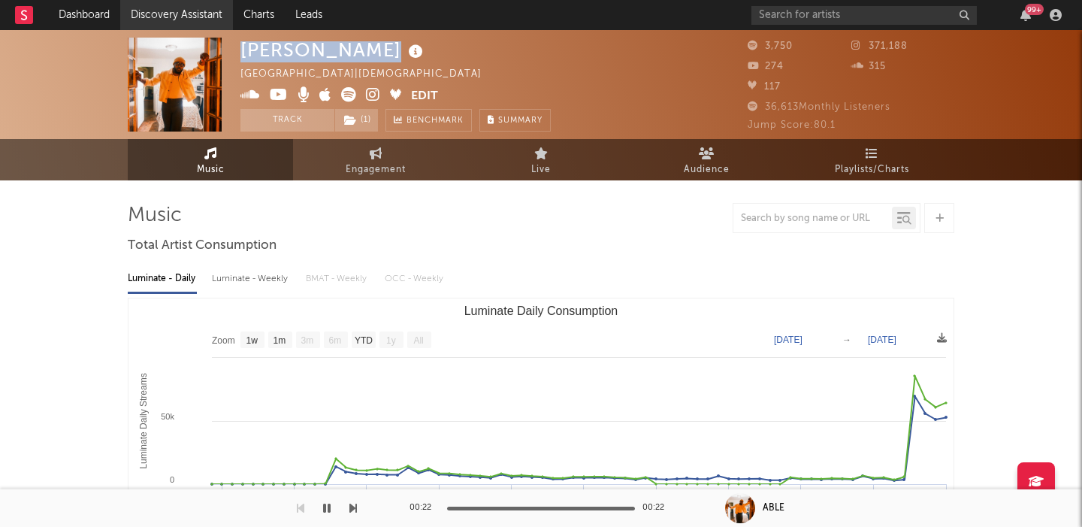
click at [196, 23] on link "Discovery Assistant" at bounding box center [176, 15] width 113 height 30
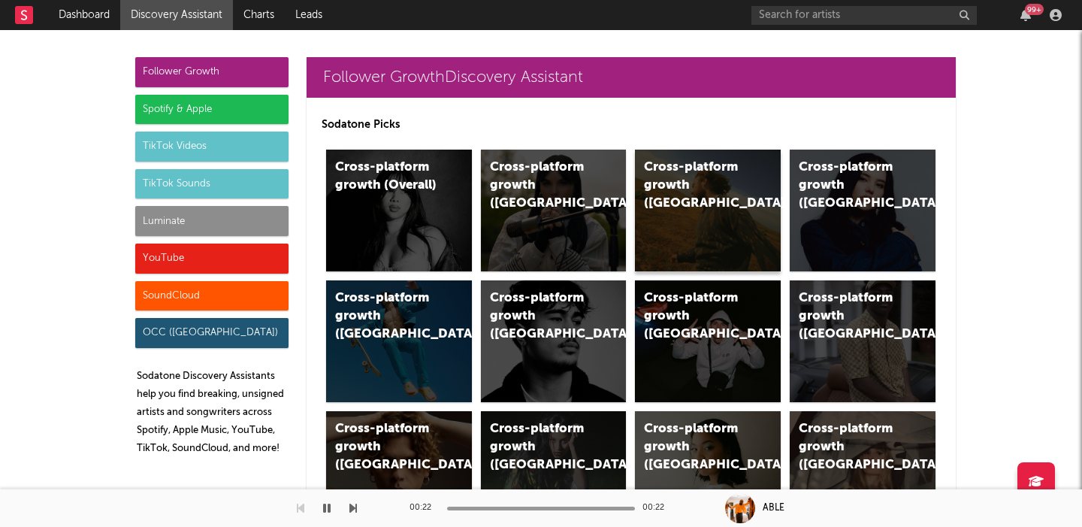
click at [715, 207] on div "Cross-platform growth (US)" at bounding box center [708, 210] width 146 height 122
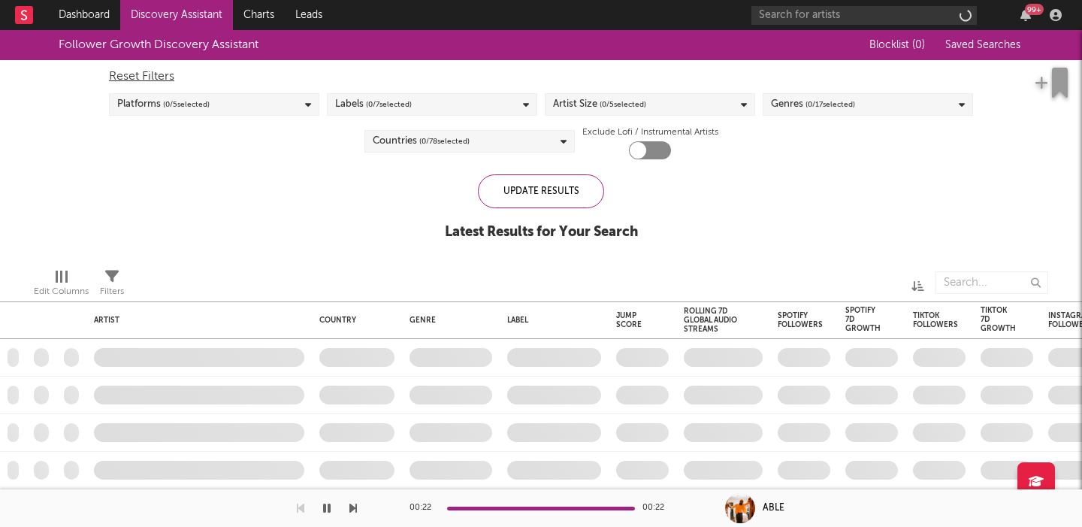
checkbox input "true"
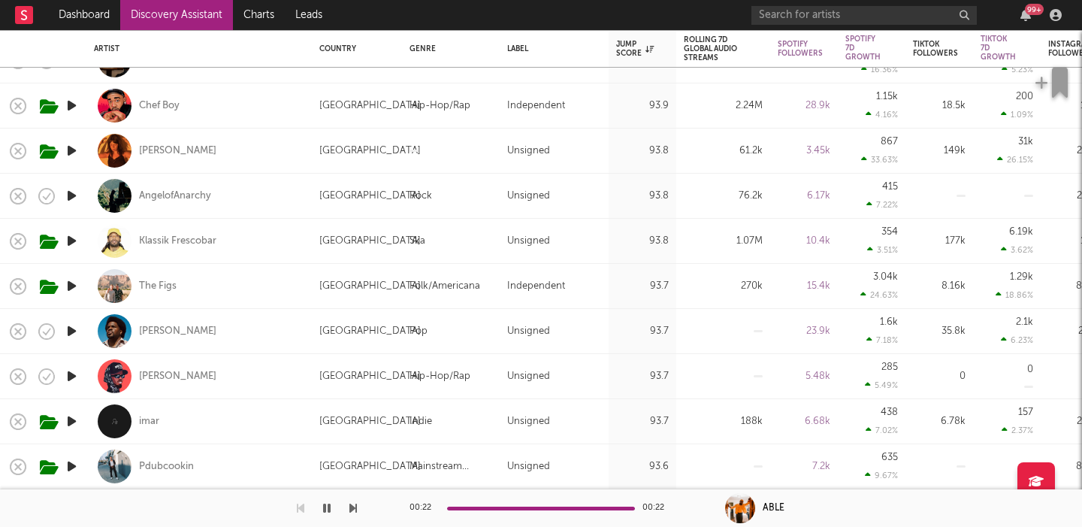
click at [73, 281] on icon "button" at bounding box center [72, 285] width 16 height 19
click at [261, 275] on div "The Figs" at bounding box center [199, 286] width 210 height 44
select select "1w"
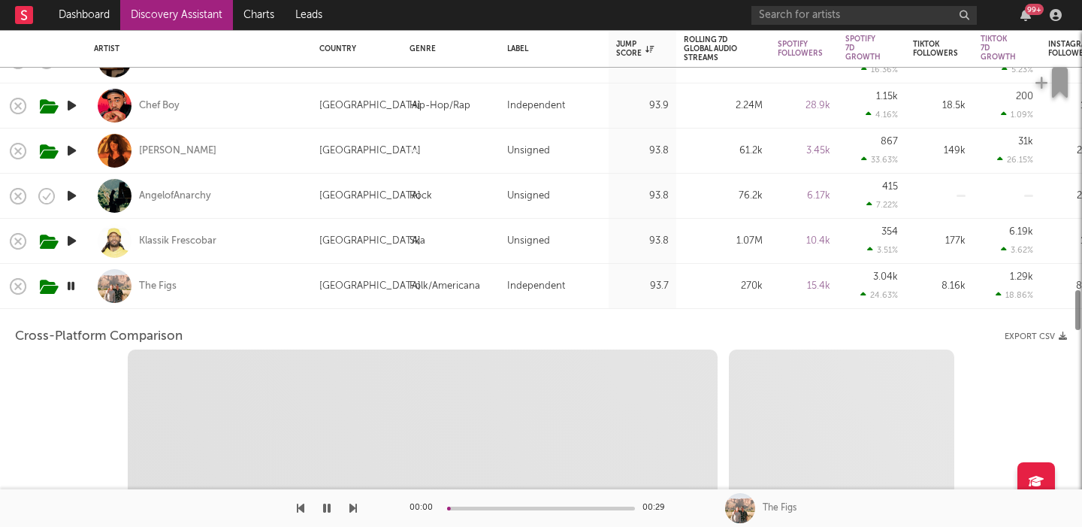
select select "6m"
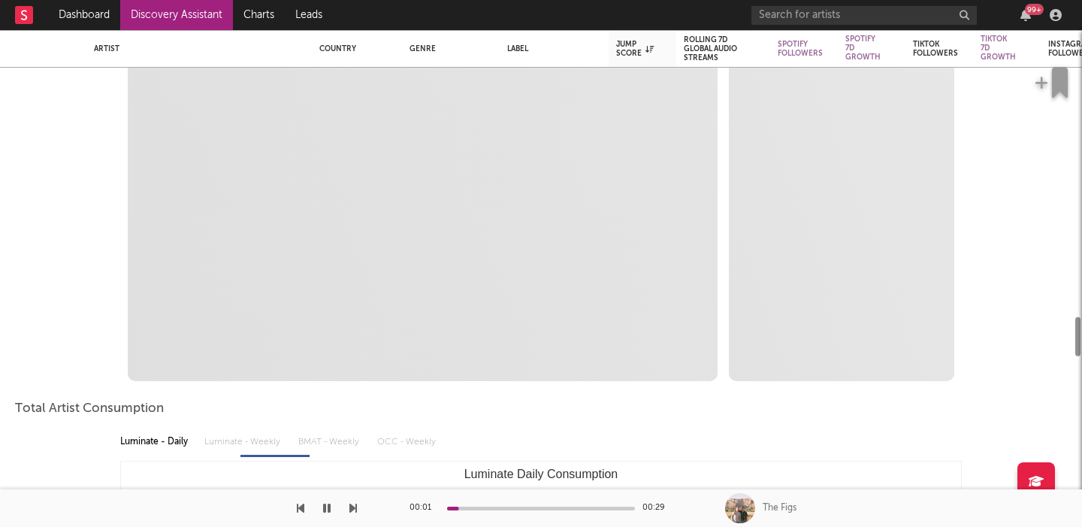
select select "1m"
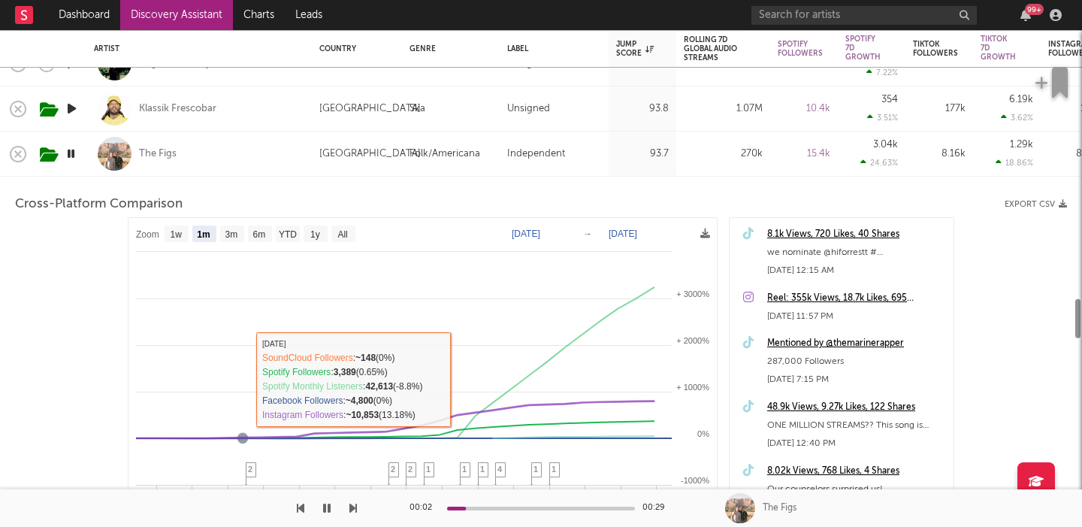
click at [211, 159] on div "The Figs" at bounding box center [199, 153] width 210 height 44
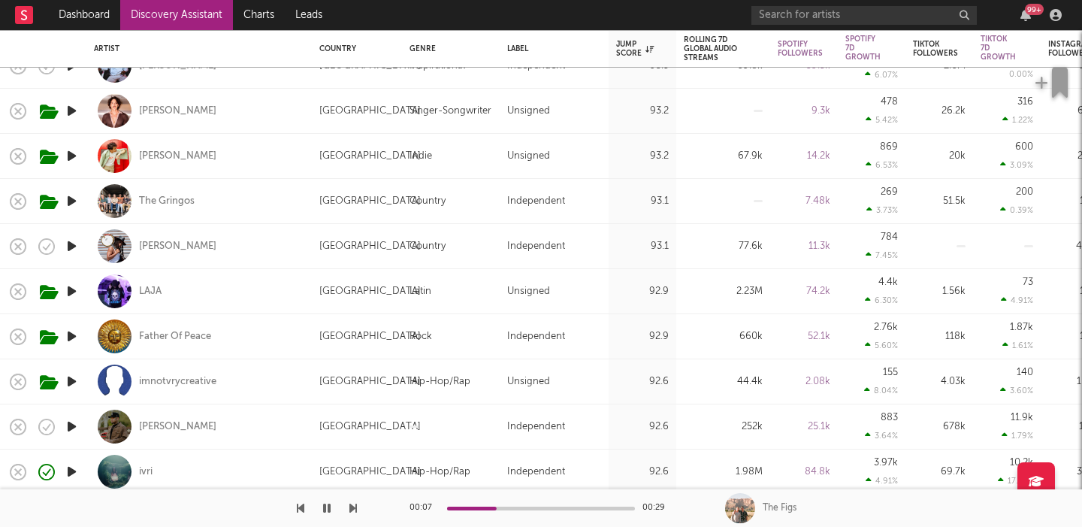
click at [74, 200] on icon "button" at bounding box center [72, 201] width 16 height 19
click at [282, 210] on div "The Gringos" at bounding box center [199, 201] width 210 height 44
select select "1w"
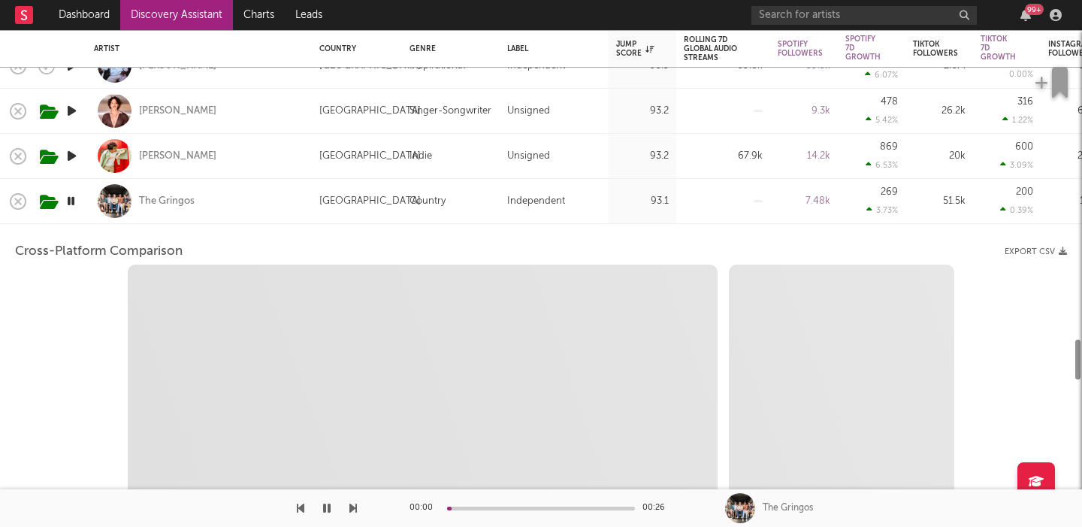
select select "1w"
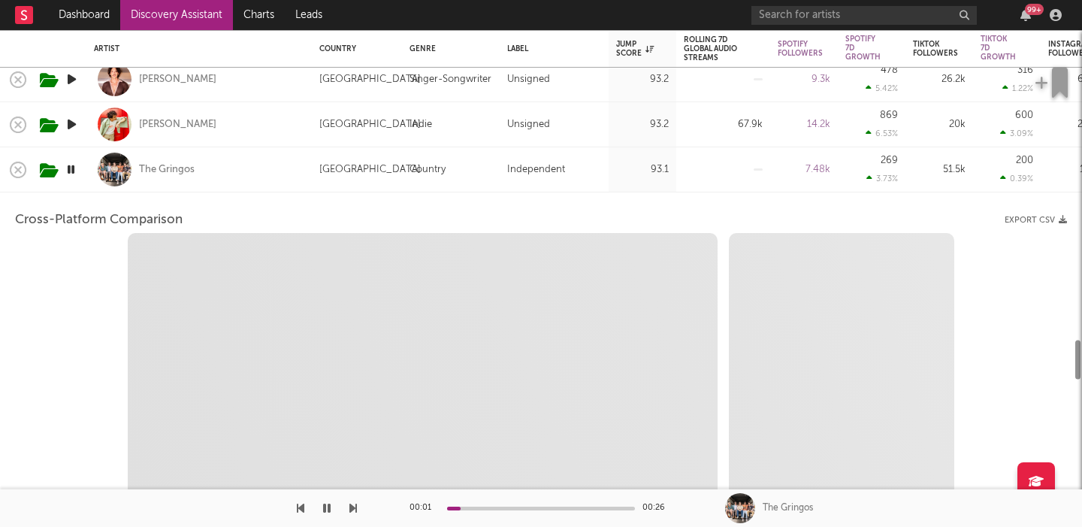
select select "1m"
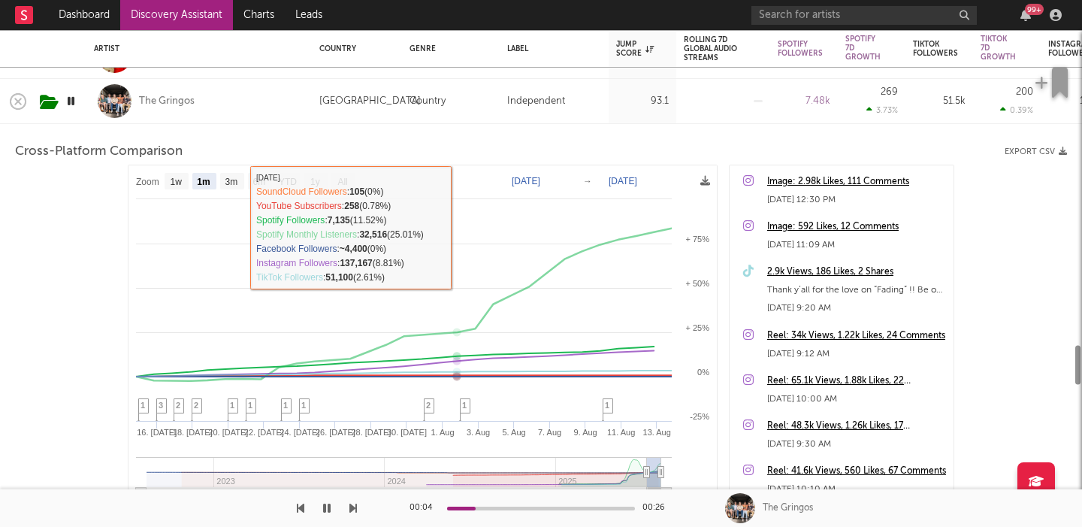
click at [259, 95] on div "The Gringos" at bounding box center [199, 101] width 210 height 44
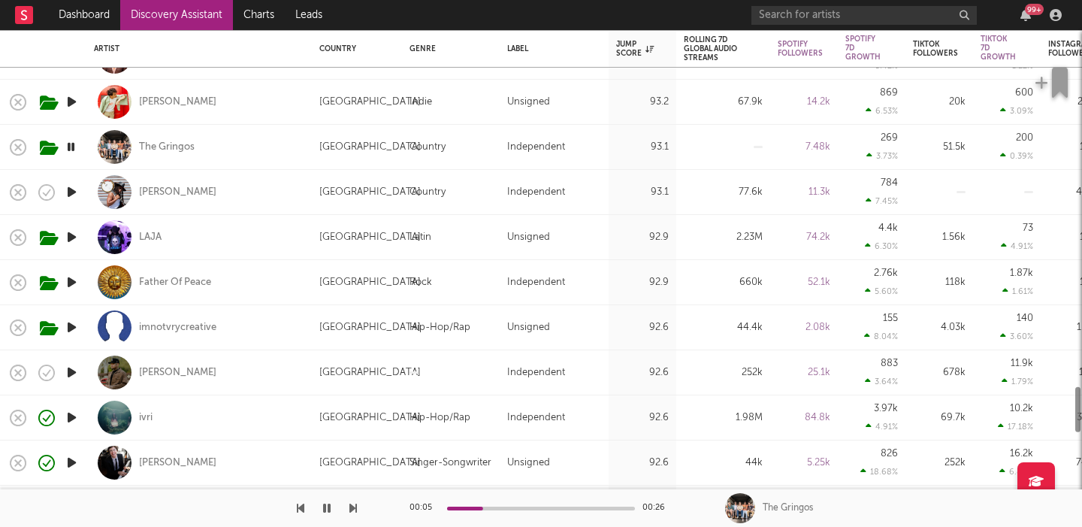
click at [259, 95] on div "Cam Rao" at bounding box center [199, 102] width 210 height 44
select select "1w"
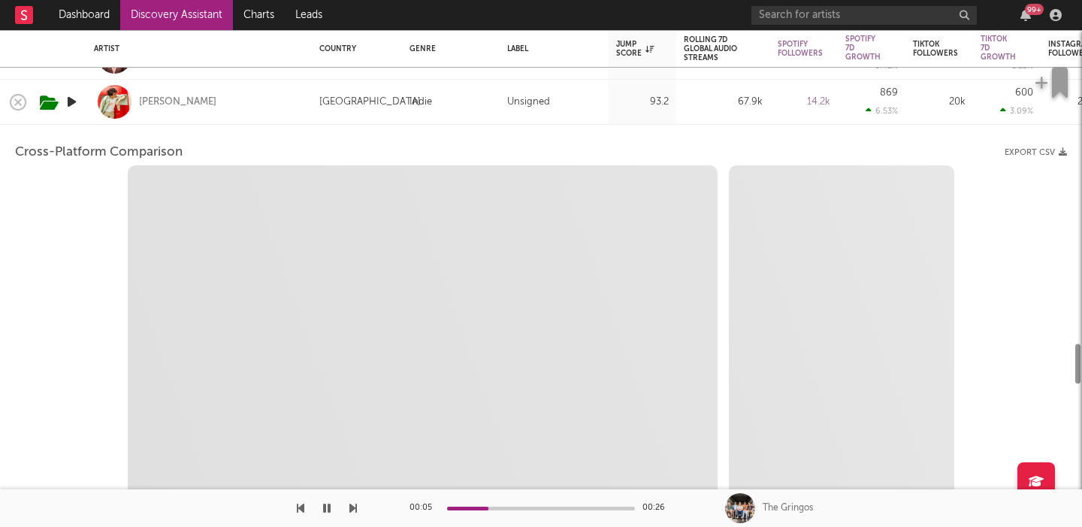
select select "6m"
click at [275, 92] on div "Cam Rao" at bounding box center [199, 102] width 210 height 44
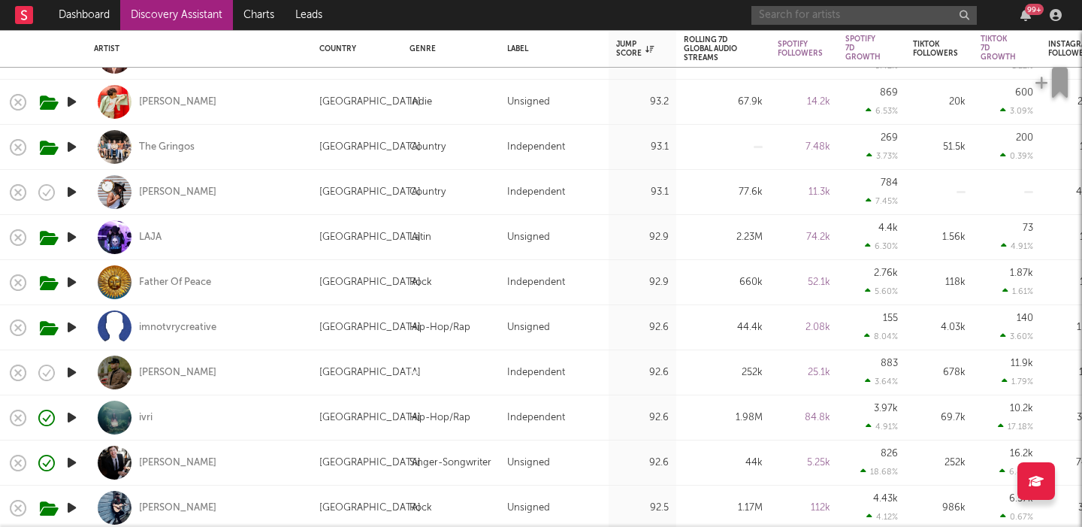
click at [816, 18] on input "text" at bounding box center [863, 15] width 225 height 19
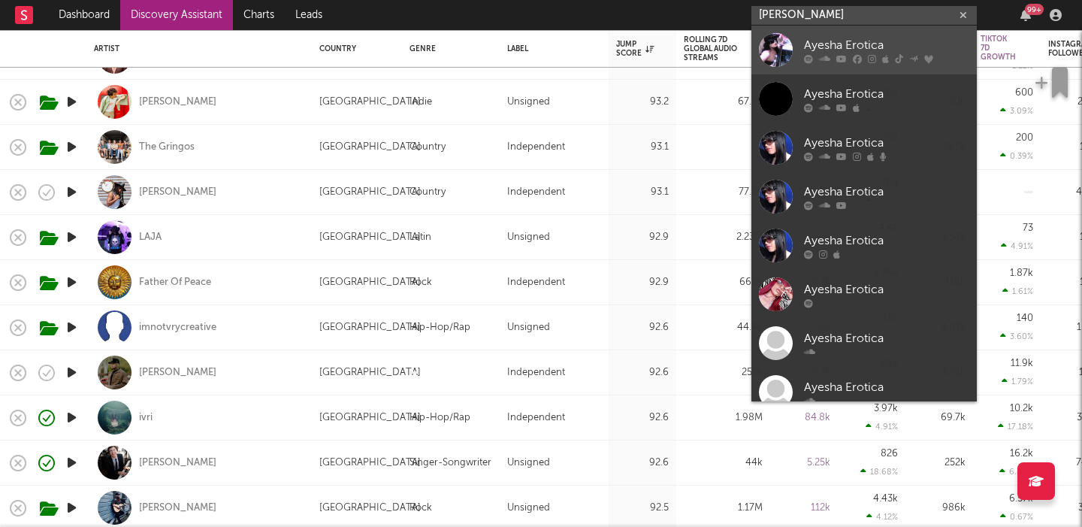
type input "ayesha ero"
click at [908, 41] on div "Ayesha Erotica" at bounding box center [886, 45] width 165 height 18
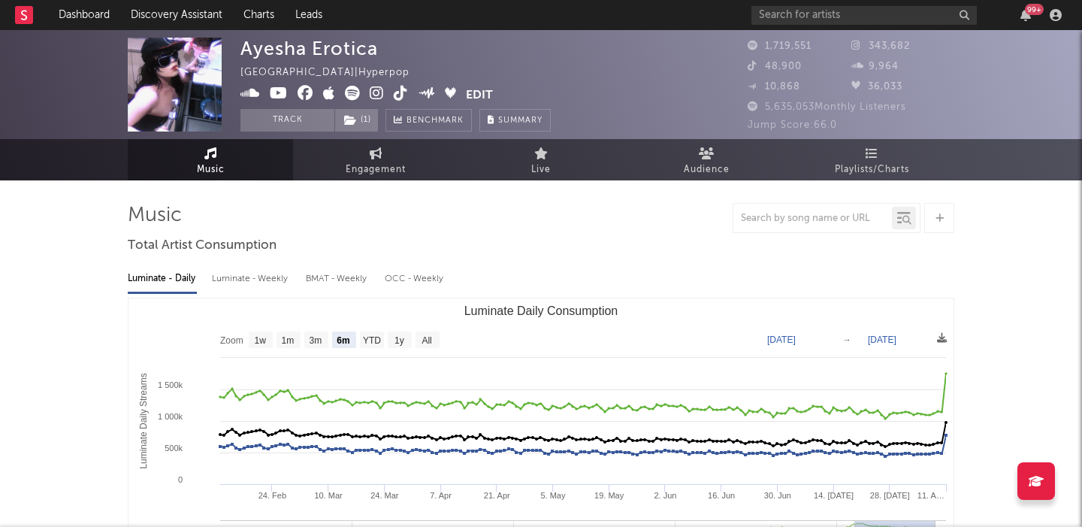
click at [376, 90] on icon at bounding box center [377, 93] width 14 height 15
click at [427, 339] on text "All" at bounding box center [426, 340] width 10 height 11
select select "All"
type input "2021-03-31"
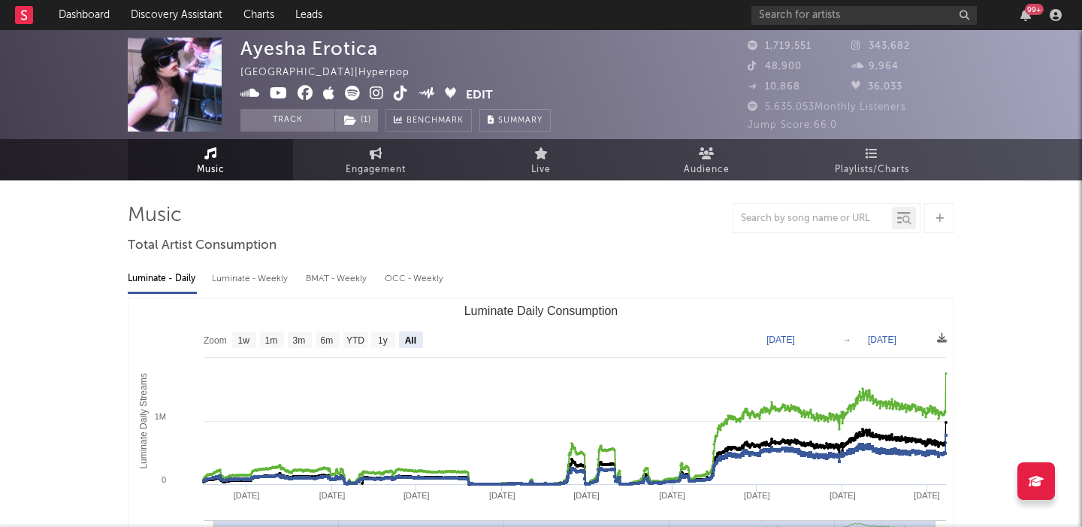
click at [262, 268] on div "Luminate - Weekly" at bounding box center [251, 279] width 79 height 26
select select "6m"
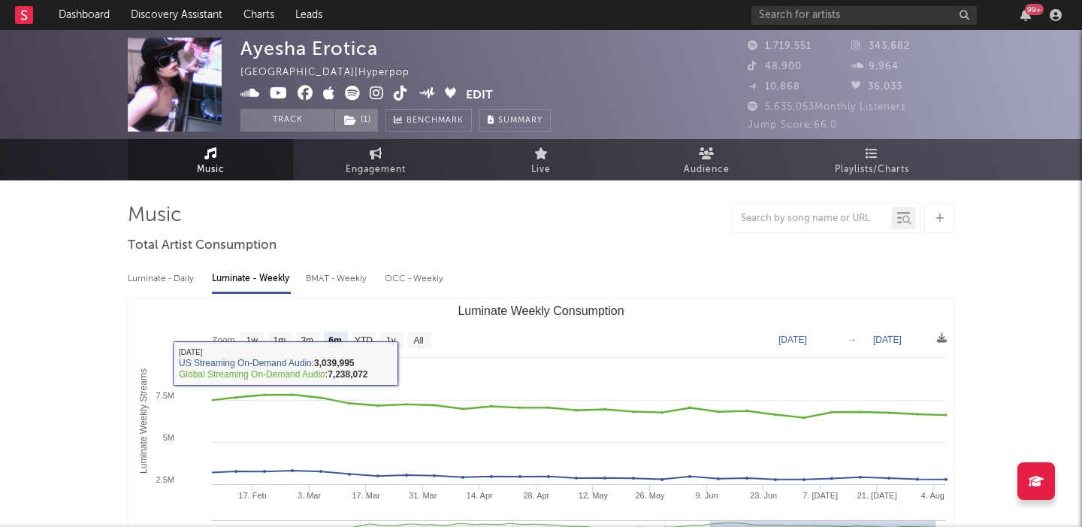
click at [416, 325] on rect "Luminate Weekly Consumption" at bounding box center [540, 448] width 825 height 301
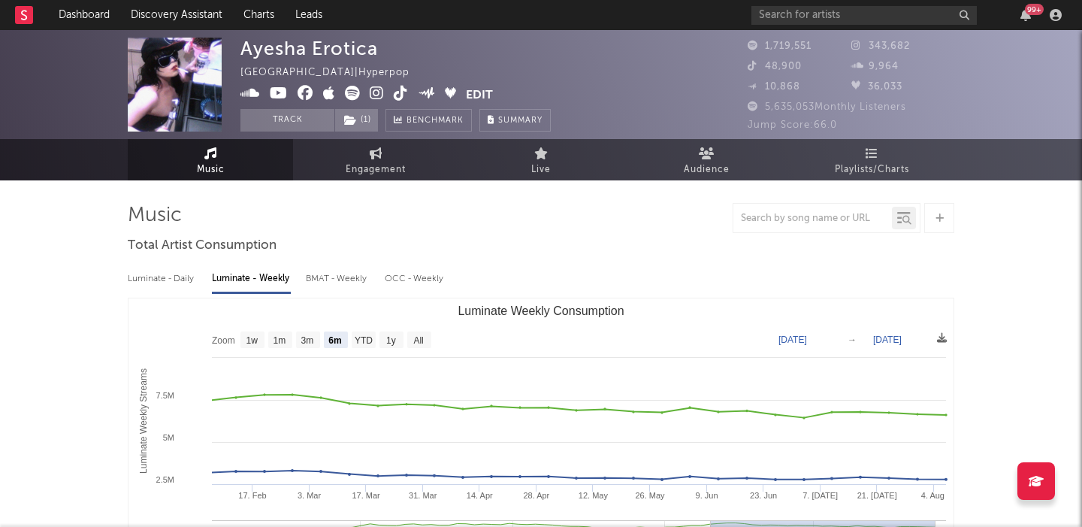
click at [197, 281] on div "Luminate - Daily Luminate - Weekly BMAT - Weekly OCC - Weekly" at bounding box center [541, 279] width 826 height 26
click at [181, 278] on div "Luminate - Daily" at bounding box center [162, 279] width 69 height 26
select select "6m"
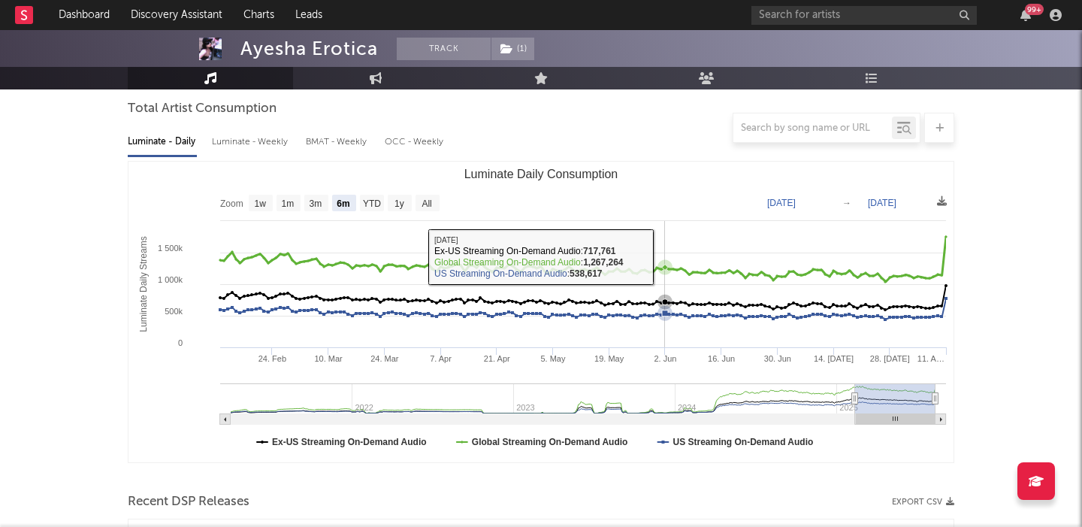
scroll to position [598, 0]
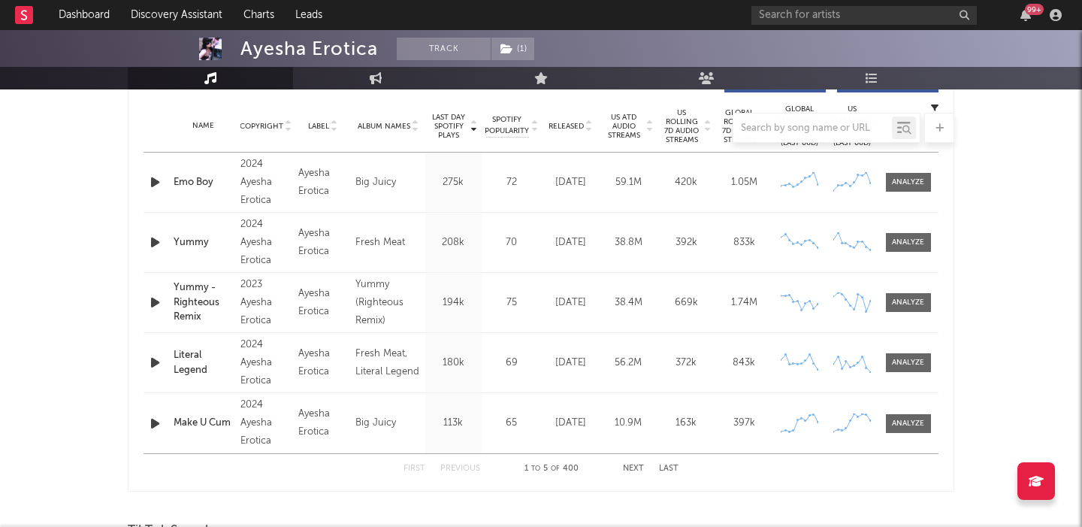
click at [678, 135] on div at bounding box center [541, 128] width 826 height 30
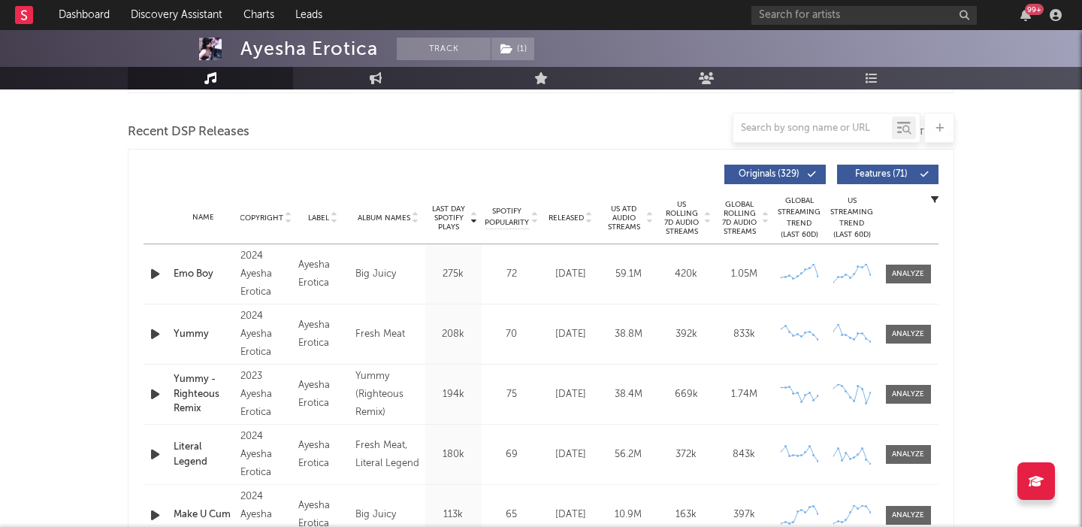
scroll to position [488, 0]
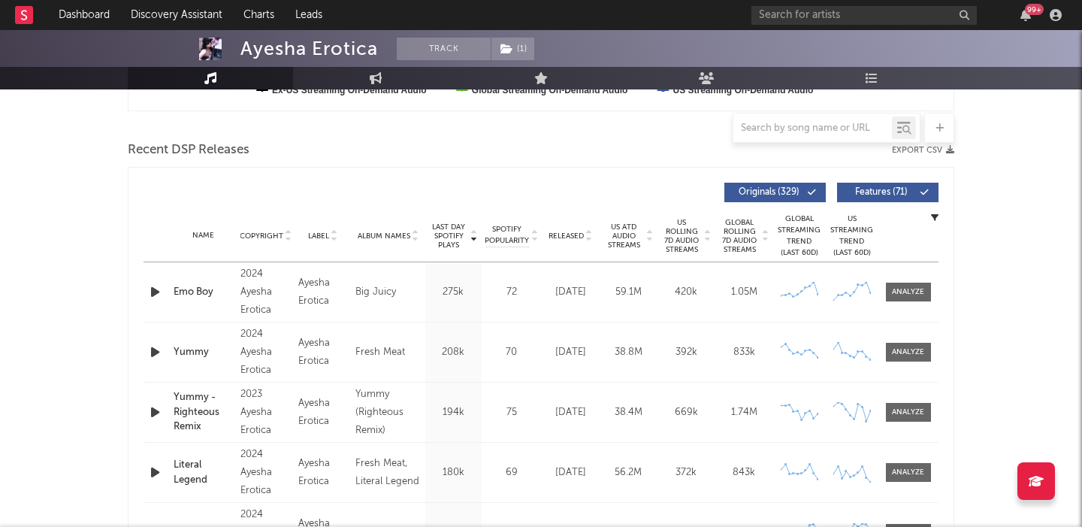
click at [687, 237] on span "US Rolling 7D Audio Streams" at bounding box center [681, 236] width 41 height 36
click at [887, 192] on span "Features ( 71 )" at bounding box center [881, 192] width 69 height 9
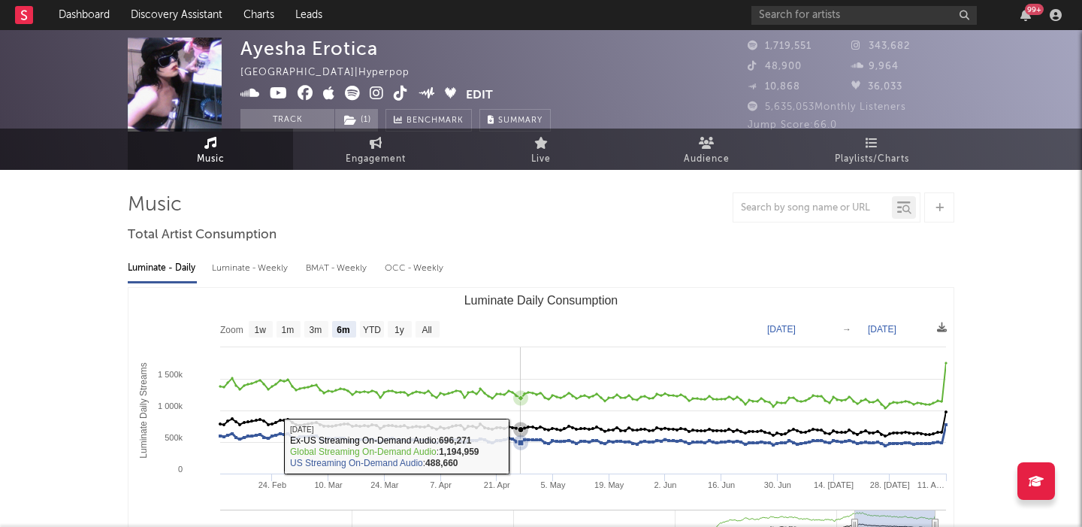
scroll to position [0, 0]
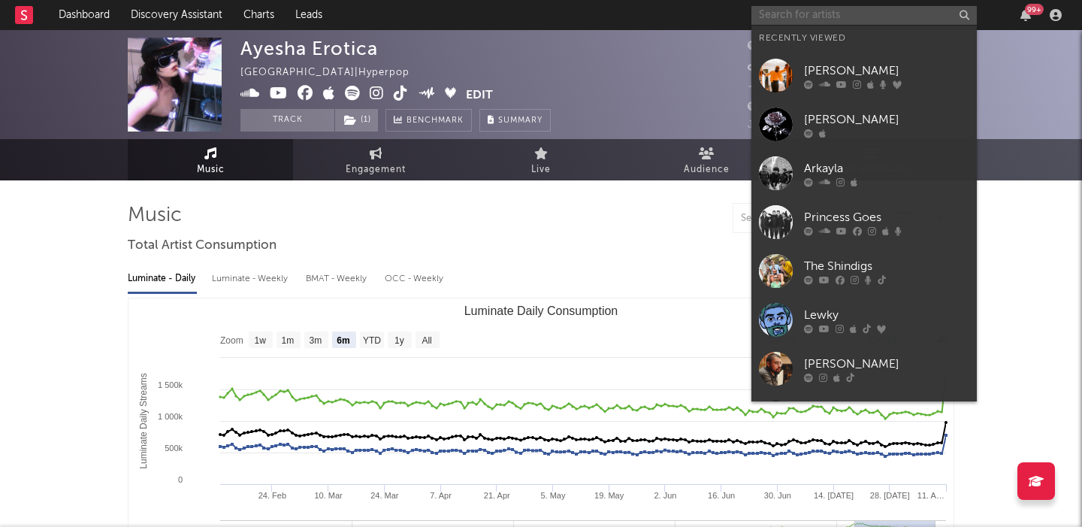
click at [786, 20] on input "text" at bounding box center [863, 15] width 225 height 19
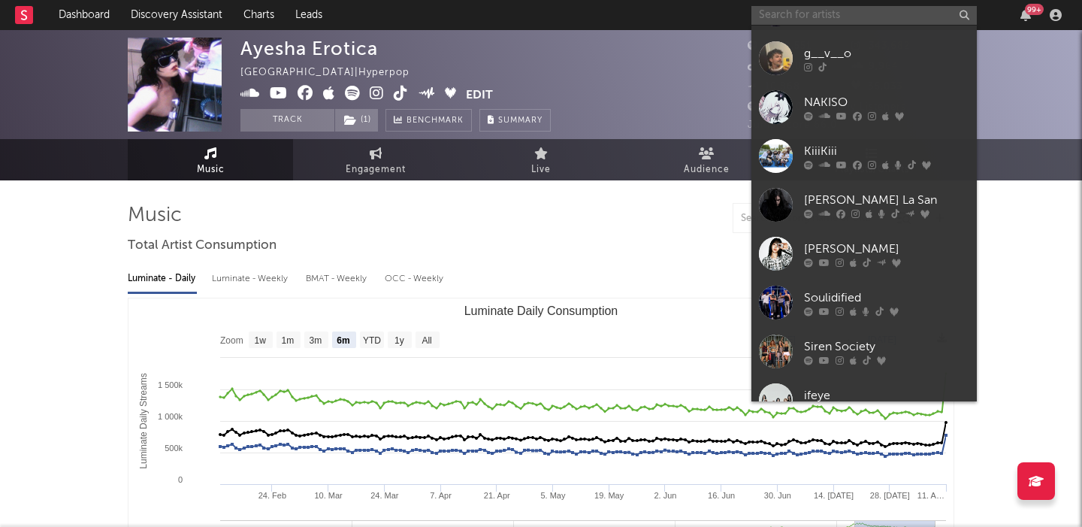
scroll to position [995, 0]
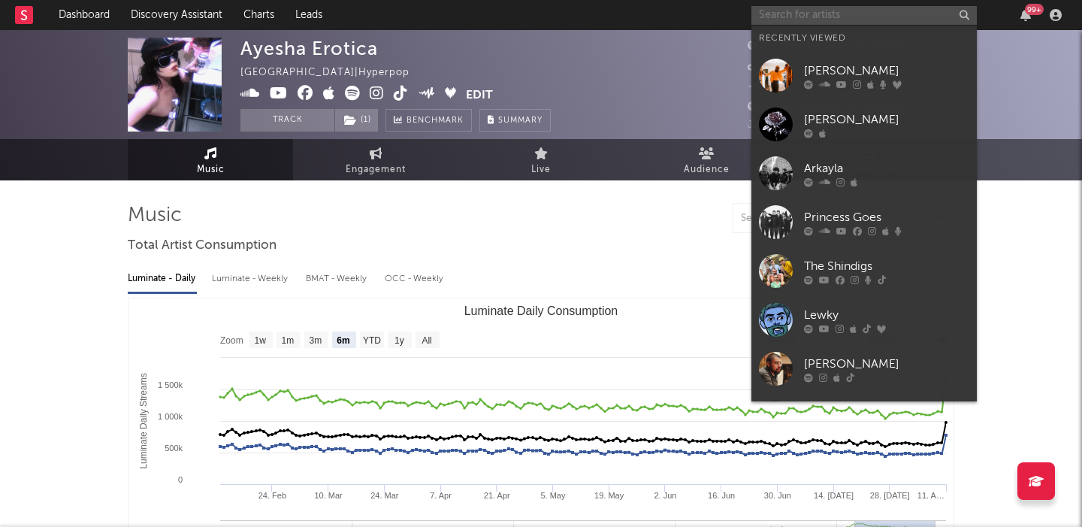
click at [820, 20] on input "text" at bounding box center [863, 15] width 225 height 19
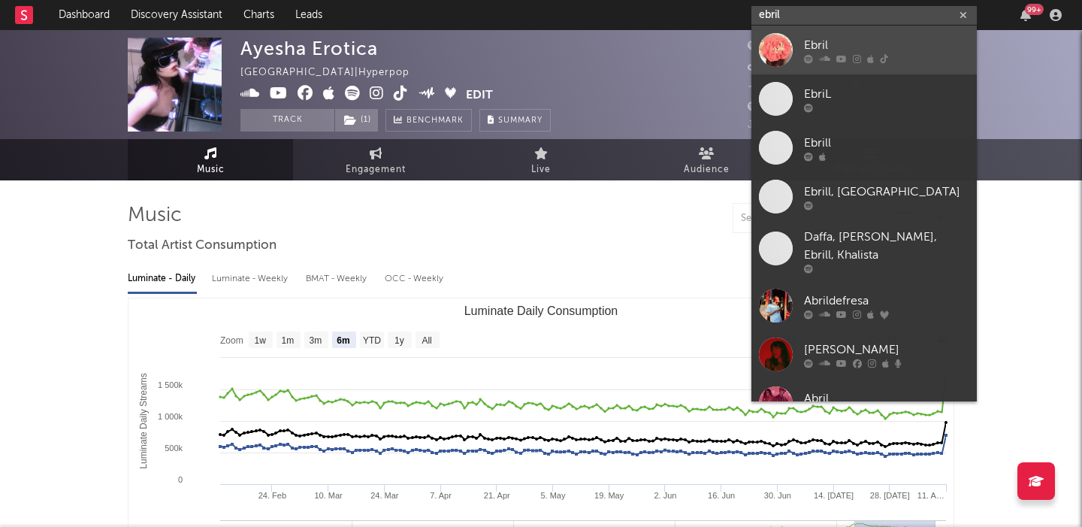
type input "ebril"
click at [837, 43] on div "Ebril" at bounding box center [886, 45] width 165 height 18
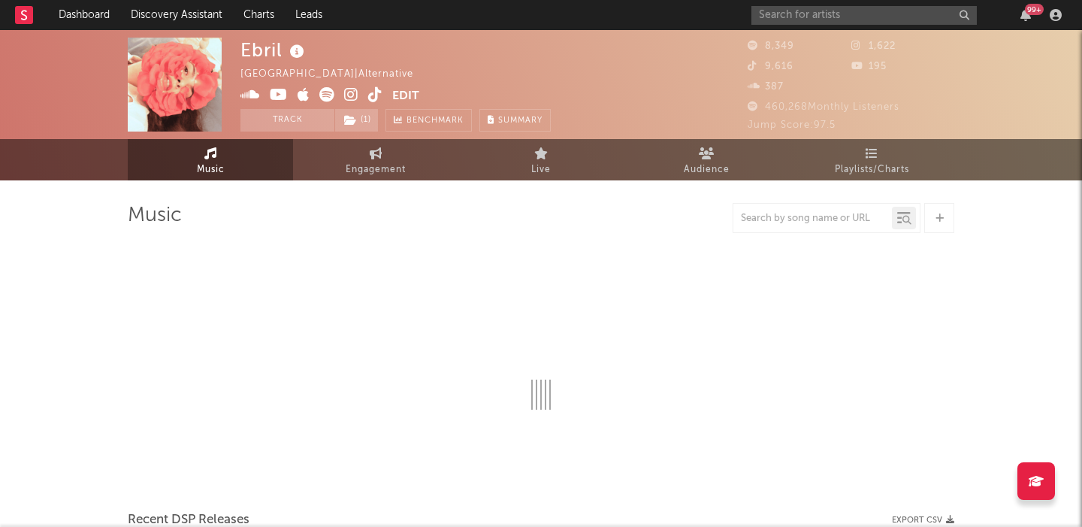
select select "1w"
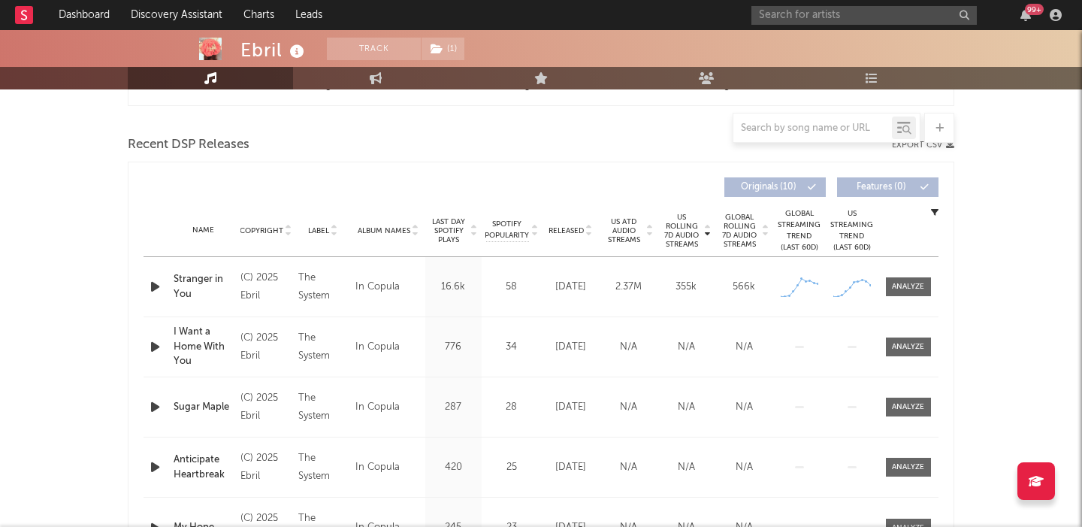
scroll to position [488, 0]
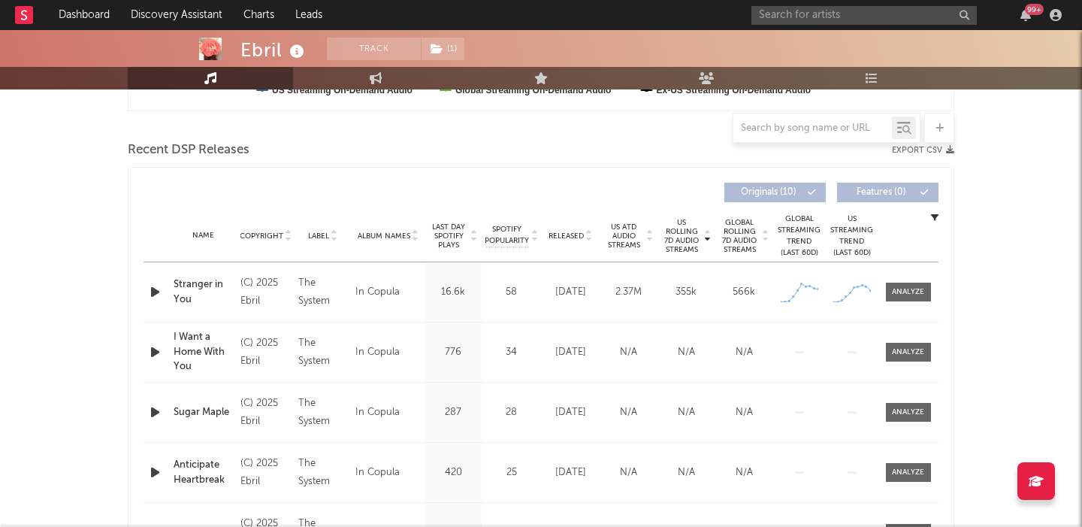
click at [679, 242] on span "US Rolling 7D Audio Streams" at bounding box center [681, 236] width 41 height 36
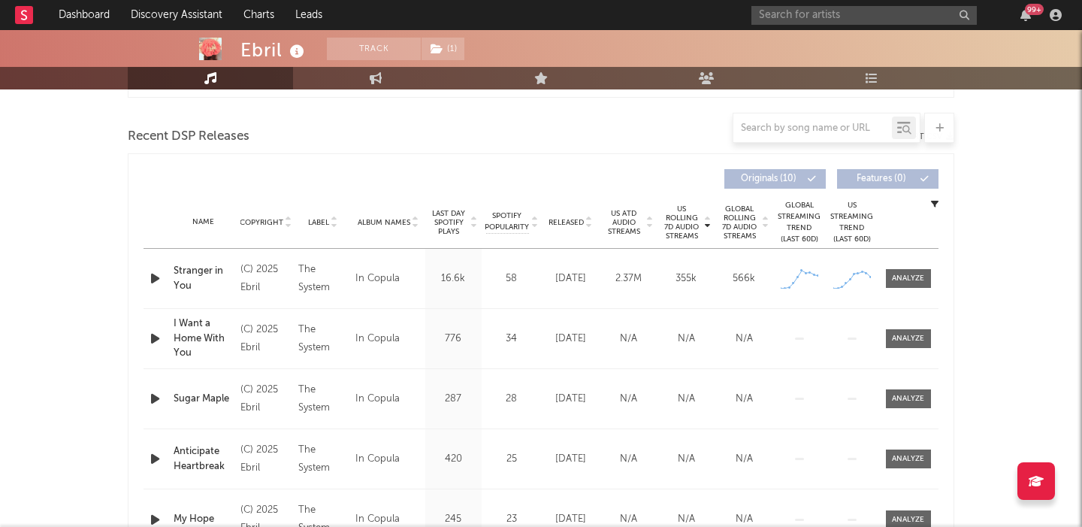
scroll to position [487, 0]
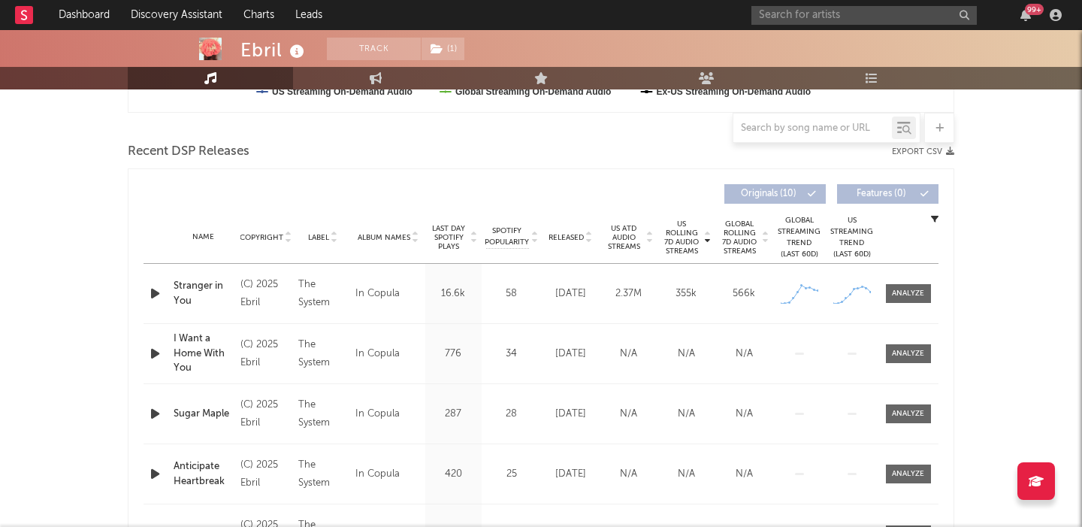
click at [566, 238] on span "Released" at bounding box center [565, 237] width 35 height 9
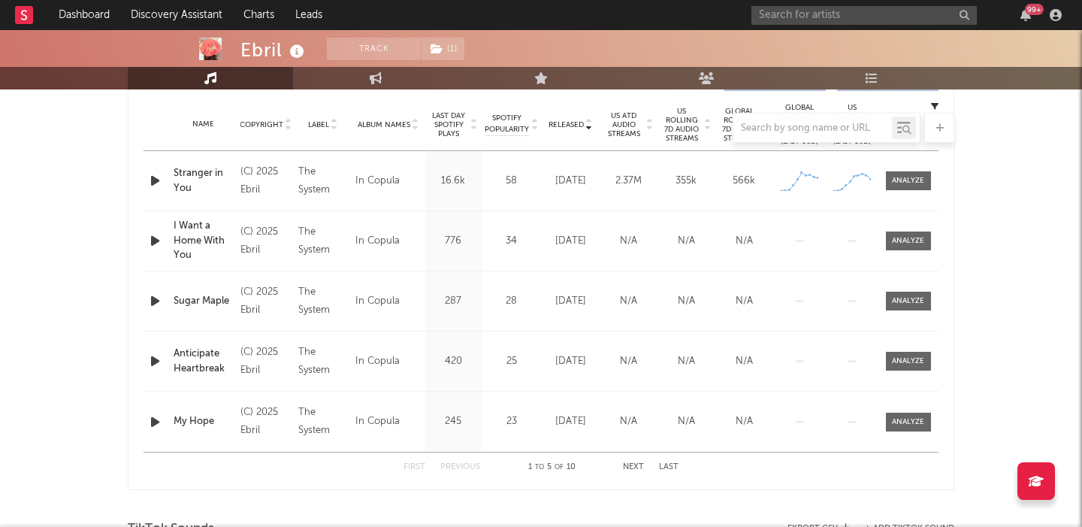
scroll to position [654, 0]
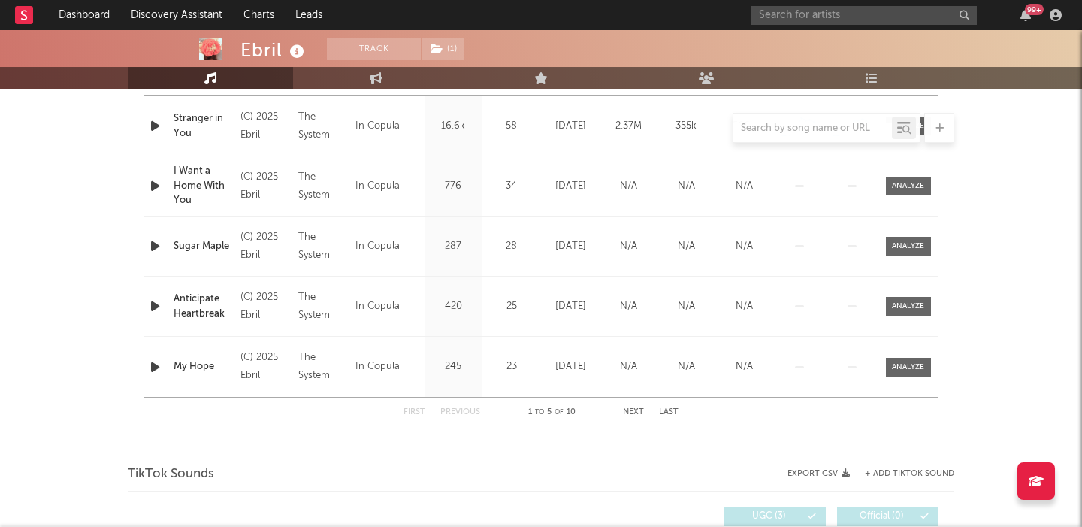
click at [631, 411] on button "Next" at bounding box center [633, 412] width 21 height 8
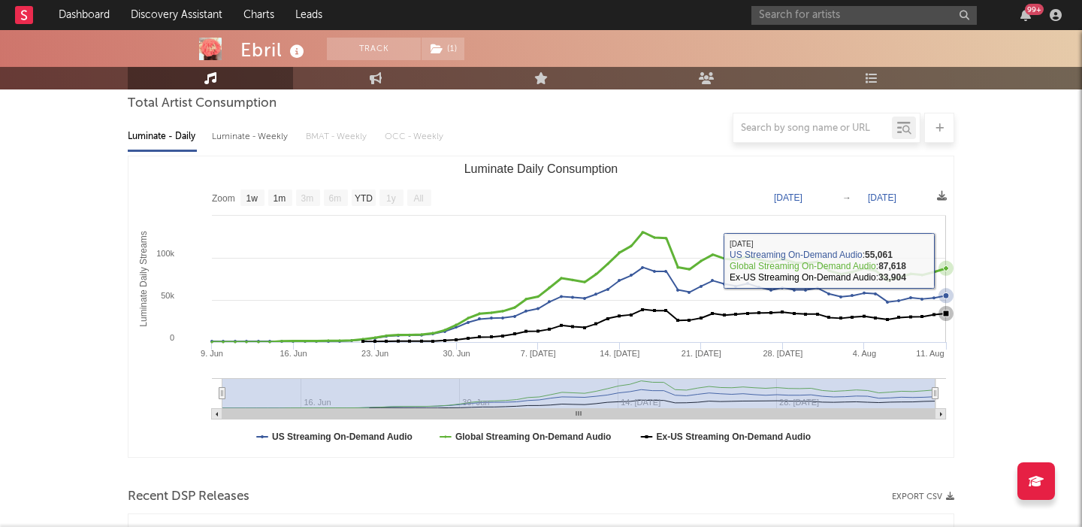
scroll to position [554, 0]
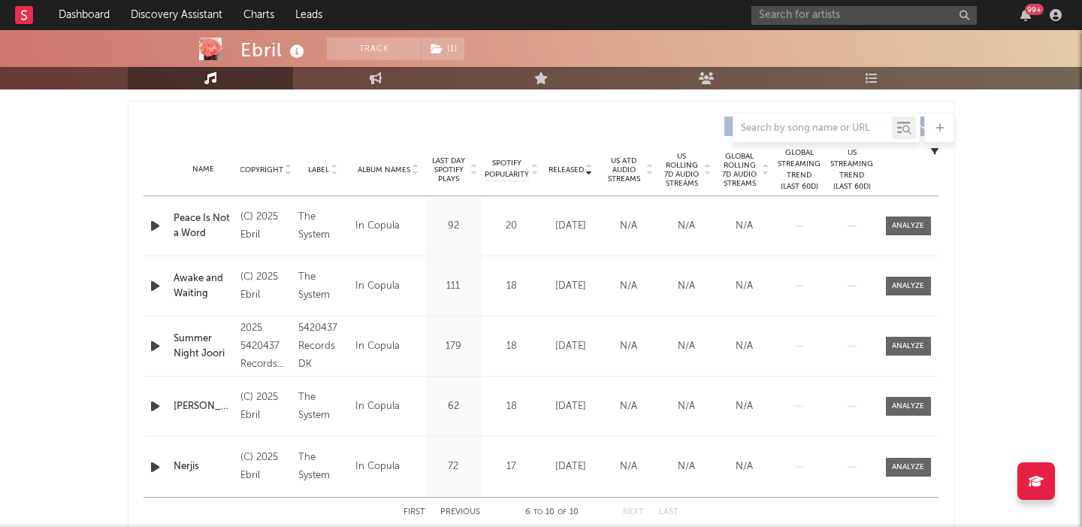
click at [687, 143] on div "Name Copyright Label Album Names Composer Names 7 Day Spotify Plays Last Day Sp…" at bounding box center [540, 169] width 795 height 53
click at [687, 161] on span "US Rolling 7D Audio Streams" at bounding box center [681, 170] width 41 height 36
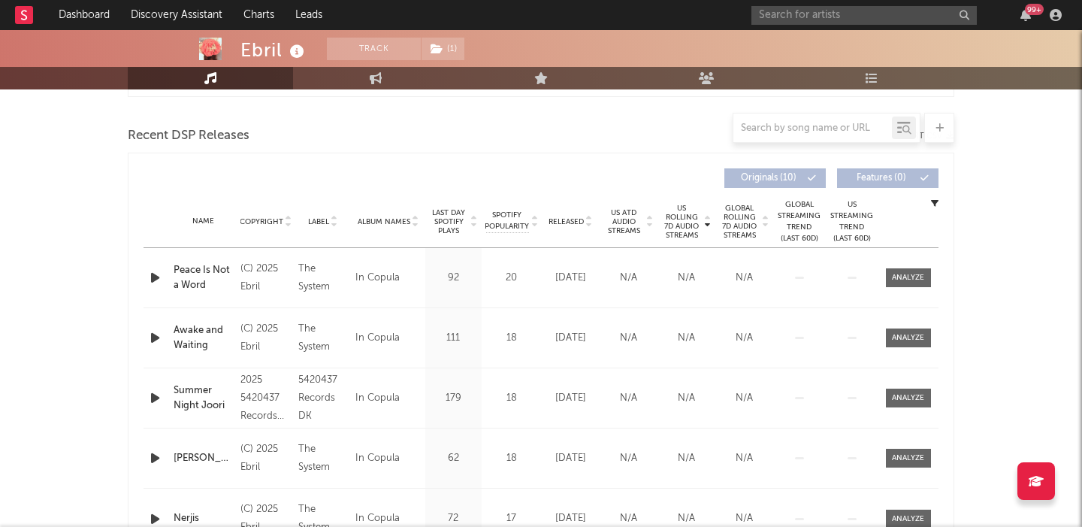
scroll to position [491, 0]
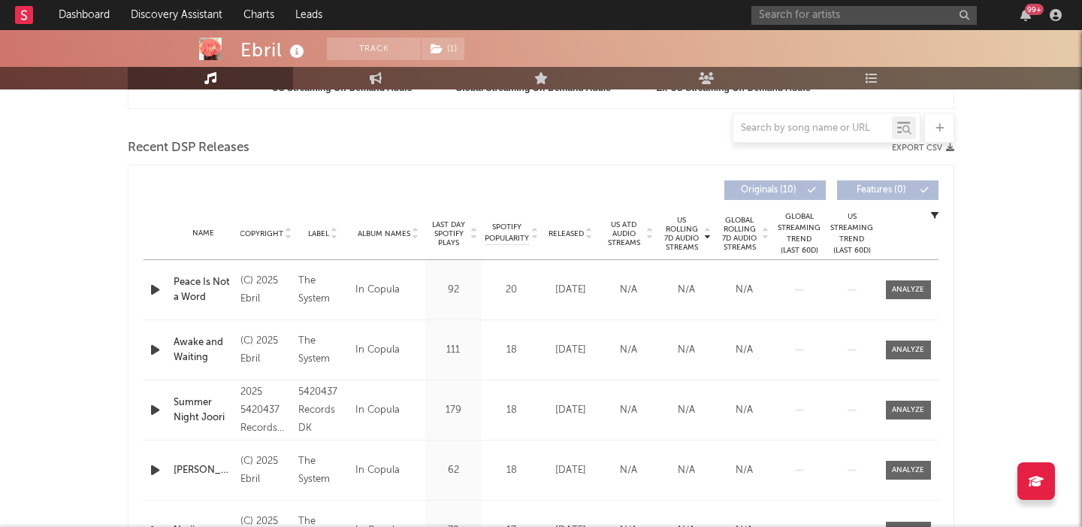
click at [558, 232] on span "Released" at bounding box center [565, 233] width 35 height 9
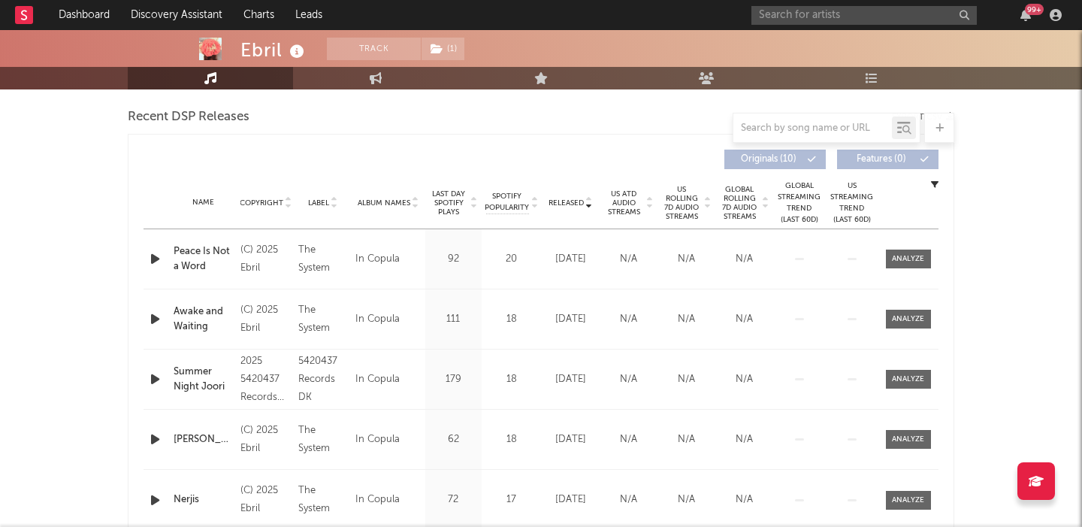
scroll to position [497, 0]
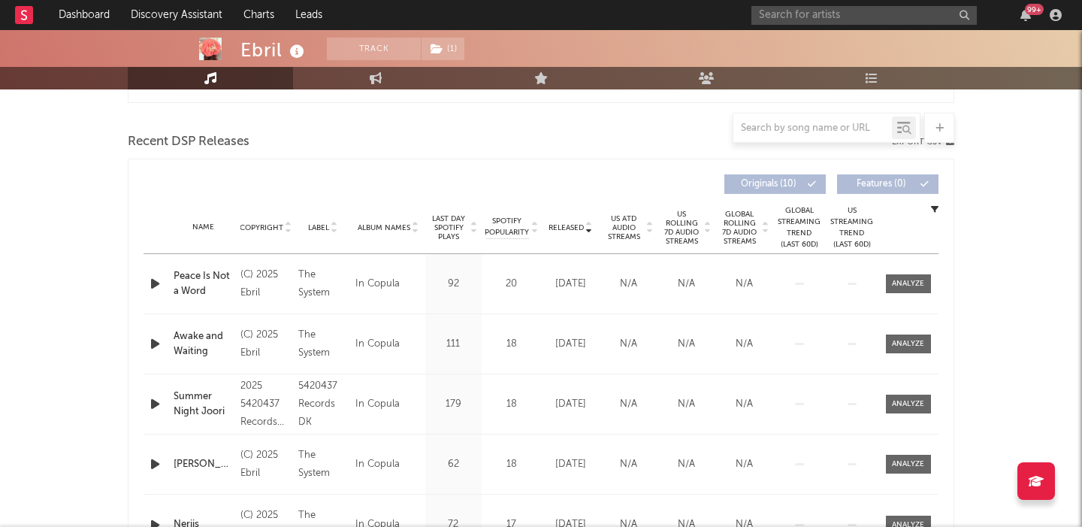
click at [503, 234] on span "Spotify Popularity" at bounding box center [507, 227] width 44 height 23
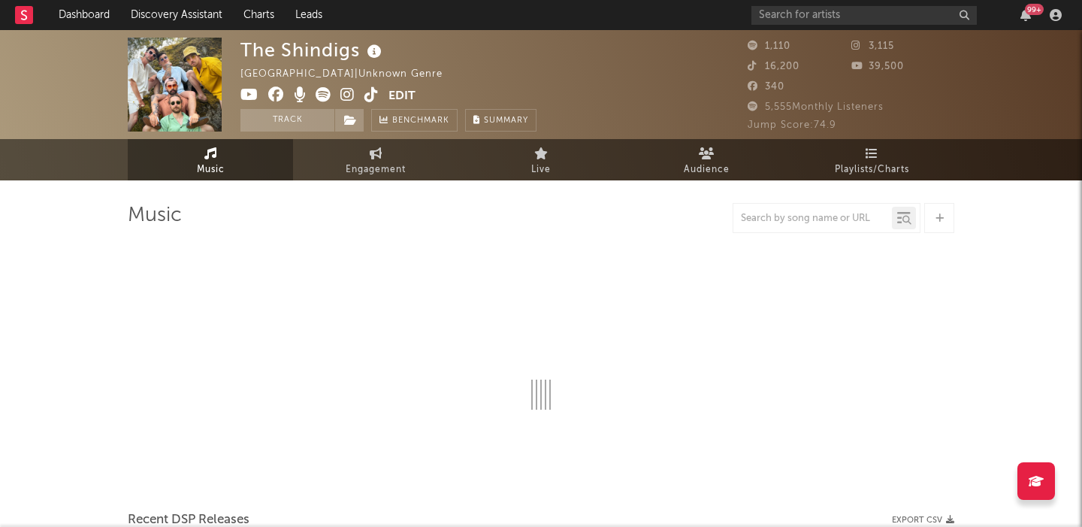
select select "1w"
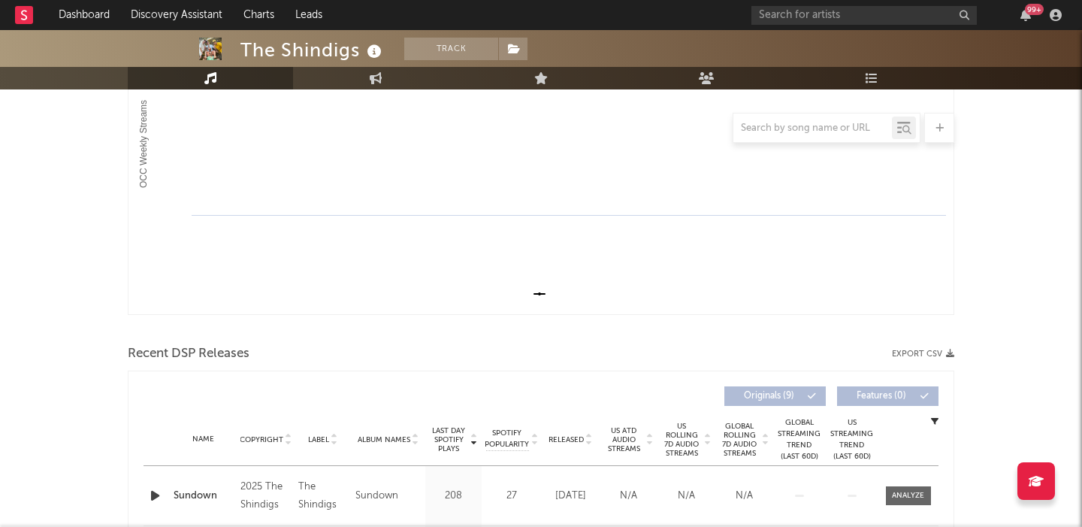
scroll to position [473, 0]
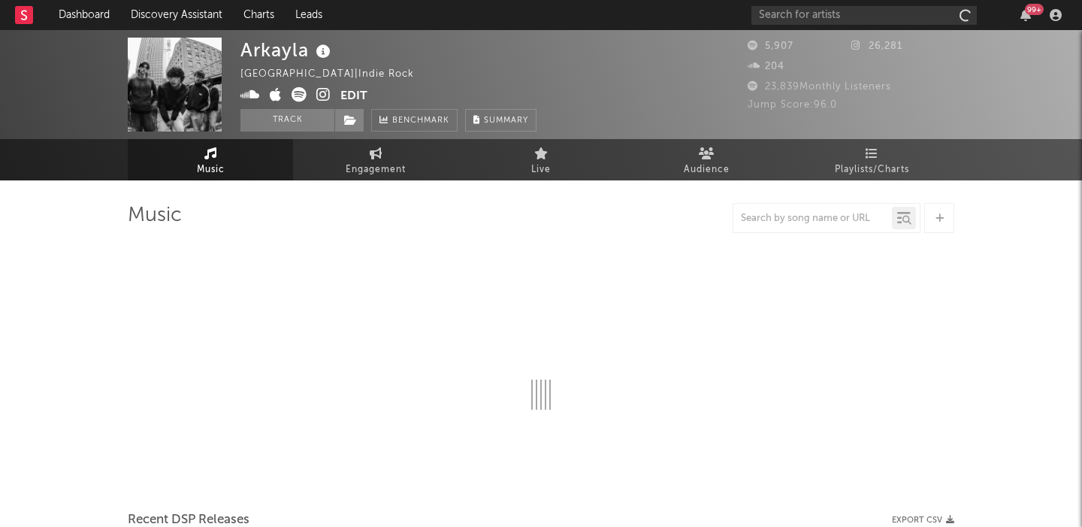
select select "6m"
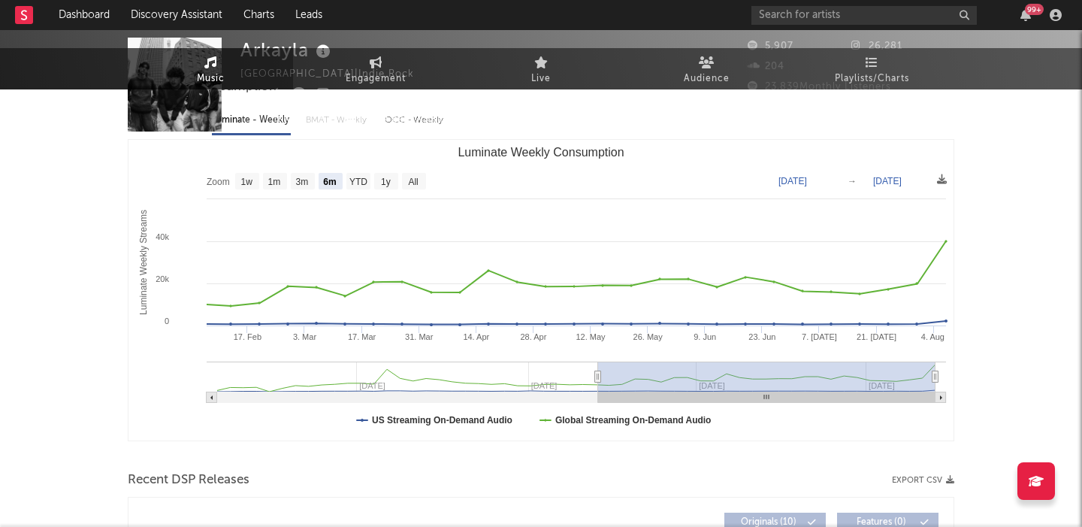
scroll to position [452, 0]
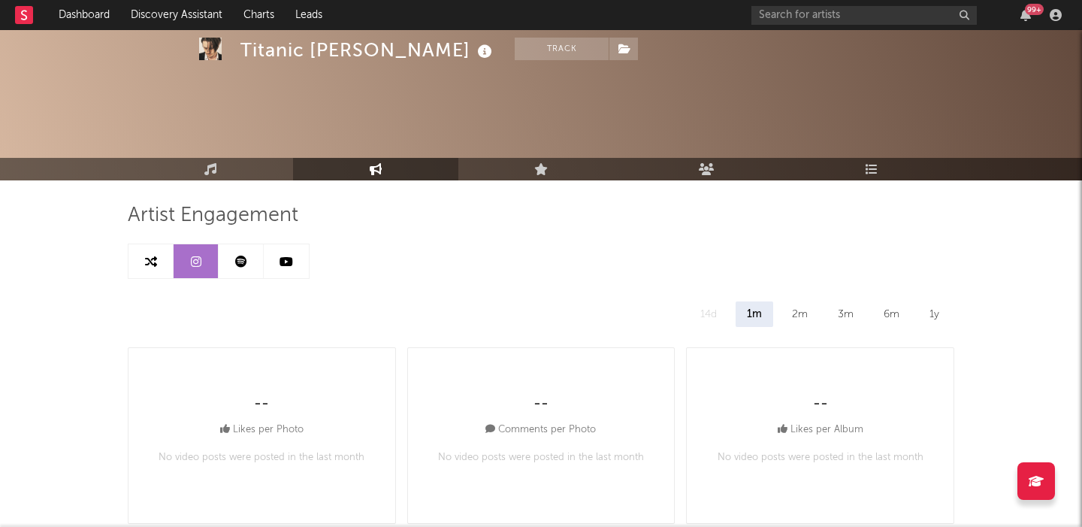
select select "6m"
click at [854, 14] on input "text" at bounding box center [863, 15] width 225 height 19
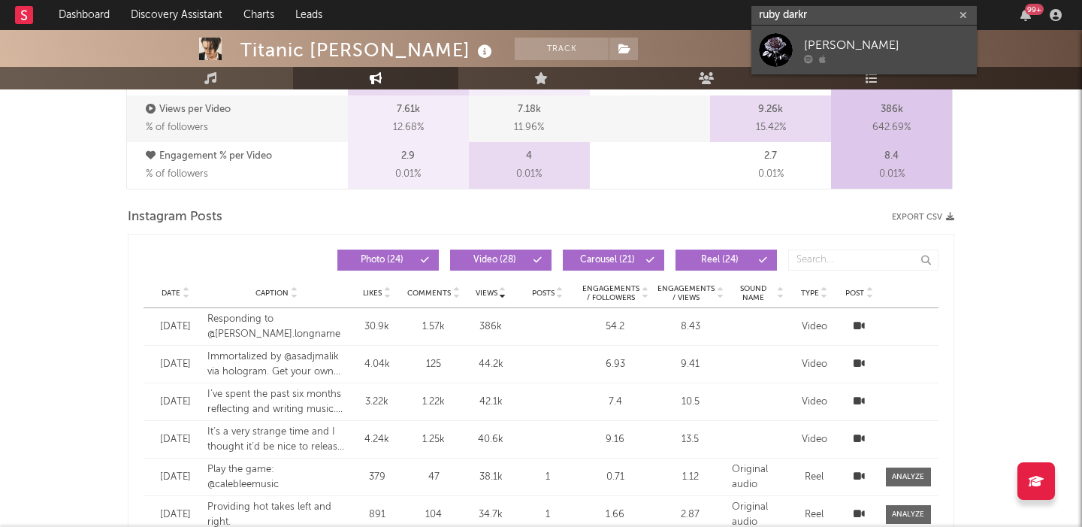
type input "ruby darkr"
click at [850, 41] on div "[PERSON_NAME]" at bounding box center [886, 45] width 165 height 18
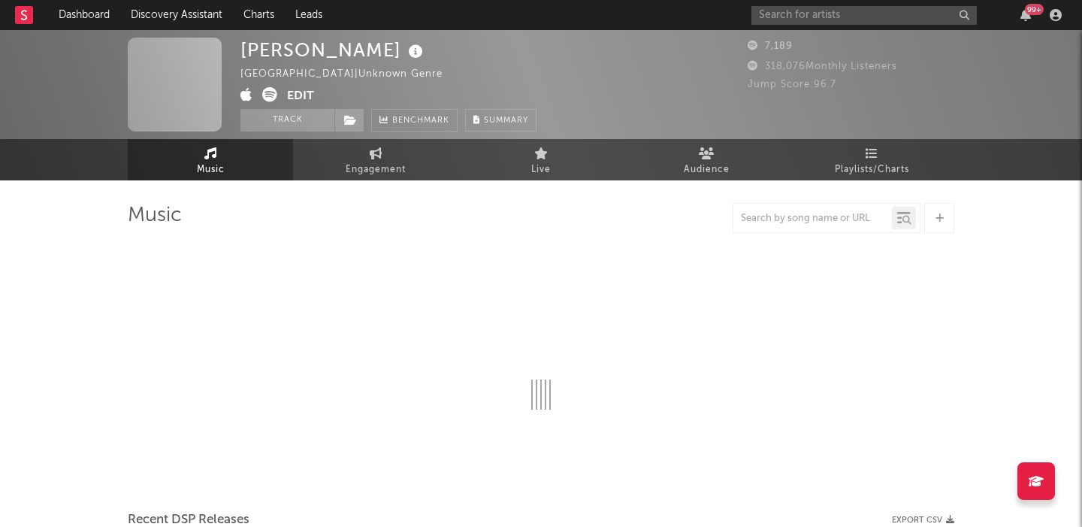
select select "1w"
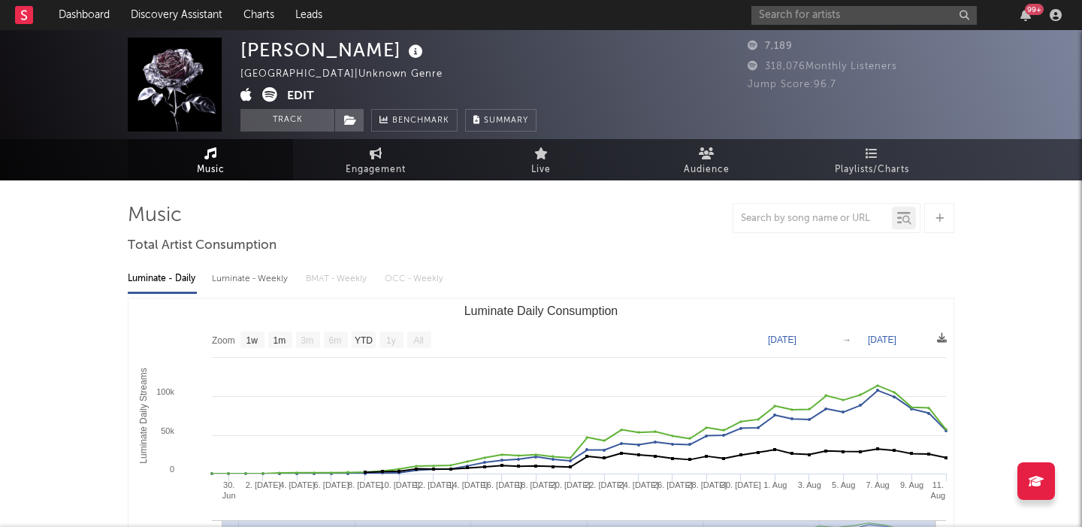
click at [267, 95] on icon at bounding box center [269, 94] width 15 height 15
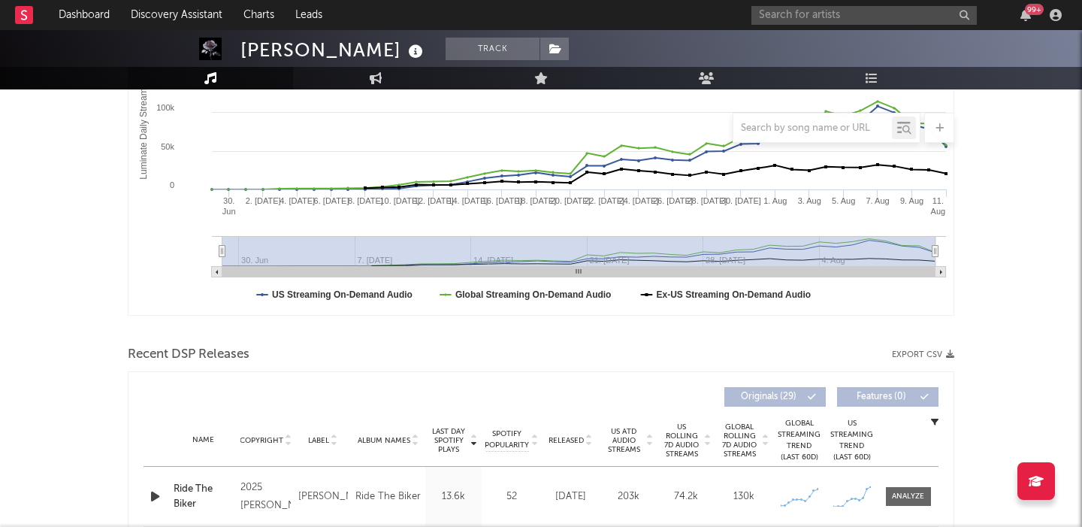
scroll to position [426, 0]
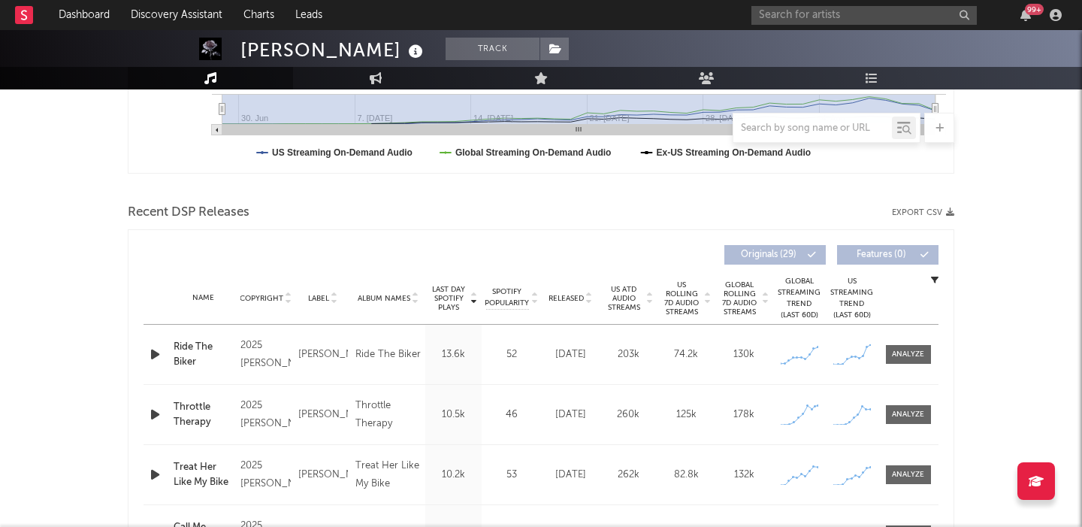
click at [153, 351] on icon "button" at bounding box center [155, 354] width 16 height 19
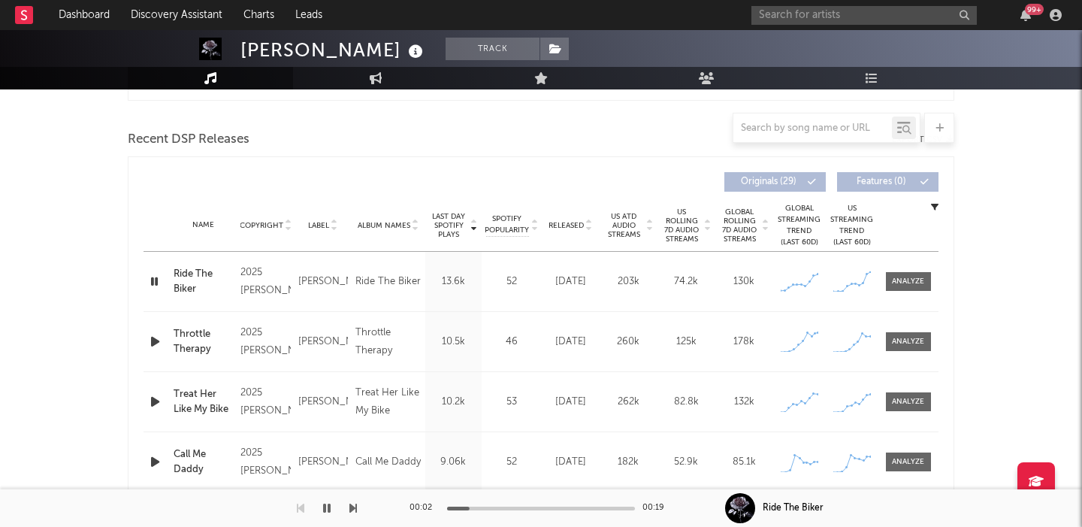
scroll to position [883, 0]
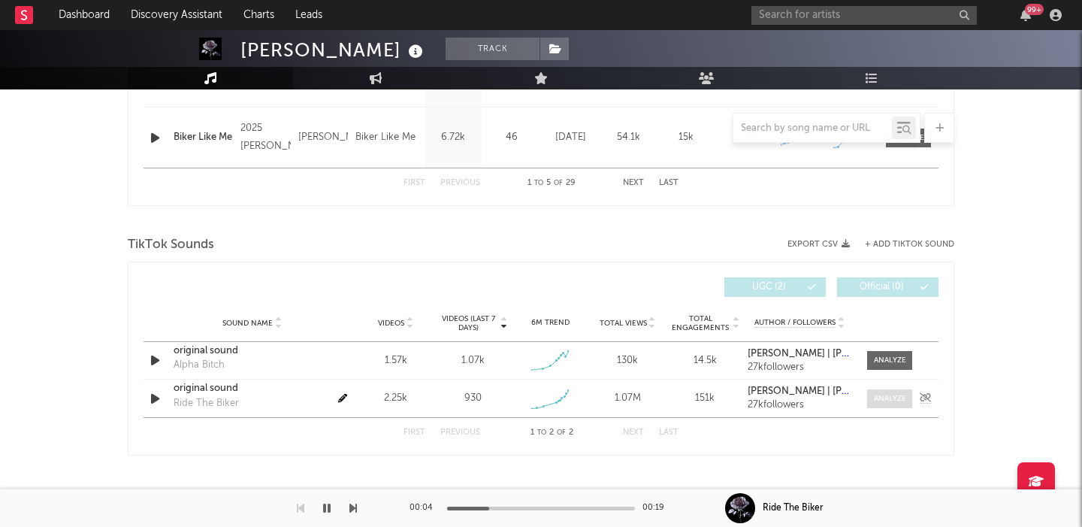
click at [879, 405] on span at bounding box center [889, 398] width 45 height 19
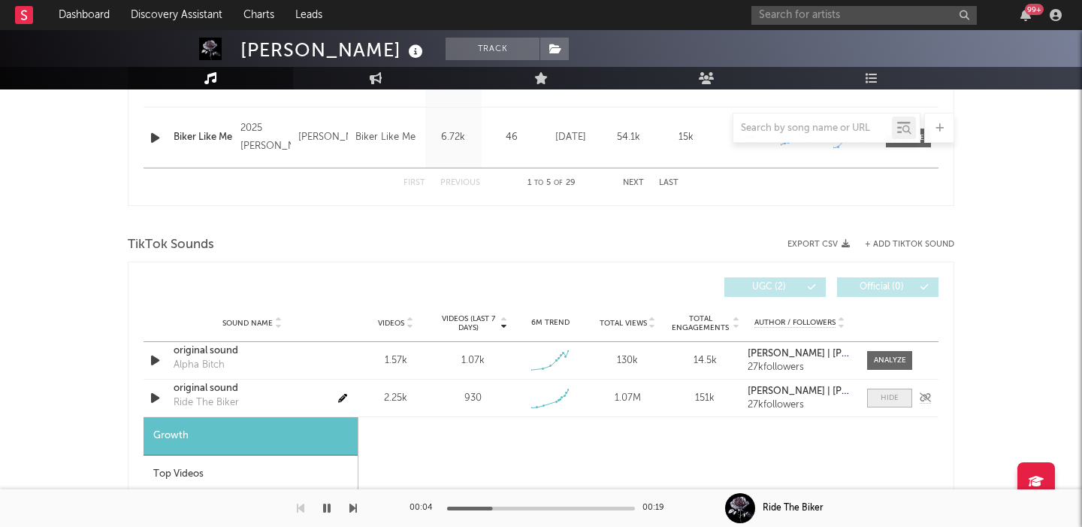
select select "1w"
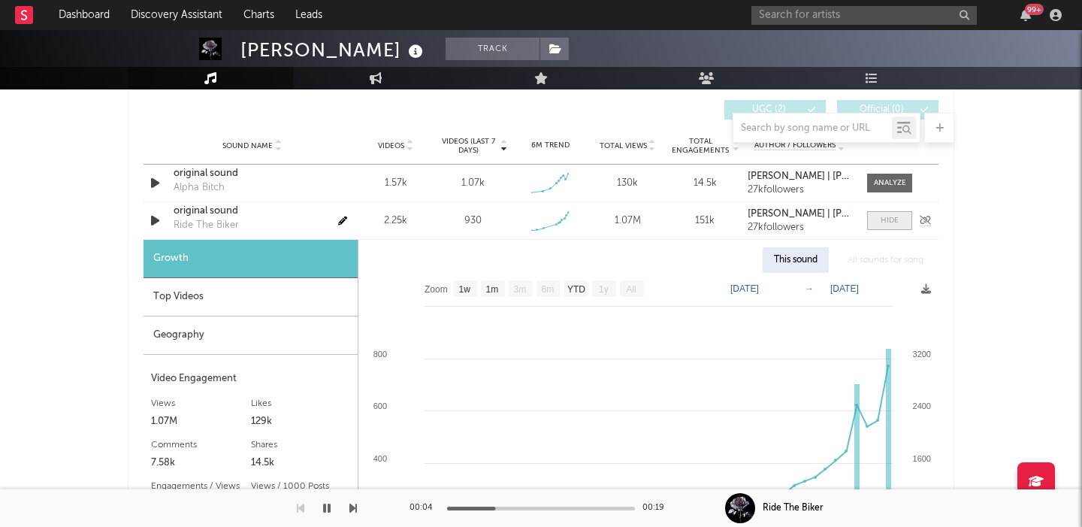
scroll to position [1115, 0]
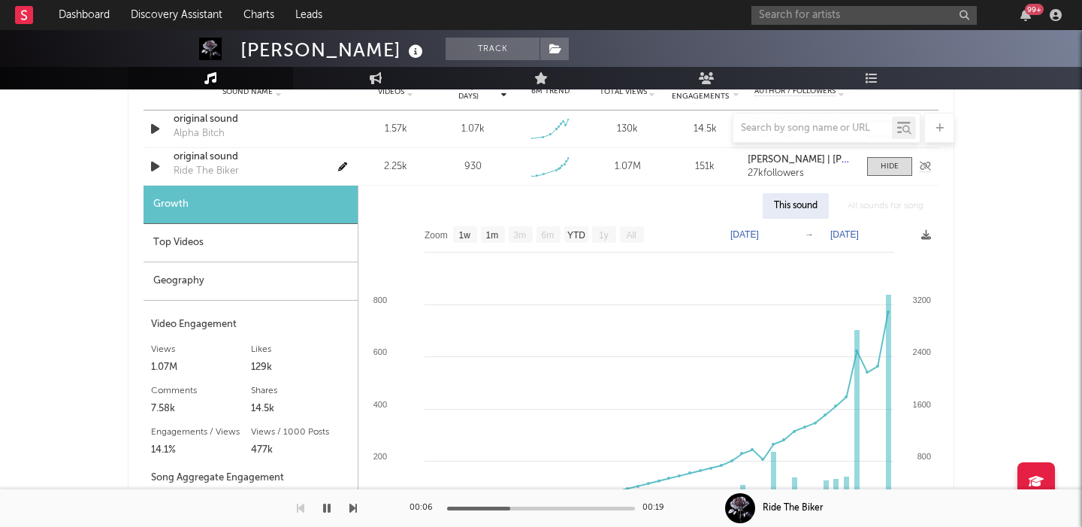
click at [210, 156] on div "original sound" at bounding box center [252, 156] width 157 height 15
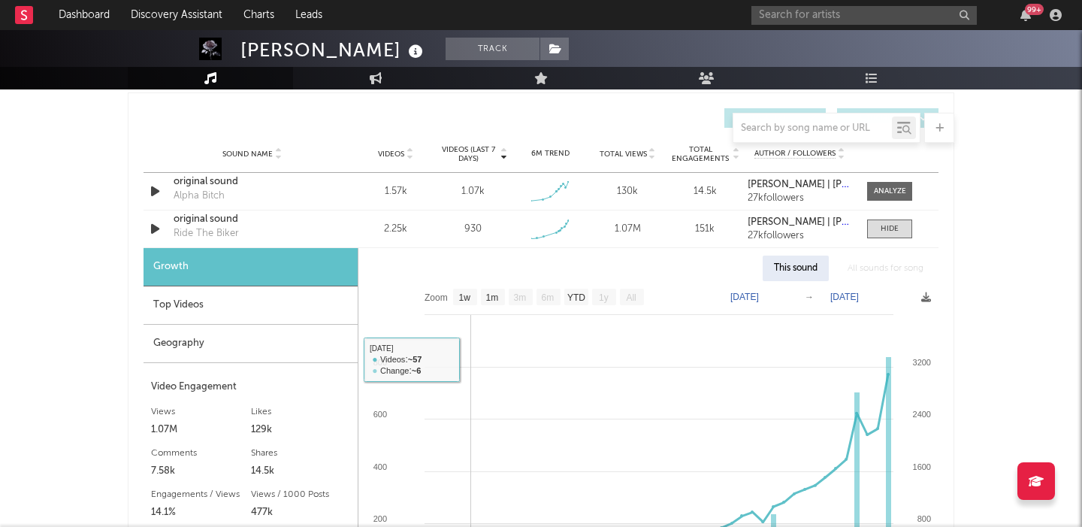
scroll to position [1052, 0]
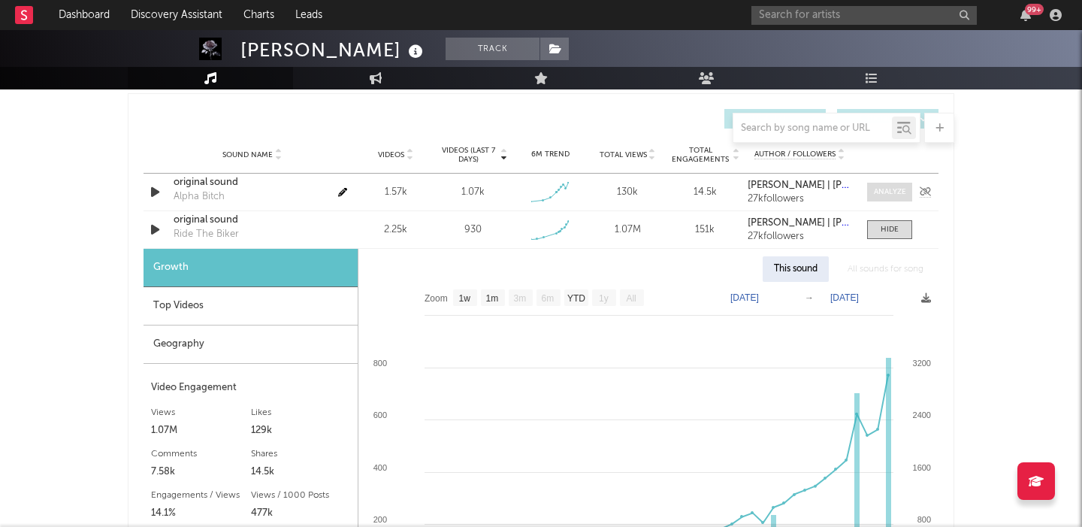
click at [889, 201] on span at bounding box center [889, 192] width 45 height 19
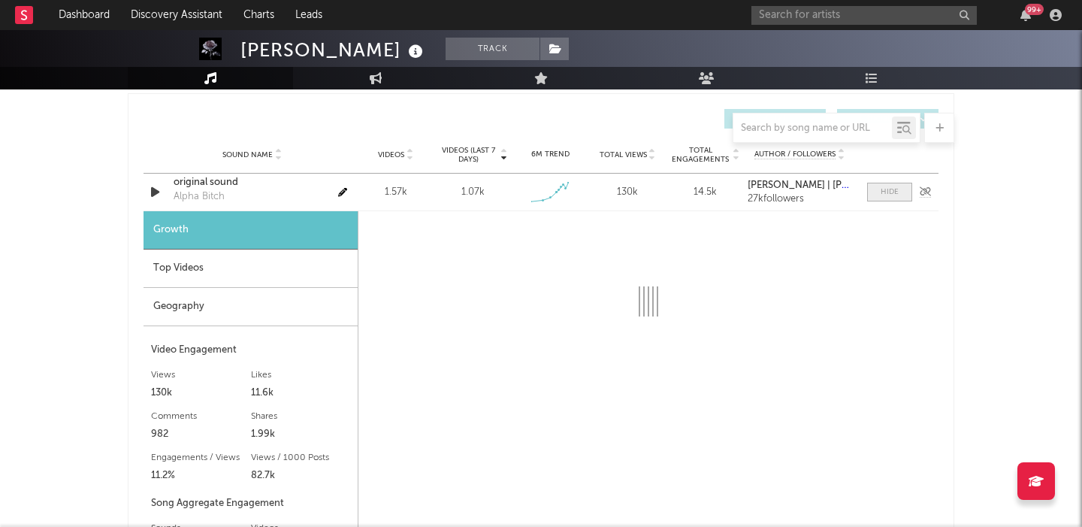
select select "1w"
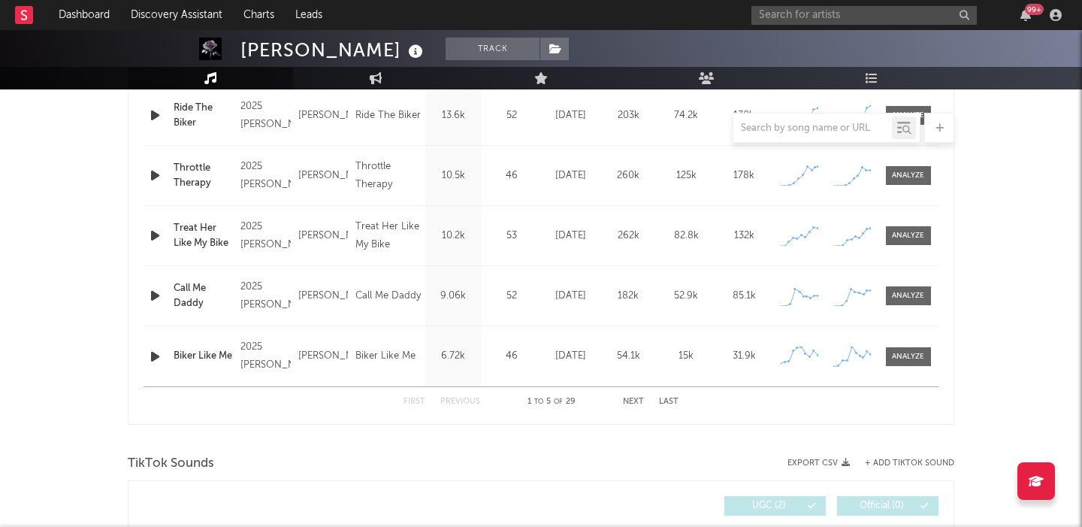
scroll to position [557, 0]
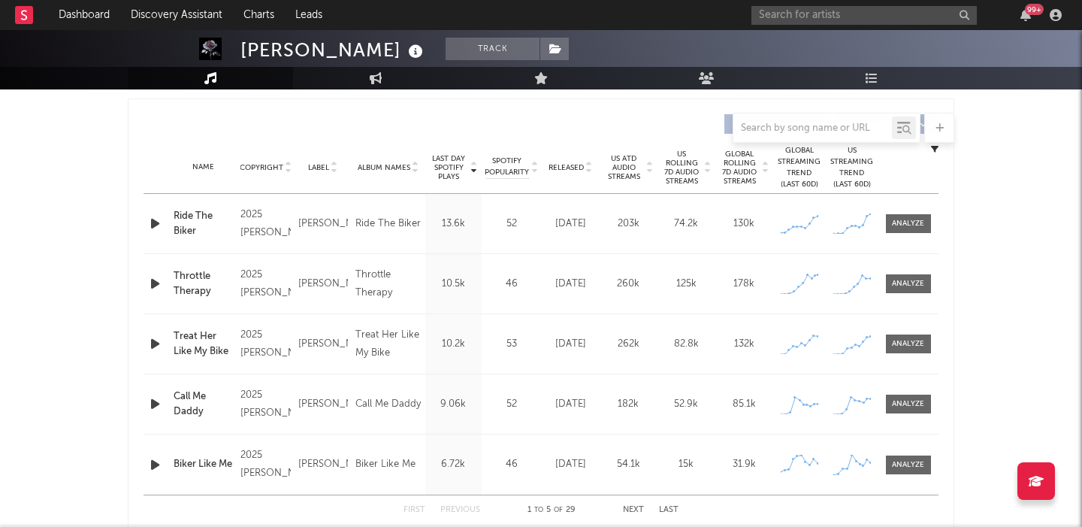
click at [153, 278] on icon "button" at bounding box center [155, 283] width 16 height 19
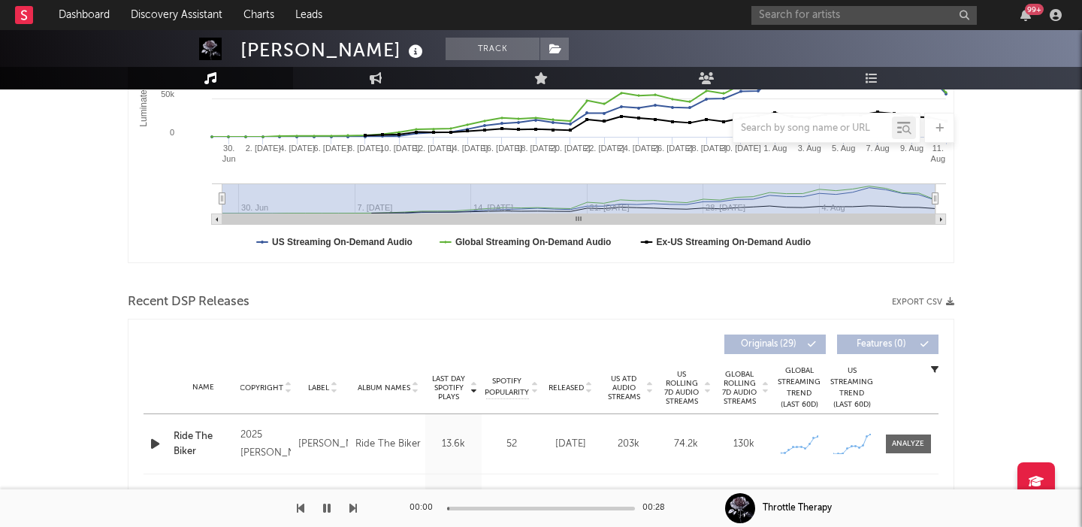
scroll to position [0, 0]
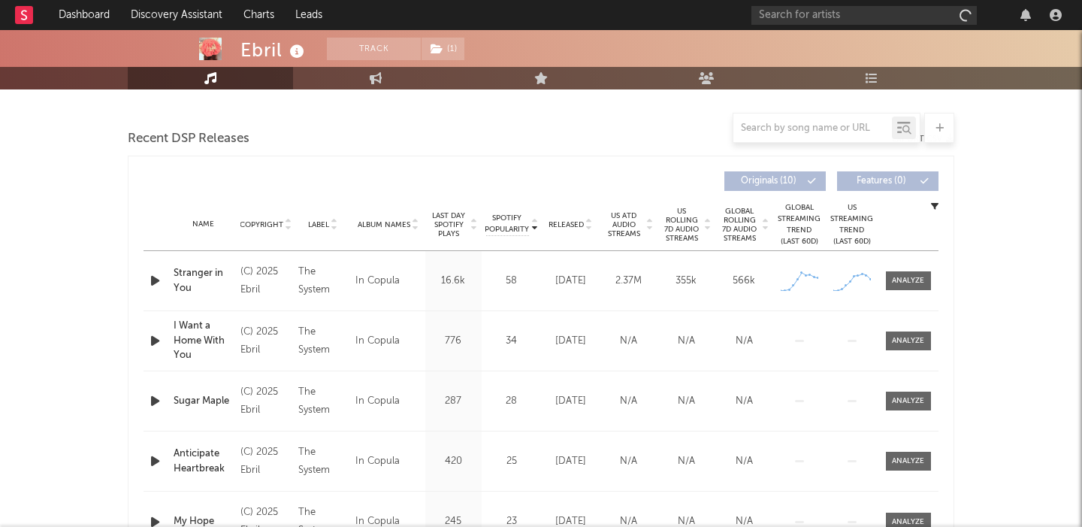
select select "1w"
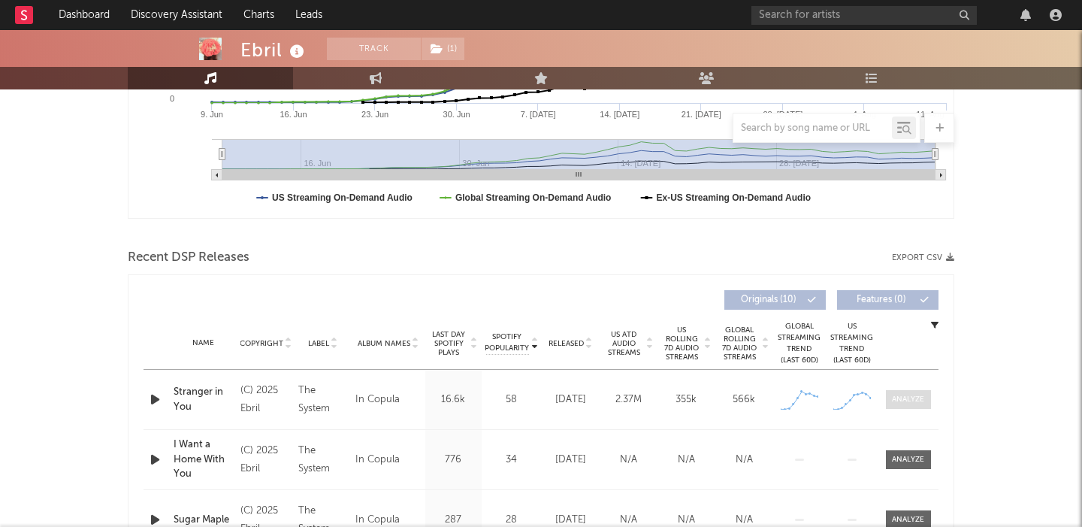
scroll to position [500, 0]
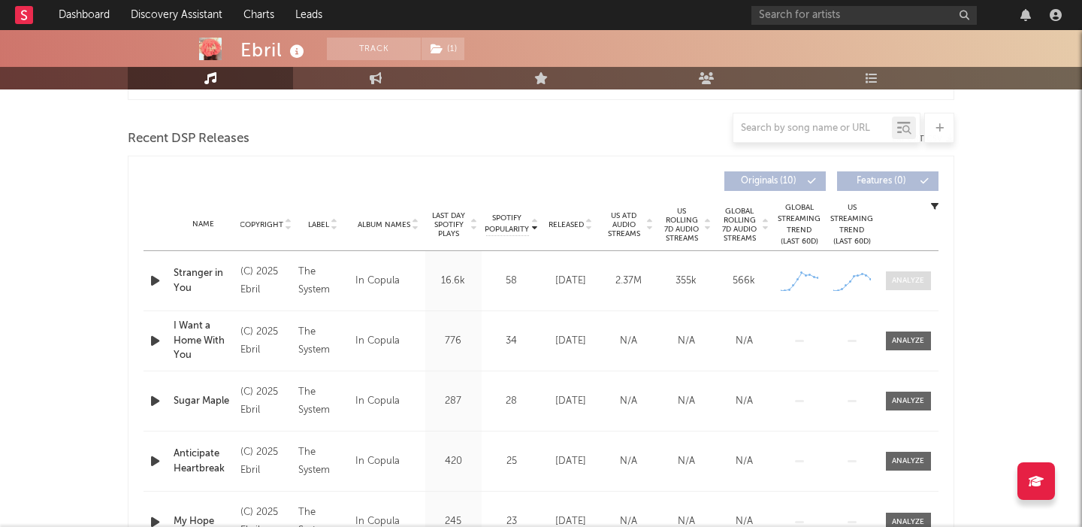
click at [910, 276] on div at bounding box center [908, 280] width 32 height 11
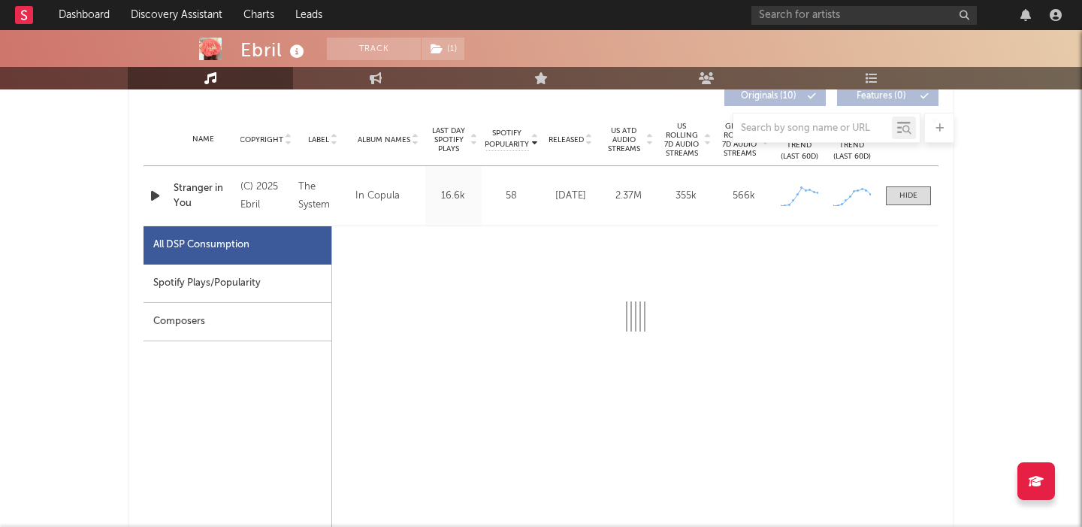
scroll to position [615, 0]
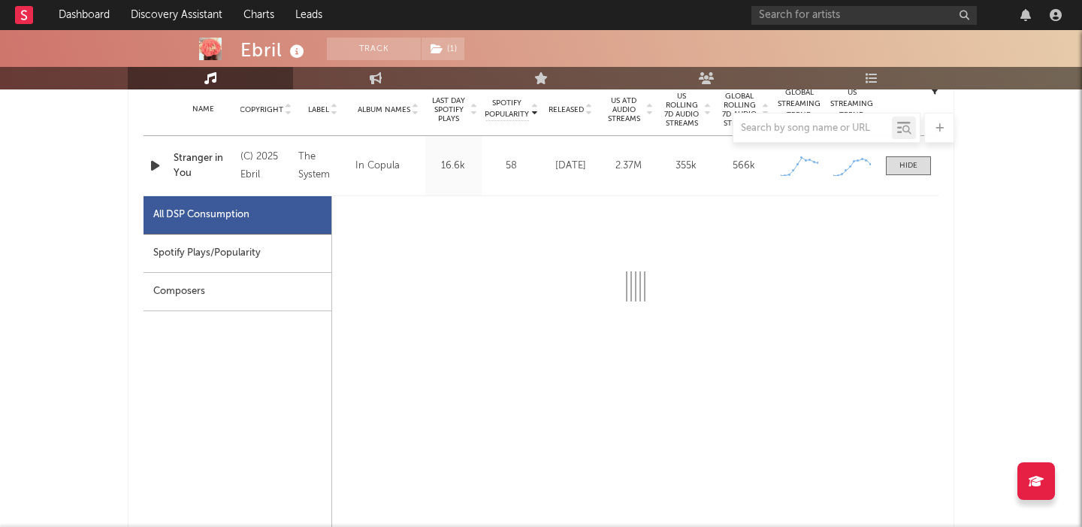
select select "1w"
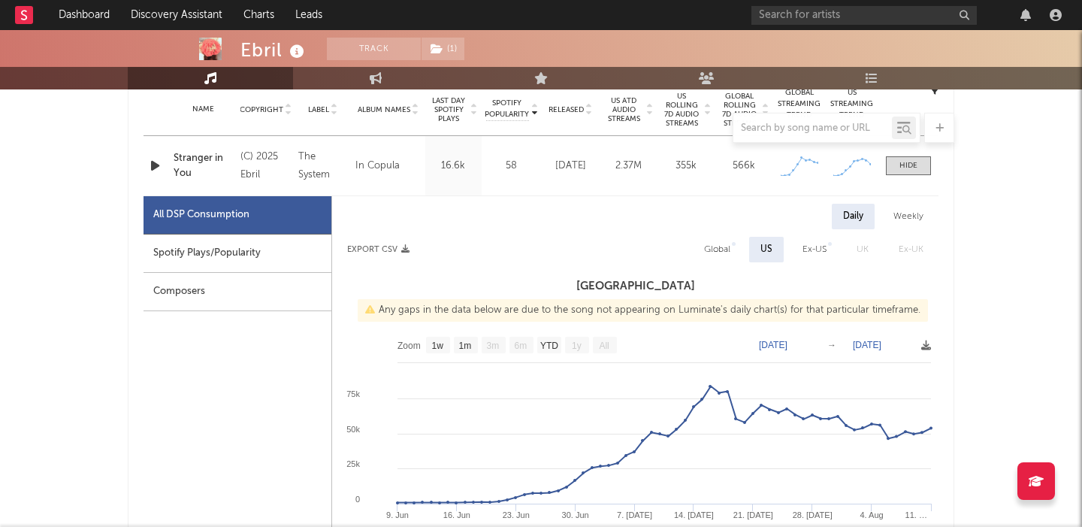
click at [714, 258] on div "Global" at bounding box center [717, 249] width 26 height 18
select select "1w"
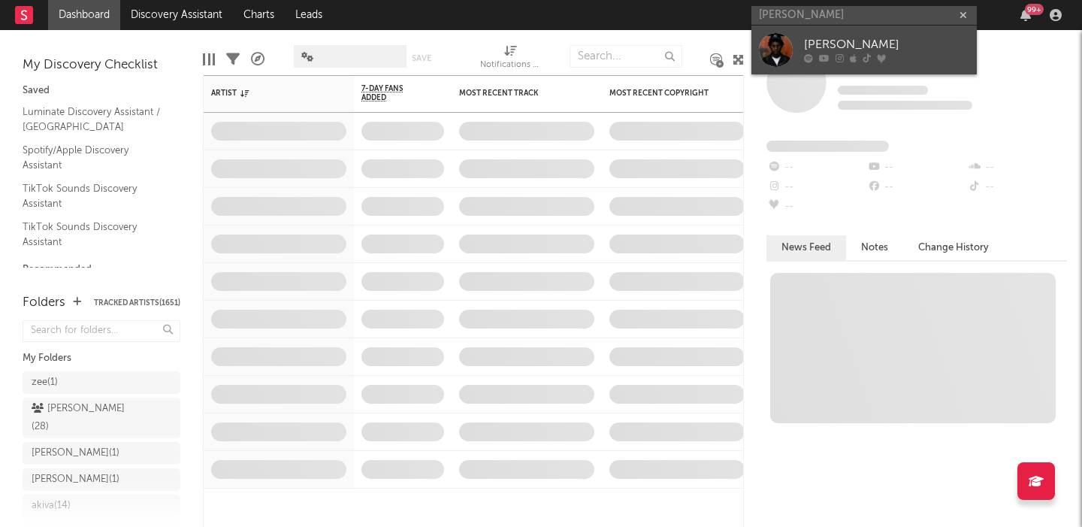
type input "[PERSON_NAME]"
click at [879, 50] on div "[PERSON_NAME]" at bounding box center [886, 45] width 165 height 18
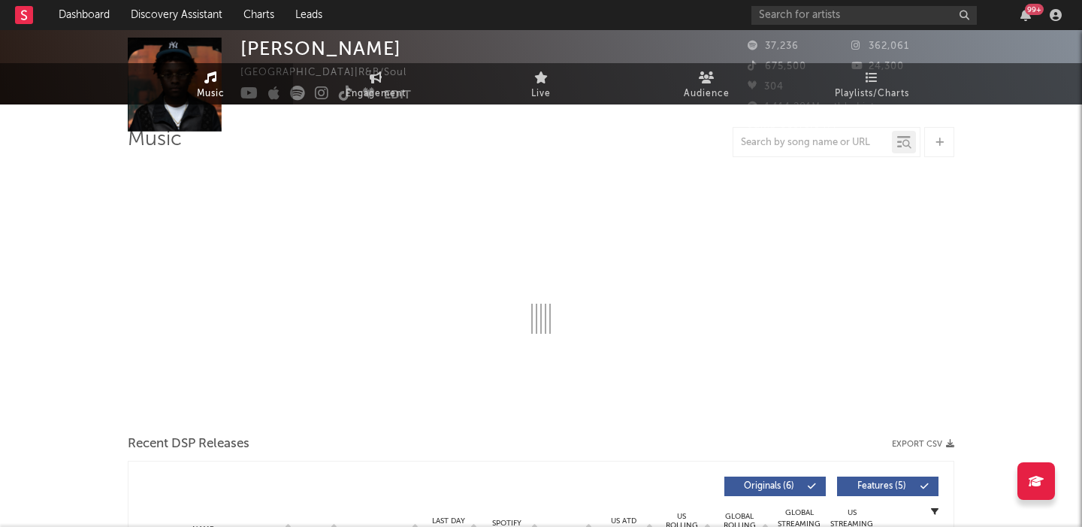
select select "1w"
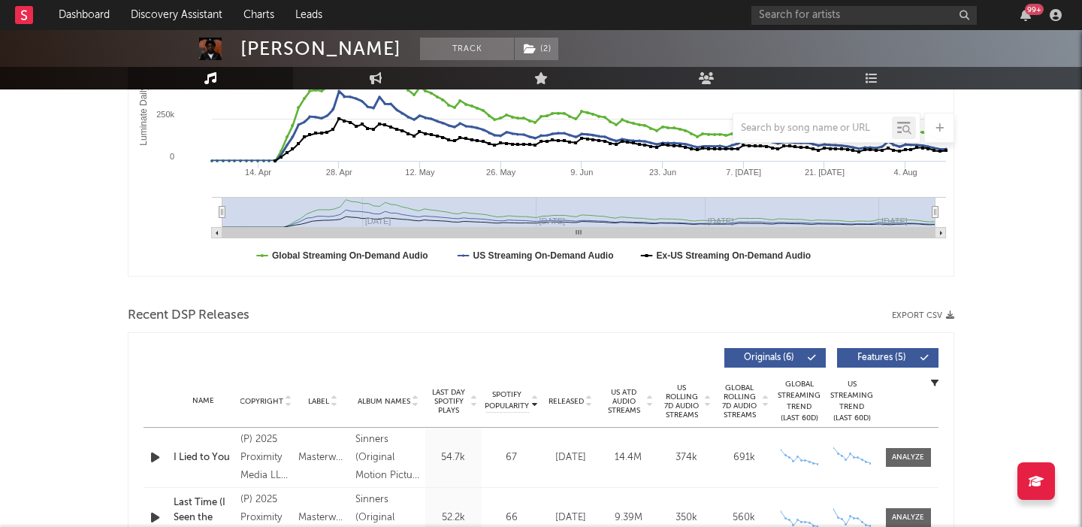
scroll to position [390, 0]
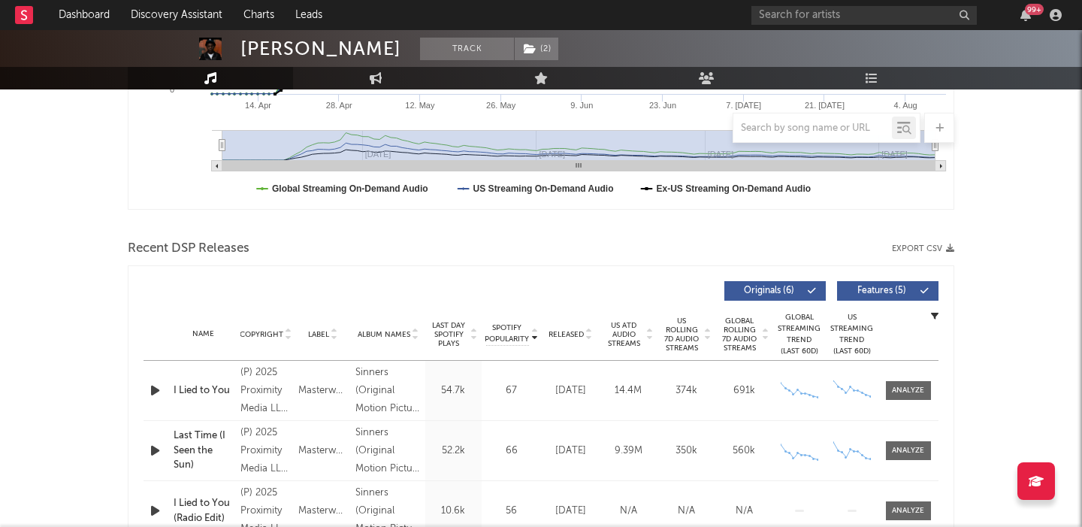
click at [571, 336] on span "Released" at bounding box center [565, 334] width 35 height 9
click at [905, 291] on span "Features ( 5 )" at bounding box center [881, 290] width 69 height 9
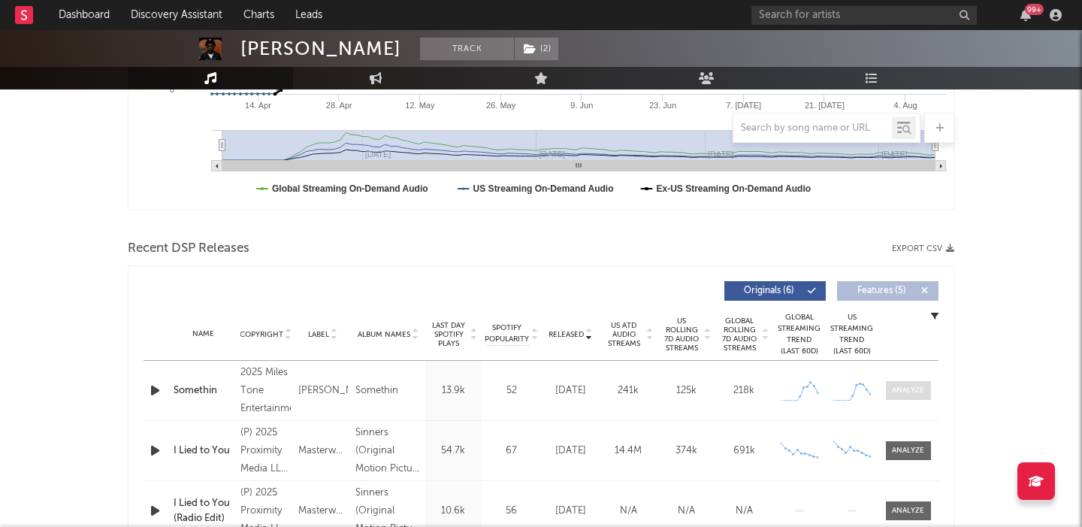
click at [906, 388] on div at bounding box center [908, 390] width 32 height 11
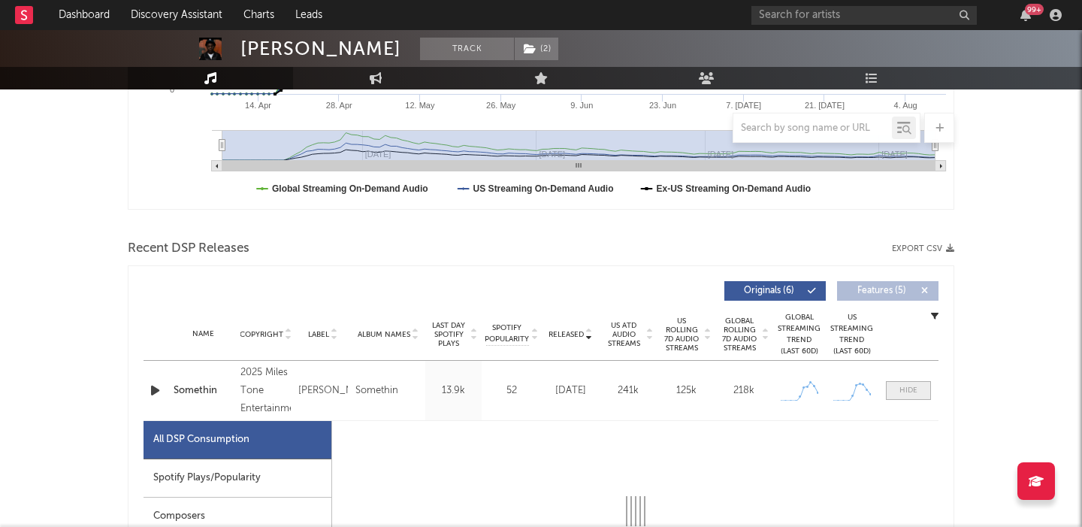
select select "1w"
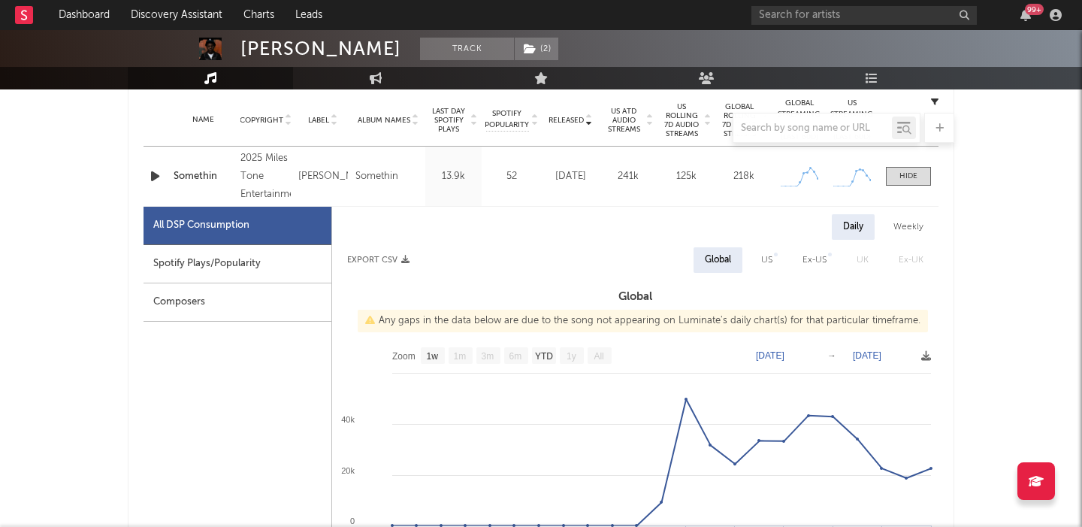
click at [203, 179] on div "Somethin" at bounding box center [203, 176] width 59 height 15
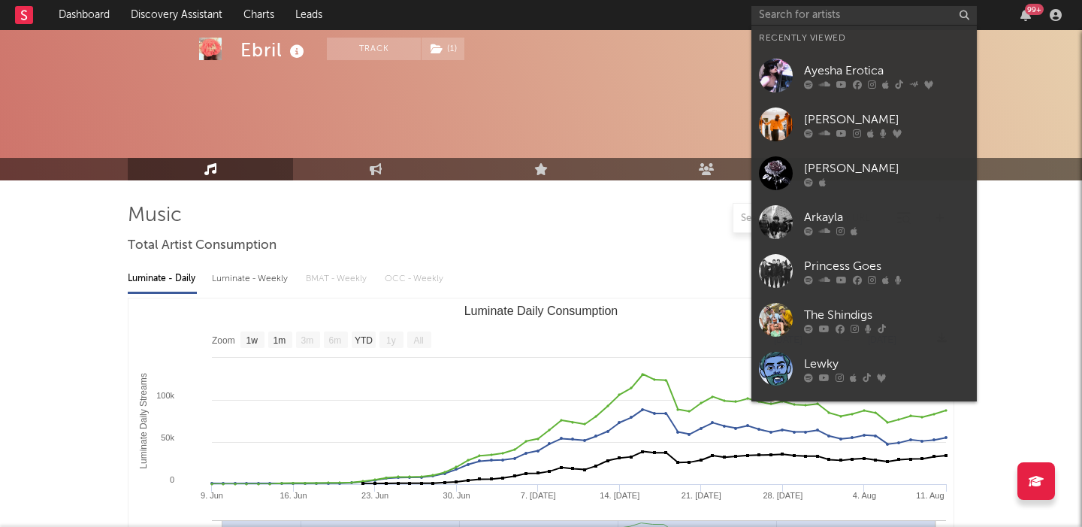
select select "1w"
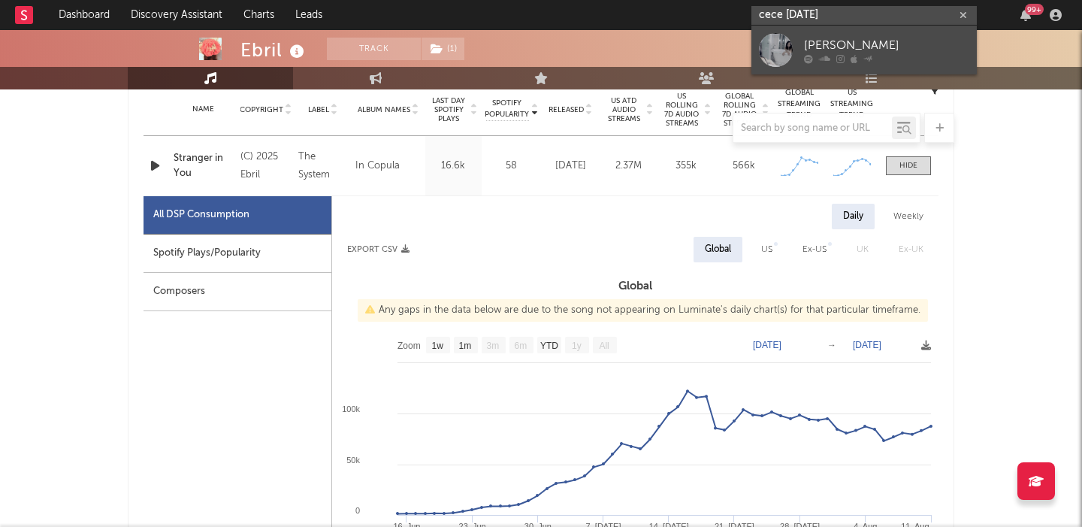
type input "cece [DATE]"
click at [877, 41] on div "[PERSON_NAME]" at bounding box center [886, 45] width 165 height 18
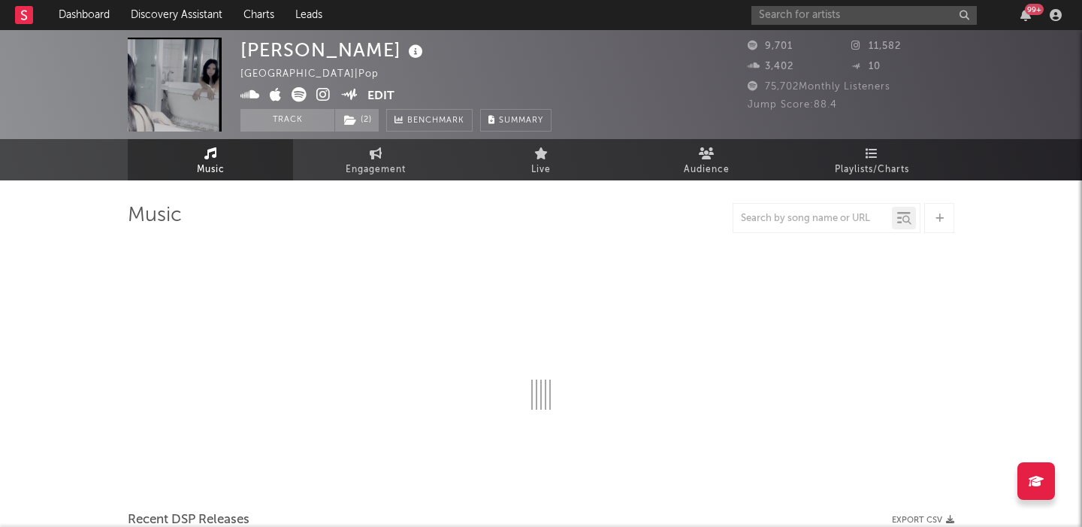
select select "6m"
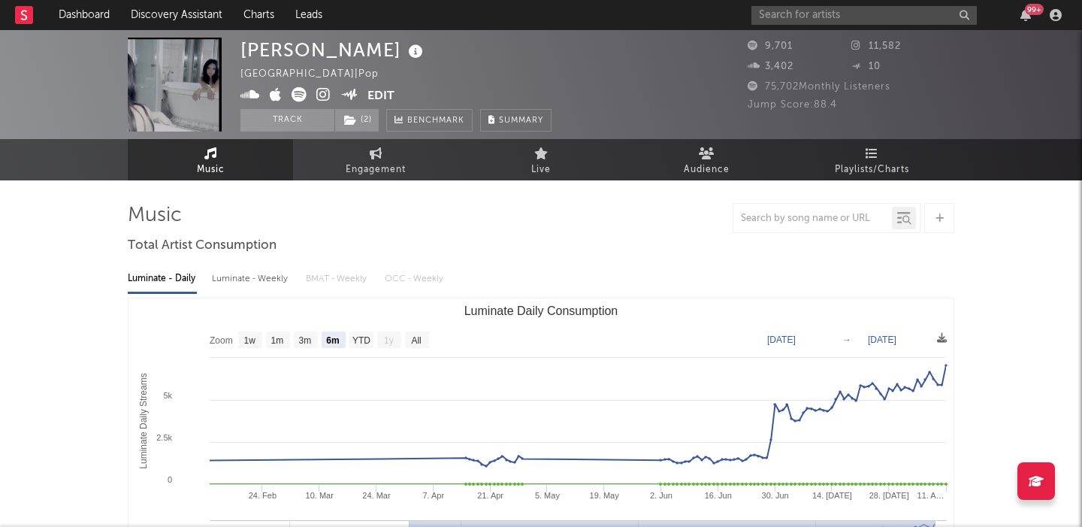
click at [270, 279] on div "Luminate - Weekly" at bounding box center [251, 279] width 79 height 26
select select "6m"
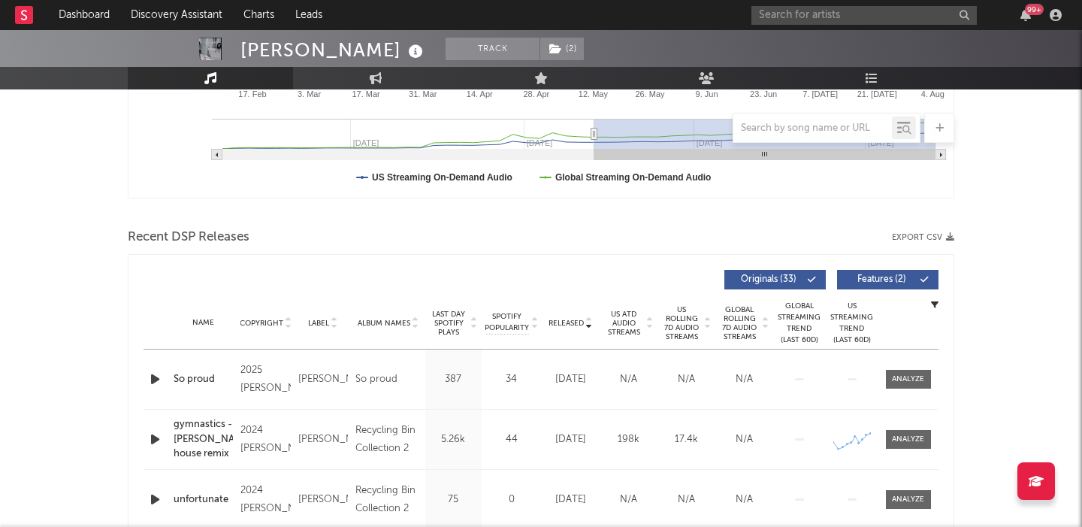
scroll to position [478, 0]
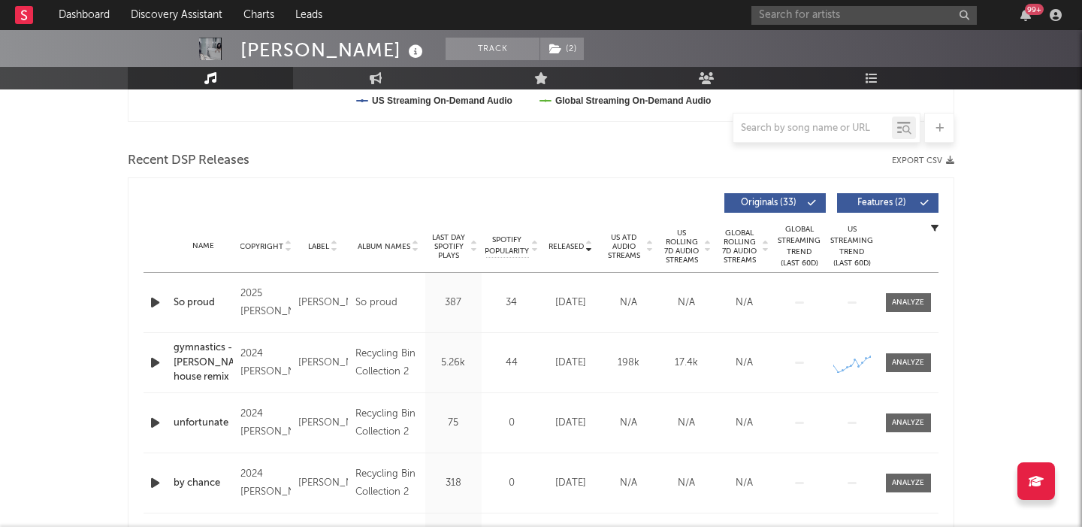
click at [660, 239] on div "US Rolling 7D Audio Streams" at bounding box center [686, 246] width 58 height 36
click at [681, 251] on span "US Rolling 7D Audio Streams" at bounding box center [681, 246] width 41 height 36
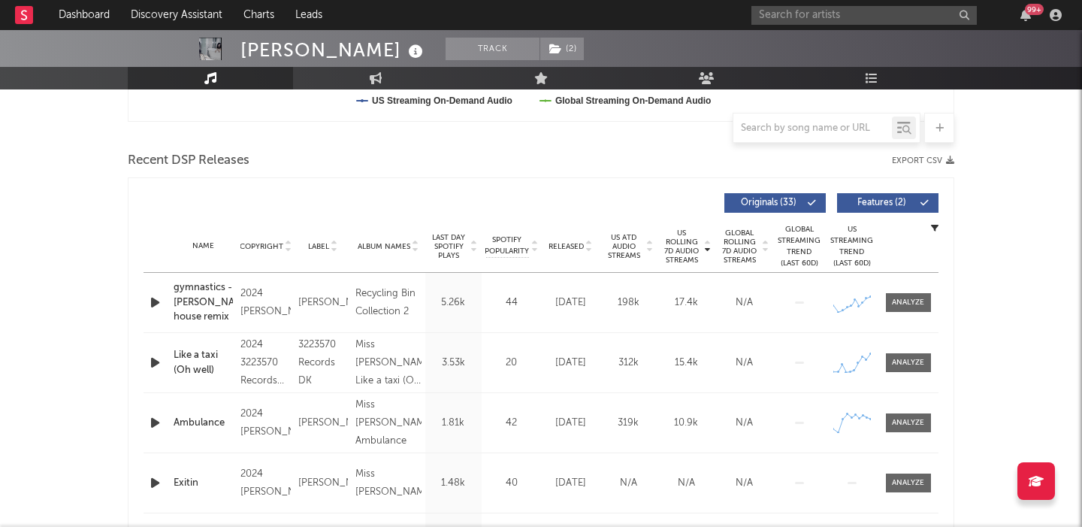
click at [895, 208] on button "Features ( 2 )" at bounding box center [887, 203] width 101 height 20
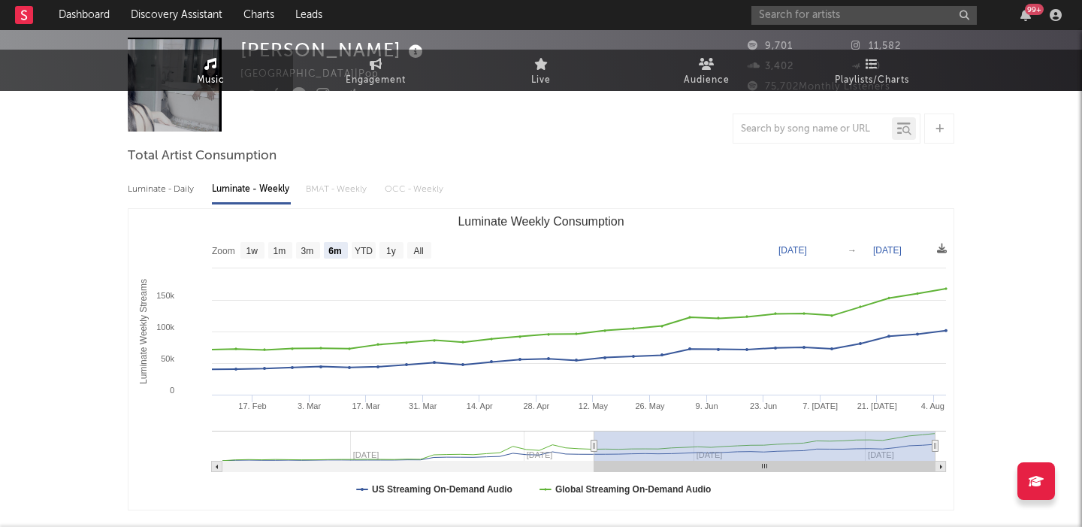
scroll to position [0, 0]
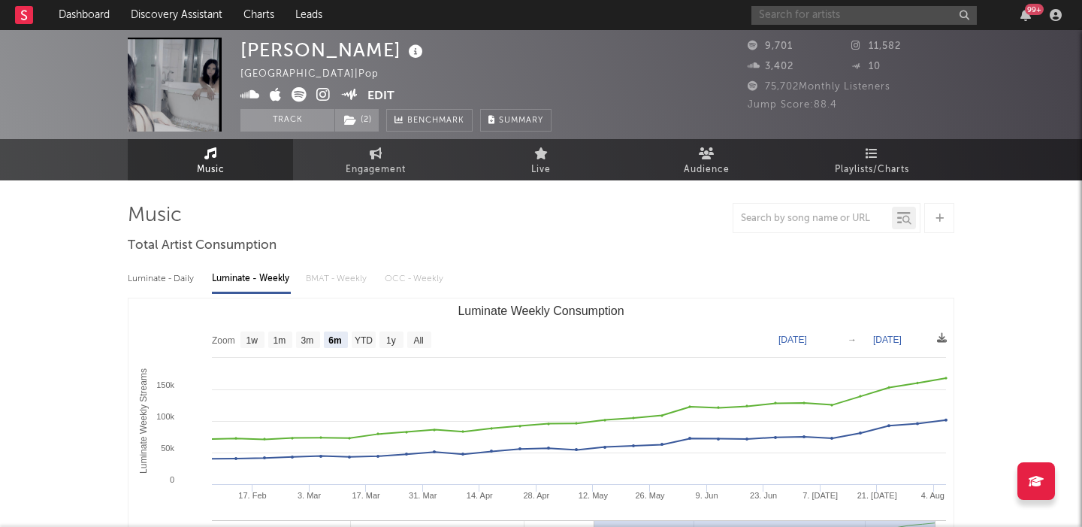
click at [857, 14] on input "text" at bounding box center [863, 15] width 225 height 19
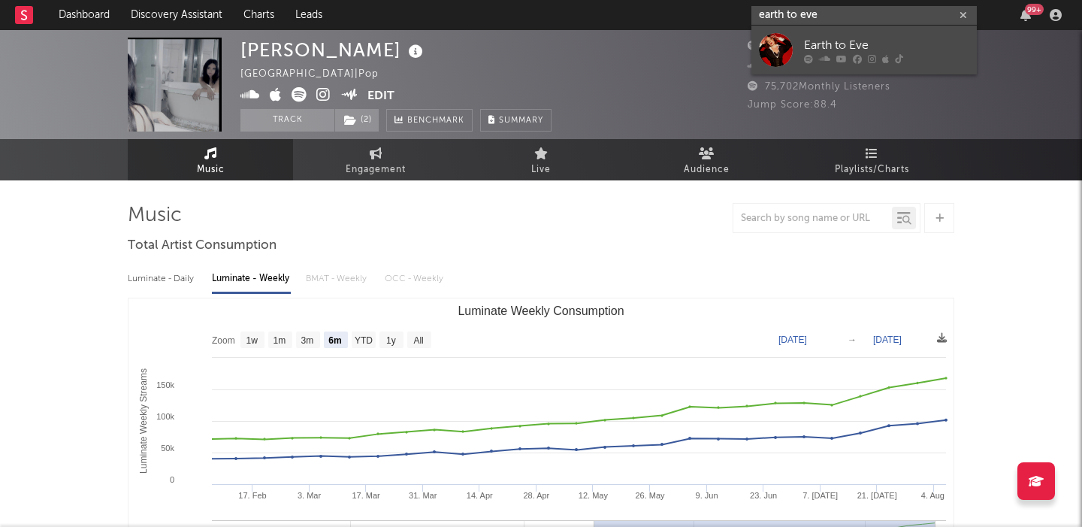
type input "earth to eve"
click at [886, 38] on div "Earth to Eve" at bounding box center [886, 45] width 165 height 18
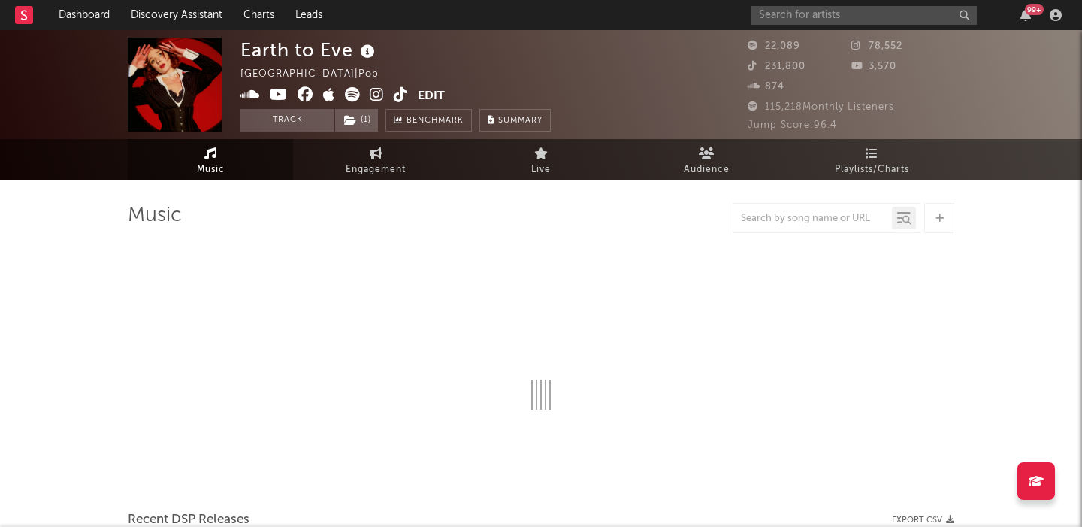
select select "6m"
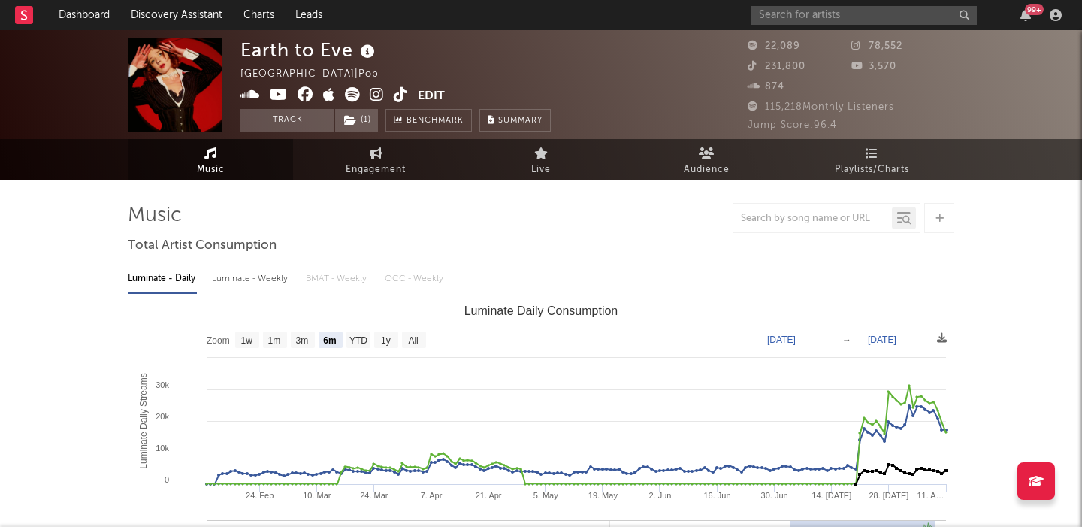
click at [246, 278] on div "Luminate - Weekly" at bounding box center [251, 279] width 79 height 26
select select "6m"
